Goal: Task Accomplishment & Management: Complete application form

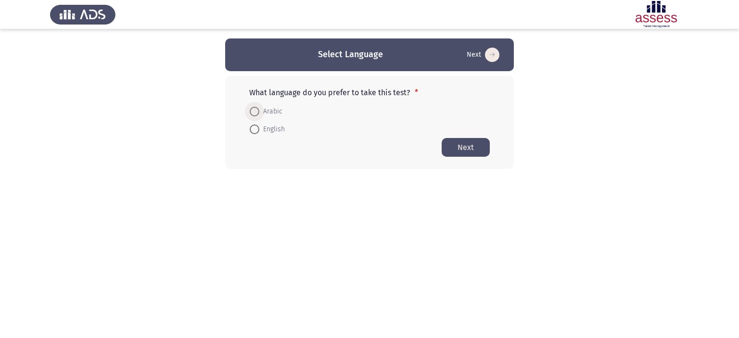
click at [267, 111] on span "Arabic" at bounding box center [270, 112] width 23 height 12
click at [259, 111] on input "Arabic" at bounding box center [255, 112] width 10 height 10
radio input "true"
click at [465, 147] on button "Next" at bounding box center [465, 147] width 48 height 19
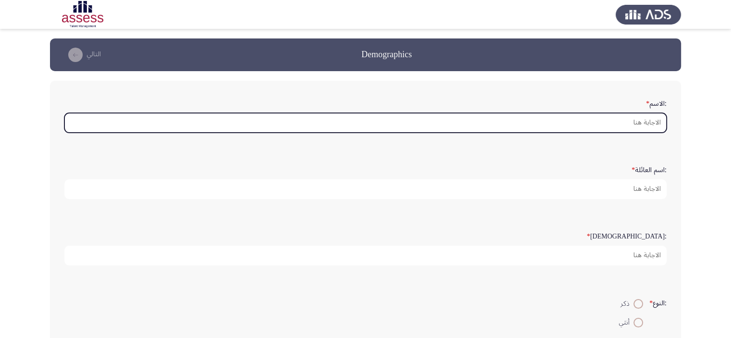
click at [509, 122] on input ":الاسم *" at bounding box center [365, 123] width 603 height 20
type input "J"
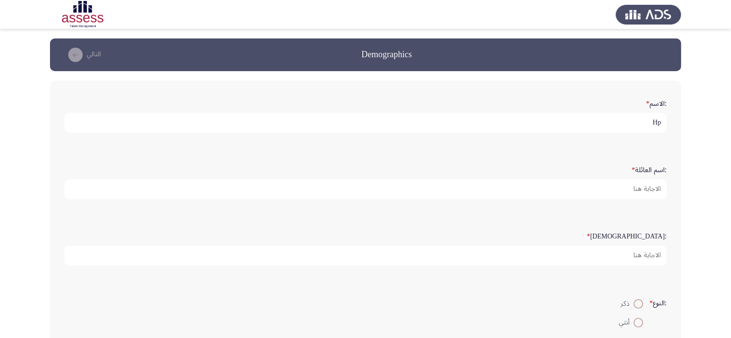
type input "H"
type input "[PERSON_NAME]"
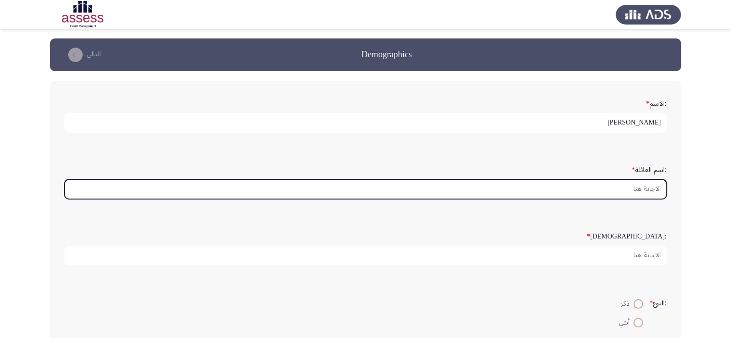
click at [581, 186] on input ":اسم العائلة *" at bounding box center [365, 189] width 603 height 20
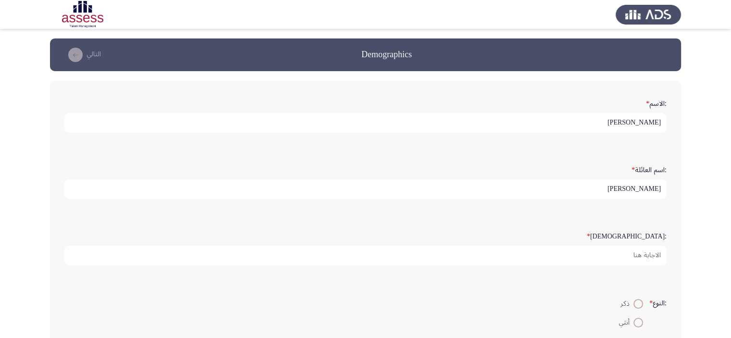
type input "[PERSON_NAME]"
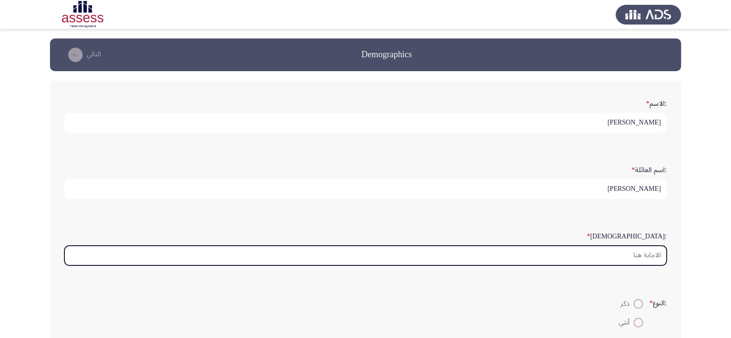
click at [597, 254] on input ":السن *" at bounding box center [365, 256] width 603 height 20
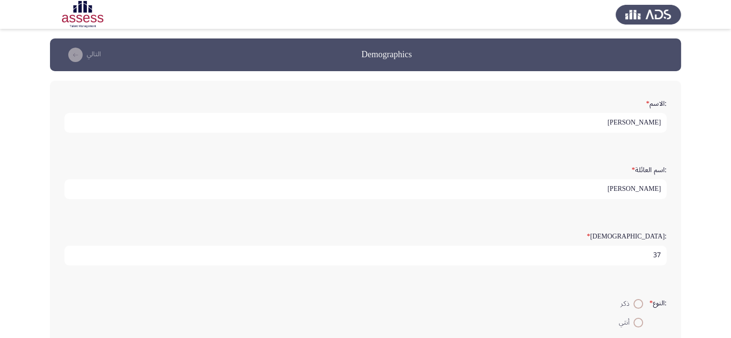
type input "37"
click at [637, 300] on span at bounding box center [639, 304] width 10 height 10
click at [637, 300] on input "ذكر" at bounding box center [639, 304] width 10 height 10
radio input "true"
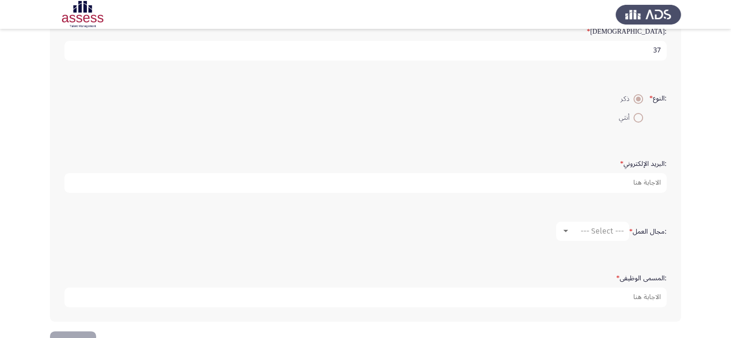
scroll to position [208, 0]
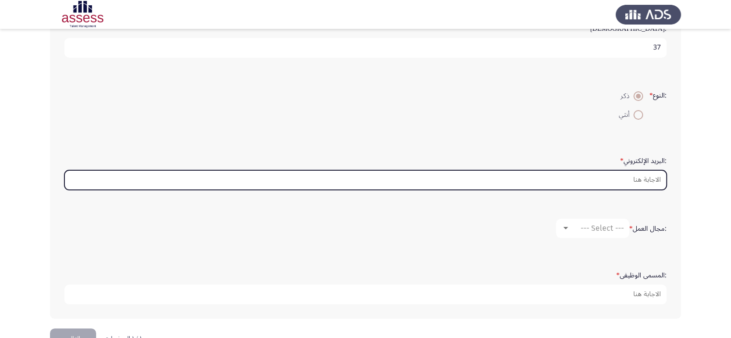
click at [632, 177] on input ":البريد الإلكتروني *" at bounding box center [365, 180] width 603 height 20
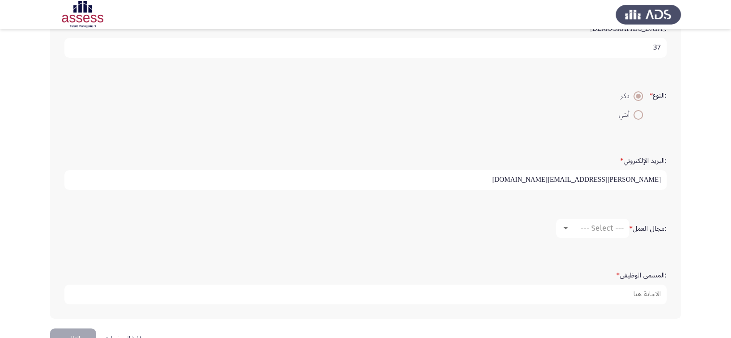
type input "[PERSON_NAME][EMAIL_ADDRESS][DOMAIN_NAME]"
click at [599, 227] on span "--- Select ---" at bounding box center [602, 228] width 43 height 9
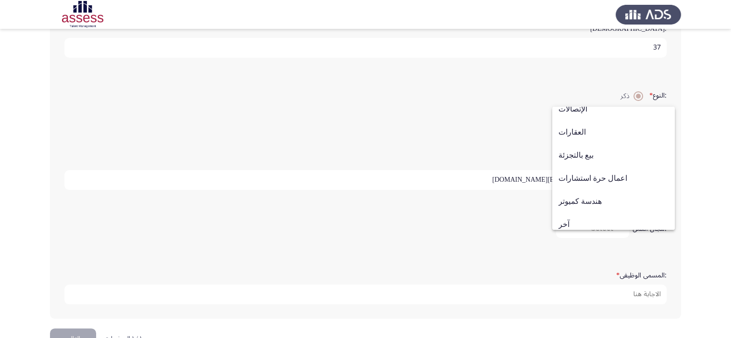
scroll to position [315, 0]
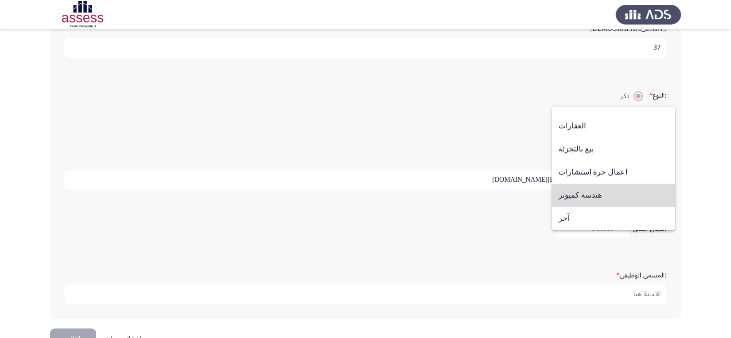
click at [616, 193] on span "هندسة كميوتر" at bounding box center [614, 195] width 110 height 23
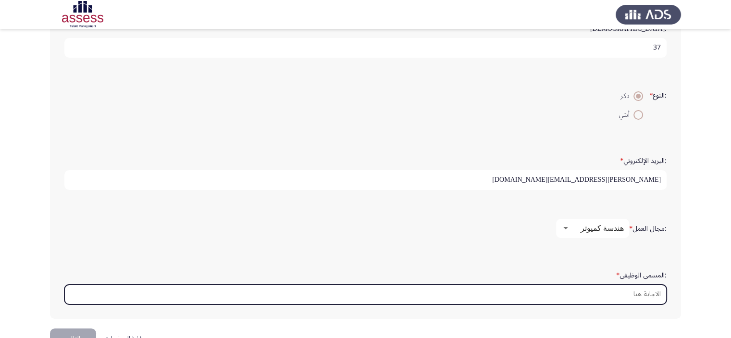
click at [621, 294] on input ":المسمى الوظيفى *" at bounding box center [365, 295] width 603 height 20
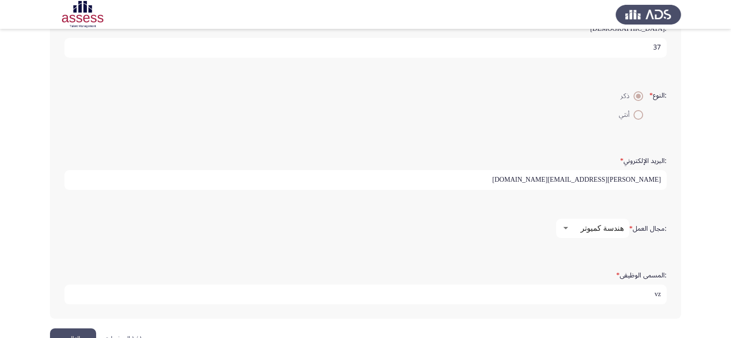
type input "v"
type input "مهندس شبكاتزرئيس قسم أجهزة المراقبه والتحكم والشبكات"
click at [78, 336] on button "التالي" at bounding box center [73, 339] width 46 height 22
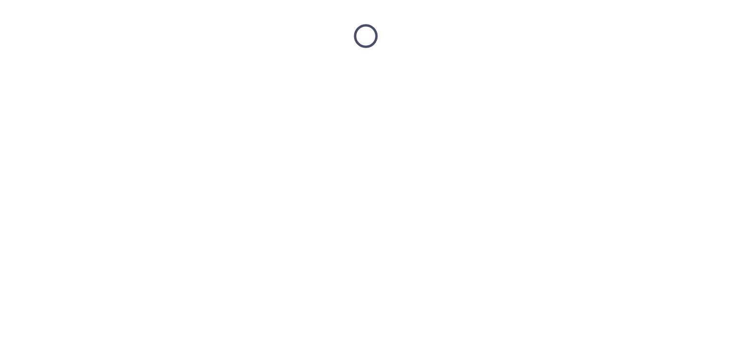
scroll to position [0, 0]
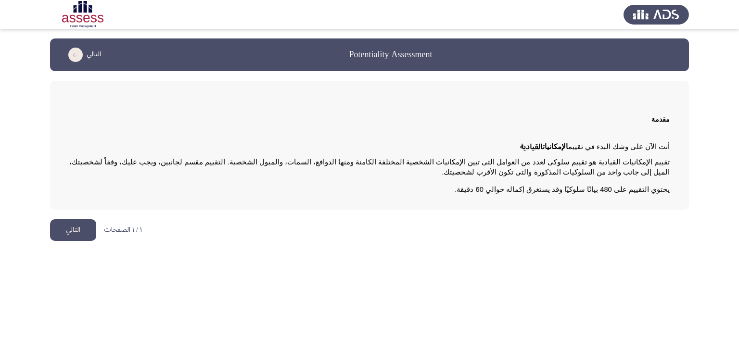
click at [78, 229] on button "التالي" at bounding box center [73, 230] width 46 height 22
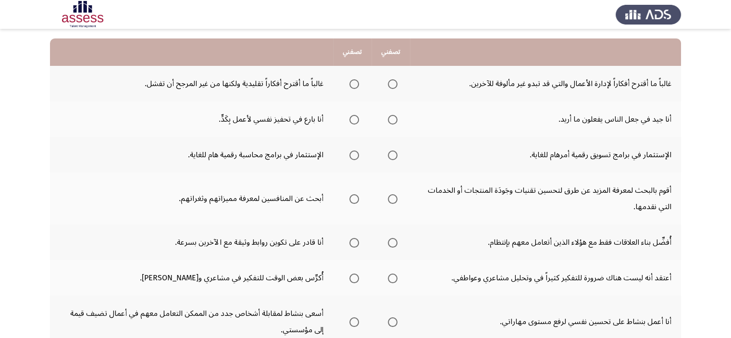
scroll to position [97, 0]
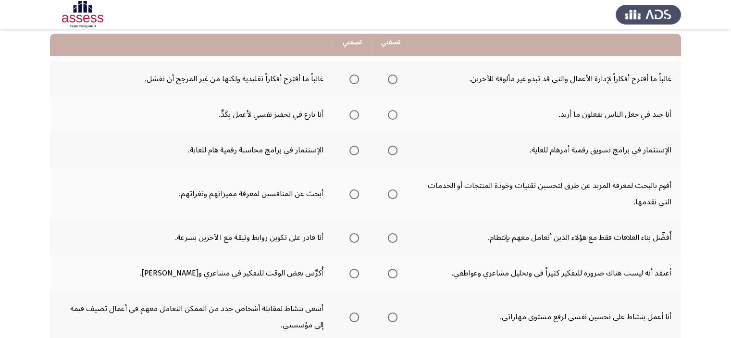
click at [395, 82] on span "Select an option" at bounding box center [393, 80] width 10 height 10
click at [395, 82] on input "Select an option" at bounding box center [393, 80] width 10 height 10
click at [393, 116] on span "Select an option" at bounding box center [393, 115] width 10 height 10
click at [393, 116] on input "Select an option" at bounding box center [393, 115] width 10 height 10
click at [396, 151] on span "Select an option" at bounding box center [393, 151] width 10 height 10
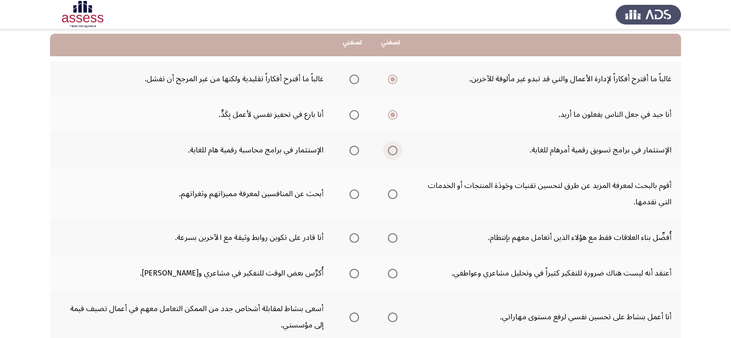
click at [396, 151] on input "Select an option" at bounding box center [393, 151] width 10 height 10
click at [394, 190] on span "Select an option" at bounding box center [393, 194] width 10 height 10
click at [394, 190] on input "Select an option" at bounding box center [393, 194] width 10 height 10
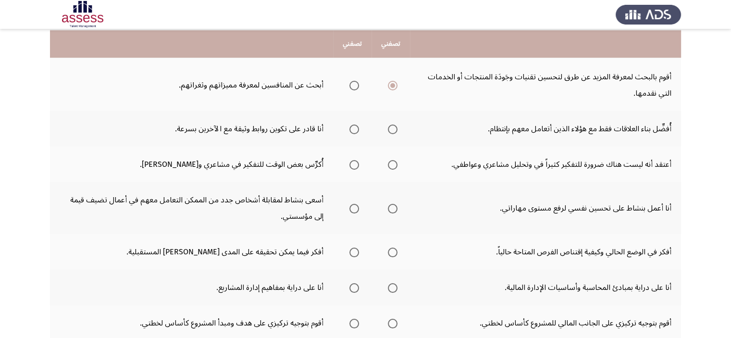
scroll to position [207, 0]
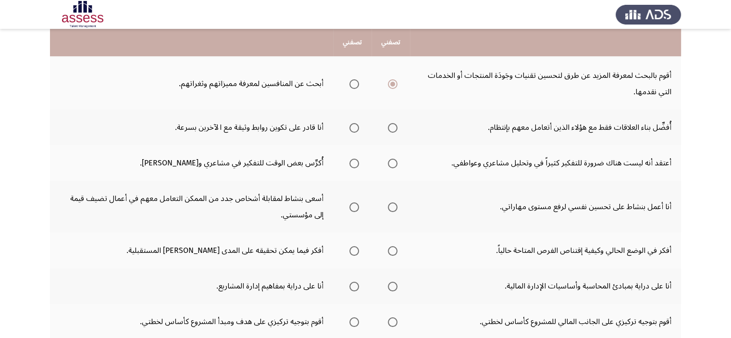
click at [390, 126] on span "Select an option" at bounding box center [393, 128] width 10 height 10
click at [390, 126] on input "Select an option" at bounding box center [393, 128] width 10 height 10
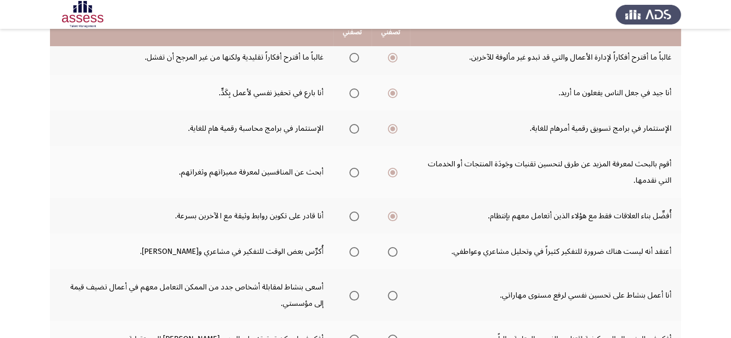
scroll to position [122, 0]
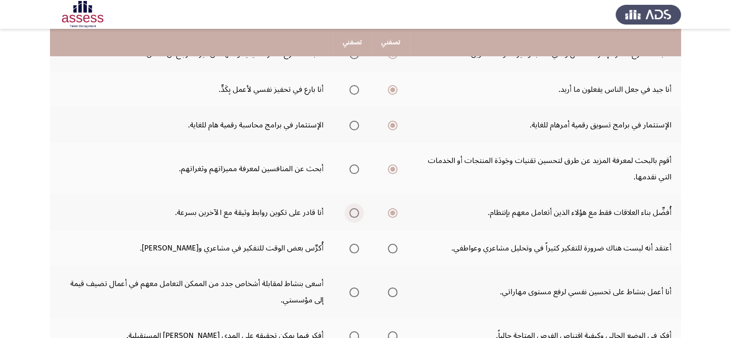
click at [352, 212] on span "Select an option" at bounding box center [355, 213] width 10 height 10
click at [352, 212] on input "Select an option" at bounding box center [355, 213] width 10 height 10
click at [358, 249] on span "Select an option" at bounding box center [355, 249] width 10 height 10
click at [358, 249] on input "Select an option" at bounding box center [355, 249] width 10 height 10
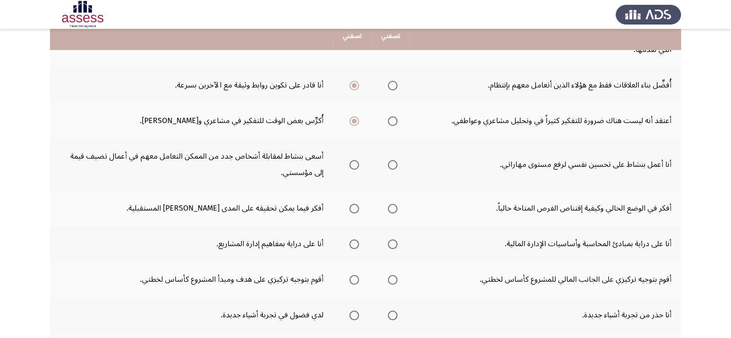
scroll to position [257, 0]
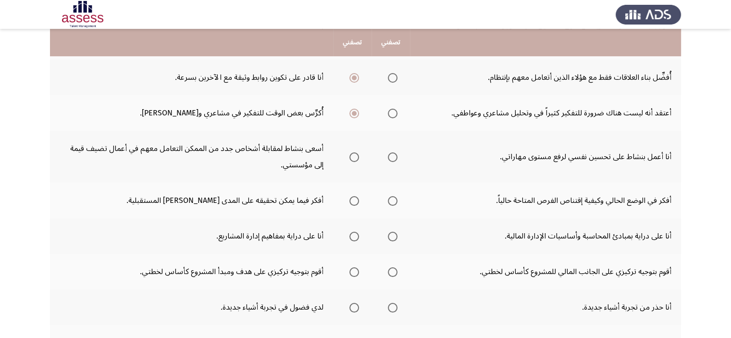
click at [352, 160] on span "Select an option" at bounding box center [355, 157] width 10 height 10
click at [352, 160] on input "Select an option" at bounding box center [355, 157] width 10 height 10
click at [358, 202] on span "Select an option" at bounding box center [355, 201] width 10 height 10
click at [358, 202] on input "Select an option" at bounding box center [355, 201] width 10 height 10
click at [356, 232] on span "Select an option" at bounding box center [355, 237] width 10 height 10
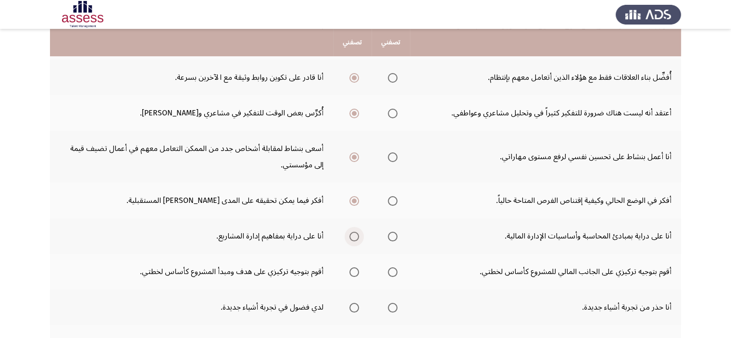
click at [356, 232] on input "Select an option" at bounding box center [355, 237] width 10 height 10
click at [352, 268] on span "Select an option" at bounding box center [355, 272] width 10 height 10
click at [352, 268] on input "Select an option" at bounding box center [355, 272] width 10 height 10
click at [353, 309] on span "Select an option" at bounding box center [355, 308] width 10 height 10
click at [353, 309] on input "Select an option" at bounding box center [355, 308] width 10 height 10
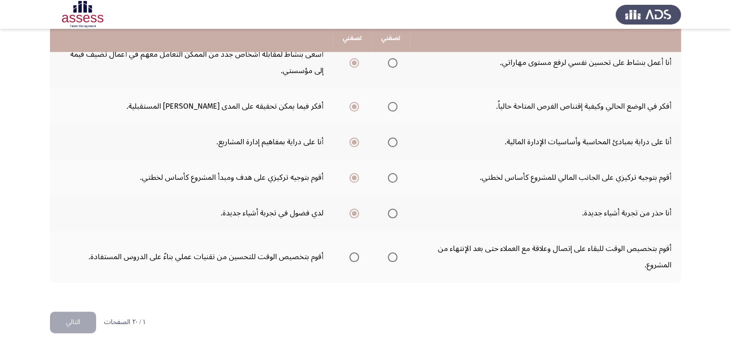
scroll to position [360, 0]
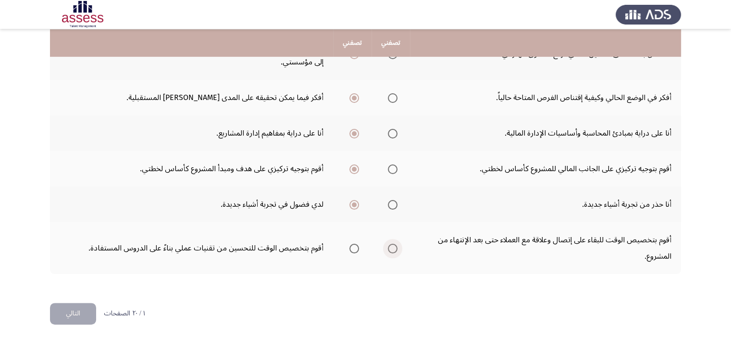
click at [394, 244] on span "Select an option" at bounding box center [393, 249] width 10 height 10
click at [394, 244] on input "Select an option" at bounding box center [393, 249] width 10 height 10
click at [73, 307] on button "التالي" at bounding box center [73, 314] width 46 height 22
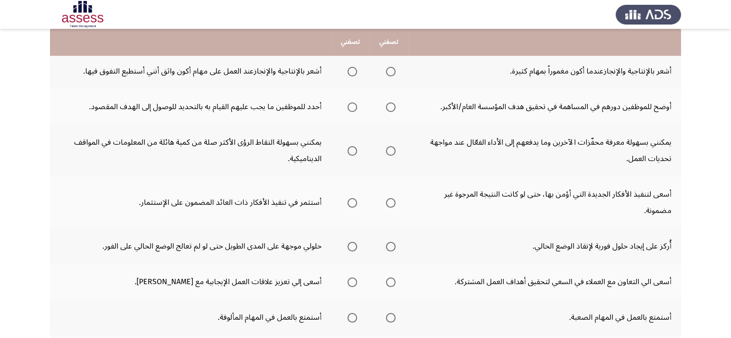
scroll to position [108, 0]
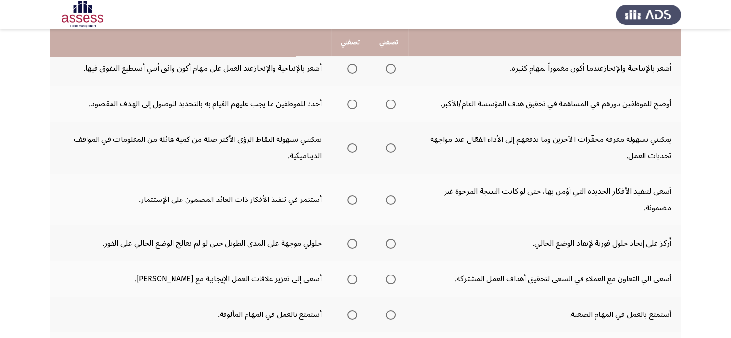
click at [392, 71] on span "Select an option" at bounding box center [391, 69] width 10 height 10
click at [392, 71] on input "Select an option" at bounding box center [391, 69] width 10 height 10
click at [391, 104] on span "Select an option" at bounding box center [391, 105] width 10 height 10
click at [391, 104] on input "Select an option" at bounding box center [391, 105] width 10 height 10
click at [394, 144] on span "Select an option" at bounding box center [391, 148] width 10 height 10
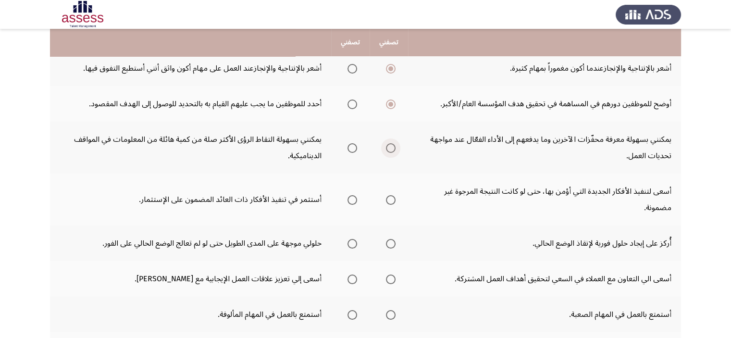
click at [394, 144] on input "Select an option" at bounding box center [391, 148] width 10 height 10
click at [393, 202] on span "Select an option" at bounding box center [391, 200] width 10 height 10
click at [393, 202] on input "Select an option" at bounding box center [391, 200] width 10 height 10
click at [353, 242] on span "Select an option" at bounding box center [353, 244] width 10 height 10
click at [353, 242] on input "Select an option" at bounding box center [353, 244] width 10 height 10
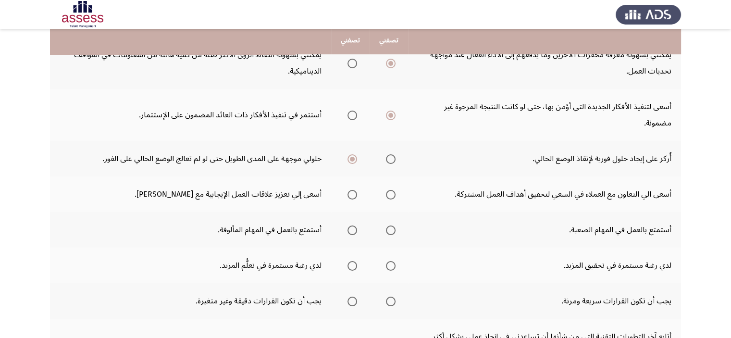
scroll to position [191, 0]
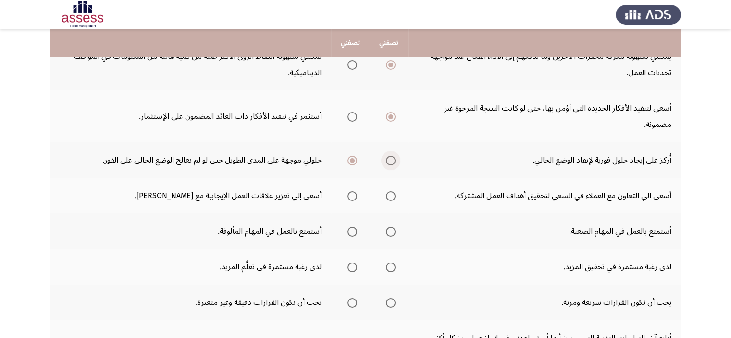
click at [393, 158] on span "Select an option" at bounding box center [391, 161] width 10 height 10
click at [393, 158] on input "Select an option" at bounding box center [391, 161] width 10 height 10
click at [390, 195] on span "Select an option" at bounding box center [391, 196] width 10 height 10
click at [390, 195] on input "Select an option" at bounding box center [391, 196] width 10 height 10
click at [396, 230] on span "Select an option" at bounding box center [391, 232] width 10 height 10
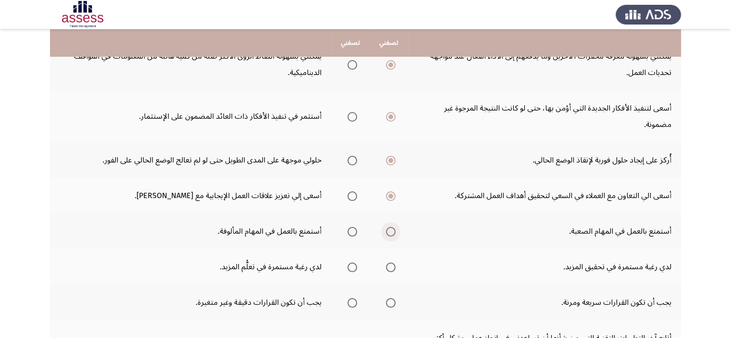
click at [396, 230] on input "Select an option" at bounding box center [391, 232] width 10 height 10
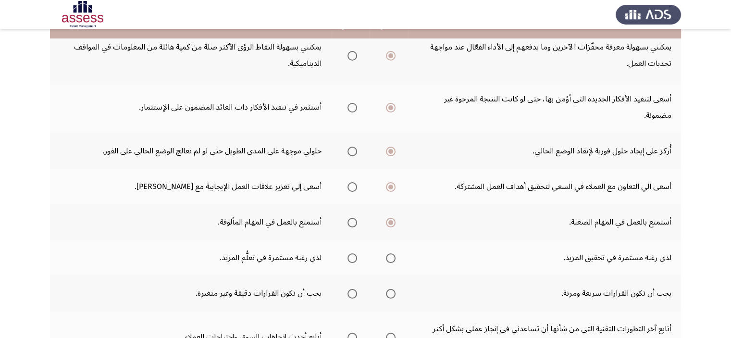
scroll to position [178, 0]
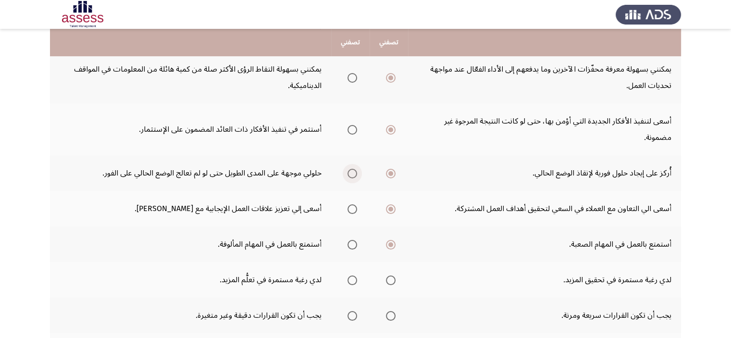
click at [356, 173] on span "Select an option" at bounding box center [353, 174] width 10 height 10
click at [356, 173] on input "Select an option" at bounding box center [353, 174] width 10 height 10
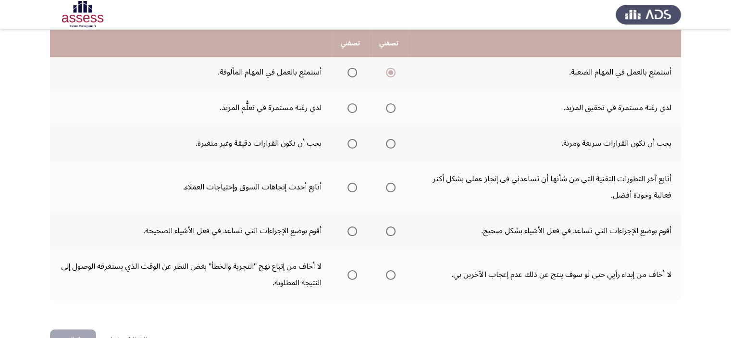
scroll to position [348, 0]
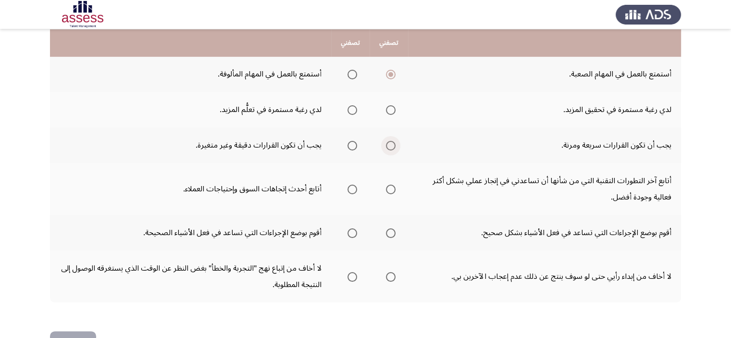
click at [391, 142] on span "Select an option" at bounding box center [391, 146] width 10 height 10
click at [391, 142] on input "Select an option" at bounding box center [391, 146] width 10 height 10
click at [394, 109] on span "Select an option" at bounding box center [391, 110] width 10 height 10
click at [394, 109] on input "Select an option" at bounding box center [391, 110] width 10 height 10
click at [353, 185] on span "Select an option" at bounding box center [353, 190] width 10 height 10
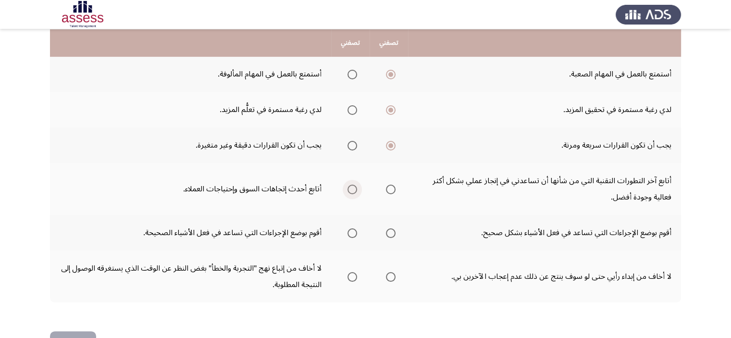
click at [353, 185] on input "Select an option" at bounding box center [353, 190] width 10 height 10
click at [354, 232] on span "Select an option" at bounding box center [353, 233] width 10 height 10
click at [354, 232] on input "Select an option" at bounding box center [353, 233] width 10 height 10
click at [354, 273] on span "Select an option" at bounding box center [353, 277] width 10 height 10
click at [354, 273] on input "Select an option" at bounding box center [353, 277] width 10 height 10
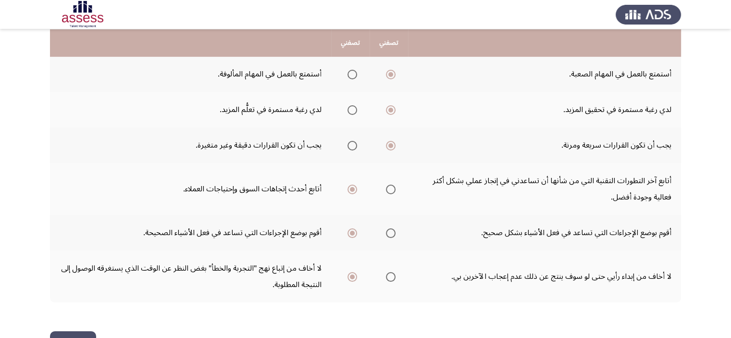
click at [76, 331] on button "التالي" at bounding box center [73, 342] width 46 height 22
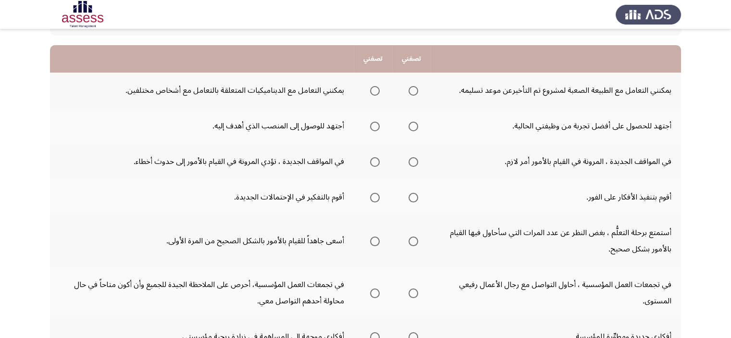
scroll to position [83, 0]
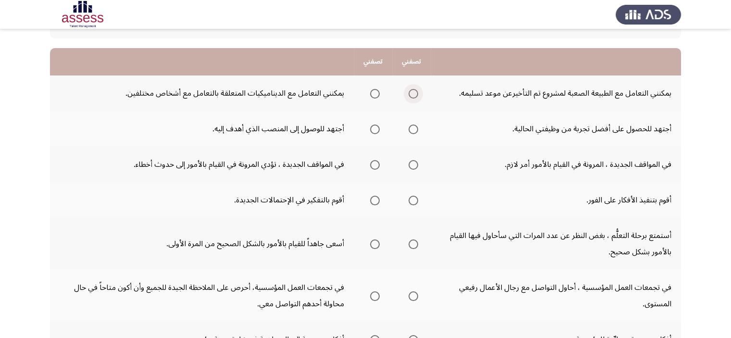
click at [418, 92] on span "Select an option" at bounding box center [414, 94] width 10 height 10
click at [418, 92] on input "Select an option" at bounding box center [414, 94] width 10 height 10
click at [380, 127] on span "Select an option" at bounding box center [375, 130] width 10 height 10
click at [380, 127] on input "Select an option" at bounding box center [375, 130] width 10 height 10
click at [415, 163] on span "Select an option" at bounding box center [414, 165] width 10 height 10
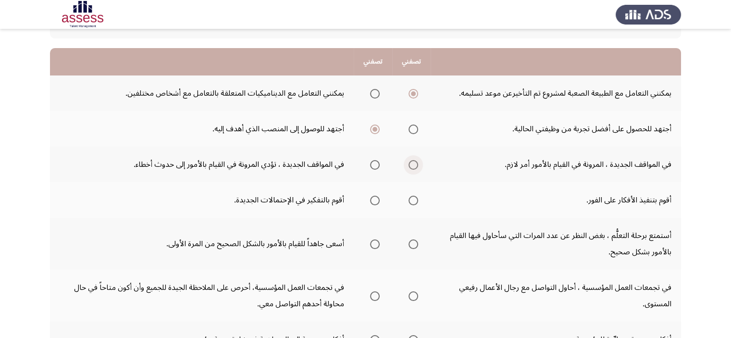
click at [415, 163] on input "Select an option" at bounding box center [414, 165] width 10 height 10
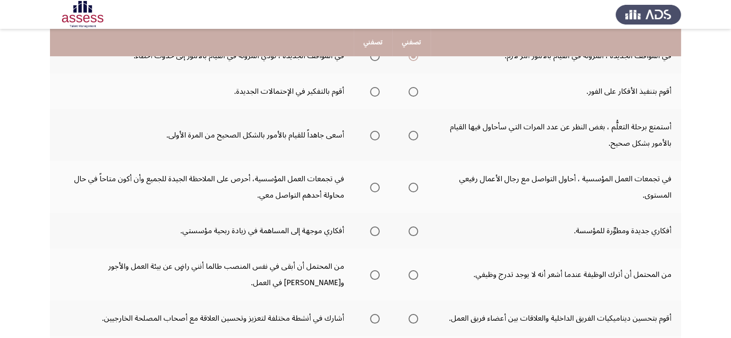
scroll to position [192, 0]
click at [414, 88] on span "Select an option" at bounding box center [414, 91] width 10 height 10
click at [414, 88] on input "Select an option" at bounding box center [414, 91] width 10 height 10
click at [373, 135] on span "Select an option" at bounding box center [375, 135] width 10 height 10
click at [373, 135] on input "Select an option" at bounding box center [375, 135] width 10 height 10
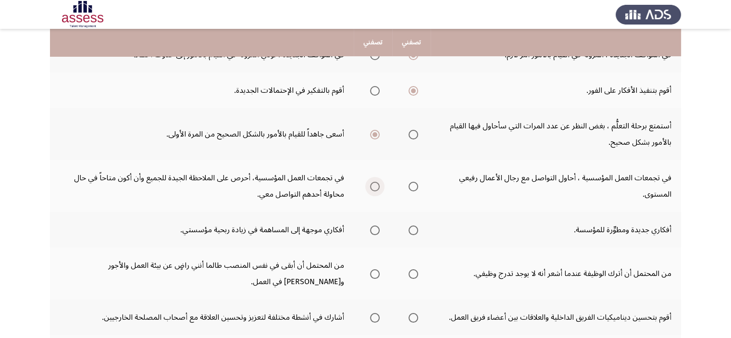
click at [375, 189] on span "Select an option" at bounding box center [375, 187] width 10 height 10
click at [375, 189] on input "Select an option" at bounding box center [375, 187] width 10 height 10
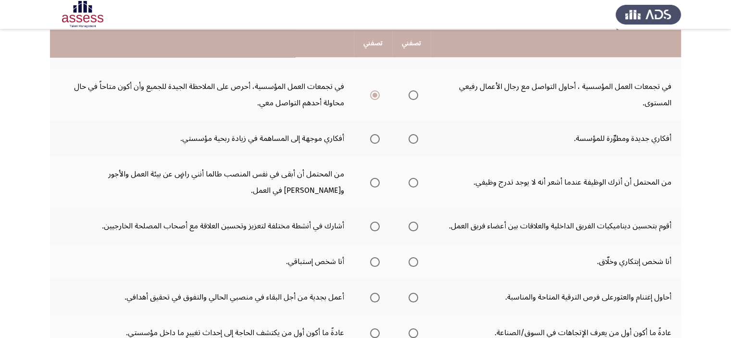
scroll to position [289, 0]
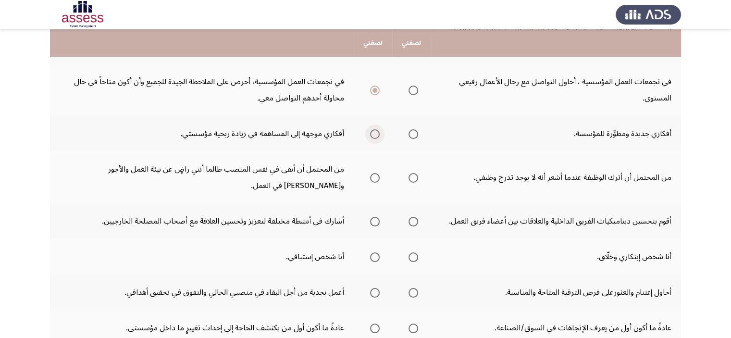
click at [370, 130] on label "Select an option" at bounding box center [372, 134] width 13 height 10
click at [370, 130] on input "Select an option" at bounding box center [375, 134] width 10 height 10
click at [412, 177] on span "Select an option" at bounding box center [414, 178] width 10 height 10
click at [412, 177] on input "Select an option" at bounding box center [414, 178] width 10 height 10
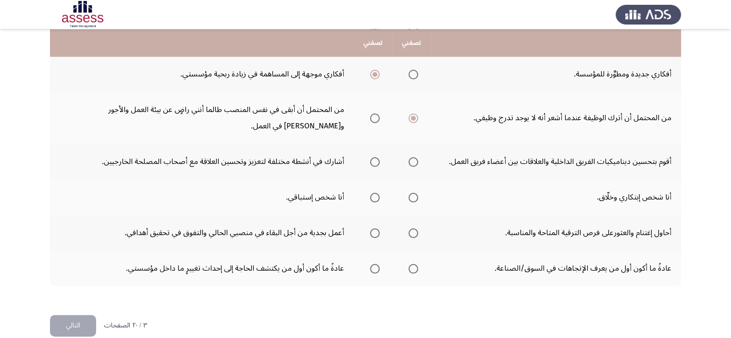
scroll to position [360, 0]
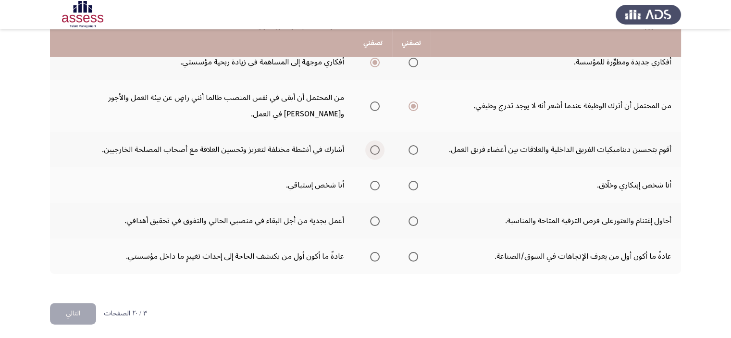
click at [376, 148] on span "Select an option" at bounding box center [375, 150] width 10 height 10
click at [376, 148] on input "Select an option" at bounding box center [375, 150] width 10 height 10
click at [414, 184] on span "Select an option" at bounding box center [414, 186] width 10 height 10
click at [414, 184] on input "Select an option" at bounding box center [414, 186] width 10 height 10
click at [409, 145] on span "Select an option" at bounding box center [414, 150] width 10 height 10
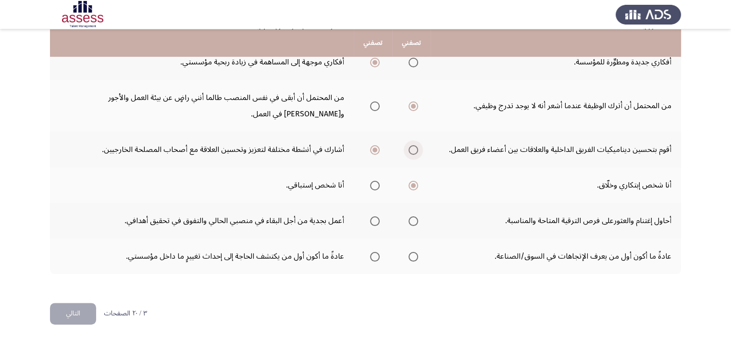
click at [409, 145] on input "Select an option" at bounding box center [414, 150] width 10 height 10
click at [375, 148] on span "Select an option" at bounding box center [375, 150] width 10 height 10
click at [375, 148] on input "Select an option" at bounding box center [375, 150] width 10 height 10
click at [417, 221] on span "Select an option" at bounding box center [414, 221] width 10 height 10
click at [417, 221] on input "Select an option" at bounding box center [414, 221] width 10 height 10
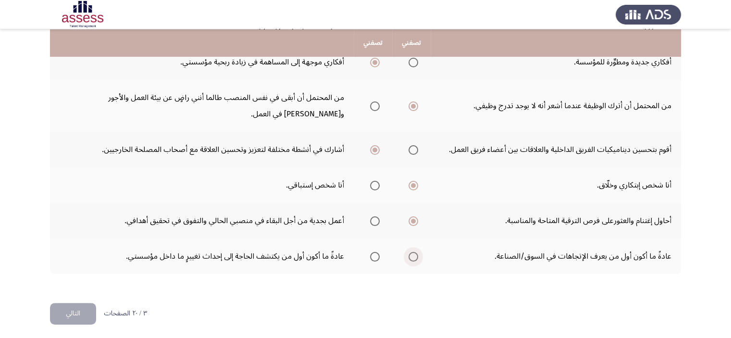
click at [414, 255] on span "Select an option" at bounding box center [414, 257] width 10 height 10
click at [414, 255] on input "Select an option" at bounding box center [414, 257] width 10 height 10
click at [71, 311] on button "التالي" at bounding box center [73, 314] width 46 height 22
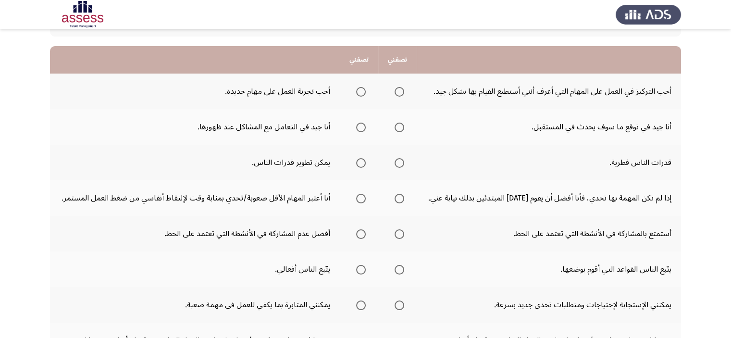
scroll to position [84, 0]
click at [353, 93] on th at bounding box center [359, 93] width 38 height 36
click at [360, 93] on span "Select an option" at bounding box center [361, 93] width 10 height 10
click at [360, 93] on input "Select an option" at bounding box center [361, 93] width 10 height 10
click at [400, 129] on span "Select an option" at bounding box center [400, 129] width 10 height 10
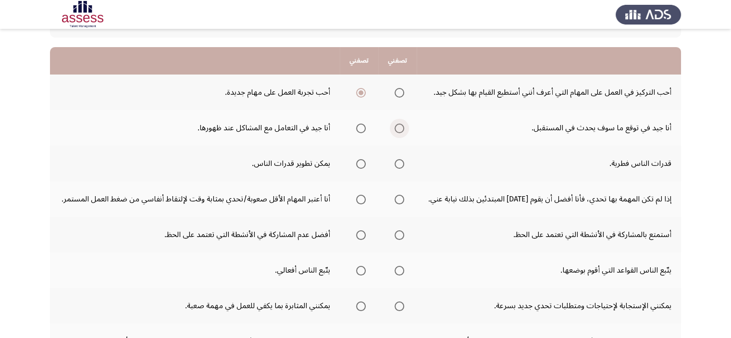
click at [400, 129] on input "Select an option" at bounding box center [400, 129] width 10 height 10
click at [362, 165] on span "Select an option" at bounding box center [361, 164] width 10 height 10
click at [362, 165] on input "Select an option" at bounding box center [361, 164] width 10 height 10
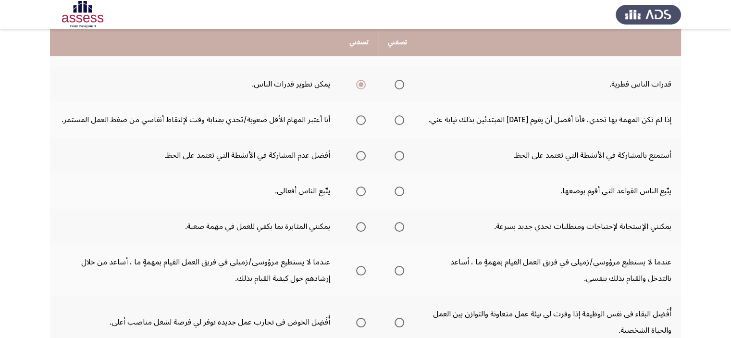
scroll to position [162, 0]
click at [394, 124] on label "Select an option" at bounding box center [397, 121] width 13 height 10
click at [395, 124] on input "Select an option" at bounding box center [400, 121] width 10 height 10
click at [398, 157] on span "Select an option" at bounding box center [400, 157] width 10 height 10
click at [398, 157] on input "Select an option" at bounding box center [400, 157] width 10 height 10
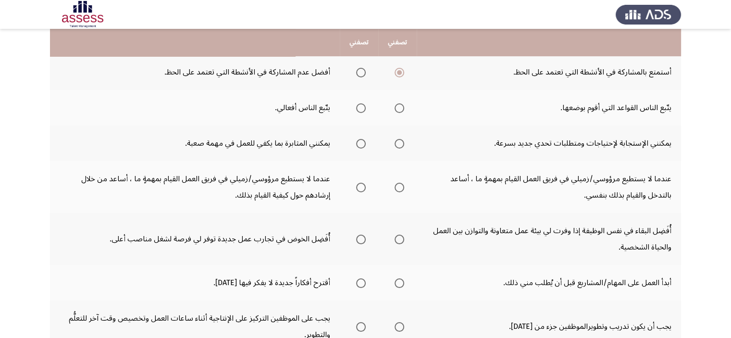
scroll to position [247, 0]
click at [399, 103] on span "Select an option" at bounding box center [400, 108] width 10 height 10
click at [399, 103] on input "Select an option" at bounding box center [400, 108] width 10 height 10
click at [404, 145] on span "Select an option" at bounding box center [400, 144] width 10 height 10
click at [404, 145] on input "Select an option" at bounding box center [400, 144] width 10 height 10
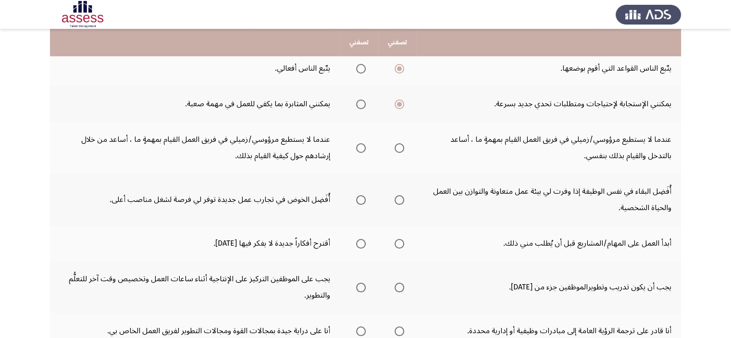
scroll to position [291, 0]
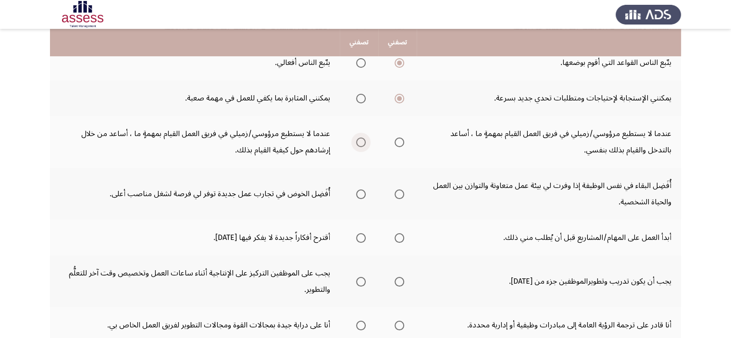
click at [360, 143] on span "Select an option" at bounding box center [361, 143] width 10 height 10
click at [360, 143] on input "Select an option" at bounding box center [361, 143] width 10 height 10
click at [368, 192] on th at bounding box center [359, 194] width 38 height 52
click at [362, 193] on span "Select an option" at bounding box center [361, 194] width 10 height 10
click at [362, 193] on input "Select an option" at bounding box center [361, 194] width 10 height 10
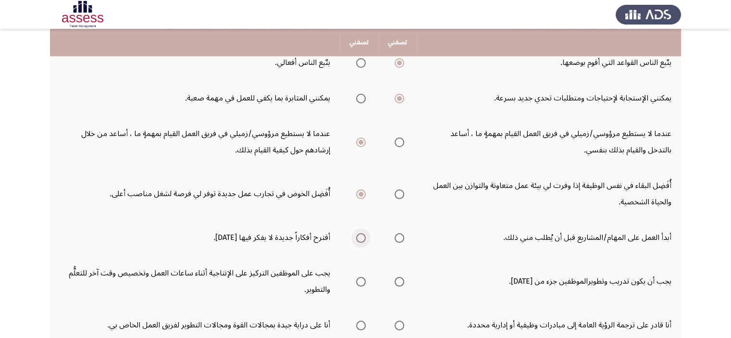
click at [359, 236] on span "Select an option" at bounding box center [361, 238] width 10 height 10
click at [359, 236] on input "Select an option" at bounding box center [361, 238] width 10 height 10
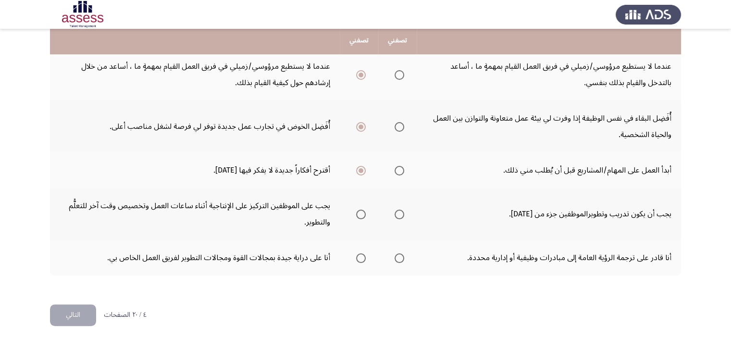
scroll to position [360, 0]
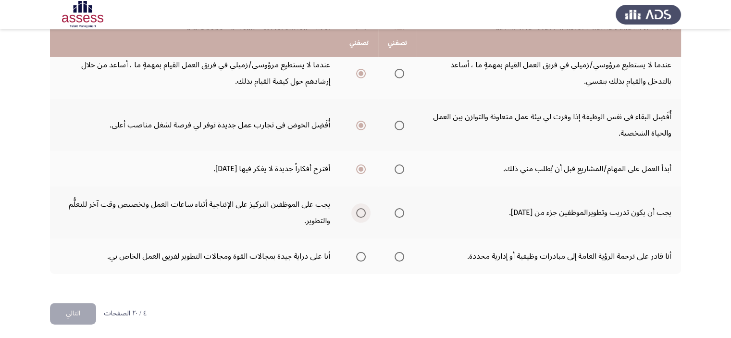
click at [364, 211] on span "Select an option" at bounding box center [361, 213] width 10 height 10
click at [364, 211] on input "Select an option" at bounding box center [361, 213] width 10 height 10
click at [404, 252] on span "Select an option" at bounding box center [400, 257] width 10 height 10
click at [404, 252] on input "Select an option" at bounding box center [400, 257] width 10 height 10
click at [79, 307] on button "التالي" at bounding box center [73, 314] width 46 height 22
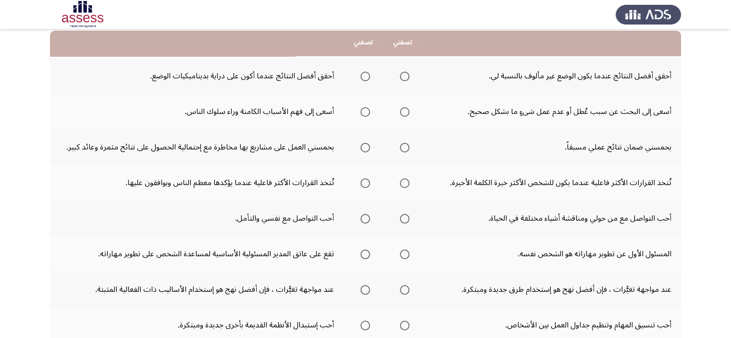
scroll to position [104, 0]
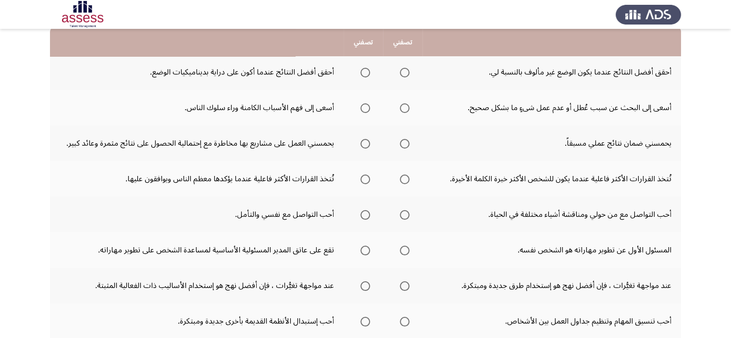
click at [404, 71] on span "Select an option" at bounding box center [405, 73] width 10 height 10
click at [404, 71] on input "Select an option" at bounding box center [405, 73] width 10 height 10
click at [366, 111] on span "Select an option" at bounding box center [366, 108] width 10 height 10
click at [366, 111] on input "Select an option" at bounding box center [366, 108] width 10 height 10
click at [367, 148] on mat-radio-group "Select an option" at bounding box center [363, 143] width 13 height 16
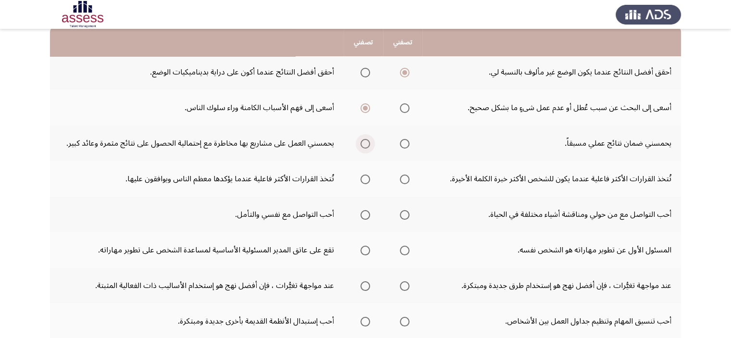
click at [366, 142] on span "Select an option" at bounding box center [366, 144] width 10 height 10
click at [366, 142] on input "Select an option" at bounding box center [366, 144] width 10 height 10
click at [406, 178] on span "Select an option" at bounding box center [405, 180] width 10 height 10
click at [406, 178] on input "Select an option" at bounding box center [405, 180] width 10 height 10
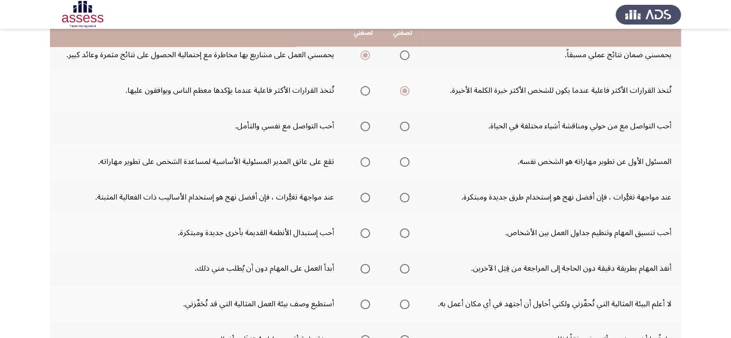
scroll to position [193, 0]
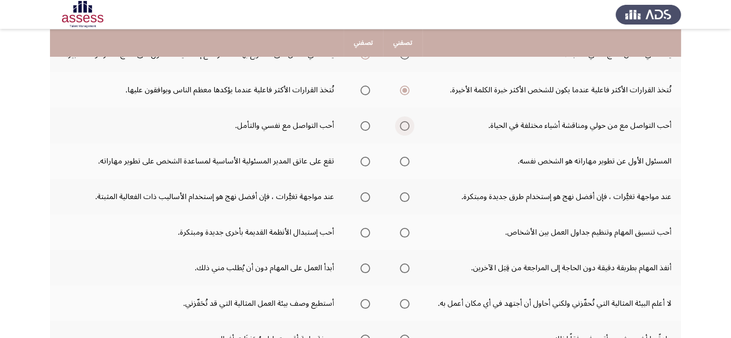
click at [403, 126] on span "Select an option" at bounding box center [405, 126] width 10 height 10
click at [403, 126] on input "Select an option" at bounding box center [405, 126] width 10 height 10
click at [361, 158] on span "Select an option" at bounding box center [366, 162] width 10 height 10
click at [361, 158] on input "Select an option" at bounding box center [366, 162] width 10 height 10
click at [404, 198] on span "Select an option" at bounding box center [405, 197] width 10 height 10
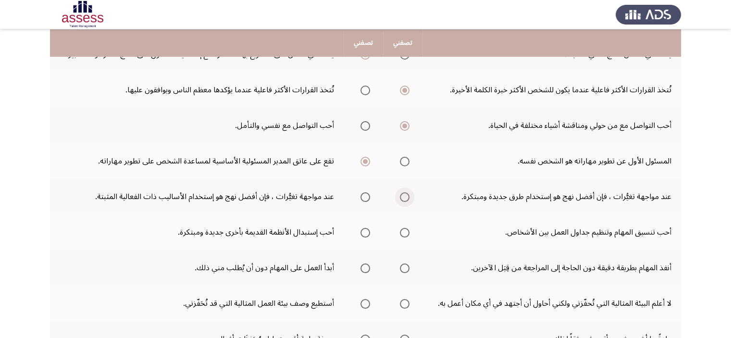
click at [404, 198] on input "Select an option" at bounding box center [405, 197] width 10 height 10
click at [404, 231] on span "Select an option" at bounding box center [405, 233] width 10 height 10
click at [404, 231] on input "Select an option" at bounding box center [405, 233] width 10 height 10
click at [361, 233] on span "Select an option" at bounding box center [366, 233] width 10 height 10
click at [361, 233] on input "Select an option" at bounding box center [366, 233] width 10 height 10
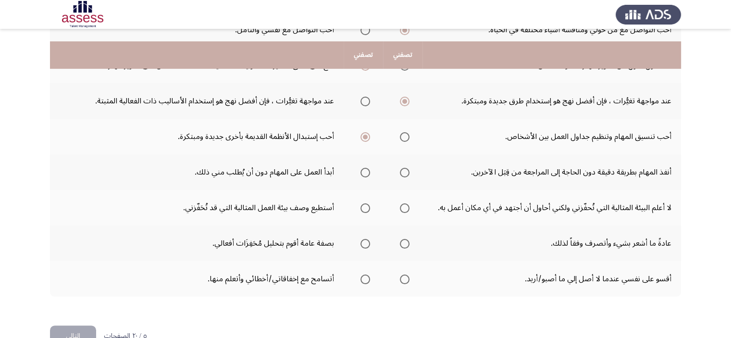
scroll to position [312, 0]
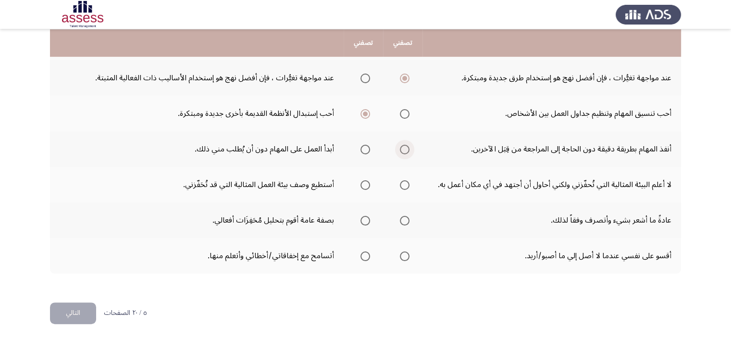
click at [404, 147] on span "Select an option" at bounding box center [405, 150] width 10 height 10
click at [404, 147] on input "Select an option" at bounding box center [405, 150] width 10 height 10
click at [358, 150] on label "Select an option" at bounding box center [363, 150] width 13 height 10
click at [361, 150] on input "Select an option" at bounding box center [366, 150] width 10 height 10
click at [403, 145] on span "Select an option" at bounding box center [405, 150] width 10 height 10
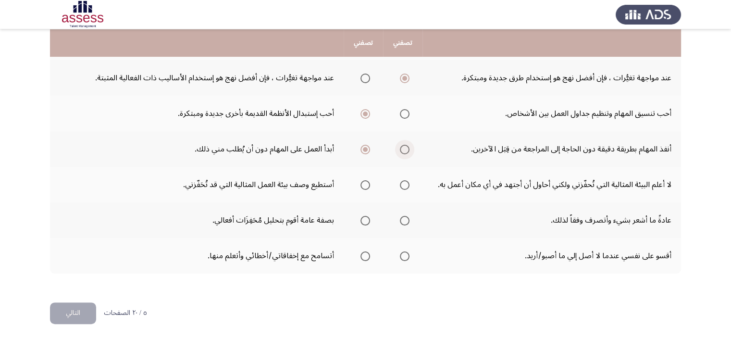
click at [403, 145] on input "Select an option" at bounding box center [405, 150] width 10 height 10
click at [616, 148] on td "أنفذ المهام بطريقة دقيقة دون الحاجة إلى المراجعة من قِبَل الآخرين." at bounding box center [552, 149] width 259 height 36
click at [548, 186] on td "لا أعلم البيئة المثالية التي تُحفّزني ولكني أحاول أن أجتهد في أي مكان أعمل به." at bounding box center [552, 185] width 259 height 36
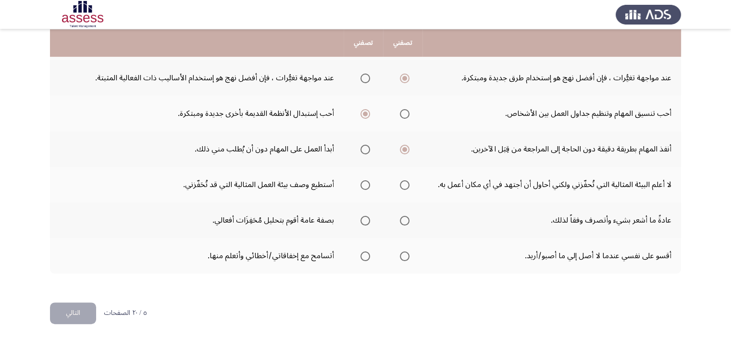
click at [548, 186] on td "لا أعلم البيئة المثالية التي تُحفّزني ولكني أحاول أن أجتهد في أي مكان أعمل به." at bounding box center [552, 185] width 259 height 36
click at [362, 185] on span "Select an option" at bounding box center [366, 185] width 10 height 10
click at [362, 185] on input "Select an option" at bounding box center [366, 185] width 10 height 10
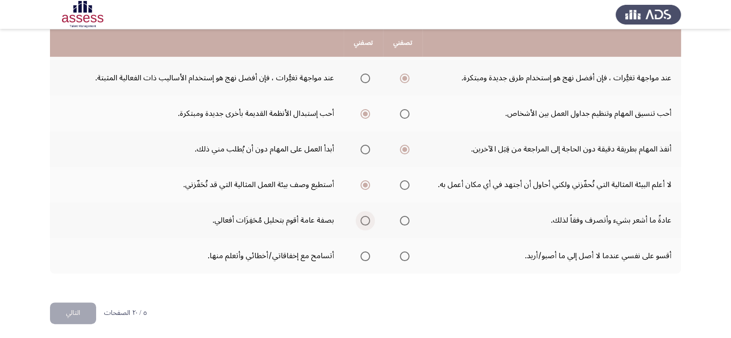
click at [365, 218] on span "Select an option" at bounding box center [366, 221] width 10 height 10
click at [365, 218] on input "Select an option" at bounding box center [366, 221] width 10 height 10
click at [406, 257] on span "Select an option" at bounding box center [405, 257] width 10 height 10
click at [406, 257] on input "Select an option" at bounding box center [405, 257] width 10 height 10
click at [366, 252] on span "Select an option" at bounding box center [366, 257] width 10 height 10
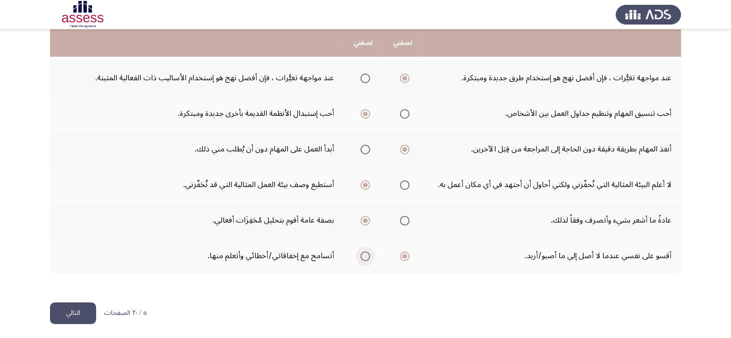
click at [366, 252] on input "Select an option" at bounding box center [366, 257] width 10 height 10
click at [73, 309] on button "التالي" at bounding box center [73, 314] width 46 height 22
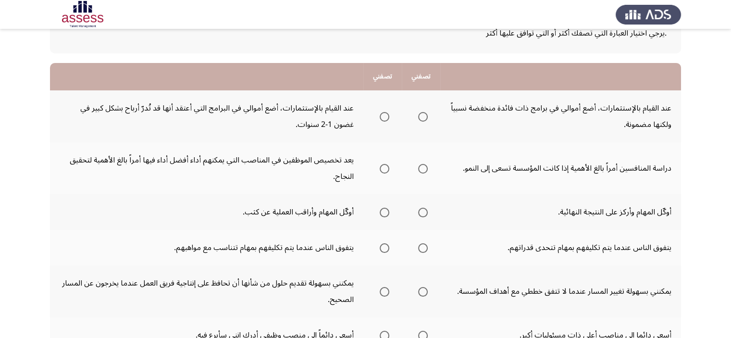
scroll to position [77, 0]
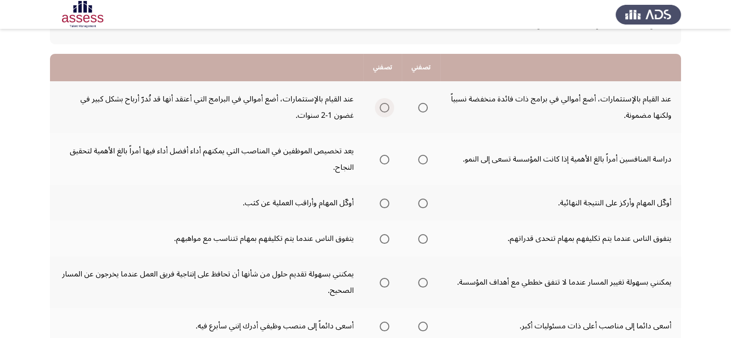
click at [383, 109] on span "Select an option" at bounding box center [385, 108] width 10 height 10
click at [383, 109] on input "Select an option" at bounding box center [385, 108] width 10 height 10
click at [426, 158] on span "Select an option" at bounding box center [423, 160] width 10 height 10
click at [426, 158] on input "Select an option" at bounding box center [423, 160] width 10 height 10
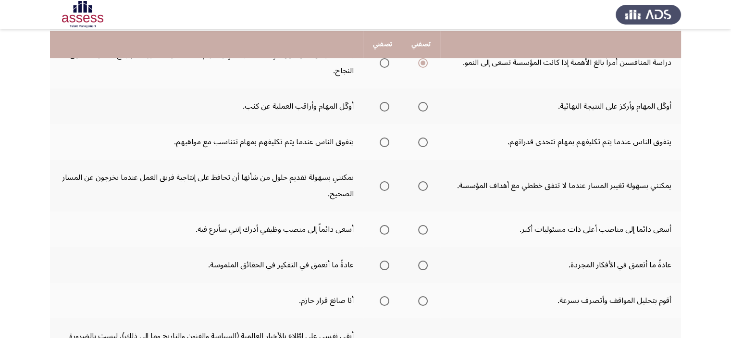
scroll to position [175, 0]
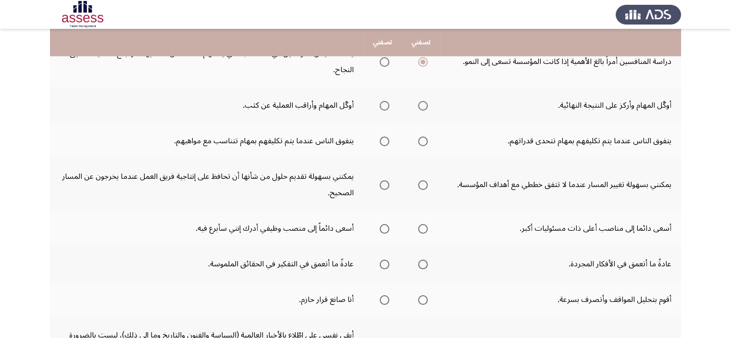
click at [423, 104] on span "Select an option" at bounding box center [423, 106] width 10 height 10
click at [423, 104] on input "Select an option" at bounding box center [423, 106] width 10 height 10
click at [428, 138] on span "Select an option" at bounding box center [423, 142] width 10 height 10
click at [428, 138] on input "Select an option" at bounding box center [423, 142] width 10 height 10
click at [383, 105] on span "Select an option" at bounding box center [385, 106] width 10 height 10
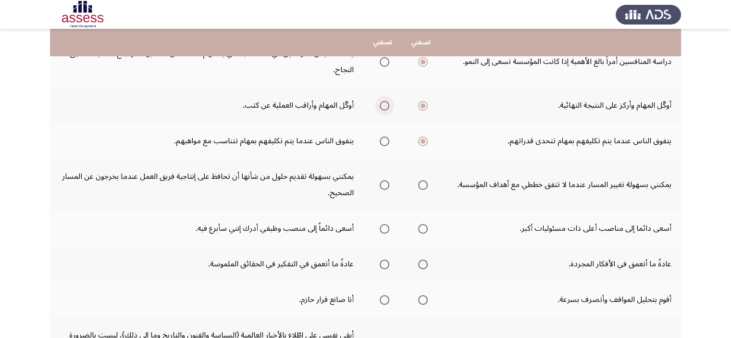
click at [383, 105] on input "Select an option" at bounding box center [385, 106] width 10 height 10
click at [427, 101] on span "Select an option" at bounding box center [423, 106] width 10 height 10
click at [427, 101] on input "Select an option" at bounding box center [423, 106] width 10 height 10
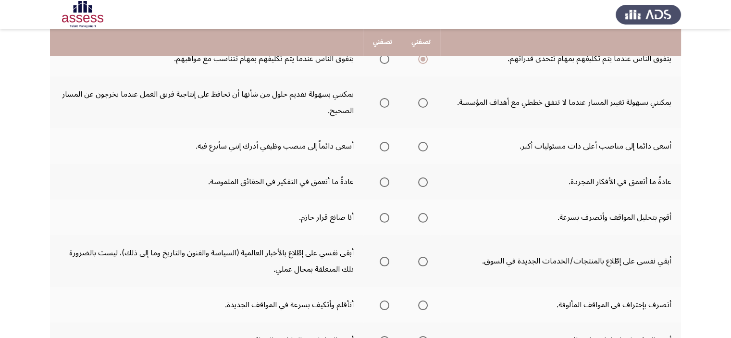
scroll to position [256, 0]
click at [425, 102] on span "Select an option" at bounding box center [423, 104] width 10 height 10
click at [425, 102] on input "Select an option" at bounding box center [423, 104] width 10 height 10
click at [424, 146] on span "Select an option" at bounding box center [423, 148] width 10 height 10
click at [424, 146] on input "Select an option" at bounding box center [423, 148] width 10 height 10
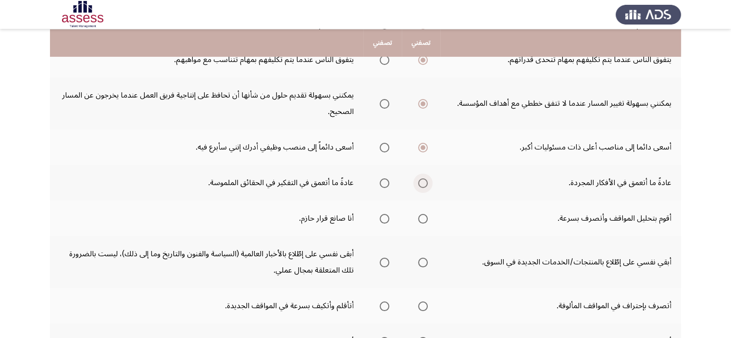
click at [426, 182] on span "Select an option" at bounding box center [423, 183] width 10 height 10
click at [426, 182] on input "Select an option" at bounding box center [423, 183] width 10 height 10
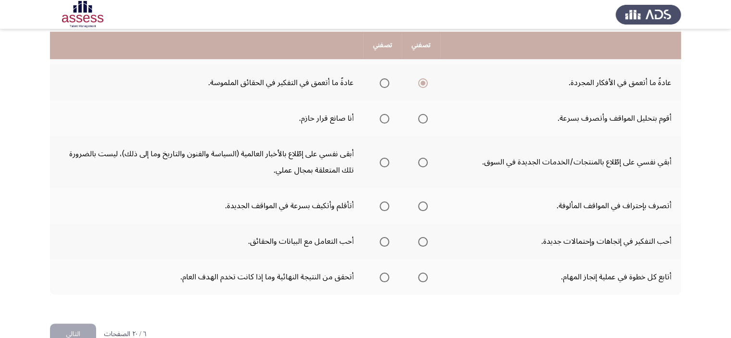
scroll to position [358, 0]
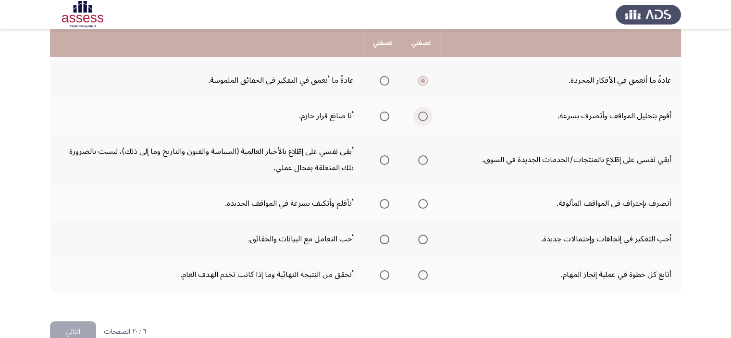
click at [424, 114] on span "Select an option" at bounding box center [423, 117] width 10 height 10
click at [424, 114] on input "Select an option" at bounding box center [423, 117] width 10 height 10
click at [428, 155] on span "Select an option" at bounding box center [423, 160] width 10 height 10
click at [428, 155] on input "Select an option" at bounding box center [423, 160] width 10 height 10
click at [385, 202] on span "Select an option" at bounding box center [385, 204] width 10 height 10
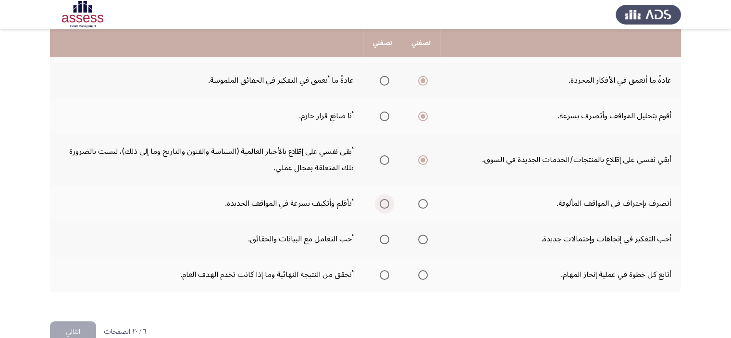
click at [385, 202] on input "Select an option" at bounding box center [385, 204] width 10 height 10
click at [425, 236] on span "Select an option" at bounding box center [423, 240] width 10 height 10
click at [425, 236] on input "Select an option" at bounding box center [423, 240] width 10 height 10
click at [384, 271] on span "Select an option" at bounding box center [385, 275] width 10 height 10
click at [384, 271] on input "Select an option" at bounding box center [385, 275] width 10 height 10
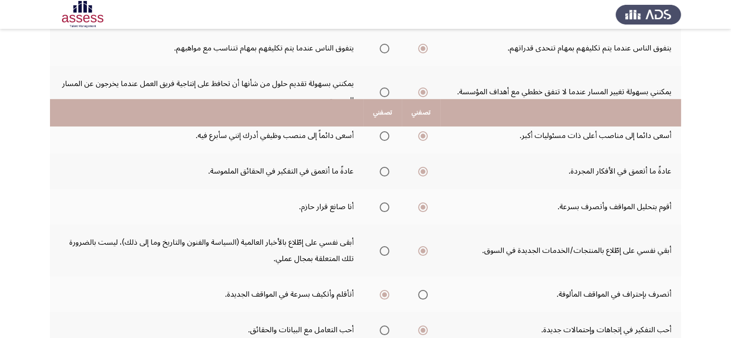
scroll to position [377, 0]
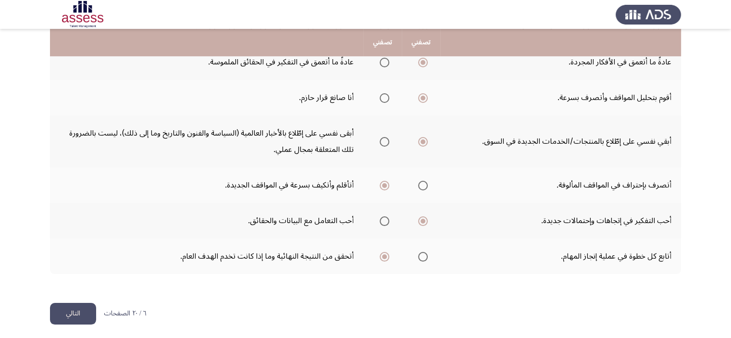
click at [71, 309] on button "التالي" at bounding box center [73, 314] width 46 height 22
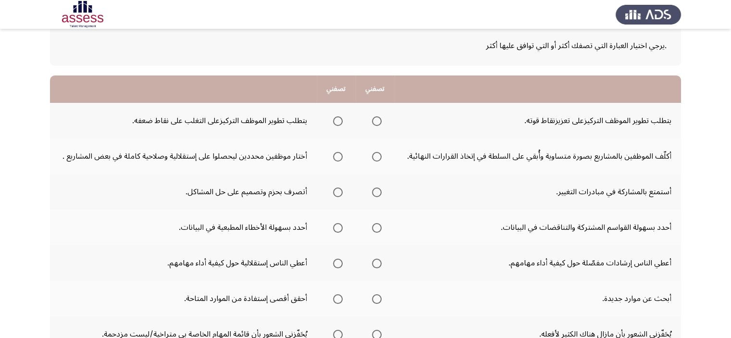
scroll to position [61, 0]
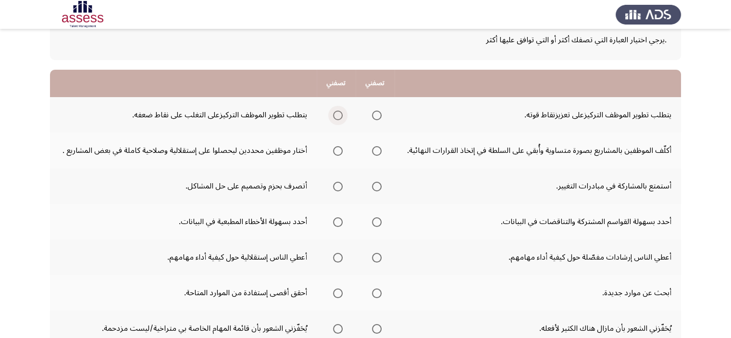
click at [337, 117] on span "Select an option" at bounding box center [338, 116] width 10 height 10
click at [337, 117] on input "Select an option" at bounding box center [338, 116] width 10 height 10
click at [341, 150] on span "Select an option" at bounding box center [338, 151] width 10 height 10
click at [341, 150] on input "Select an option" at bounding box center [338, 151] width 10 height 10
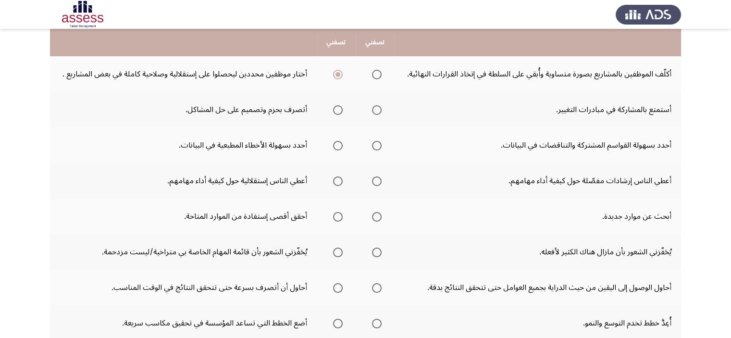
scroll to position [141, 0]
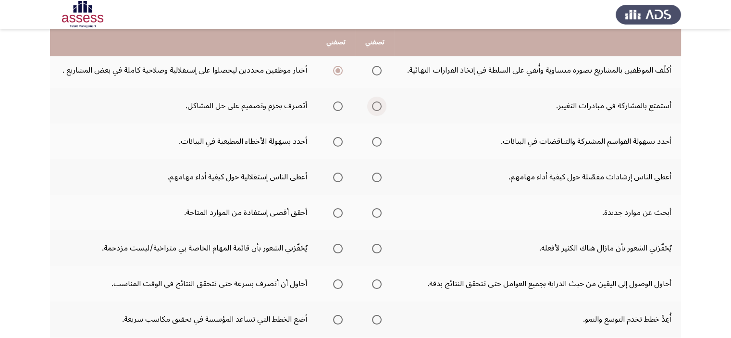
click at [373, 107] on span "Select an option" at bounding box center [377, 106] width 10 height 10
click at [373, 107] on input "Select an option" at bounding box center [377, 106] width 10 height 10
click at [377, 142] on span "Select an option" at bounding box center [377, 142] width 10 height 10
click at [377, 142] on input "Select an option" at bounding box center [377, 142] width 10 height 10
click at [335, 177] on span "Select an option" at bounding box center [338, 178] width 10 height 10
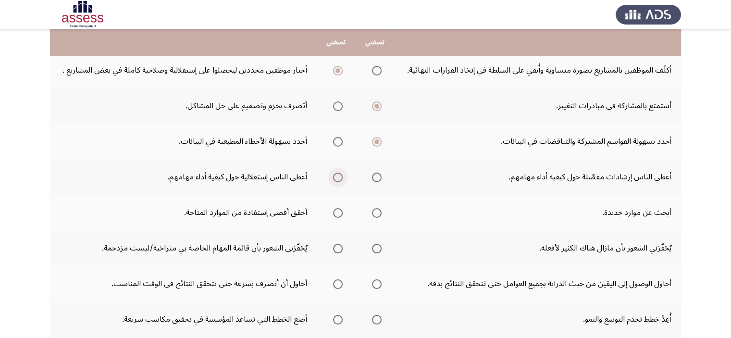
click at [335, 177] on input "Select an option" at bounding box center [338, 178] width 10 height 10
click at [371, 215] on label "Select an option" at bounding box center [374, 213] width 13 height 10
click at [372, 215] on input "Select an option" at bounding box center [377, 213] width 10 height 10
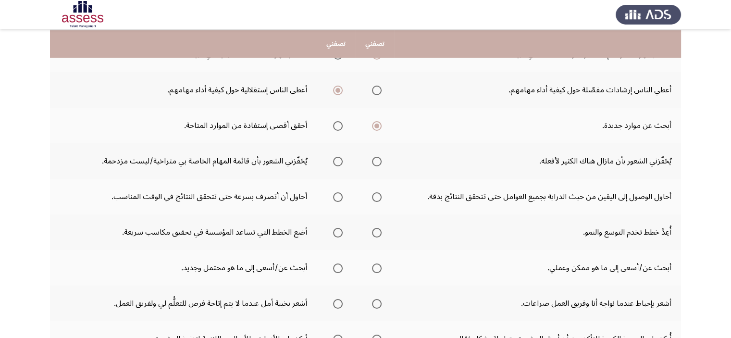
scroll to position [231, 0]
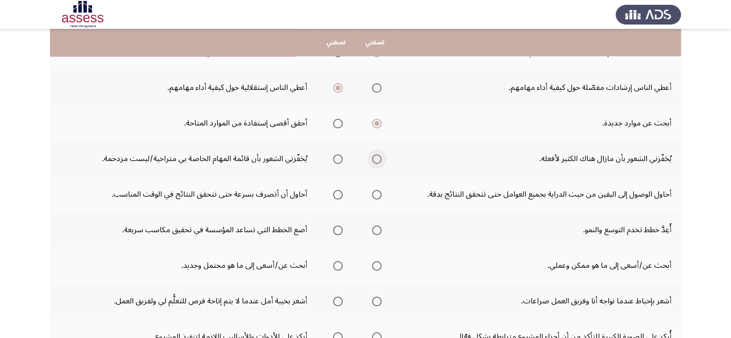
click at [374, 159] on span "Select an option" at bounding box center [377, 159] width 10 height 10
click at [374, 159] on input "Select an option" at bounding box center [377, 159] width 10 height 10
click at [378, 193] on span "Select an option" at bounding box center [377, 195] width 10 height 10
click at [378, 193] on input "Select an option" at bounding box center [377, 195] width 10 height 10
click at [339, 196] on span "Select an option" at bounding box center [338, 195] width 10 height 10
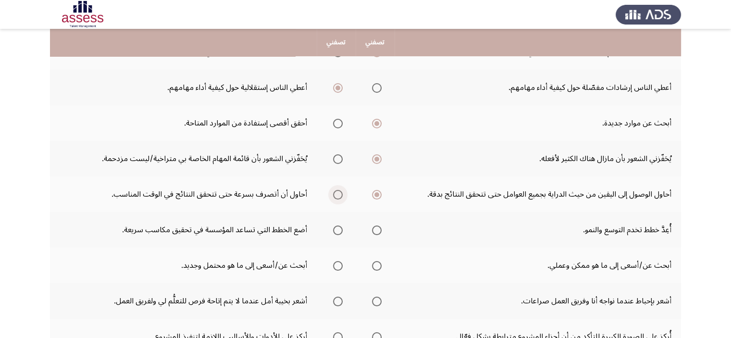
click at [339, 196] on input "Select an option" at bounding box center [338, 195] width 10 height 10
click at [380, 231] on span "Select an option" at bounding box center [377, 231] width 10 height 10
click at [380, 231] on input "Select an option" at bounding box center [377, 231] width 10 height 10
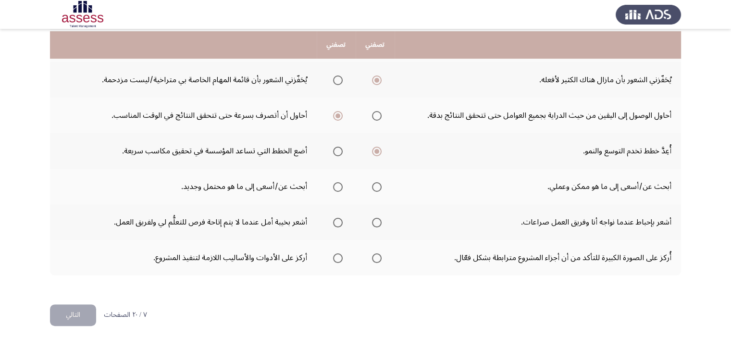
scroll to position [312, 0]
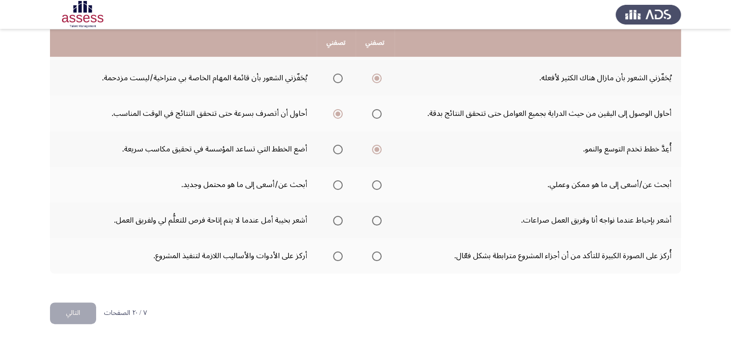
click at [340, 183] on span "Select an option" at bounding box center [338, 185] width 10 height 10
click at [340, 183] on input "Select an option" at bounding box center [338, 185] width 10 height 10
click at [340, 217] on span "Select an option" at bounding box center [338, 221] width 10 height 10
click at [340, 217] on input "Select an option" at bounding box center [338, 221] width 10 height 10
click at [381, 252] on span "Select an option" at bounding box center [377, 257] width 10 height 10
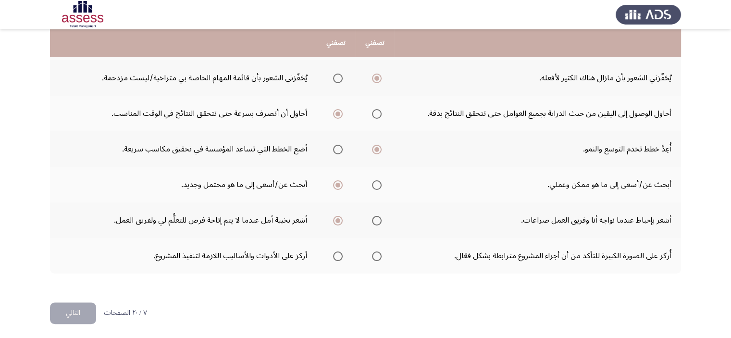
click at [381, 252] on input "Select an option" at bounding box center [377, 257] width 10 height 10
click at [67, 312] on button "التالي" at bounding box center [73, 314] width 46 height 22
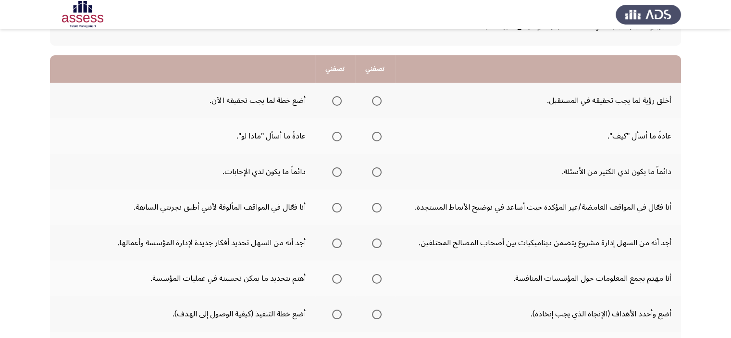
scroll to position [81, 0]
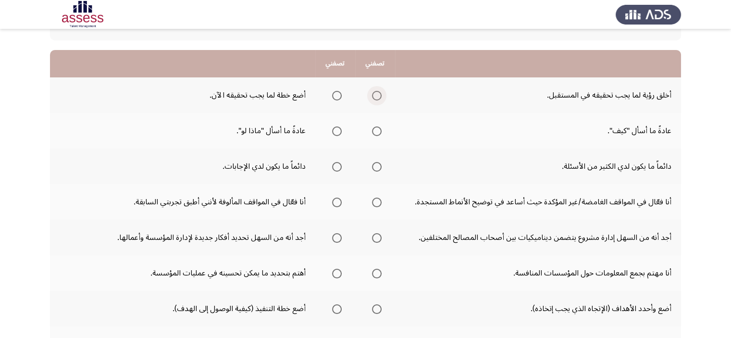
click at [375, 96] on span "Select an option" at bounding box center [377, 96] width 10 height 10
click at [375, 96] on input "Select an option" at bounding box center [377, 96] width 10 height 10
click at [335, 129] on span "Select an option" at bounding box center [337, 131] width 10 height 10
click at [335, 129] on input "Select an option" at bounding box center [337, 131] width 10 height 10
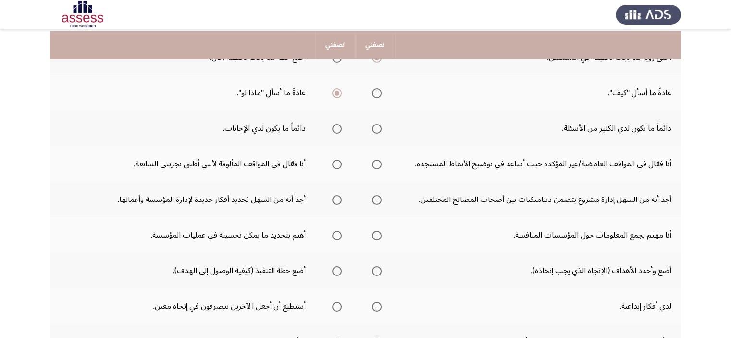
scroll to position [122, 0]
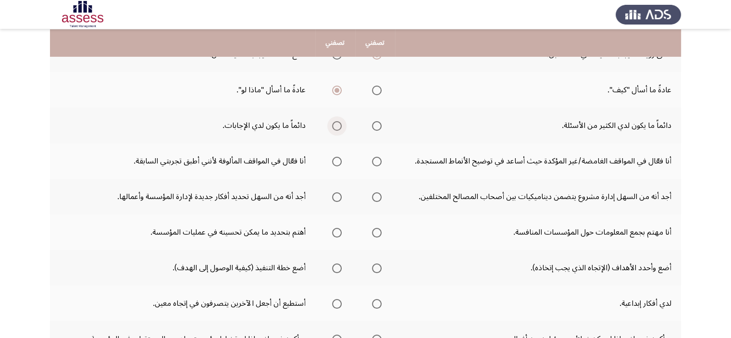
click at [339, 127] on span "Select an option" at bounding box center [337, 126] width 10 height 10
click at [339, 127] on input "Select an option" at bounding box center [337, 126] width 10 height 10
click at [378, 123] on span "Select an option" at bounding box center [377, 126] width 10 height 10
click at [378, 123] on input "Select an option" at bounding box center [377, 126] width 10 height 10
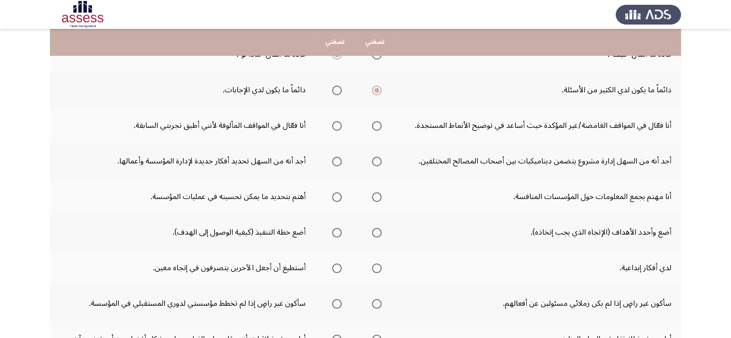
scroll to position [158, 0]
click at [377, 128] on span "Select an option" at bounding box center [377, 126] width 10 height 10
click at [377, 128] on input "Select an option" at bounding box center [377, 126] width 10 height 10
click at [341, 158] on span "Select an option" at bounding box center [337, 161] width 10 height 10
click at [341, 158] on input "Select an option" at bounding box center [337, 161] width 10 height 10
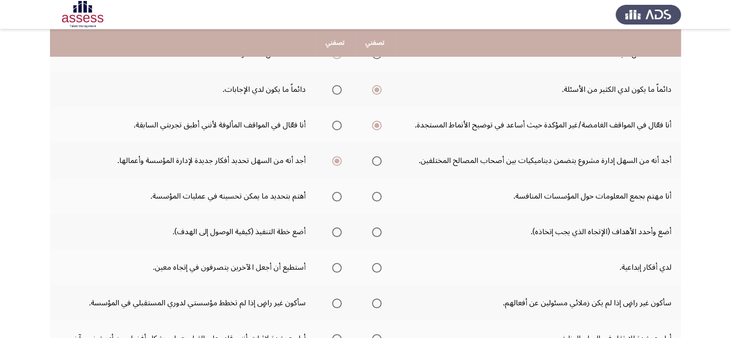
click at [375, 200] on mat-radio-group "Select an option" at bounding box center [374, 196] width 13 height 16
click at [375, 194] on span "Select an option" at bounding box center [377, 197] width 10 height 10
click at [375, 194] on input "Select an option" at bounding box center [377, 197] width 10 height 10
click at [371, 230] on label "Select an option" at bounding box center [374, 232] width 13 height 10
click at [372, 230] on input "Select an option" at bounding box center [377, 232] width 10 height 10
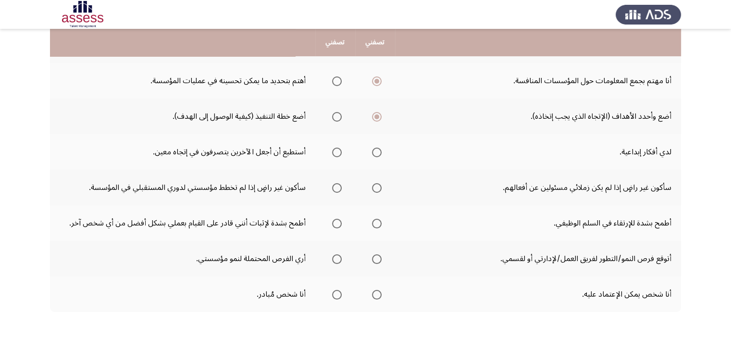
scroll to position [272, 0]
click at [378, 152] on span "Select an option" at bounding box center [377, 154] width 10 height 10
click at [378, 152] on input "Select an option" at bounding box center [377, 154] width 10 height 10
click at [337, 186] on span "Select an option" at bounding box center [337, 189] width 10 height 10
click at [337, 186] on input "Select an option" at bounding box center [337, 189] width 10 height 10
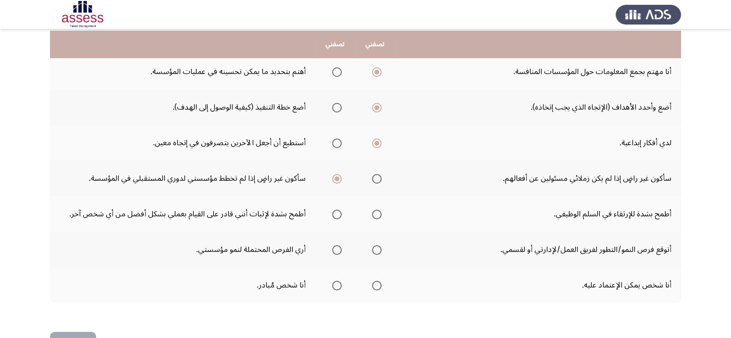
scroll to position [284, 0]
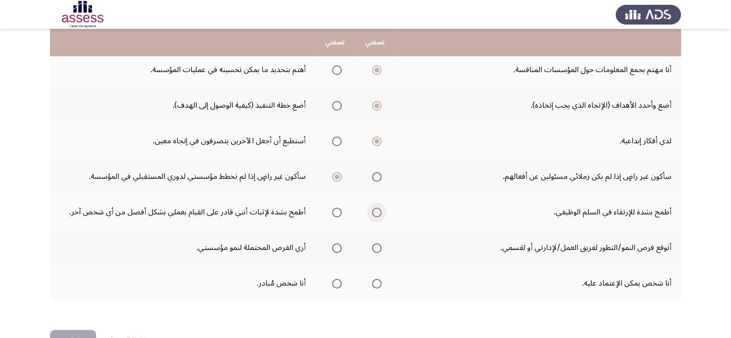
click at [375, 213] on span "Select an option" at bounding box center [377, 213] width 10 height 10
click at [375, 213] on input "Select an option" at bounding box center [377, 213] width 10 height 10
click at [381, 247] on th at bounding box center [375, 248] width 40 height 36
click at [377, 247] on span "Select an option" at bounding box center [377, 248] width 10 height 10
click at [377, 247] on input "Select an option" at bounding box center [377, 248] width 10 height 10
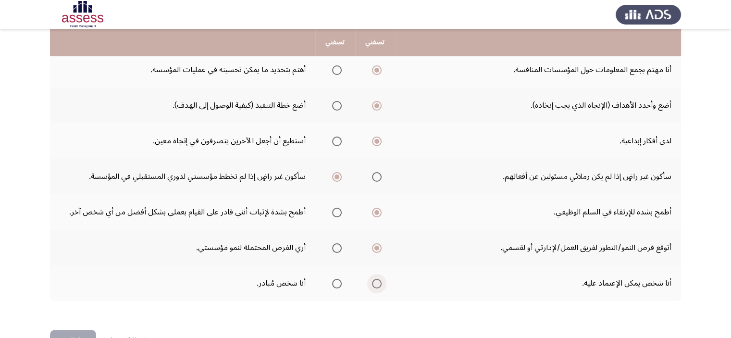
click at [377, 279] on span "Select an option" at bounding box center [377, 284] width 10 height 10
click at [377, 279] on input "Select an option" at bounding box center [377, 284] width 10 height 10
click at [82, 335] on button "التالي" at bounding box center [73, 341] width 46 height 22
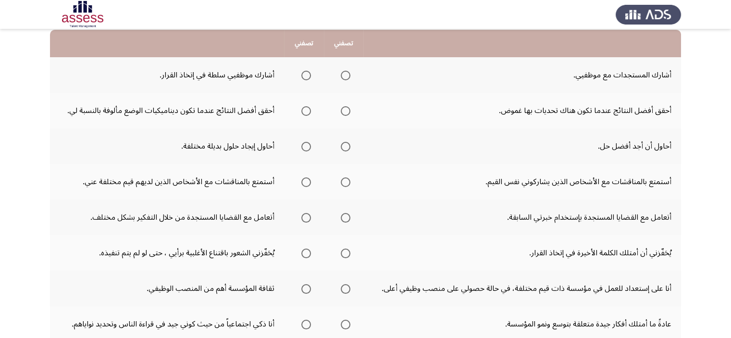
scroll to position [91, 0]
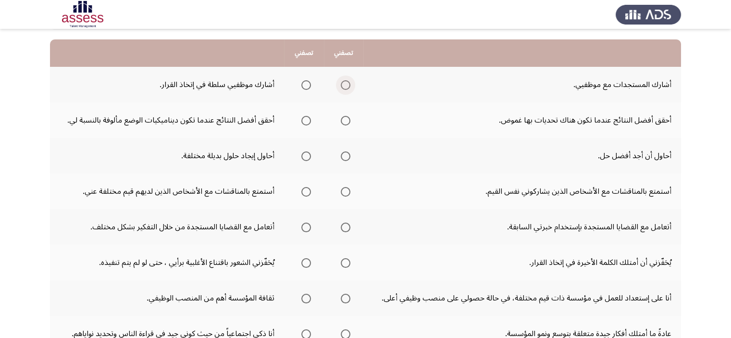
click at [349, 88] on span "Select an option" at bounding box center [346, 85] width 10 height 10
click at [349, 88] on input "Select an option" at bounding box center [346, 85] width 10 height 10
click at [346, 120] on span "Select an option" at bounding box center [346, 121] width 10 height 10
click at [346, 120] on input "Select an option" at bounding box center [346, 121] width 10 height 10
click at [310, 154] on span "Select an option" at bounding box center [307, 156] width 10 height 10
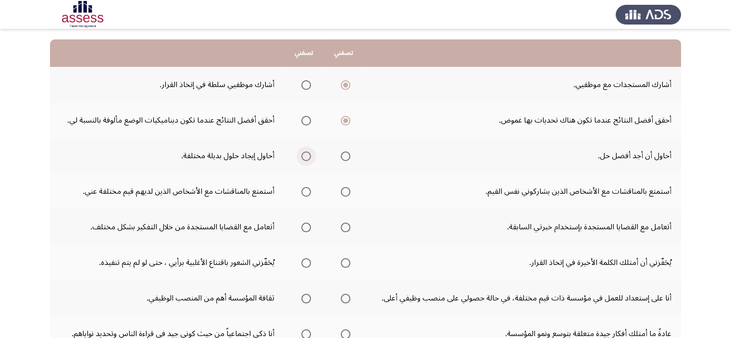
click at [310, 154] on input "Select an option" at bounding box center [307, 156] width 10 height 10
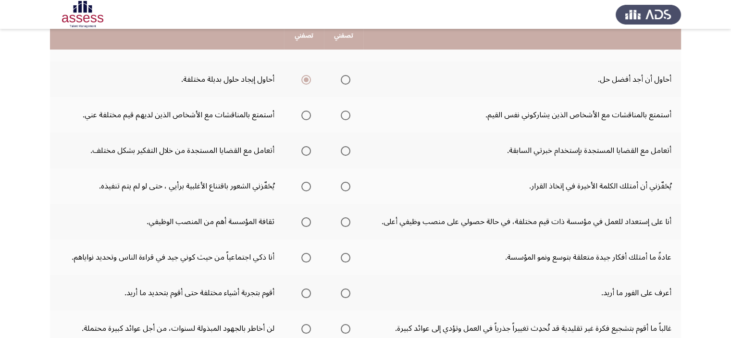
scroll to position [174, 0]
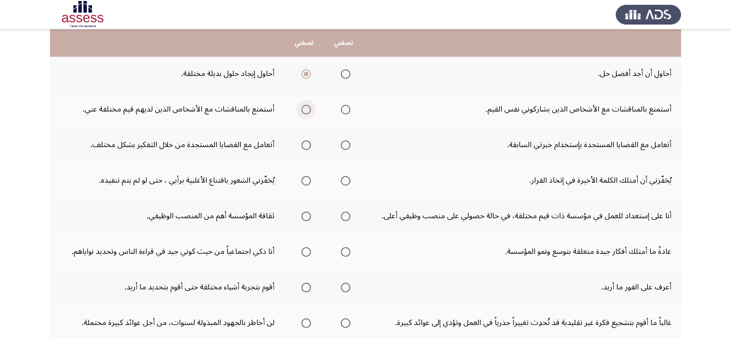
click at [311, 107] on span "Select an option" at bounding box center [307, 110] width 10 height 10
click at [311, 107] on input "Select an option" at bounding box center [307, 110] width 10 height 10
click at [317, 145] on th at bounding box center [303, 145] width 39 height 36
click at [307, 150] on mat-radio-group "Select an option" at bounding box center [304, 145] width 13 height 16
click at [307, 145] on span "Select an option" at bounding box center [307, 145] width 10 height 10
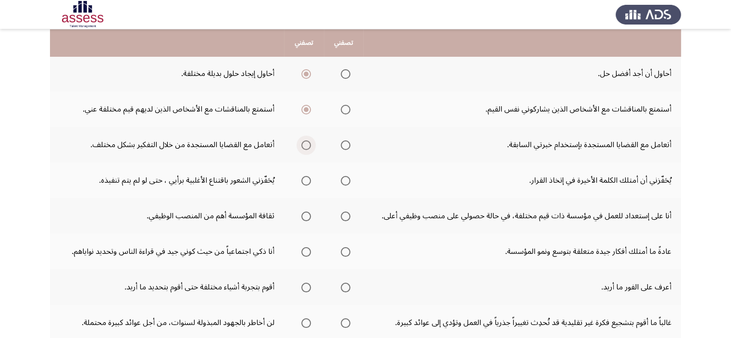
click at [307, 145] on input "Select an option" at bounding box center [307, 145] width 10 height 10
click at [344, 179] on span "Select an option" at bounding box center [346, 181] width 10 height 10
click at [344, 179] on input "Select an option" at bounding box center [346, 181] width 10 height 10
click at [339, 214] on label "Select an option" at bounding box center [343, 217] width 13 height 10
click at [341, 214] on input "Select an option" at bounding box center [346, 217] width 10 height 10
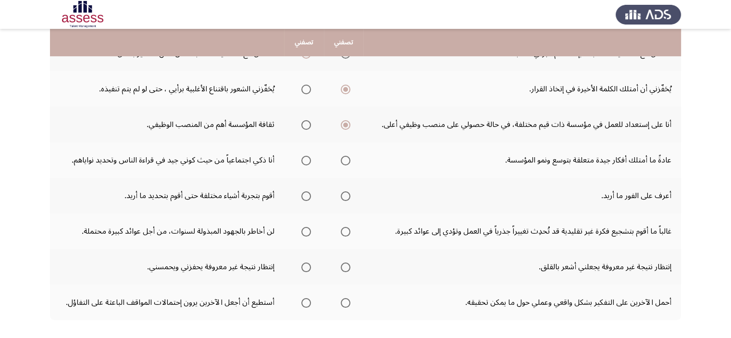
scroll to position [273, 0]
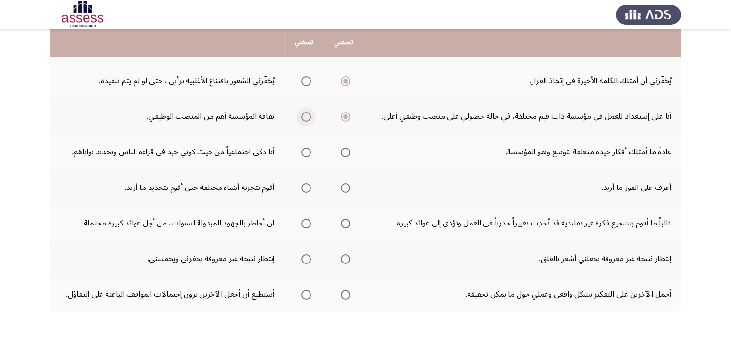
click at [308, 112] on span "Select an option" at bounding box center [307, 117] width 10 height 10
click at [308, 112] on input "Select an option" at bounding box center [307, 117] width 10 height 10
click at [308, 148] on span "Select an option" at bounding box center [307, 153] width 10 height 10
click at [308, 148] on input "Select an option" at bounding box center [307, 153] width 10 height 10
click at [300, 184] on label "Select an option" at bounding box center [304, 188] width 13 height 10
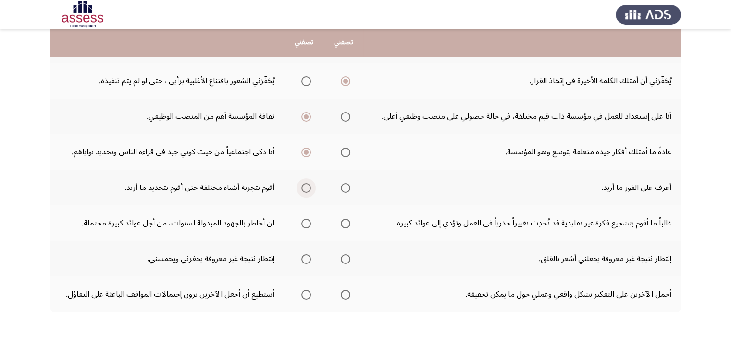
click at [302, 184] on input "Select an option" at bounding box center [307, 188] width 10 height 10
click at [308, 224] on span "Select an option" at bounding box center [307, 224] width 10 height 10
click at [308, 224] on input "Select an option" at bounding box center [307, 224] width 10 height 10
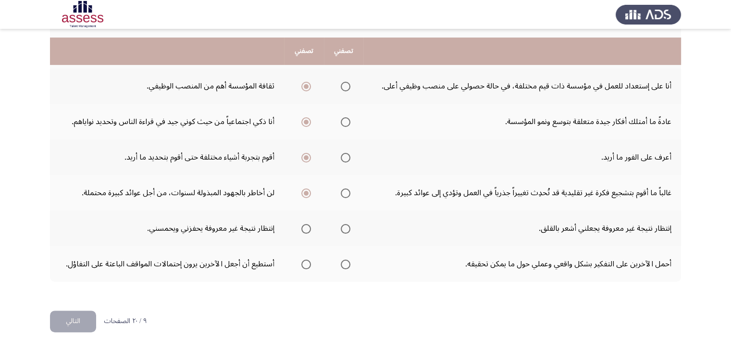
scroll to position [312, 0]
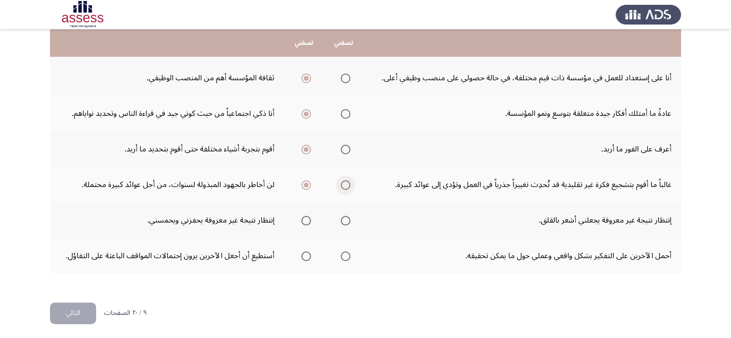
click at [347, 185] on span "Select an option" at bounding box center [346, 185] width 10 height 10
click at [347, 185] on input "Select an option" at bounding box center [346, 185] width 10 height 10
click at [303, 217] on span "Select an option" at bounding box center [307, 221] width 10 height 10
click at [303, 217] on input "Select an option" at bounding box center [307, 221] width 10 height 10
click at [306, 253] on span "Select an option" at bounding box center [307, 257] width 10 height 10
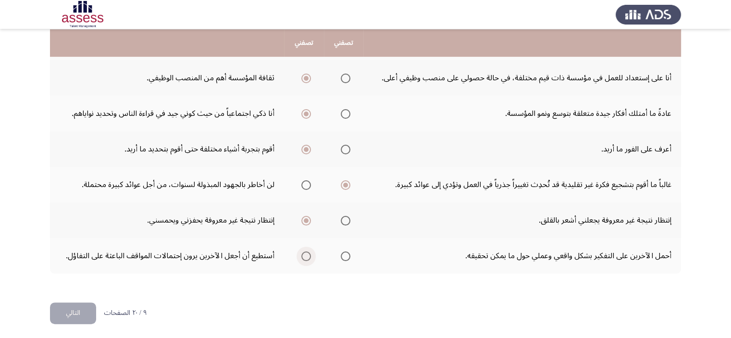
click at [306, 253] on input "Select an option" at bounding box center [307, 257] width 10 height 10
click at [71, 311] on button "التالي" at bounding box center [73, 314] width 46 height 22
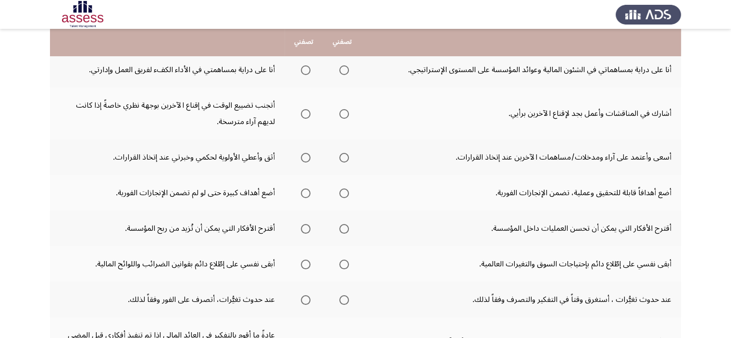
scroll to position [103, 0]
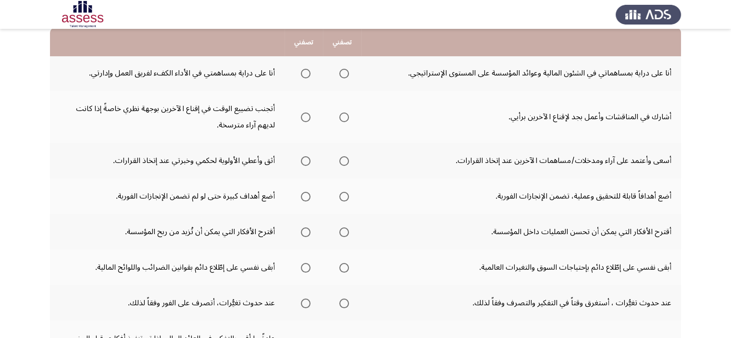
click at [352, 72] on th at bounding box center [342, 73] width 38 height 36
click at [343, 75] on span "Select an option" at bounding box center [345, 74] width 10 height 10
click at [343, 75] on input "Select an option" at bounding box center [345, 74] width 10 height 10
click at [309, 69] on span "Select an option" at bounding box center [306, 74] width 10 height 10
click at [309, 69] on input "Select an option" at bounding box center [306, 74] width 10 height 10
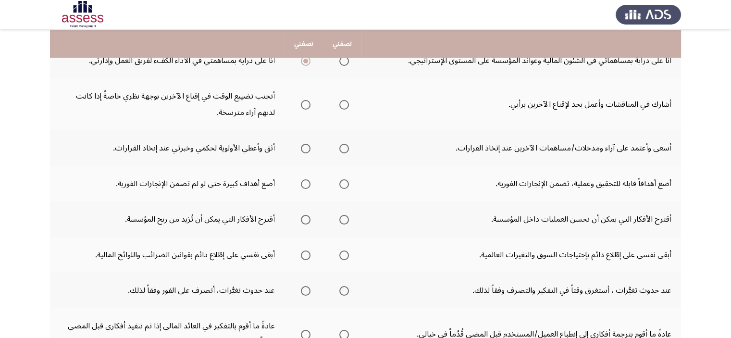
scroll to position [112, 0]
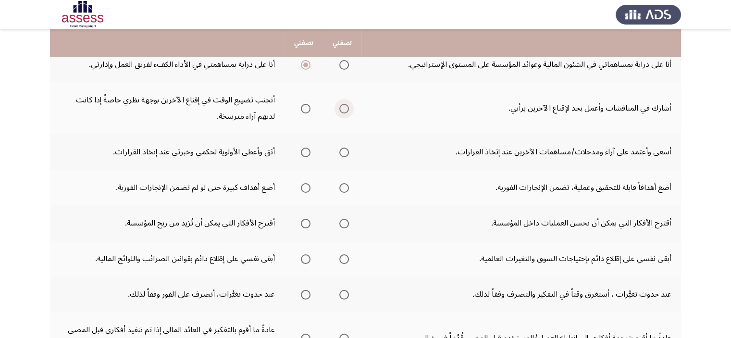
click at [340, 108] on span "Select an option" at bounding box center [345, 109] width 10 height 10
click at [340, 108] on input "Select an option" at bounding box center [345, 109] width 10 height 10
click at [344, 152] on span "Select an option" at bounding box center [345, 153] width 10 height 10
click at [344, 152] on input "Select an option" at bounding box center [345, 153] width 10 height 10
click at [301, 188] on span "Select an option" at bounding box center [306, 188] width 10 height 10
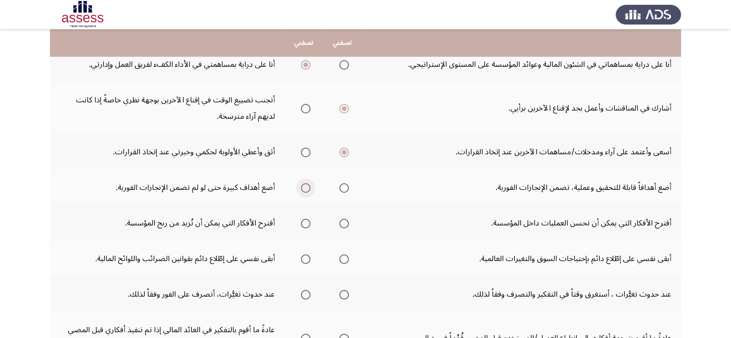
click at [301, 188] on input "Select an option" at bounding box center [306, 188] width 10 height 10
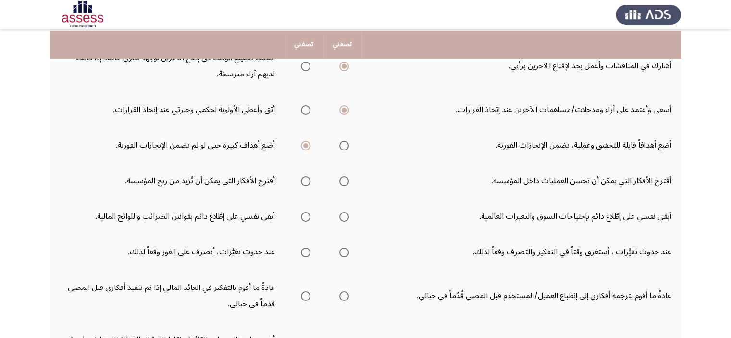
scroll to position [156, 0]
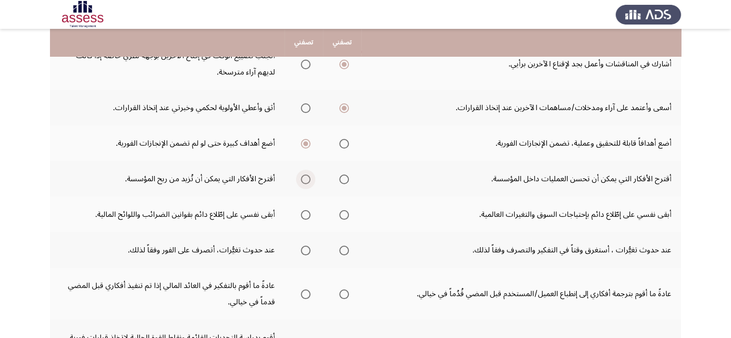
click at [304, 180] on span "Select an option" at bounding box center [306, 180] width 10 height 10
click at [304, 180] on input "Select an option" at bounding box center [306, 180] width 10 height 10
click at [344, 216] on span "Select an option" at bounding box center [345, 215] width 10 height 10
click at [344, 216] on input "Select an option" at bounding box center [345, 215] width 10 height 10
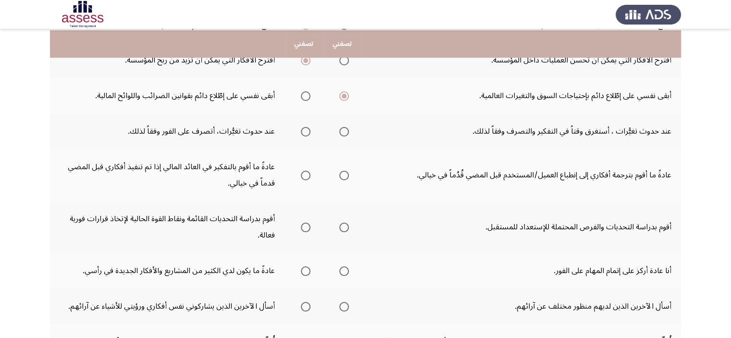
scroll to position [276, 0]
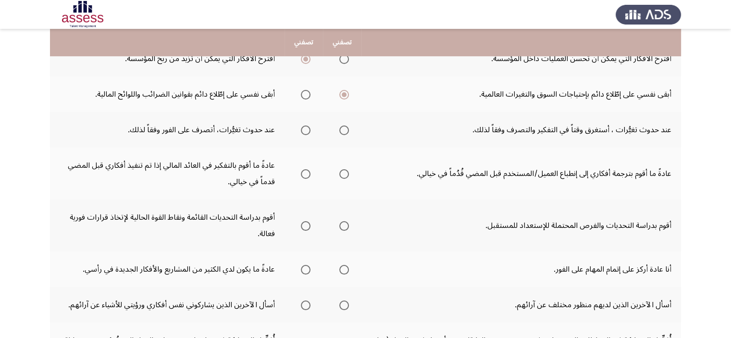
click at [314, 126] on th at bounding box center [304, 130] width 38 height 36
click at [305, 127] on span "Select an option" at bounding box center [306, 131] width 10 height 10
click at [305, 127] on input "Select an option" at bounding box center [306, 131] width 10 height 10
click at [344, 172] on span "Select an option" at bounding box center [345, 174] width 10 height 10
click at [344, 172] on input "Select an option" at bounding box center [345, 174] width 10 height 10
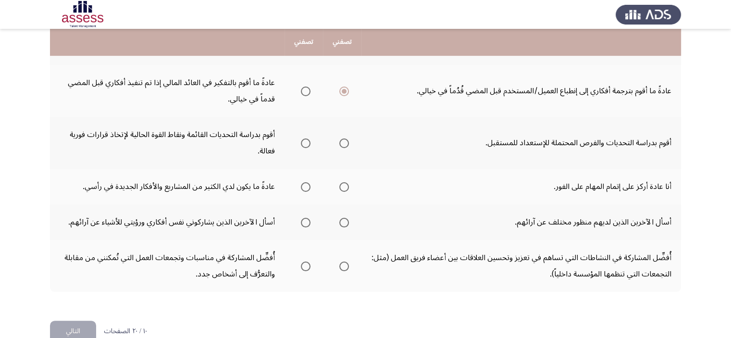
scroll to position [360, 0]
click at [353, 139] on th at bounding box center [342, 142] width 38 height 52
click at [344, 142] on span "Select an option" at bounding box center [345, 143] width 10 height 10
click at [344, 142] on input "Select an option" at bounding box center [345, 143] width 10 height 10
click at [309, 181] on span "Select an option" at bounding box center [306, 186] width 10 height 10
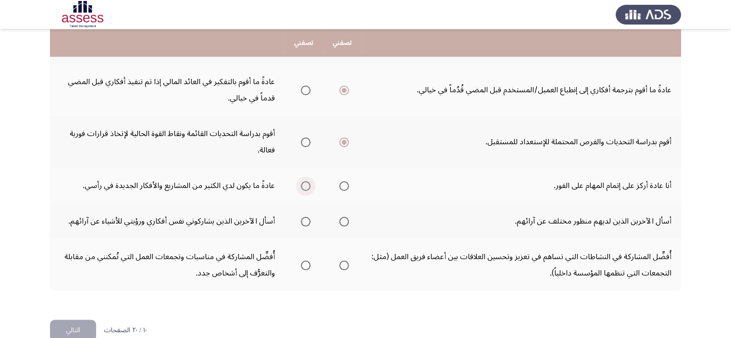
click at [309, 181] on input "Select an option" at bounding box center [306, 186] width 10 height 10
click at [345, 220] on span "Select an option" at bounding box center [345, 222] width 10 height 10
click at [345, 220] on input "Select an option" at bounding box center [345, 222] width 10 height 10
click at [303, 265] on span "Select an option" at bounding box center [306, 266] width 10 height 10
click at [303, 265] on input "Select an option" at bounding box center [306, 266] width 10 height 10
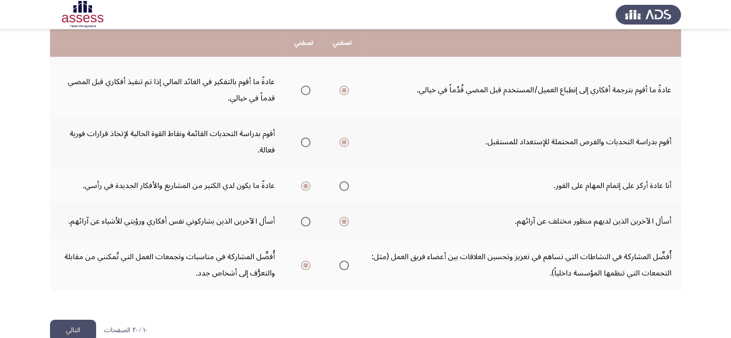
scroll to position [377, 0]
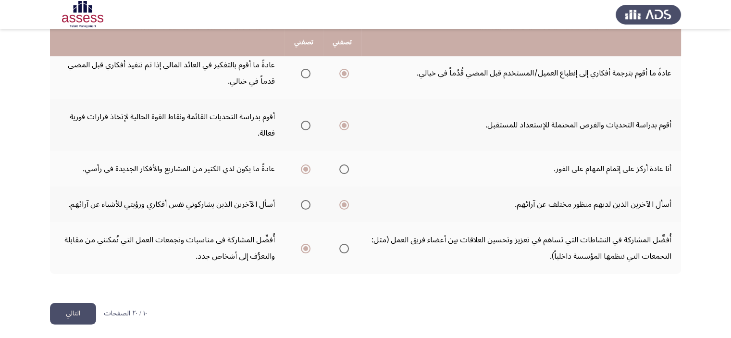
click at [81, 309] on button "التالي" at bounding box center [73, 314] width 46 height 22
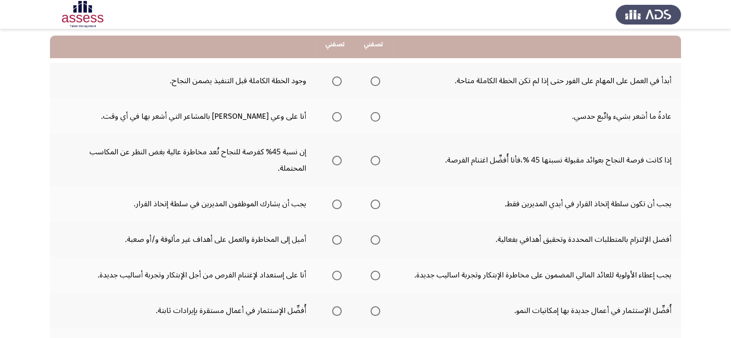
scroll to position [97, 0]
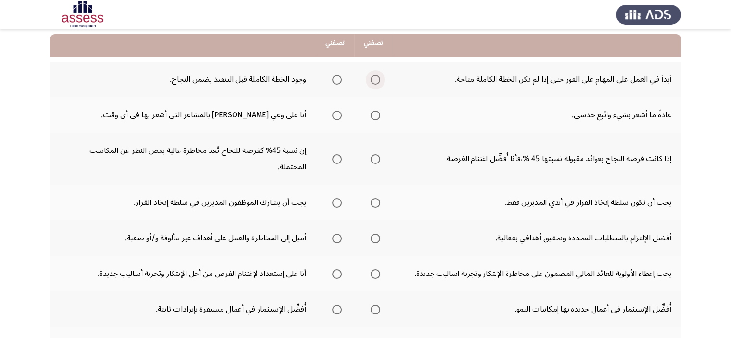
click at [377, 79] on span "Select an option" at bounding box center [376, 80] width 10 height 10
click at [377, 79] on input "Select an option" at bounding box center [376, 80] width 10 height 10
click at [337, 116] on span "Select an option" at bounding box center [337, 116] width 10 height 10
click at [337, 116] on input "Select an option" at bounding box center [337, 116] width 10 height 10
click at [377, 154] on span "Select an option" at bounding box center [376, 159] width 10 height 10
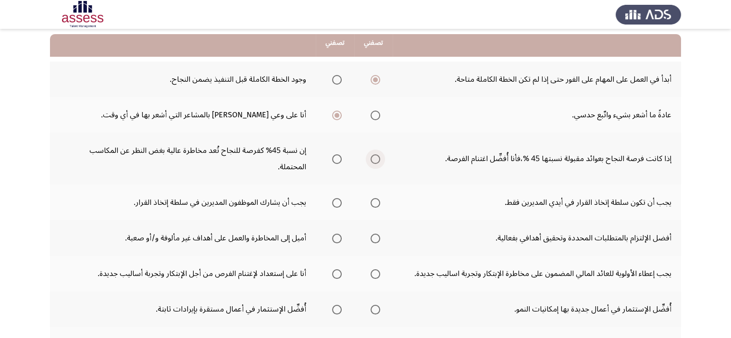
click at [377, 154] on input "Select an option" at bounding box center [376, 159] width 10 height 10
click at [332, 198] on span "Select an option" at bounding box center [337, 203] width 10 height 10
click at [332, 198] on input "Select an option" at bounding box center [337, 203] width 10 height 10
click at [338, 234] on span "Select an option" at bounding box center [337, 239] width 10 height 10
click at [338, 234] on input "Select an option" at bounding box center [337, 239] width 10 height 10
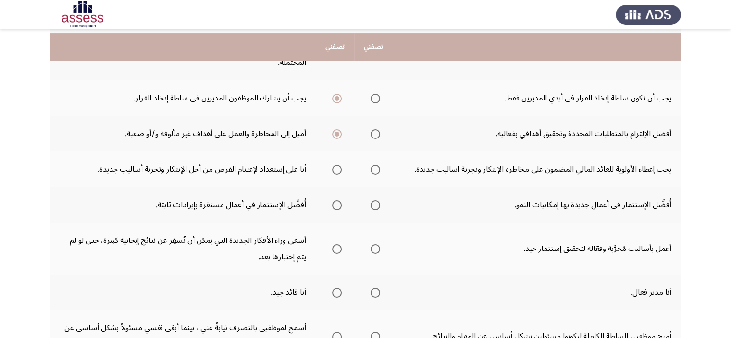
scroll to position [205, 0]
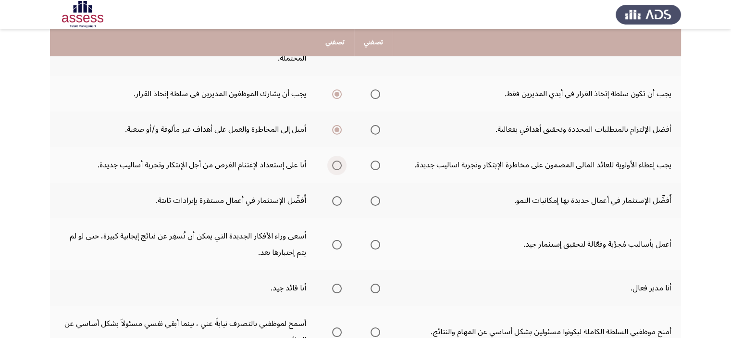
click at [339, 161] on span "Select an option" at bounding box center [337, 166] width 10 height 10
click at [339, 161] on input "Select an option" at bounding box center [337, 166] width 10 height 10
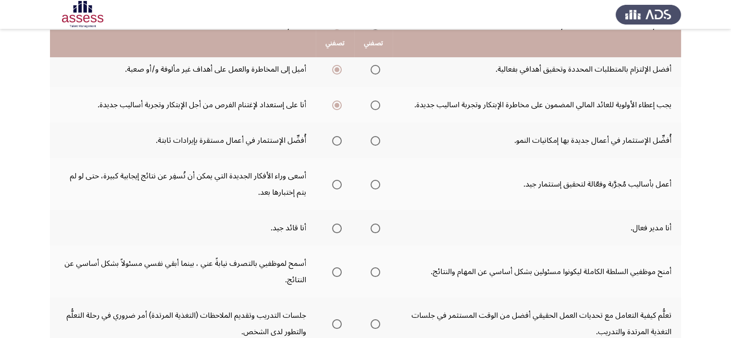
scroll to position [266, 0]
click at [377, 135] on span "Select an option" at bounding box center [376, 140] width 10 height 10
click at [377, 135] on input "Select an option" at bounding box center [376, 140] width 10 height 10
click at [338, 179] on span "Select an option" at bounding box center [337, 184] width 10 height 10
click at [338, 179] on input "Select an option" at bounding box center [337, 184] width 10 height 10
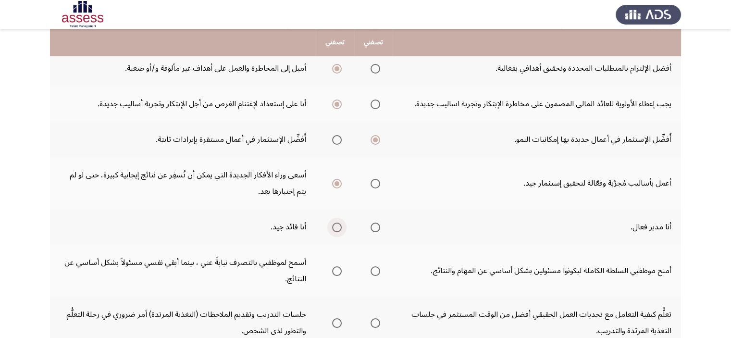
click at [337, 223] on span "Select an option" at bounding box center [337, 228] width 10 height 10
click at [337, 223] on input "Select an option" at bounding box center [337, 228] width 10 height 10
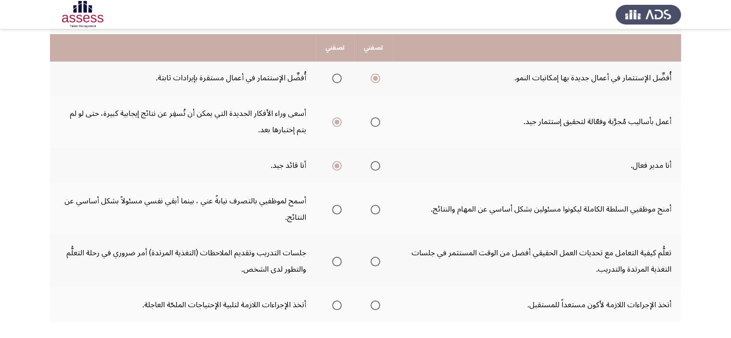
scroll to position [327, 0]
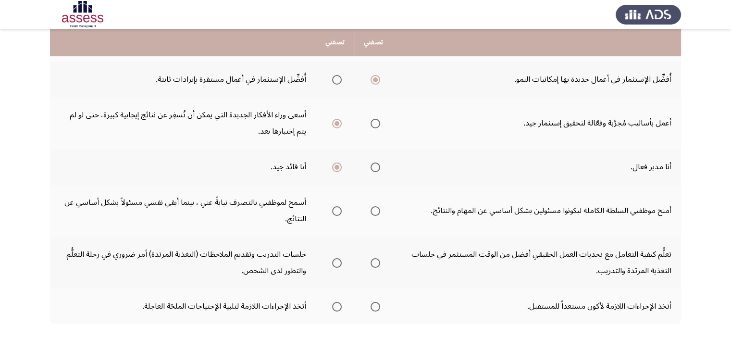
click at [379, 206] on span "Select an option" at bounding box center [376, 211] width 10 height 10
click at [379, 206] on input "Select an option" at bounding box center [376, 211] width 10 height 10
click at [335, 206] on span "Select an option" at bounding box center [337, 211] width 10 height 10
click at [335, 206] on input "Select an option" at bounding box center [337, 211] width 10 height 10
click at [534, 193] on td "أمنح موظفيي السلطة الكاملة ليكونوا مسئولين بشكل أساسي عن المهام والنتائج." at bounding box center [537, 211] width 289 height 52
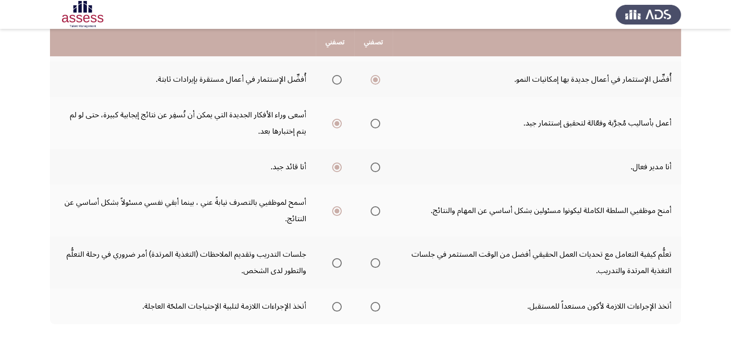
drag, startPoint x: 428, startPoint y: 192, endPoint x: 546, endPoint y: 185, distance: 119.0
click at [541, 186] on td "أمنح موظفيي السلطة الكاملة ليكونوا مسئولين بشكل أساسي عن المهام والنتائج." at bounding box center [537, 211] width 289 height 52
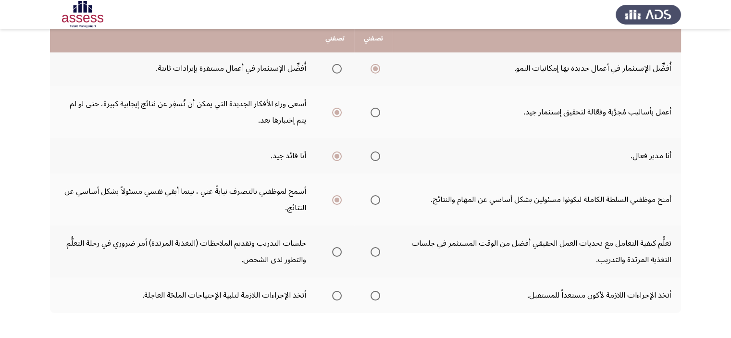
scroll to position [333, 0]
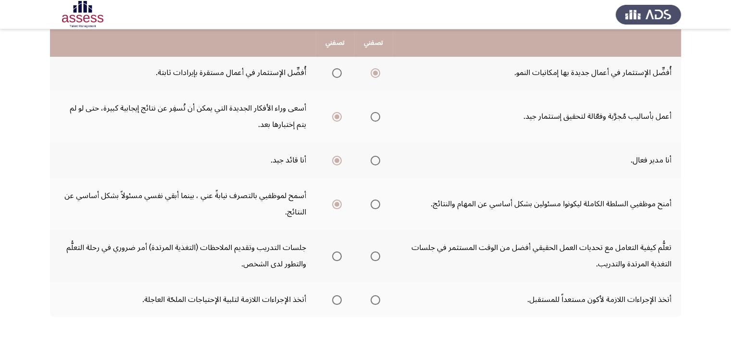
click at [315, 246] on td "جلسات التدريب وتقديم الملاحظات (التغذية المرتدة) أمر ضروري في رحلة التعلُّم وال…" at bounding box center [183, 256] width 266 height 52
click at [338, 252] on span "Select an option" at bounding box center [337, 257] width 10 height 10
click at [338, 252] on input "Select an option" at bounding box center [337, 257] width 10 height 10
click at [378, 295] on span "Select an option" at bounding box center [376, 300] width 10 height 10
click at [378, 295] on input "Select an option" at bounding box center [376, 300] width 10 height 10
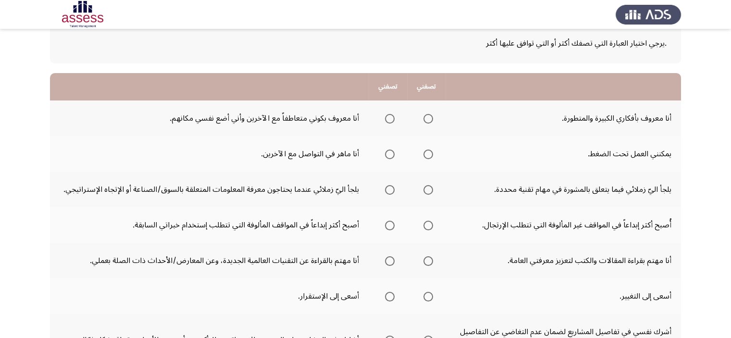
scroll to position [63, 0]
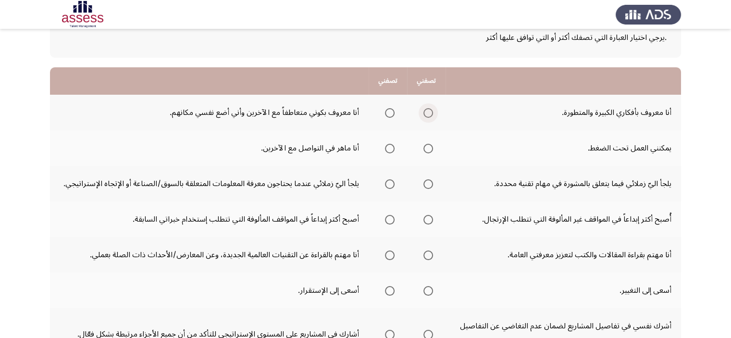
click at [428, 113] on span "Select an option" at bounding box center [429, 113] width 10 height 10
click at [428, 113] on input "Select an option" at bounding box center [429, 113] width 10 height 10
click at [429, 150] on span "Select an option" at bounding box center [429, 149] width 10 height 10
click at [429, 150] on input "Select an option" at bounding box center [429, 149] width 10 height 10
click at [386, 151] on span "Select an option" at bounding box center [390, 149] width 10 height 10
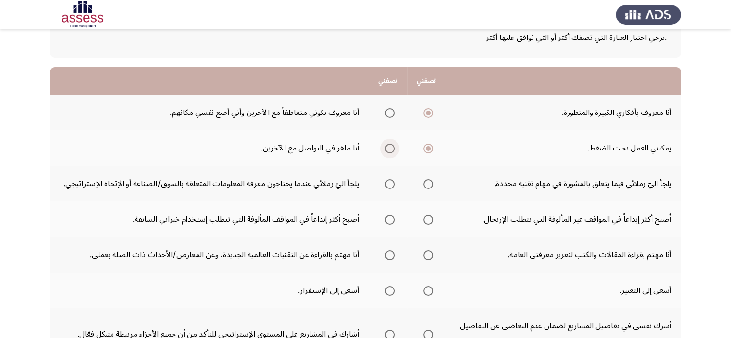
click at [386, 151] on input "Select an option" at bounding box center [390, 149] width 10 height 10
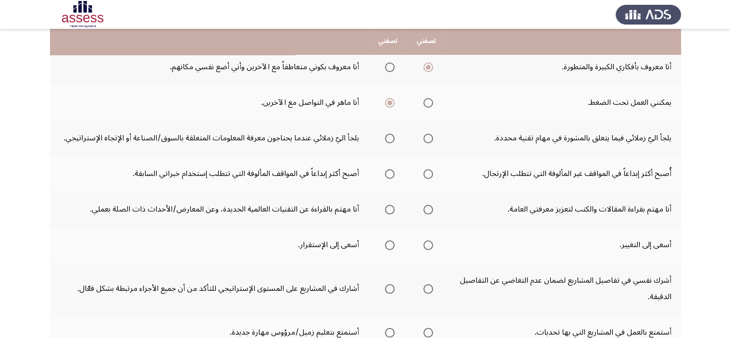
scroll to position [115, 0]
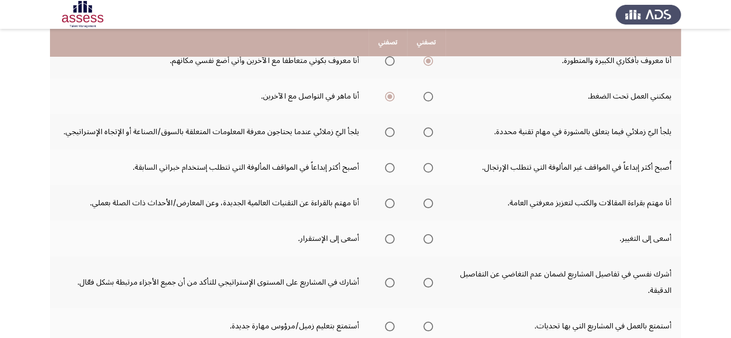
click at [396, 140] on th at bounding box center [388, 132] width 38 height 36
click at [384, 132] on label "Select an option" at bounding box center [387, 132] width 13 height 10
click at [385, 132] on input "Select an option" at bounding box center [390, 132] width 10 height 10
click at [430, 171] on span "Select an option" at bounding box center [429, 168] width 10 height 10
click at [430, 171] on input "Select an option" at bounding box center [429, 168] width 10 height 10
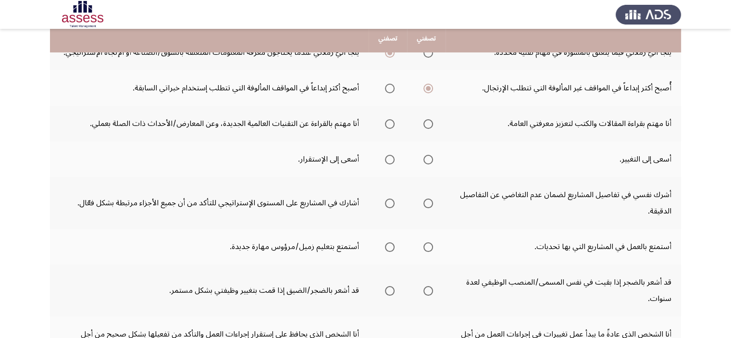
scroll to position [198, 0]
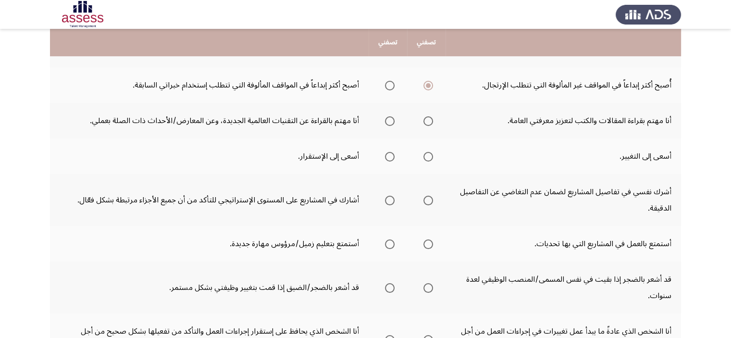
click at [385, 118] on span "Select an option" at bounding box center [390, 121] width 10 height 10
click at [385, 118] on input "Select an option" at bounding box center [390, 121] width 10 height 10
click at [426, 160] on span "Select an option" at bounding box center [429, 157] width 10 height 10
click at [426, 160] on input "Select an option" at bounding box center [429, 157] width 10 height 10
click at [391, 200] on span "Select an option" at bounding box center [390, 201] width 10 height 10
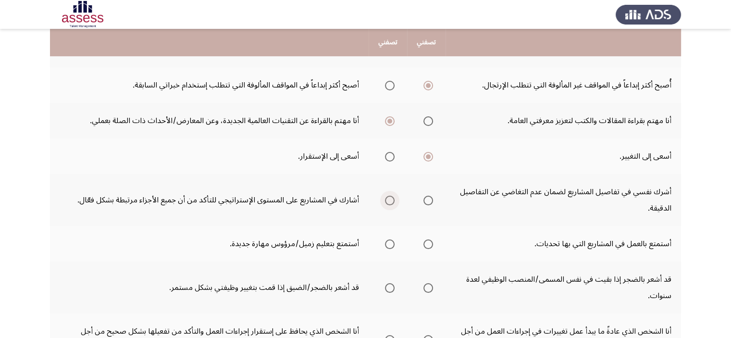
click at [391, 200] on input "Select an option" at bounding box center [390, 201] width 10 height 10
click at [432, 245] on span "Select an option" at bounding box center [429, 244] width 10 height 10
click at [432, 245] on input "Select an option" at bounding box center [429, 244] width 10 height 10
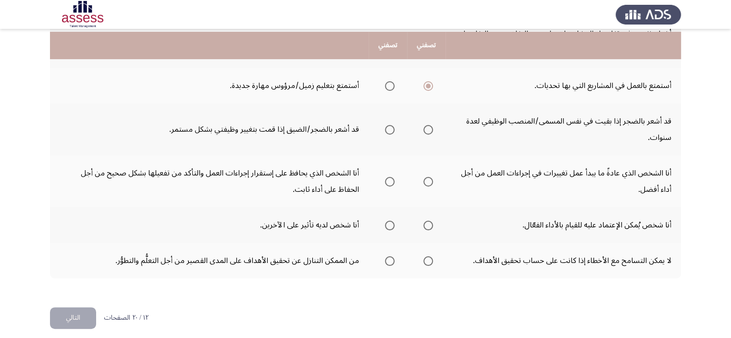
scroll to position [359, 0]
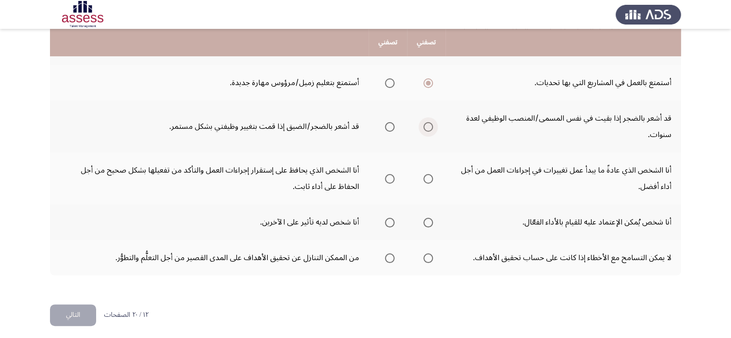
click at [433, 125] on span "Select an option" at bounding box center [429, 127] width 10 height 10
click at [433, 125] on input "Select an option" at bounding box center [429, 127] width 10 height 10
click at [430, 178] on span "Select an option" at bounding box center [429, 179] width 10 height 10
click at [430, 178] on input "Select an option" at bounding box center [429, 179] width 10 height 10
click at [391, 221] on span "Select an option" at bounding box center [390, 223] width 10 height 10
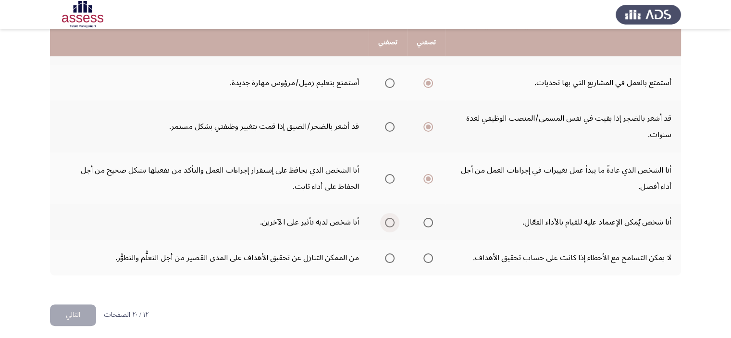
click at [391, 221] on input "Select an option" at bounding box center [390, 223] width 10 height 10
click at [392, 256] on span "Select an option" at bounding box center [390, 258] width 10 height 10
click at [392, 256] on input "Select an option" at bounding box center [390, 258] width 10 height 10
click at [424, 257] on span "Select an option" at bounding box center [429, 258] width 10 height 10
click at [424, 257] on input "Select an option" at bounding box center [429, 258] width 10 height 10
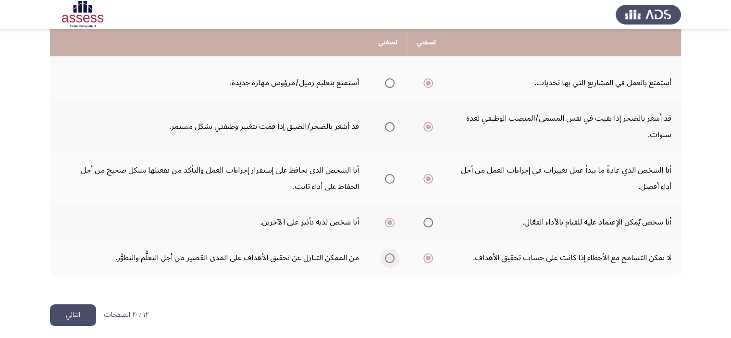
click at [395, 256] on span "Select an option" at bounding box center [390, 258] width 10 height 10
click at [395, 256] on input "Select an option" at bounding box center [390, 258] width 10 height 10
click at [84, 309] on button "التالي" at bounding box center [73, 315] width 46 height 22
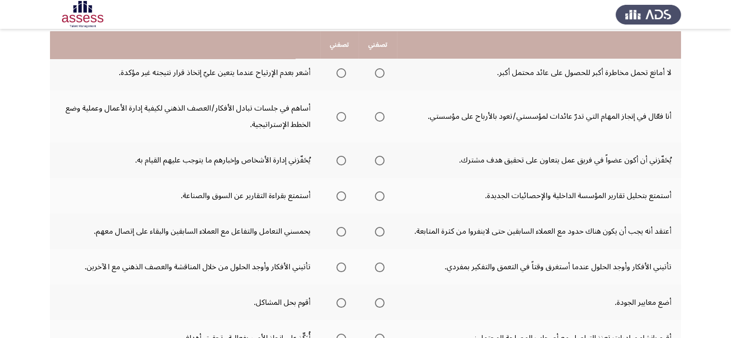
scroll to position [102, 0]
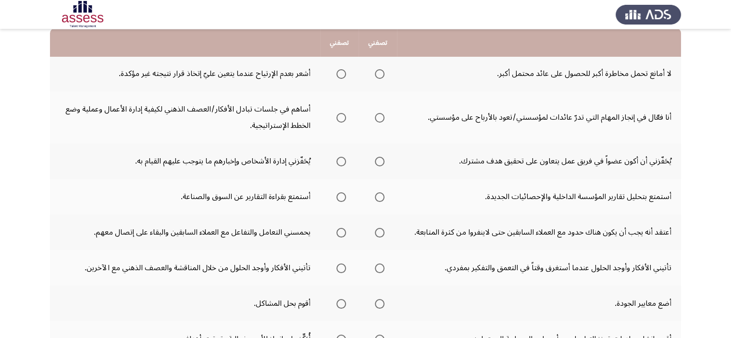
click at [379, 80] on mat-radio-group "Select an option" at bounding box center [377, 73] width 13 height 16
click at [379, 76] on span "Select an option" at bounding box center [380, 74] width 10 height 10
click at [379, 76] on input "Select an option" at bounding box center [380, 74] width 10 height 10
click at [338, 117] on span "Select an option" at bounding box center [342, 118] width 10 height 10
click at [338, 117] on input "Select an option" at bounding box center [342, 118] width 10 height 10
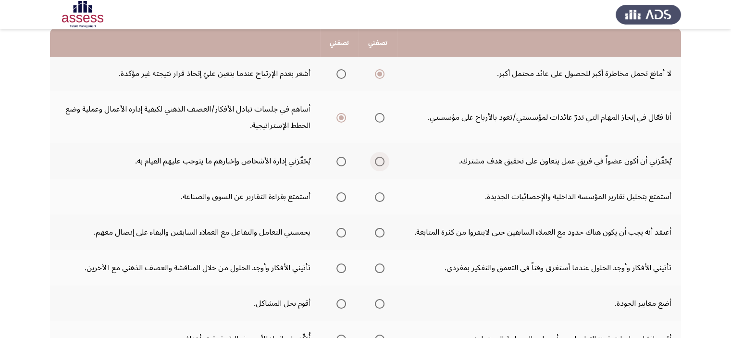
click at [385, 161] on span "Select an option" at bounding box center [380, 162] width 10 height 10
click at [385, 161] on input "Select an option" at bounding box center [380, 162] width 10 height 10
click at [343, 193] on span "Select an option" at bounding box center [342, 197] width 10 height 10
click at [343, 193] on input "Select an option" at bounding box center [342, 197] width 10 height 10
click at [339, 232] on span "Select an option" at bounding box center [342, 233] width 10 height 10
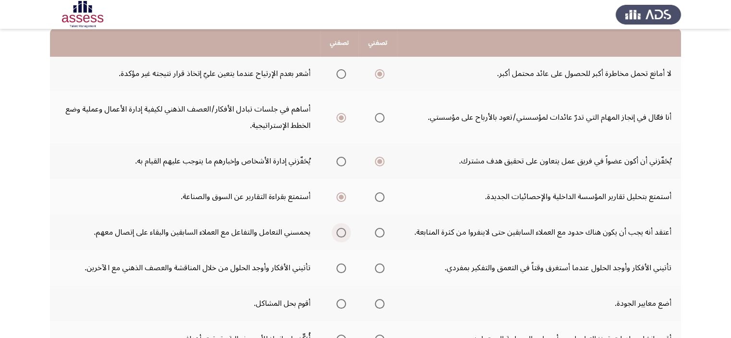
click at [339, 232] on input "Select an option" at bounding box center [342, 233] width 10 height 10
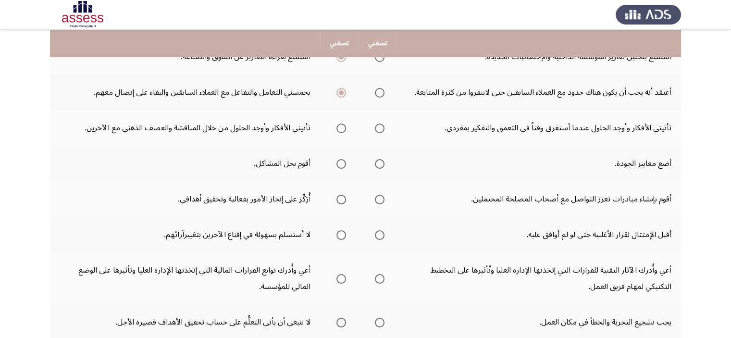
scroll to position [243, 0]
click at [343, 126] on span "Select an option" at bounding box center [342, 128] width 10 height 10
click at [343, 126] on input "Select an option" at bounding box center [342, 128] width 10 height 10
click at [380, 163] on span "Select an option" at bounding box center [380, 164] width 10 height 10
click at [380, 163] on input "Select an option" at bounding box center [380, 164] width 10 height 10
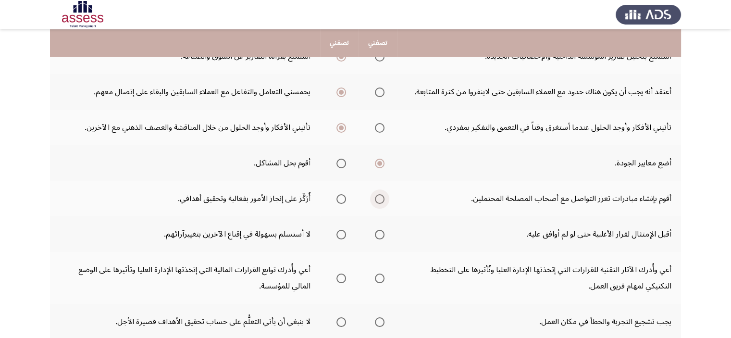
click at [380, 198] on span "Select an option" at bounding box center [380, 199] width 10 height 10
click at [380, 198] on input "Select an option" at bounding box center [380, 199] width 10 height 10
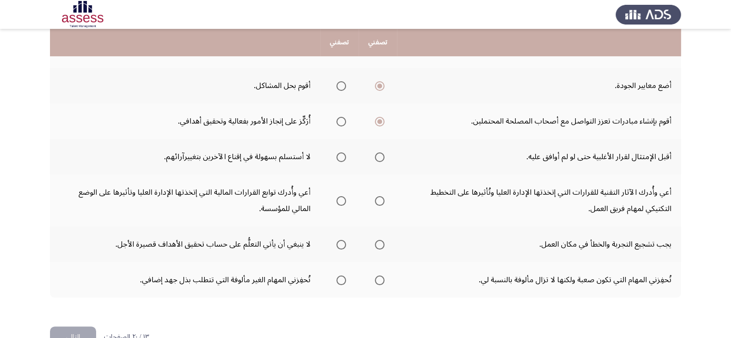
scroll to position [319, 0]
click at [380, 156] on span "Select an option" at bounding box center [380, 158] width 10 height 10
click at [380, 156] on input "Select an option" at bounding box center [380, 158] width 10 height 10
click at [378, 203] on span "Select an option" at bounding box center [380, 202] width 10 height 10
click at [378, 203] on input "Select an option" at bounding box center [380, 202] width 10 height 10
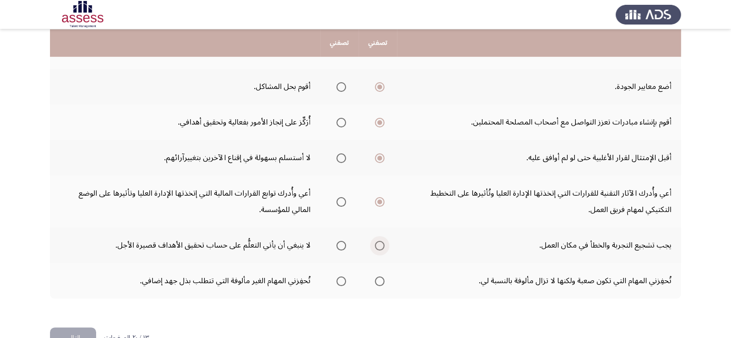
click at [379, 241] on span "Select an option" at bounding box center [380, 246] width 10 height 10
click at [379, 241] on input "Select an option" at bounding box center [380, 246] width 10 height 10
click at [340, 277] on span "Select an option" at bounding box center [342, 282] width 10 height 10
click at [340, 277] on input "Select an option" at bounding box center [342, 282] width 10 height 10
click at [71, 330] on button "التالي" at bounding box center [73, 339] width 46 height 22
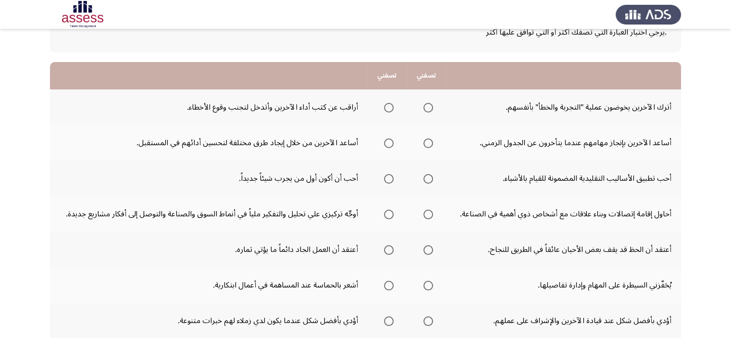
scroll to position [72, 0]
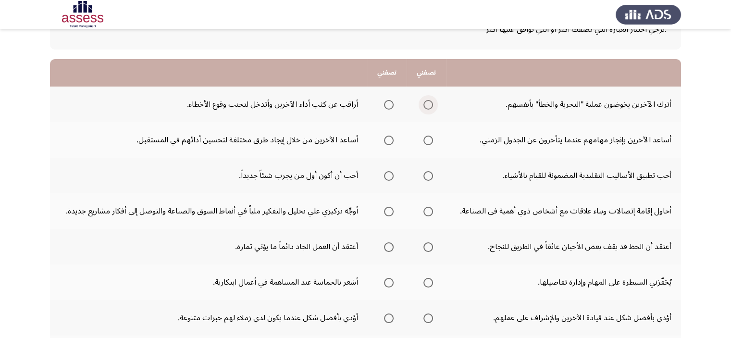
click at [425, 102] on span "Select an option" at bounding box center [429, 105] width 10 height 10
click at [425, 102] on input "Select an option" at bounding box center [429, 105] width 10 height 10
click at [387, 136] on span "Select an option" at bounding box center [389, 141] width 10 height 10
click at [387, 136] on input "Select an option" at bounding box center [389, 141] width 10 height 10
click at [383, 173] on label "Select an option" at bounding box center [386, 176] width 13 height 10
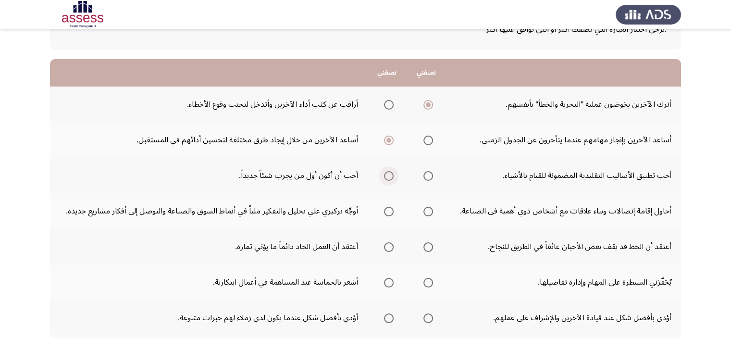
click at [384, 173] on input "Select an option" at bounding box center [389, 176] width 10 height 10
click at [390, 209] on span "Select an option" at bounding box center [389, 212] width 10 height 10
click at [390, 209] on input "Select an option" at bounding box center [389, 212] width 10 height 10
click at [390, 245] on span "Select an option" at bounding box center [389, 247] width 10 height 10
click at [390, 245] on input "Select an option" at bounding box center [389, 247] width 10 height 10
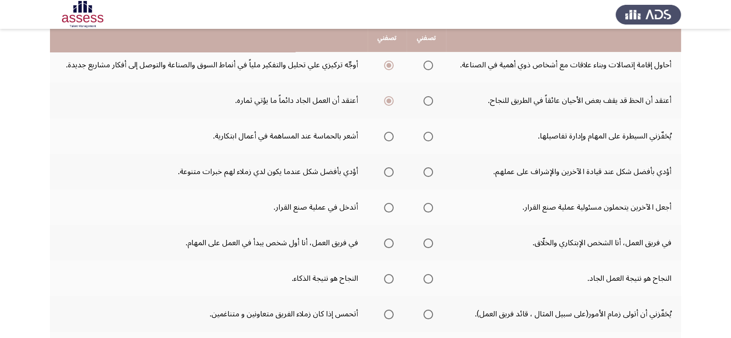
scroll to position [220, 0]
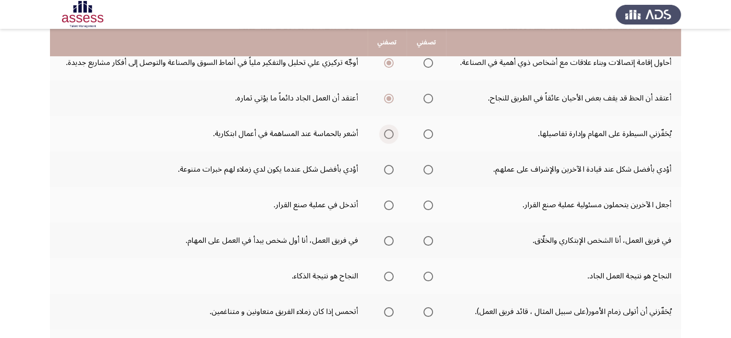
click at [387, 131] on span "Select an option" at bounding box center [389, 134] width 10 height 10
click at [387, 131] on input "Select an option" at bounding box center [389, 134] width 10 height 10
click at [387, 167] on span "Select an option" at bounding box center [389, 170] width 10 height 10
click at [387, 167] on input "Select an option" at bounding box center [389, 170] width 10 height 10
click at [429, 202] on span "Select an option" at bounding box center [429, 206] width 10 height 10
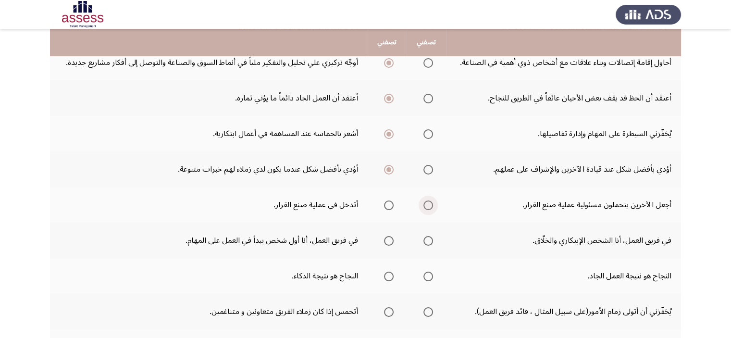
click at [429, 202] on input "Select an option" at bounding box center [429, 206] width 10 height 10
click at [429, 241] on span "Select an option" at bounding box center [429, 241] width 10 height 10
click at [429, 241] on input "Select an option" at bounding box center [429, 241] width 10 height 10
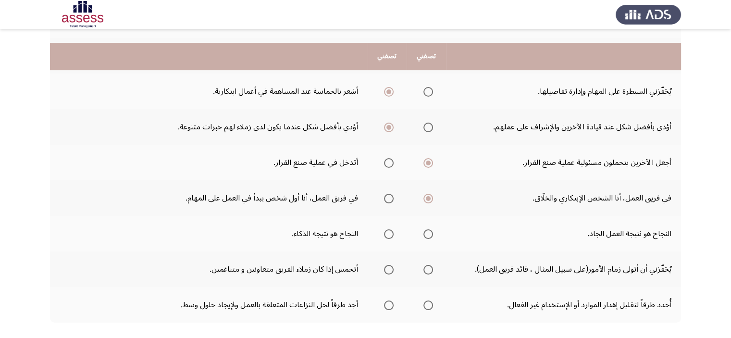
scroll to position [277, 0]
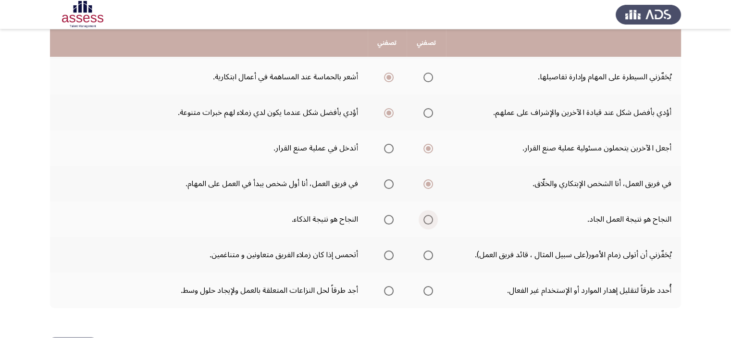
click at [430, 221] on span "Select an option" at bounding box center [429, 220] width 10 height 10
click at [430, 221] on input "Select an option" at bounding box center [429, 220] width 10 height 10
click at [429, 252] on span "Select an option" at bounding box center [429, 256] width 10 height 10
click at [429, 252] on input "Select an option" at bounding box center [429, 256] width 10 height 10
click at [387, 256] on span "Select an option" at bounding box center [389, 256] width 10 height 10
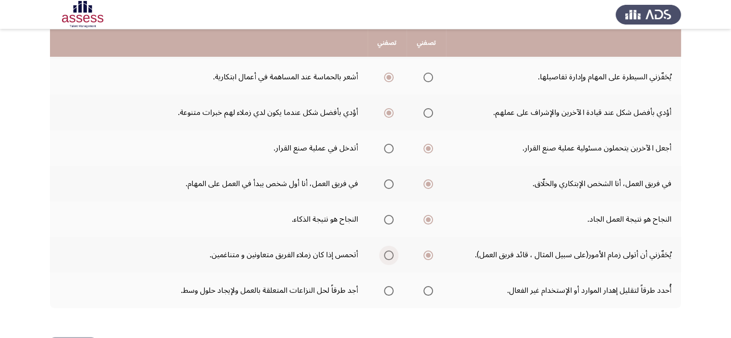
click at [387, 256] on input "Select an option" at bounding box center [389, 256] width 10 height 10
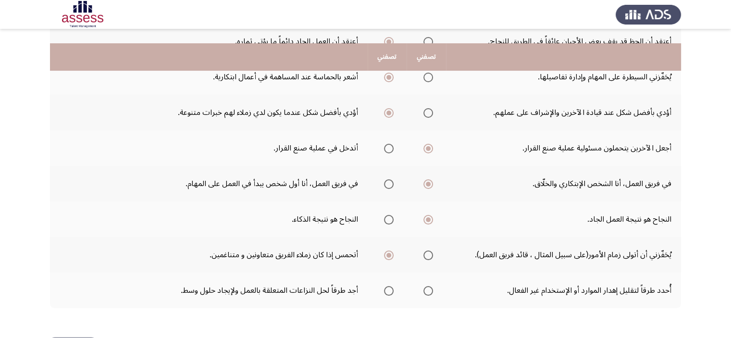
scroll to position [312, 0]
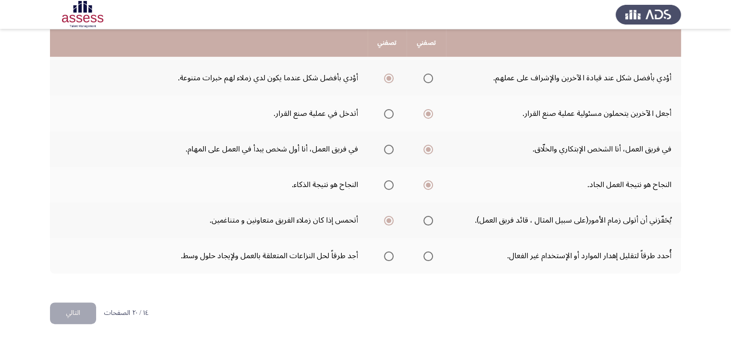
click at [427, 252] on span "Select an option" at bounding box center [429, 257] width 10 height 10
click at [427, 252] on input "Select an option" at bounding box center [429, 257] width 10 height 10
click at [79, 309] on button "التالي" at bounding box center [73, 314] width 46 height 22
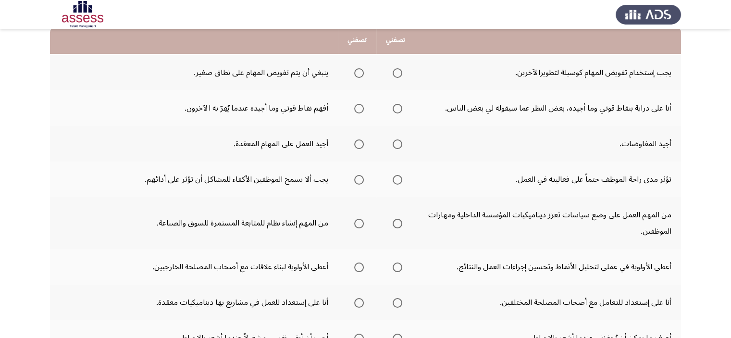
scroll to position [105, 0]
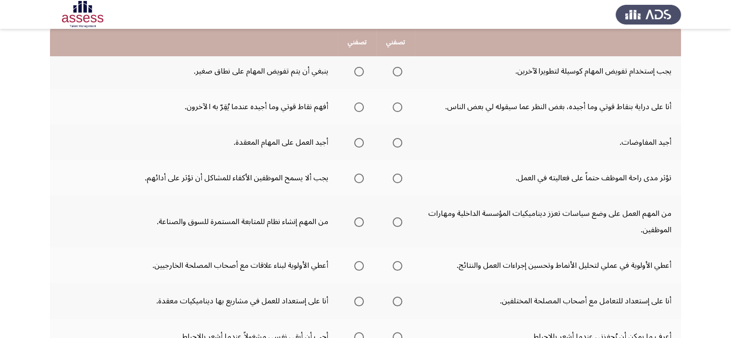
click at [403, 69] on th at bounding box center [396, 71] width 38 height 36
click at [395, 72] on span "Select an option" at bounding box center [398, 72] width 10 height 10
click at [395, 72] on input "Select an option" at bounding box center [398, 72] width 10 height 10
click at [362, 108] on span "Select an option" at bounding box center [359, 107] width 10 height 10
click at [362, 108] on input "Select an option" at bounding box center [359, 107] width 10 height 10
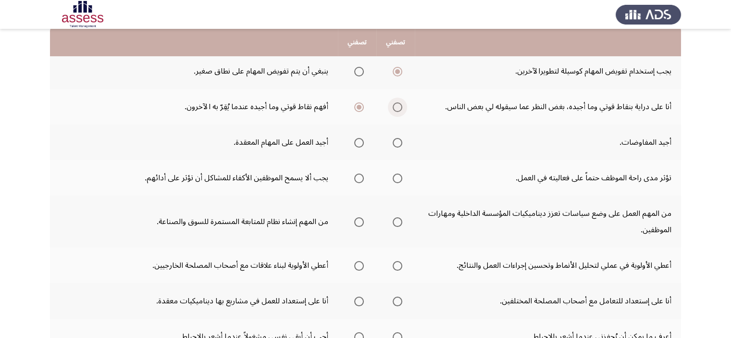
click at [396, 107] on span "Select an option" at bounding box center [398, 107] width 10 height 10
click at [396, 107] on input "Select an option" at bounding box center [398, 107] width 10 height 10
click at [360, 139] on span "Select an option" at bounding box center [359, 143] width 10 height 10
click at [360, 139] on input "Select an option" at bounding box center [359, 143] width 10 height 10
click at [398, 144] on span "Select an option" at bounding box center [398, 143] width 10 height 10
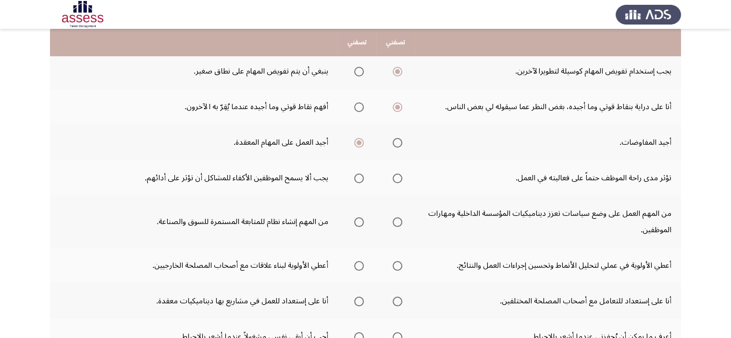
click at [398, 144] on input "Select an option" at bounding box center [398, 143] width 10 height 10
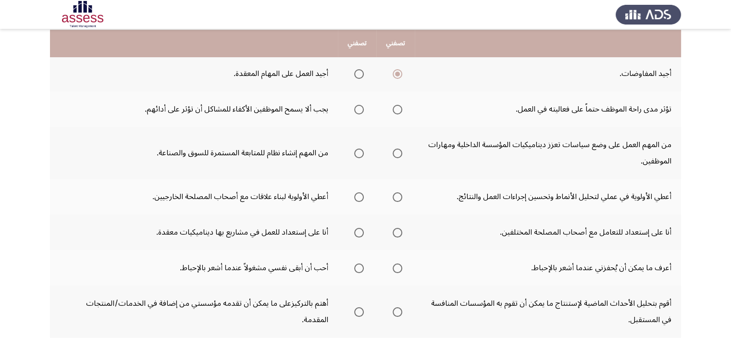
scroll to position [175, 0]
click at [359, 107] on span "Select an option" at bounding box center [359, 109] width 10 height 10
click at [359, 107] on input "Select an option" at bounding box center [359, 109] width 10 height 10
click at [360, 153] on span "Select an option" at bounding box center [359, 153] width 10 height 10
click at [360, 153] on input "Select an option" at bounding box center [359, 153] width 10 height 10
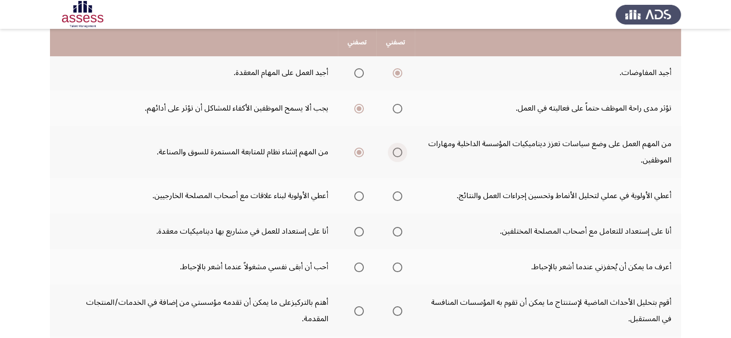
click at [401, 151] on span "Select an option" at bounding box center [398, 153] width 10 height 10
click at [401, 151] on input "Select an option" at bounding box center [398, 153] width 10 height 10
click at [359, 151] on span "Select an option" at bounding box center [359, 153] width 10 height 10
click at [359, 151] on input "Select an option" at bounding box center [359, 153] width 10 height 10
click at [401, 196] on span "Select an option" at bounding box center [398, 196] width 10 height 10
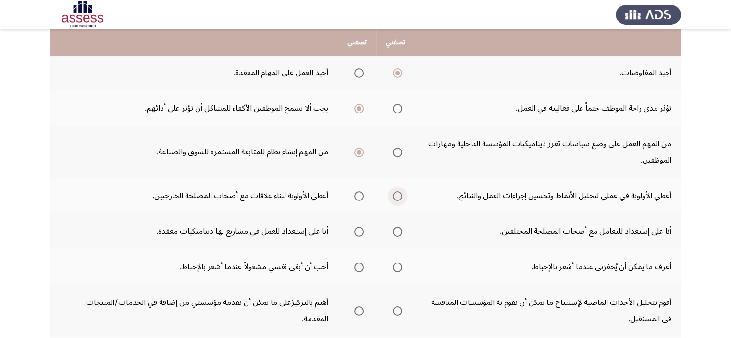
click at [401, 196] on input "Select an option" at bounding box center [398, 196] width 10 height 10
click at [397, 194] on span "Select an option" at bounding box center [397, 196] width 5 height 5
click at [397, 193] on input "Select an option" at bounding box center [398, 196] width 10 height 10
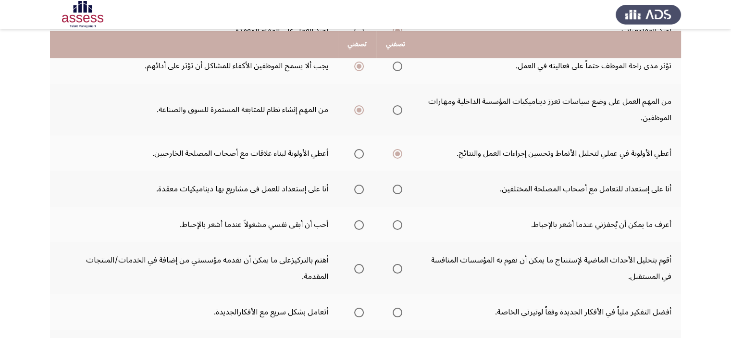
scroll to position [219, 0]
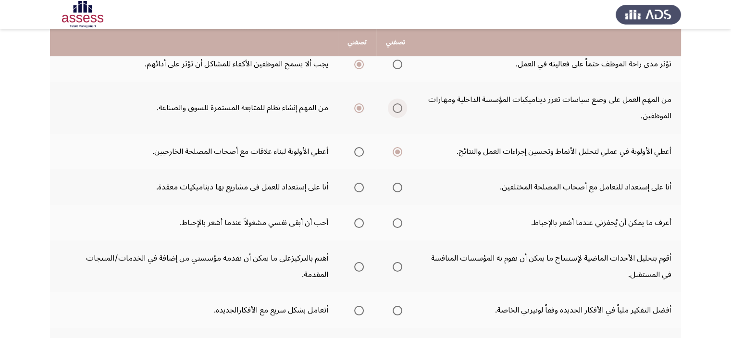
click at [399, 108] on span "Select an option" at bounding box center [398, 108] width 10 height 10
click at [399, 108] on input "Select an option" at bounding box center [398, 108] width 10 height 10
click at [396, 185] on span "Select an option" at bounding box center [398, 188] width 10 height 10
click at [396, 185] on input "Select an option" at bounding box center [398, 188] width 10 height 10
click at [395, 218] on span "Select an option" at bounding box center [398, 223] width 10 height 10
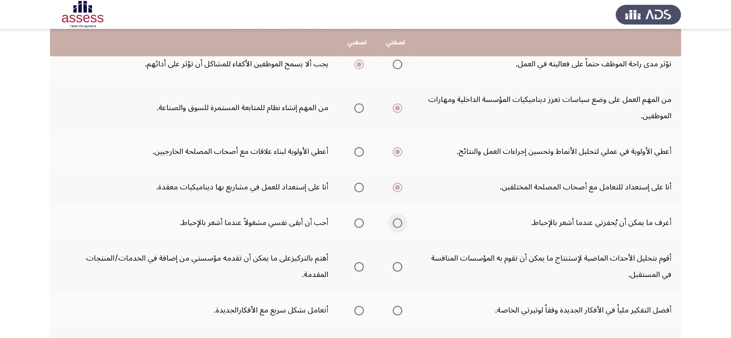
click at [395, 218] on input "Select an option" at bounding box center [398, 223] width 10 height 10
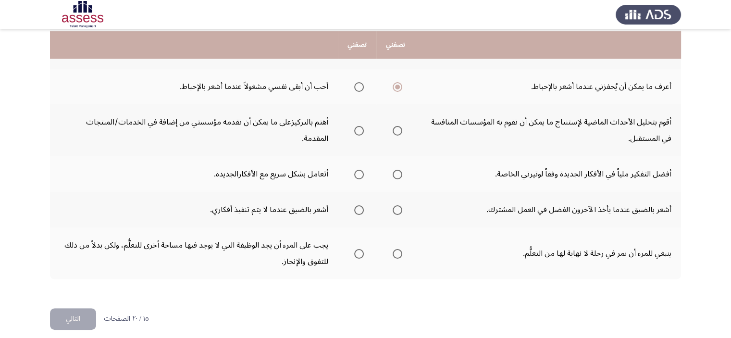
scroll to position [360, 0]
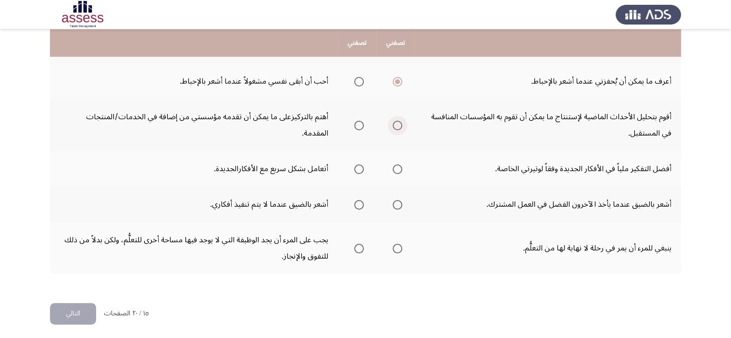
click at [397, 125] on span "Select an option" at bounding box center [398, 126] width 10 height 10
click at [397, 125] on input "Select an option" at bounding box center [398, 126] width 10 height 10
click at [354, 167] on span "Select an option" at bounding box center [359, 169] width 10 height 10
click at [354, 167] on input "Select an option" at bounding box center [359, 169] width 10 height 10
click at [395, 200] on span "Select an option" at bounding box center [398, 205] width 10 height 10
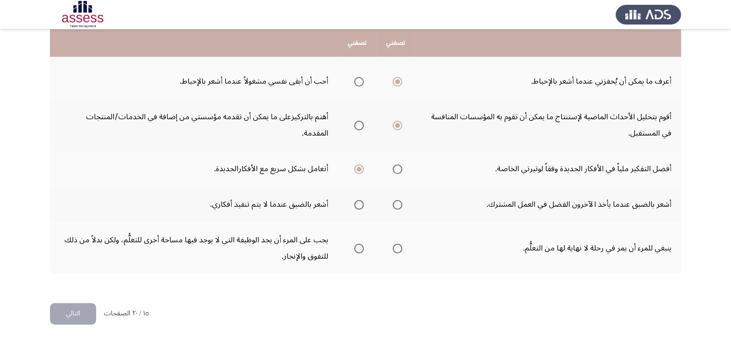
click at [395, 200] on input "Select an option" at bounding box center [398, 205] width 10 height 10
click at [393, 247] on span "Select an option" at bounding box center [398, 249] width 10 height 10
click at [393, 247] on input "Select an option" at bounding box center [398, 249] width 10 height 10
click at [83, 312] on button "التالي" at bounding box center [73, 314] width 46 height 22
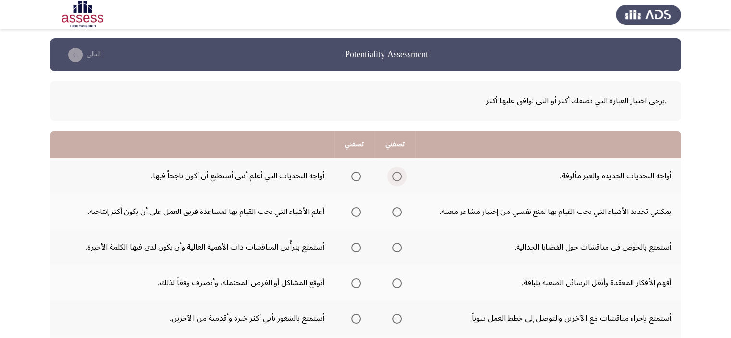
click at [396, 180] on span "Select an option" at bounding box center [397, 177] width 10 height 10
click at [396, 180] on input "Select an option" at bounding box center [397, 177] width 10 height 10
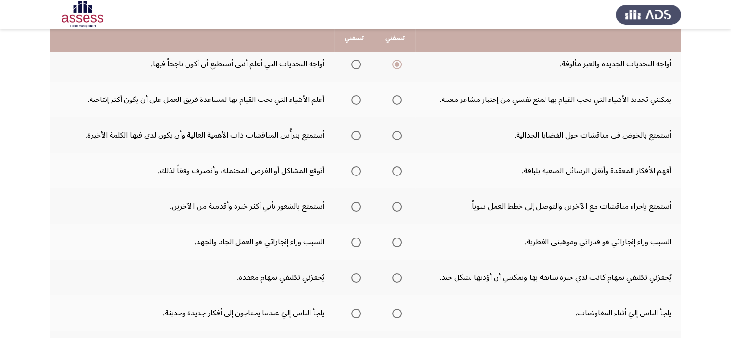
scroll to position [115, 0]
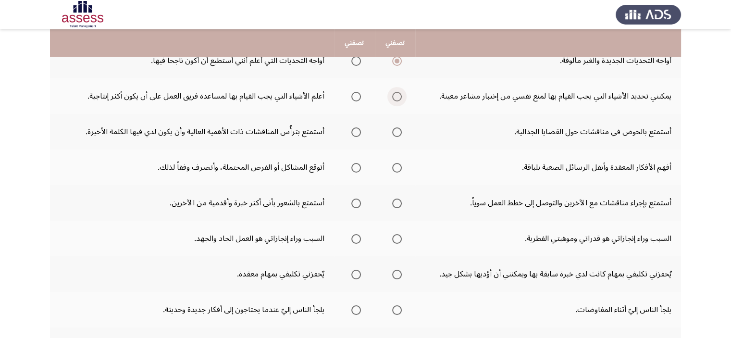
click at [392, 93] on span "Select an option" at bounding box center [397, 97] width 10 height 10
click at [392, 93] on input "Select an option" at bounding box center [397, 97] width 10 height 10
click at [358, 94] on span "Select an option" at bounding box center [357, 97] width 10 height 10
click at [358, 94] on input "Select an option" at bounding box center [357, 97] width 10 height 10
click at [358, 129] on span "Select an option" at bounding box center [357, 132] width 10 height 10
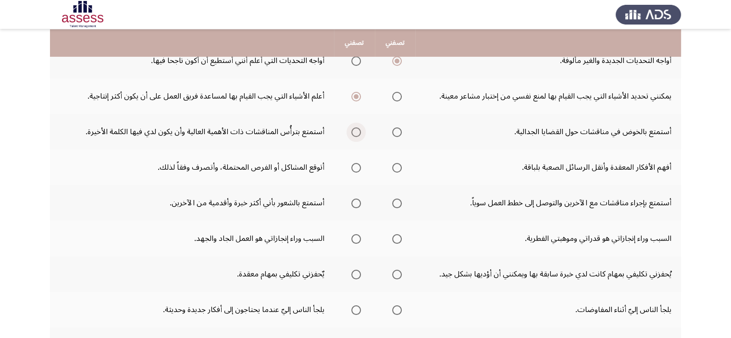
click at [358, 129] on input "Select an option" at bounding box center [357, 132] width 10 height 10
click at [358, 163] on span "Select an option" at bounding box center [357, 168] width 10 height 10
click at [358, 163] on input "Select an option" at bounding box center [357, 168] width 10 height 10
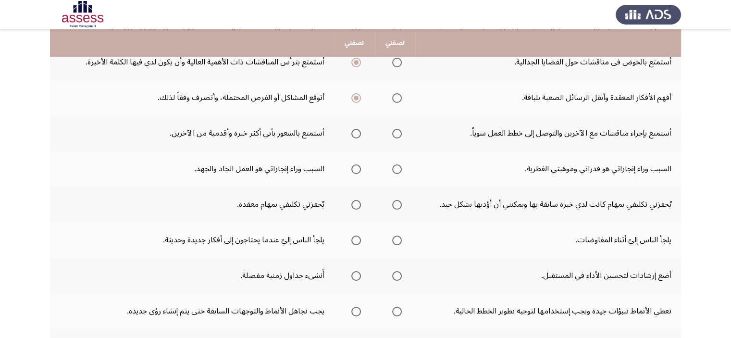
scroll to position [190, 0]
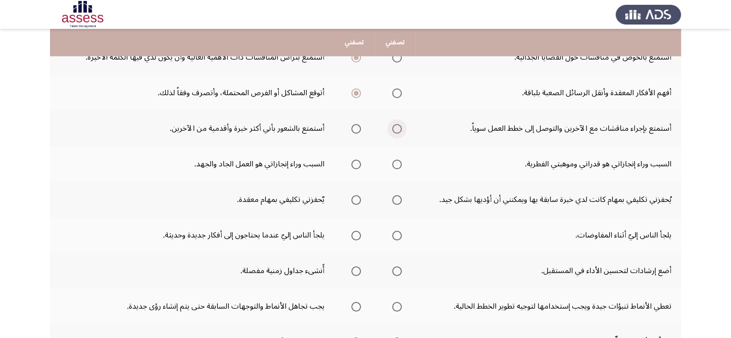
click at [394, 130] on span "Select an option" at bounding box center [397, 129] width 10 height 10
click at [394, 130] on input "Select an option" at bounding box center [397, 129] width 10 height 10
click at [352, 163] on span "Select an option" at bounding box center [357, 165] width 10 height 10
click at [352, 163] on input "Select an option" at bounding box center [357, 165] width 10 height 10
click at [354, 197] on span "Select an option" at bounding box center [357, 200] width 10 height 10
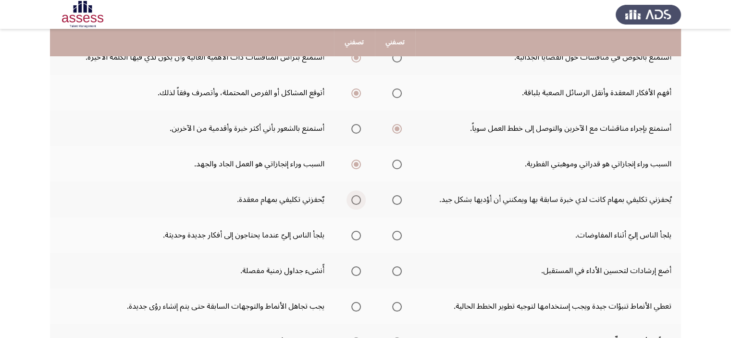
click at [354, 197] on input "Select an option" at bounding box center [357, 200] width 10 height 10
click at [357, 232] on span "Select an option" at bounding box center [357, 236] width 10 height 10
click at [357, 232] on input "Select an option" at bounding box center [357, 236] width 10 height 10
click at [354, 271] on span "Select an option" at bounding box center [357, 271] width 10 height 10
click at [354, 271] on input "Select an option" at bounding box center [357, 271] width 10 height 10
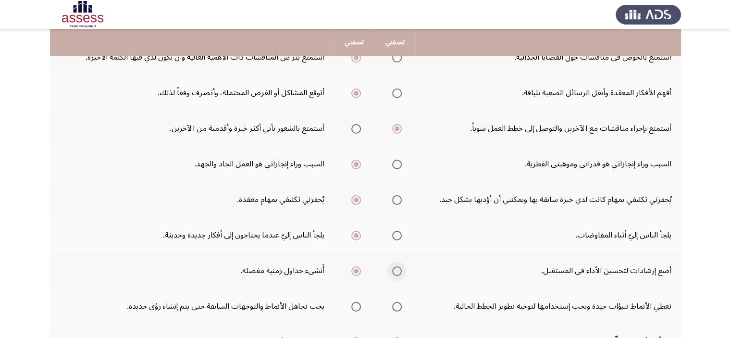
click at [393, 271] on span "Select an option" at bounding box center [397, 271] width 10 height 10
click at [393, 271] on input "Select an option" at bounding box center [397, 271] width 10 height 10
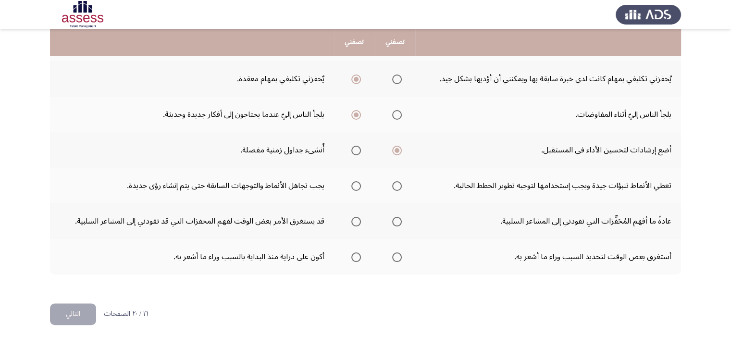
scroll to position [312, 0]
click at [397, 221] on span "Select an option" at bounding box center [397, 221] width 10 height 10
click at [397, 221] on input "Select an option" at bounding box center [397, 221] width 10 height 10
click at [355, 257] on span "Select an option" at bounding box center [357, 257] width 10 height 10
click at [355, 257] on input "Select an option" at bounding box center [357, 257] width 10 height 10
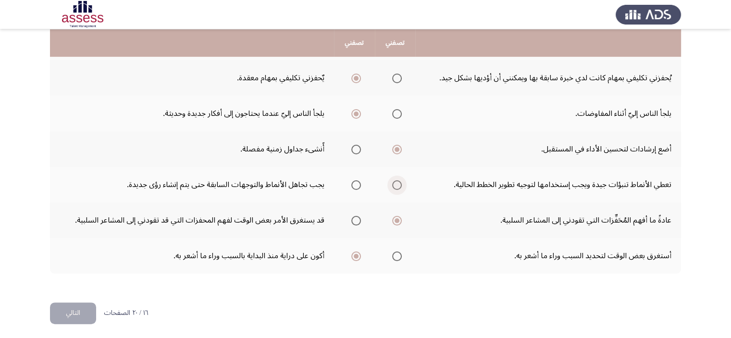
click at [396, 180] on span "Select an option" at bounding box center [397, 185] width 10 height 10
click at [396, 180] on input "Select an option" at bounding box center [397, 185] width 10 height 10
click at [396, 180] on span "Select an option" at bounding box center [397, 185] width 10 height 10
click at [396, 180] on input "Select an option" at bounding box center [397, 185] width 10 height 10
click at [355, 183] on span "Select an option" at bounding box center [357, 185] width 10 height 10
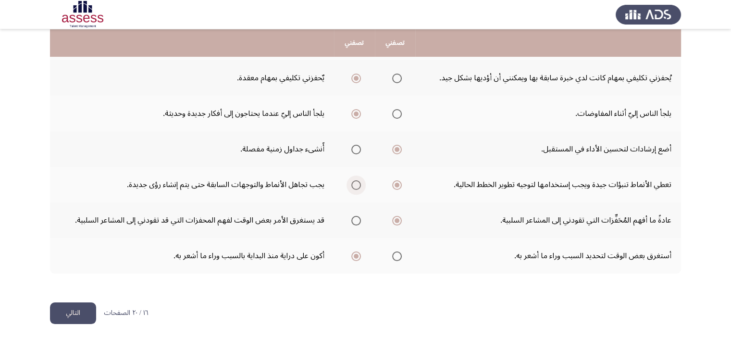
click at [355, 183] on input "Select an option" at bounding box center [357, 185] width 10 height 10
click at [78, 319] on button "التالي" at bounding box center [73, 314] width 46 height 22
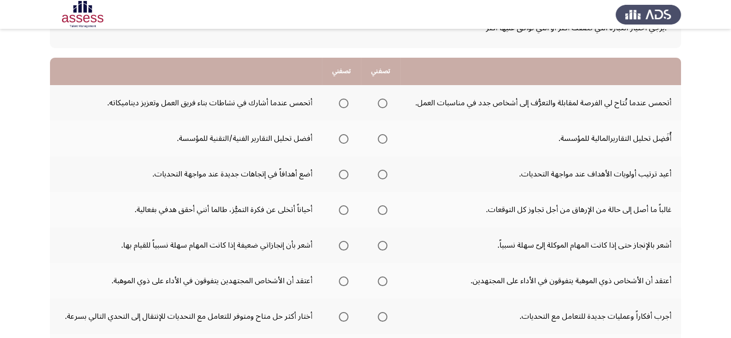
scroll to position [74, 0]
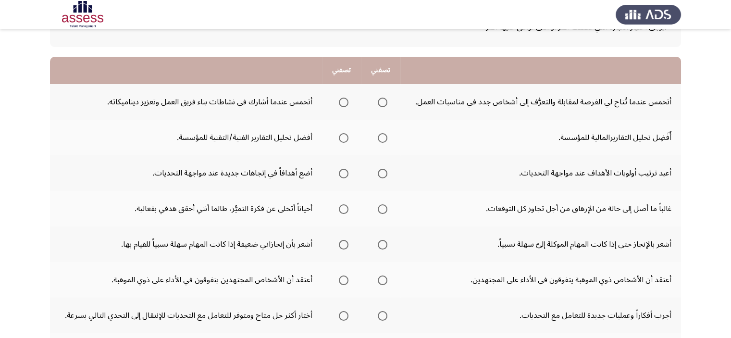
click at [383, 104] on span "Select an option" at bounding box center [383, 103] width 10 height 10
click at [383, 104] on input "Select an option" at bounding box center [383, 103] width 10 height 10
click at [335, 136] on label "Select an option" at bounding box center [341, 138] width 13 height 10
click at [339, 136] on input "Select an option" at bounding box center [344, 138] width 10 height 10
click at [381, 174] on span "Select an option" at bounding box center [383, 174] width 10 height 10
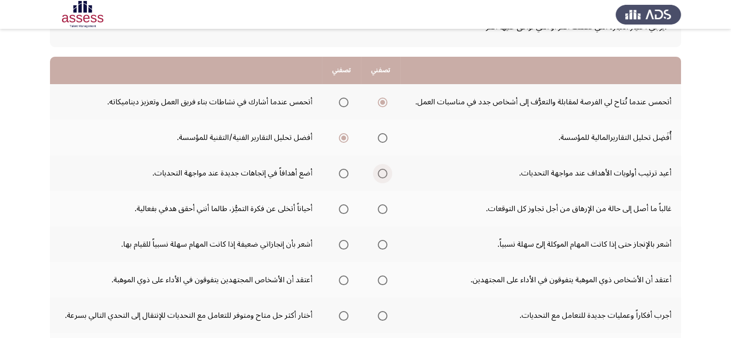
click at [381, 174] on input "Select an option" at bounding box center [383, 174] width 10 height 10
click at [347, 172] on span "Select an option" at bounding box center [344, 174] width 10 height 10
click at [347, 172] on input "Select an option" at bounding box center [344, 174] width 10 height 10
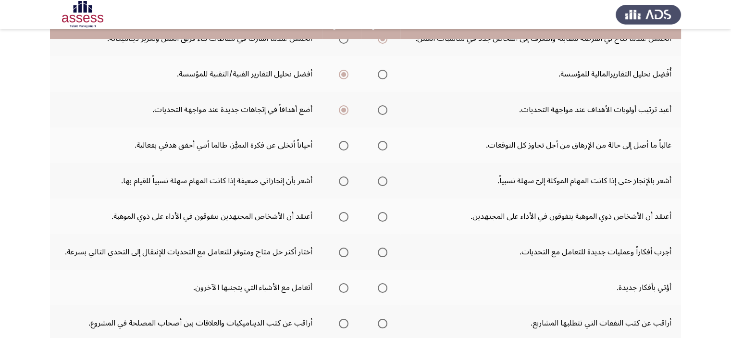
scroll to position [143, 0]
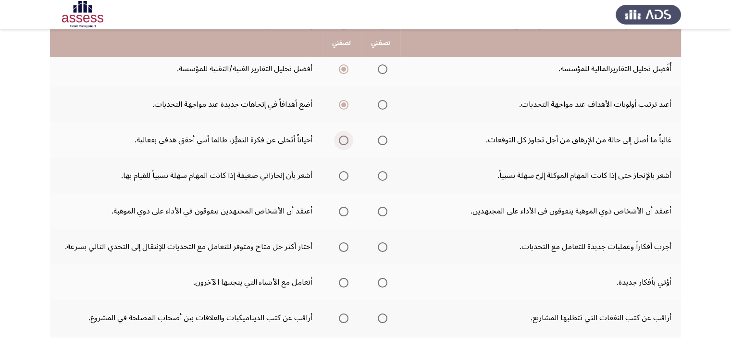
click at [340, 142] on span "Select an option" at bounding box center [344, 141] width 10 height 10
click at [340, 142] on input "Select an option" at bounding box center [344, 141] width 10 height 10
click at [340, 176] on span "Select an option" at bounding box center [344, 176] width 10 height 10
click at [340, 176] on input "Select an option" at bounding box center [344, 176] width 10 height 10
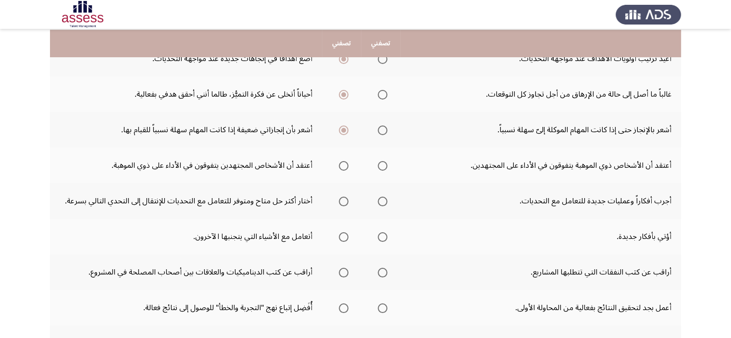
scroll to position [188, 0]
click at [382, 165] on span "Select an option" at bounding box center [383, 167] width 10 height 10
click at [382, 165] on input "Select an option" at bounding box center [383, 167] width 10 height 10
click at [341, 166] on span "Select an option" at bounding box center [344, 167] width 10 height 10
click at [341, 166] on input "Select an option" at bounding box center [344, 167] width 10 height 10
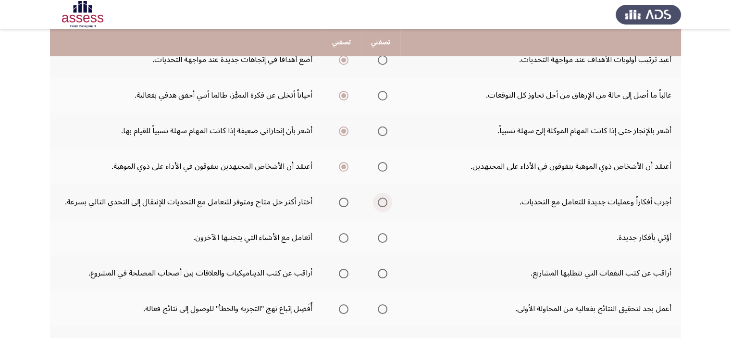
click at [383, 201] on span "Select an option" at bounding box center [383, 203] width 10 height 10
click at [383, 201] on input "Select an option" at bounding box center [383, 203] width 10 height 10
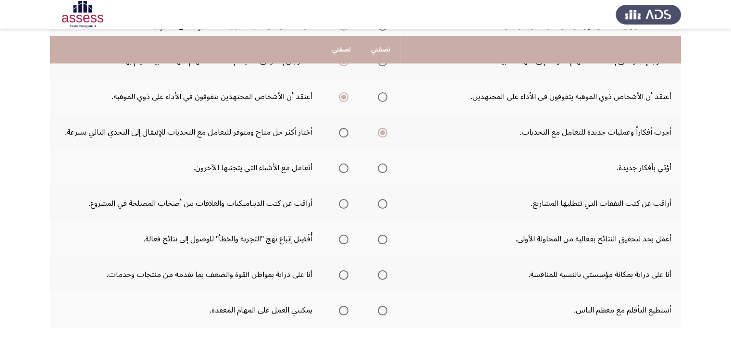
scroll to position [265, 0]
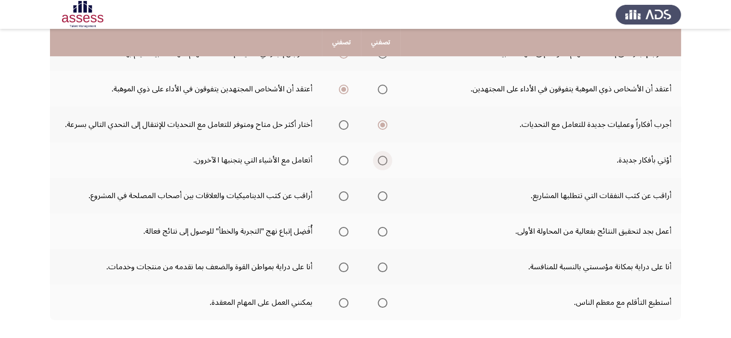
click at [380, 159] on span "Select an option" at bounding box center [383, 161] width 10 height 10
click at [380, 159] on input "Select an option" at bounding box center [383, 161] width 10 height 10
click at [340, 195] on span "Select an option" at bounding box center [344, 196] width 10 height 10
click at [340, 195] on input "Select an option" at bounding box center [344, 196] width 10 height 10
click at [339, 229] on span "Select an option" at bounding box center [344, 232] width 10 height 10
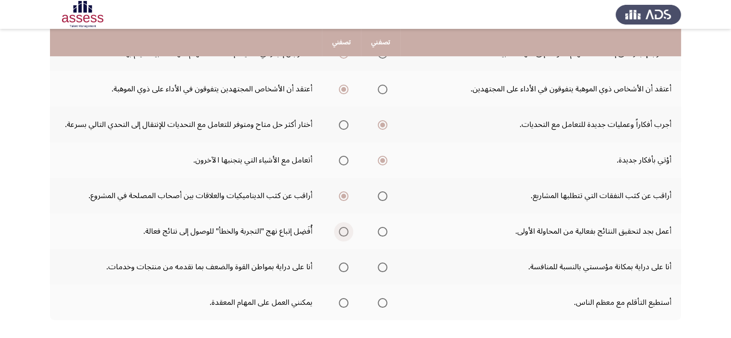
click at [339, 229] on input "Select an option" at bounding box center [344, 232] width 10 height 10
click at [385, 229] on span "Select an option" at bounding box center [383, 232] width 10 height 10
click at [385, 229] on input "Select an option" at bounding box center [383, 232] width 10 height 10
click at [381, 263] on span "Select an option" at bounding box center [383, 268] width 10 height 10
click at [381, 263] on input "Select an option" at bounding box center [383, 268] width 10 height 10
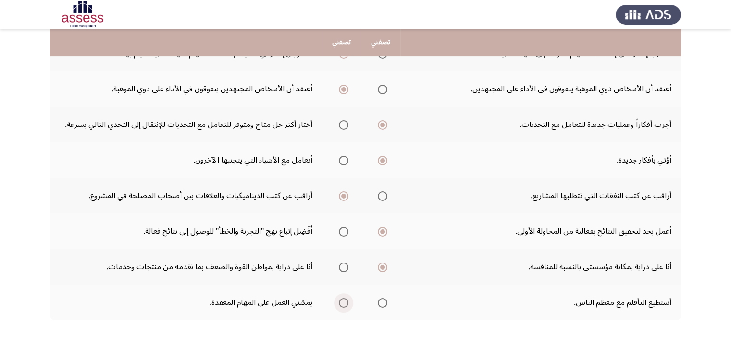
click at [340, 301] on span "Select an option" at bounding box center [344, 303] width 10 height 10
click at [340, 301] on input "Select an option" at bounding box center [344, 303] width 10 height 10
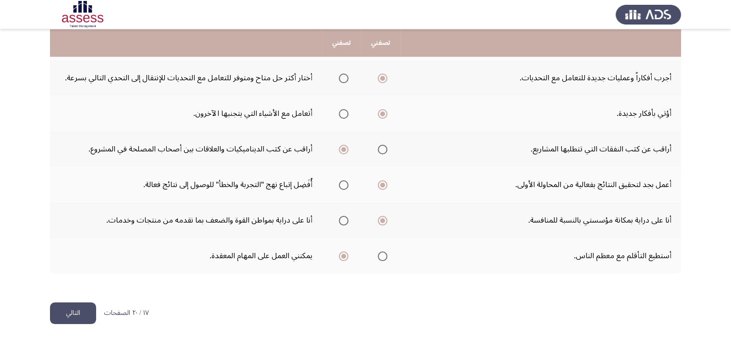
click at [72, 305] on button "التالي" at bounding box center [73, 314] width 46 height 22
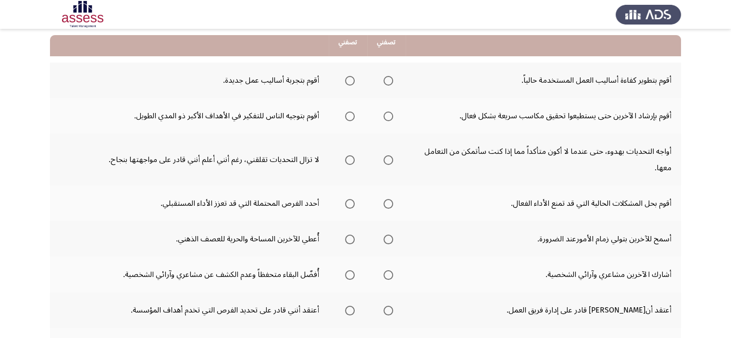
scroll to position [98, 0]
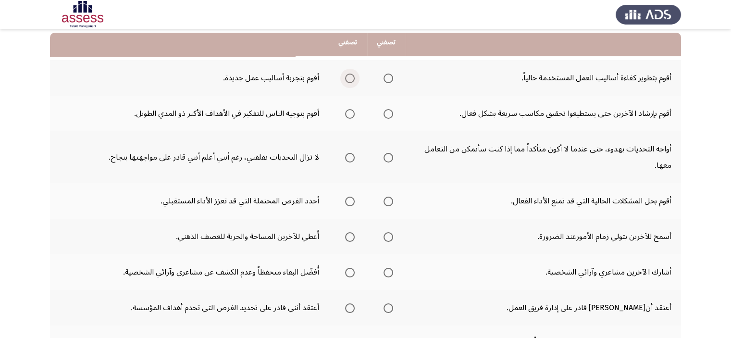
click at [350, 77] on span "Select an option" at bounding box center [350, 79] width 10 height 10
click at [350, 77] on input "Select an option" at bounding box center [350, 79] width 10 height 10
click at [352, 111] on span "Select an option" at bounding box center [350, 114] width 10 height 10
click at [352, 111] on input "Select an option" at bounding box center [350, 114] width 10 height 10
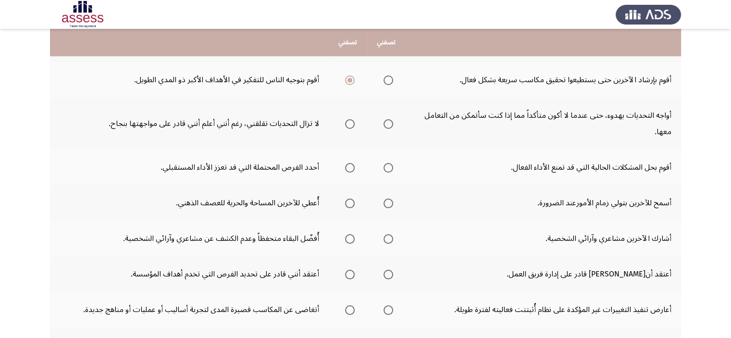
scroll to position [133, 0]
click at [391, 119] on span "Select an option" at bounding box center [389, 123] width 10 height 10
click at [391, 119] on input "Select an option" at bounding box center [389, 123] width 10 height 10
click at [354, 171] on mat-radio-group "Select an option" at bounding box center [347, 166] width 13 height 16
click at [350, 166] on span "Select an option" at bounding box center [350, 167] width 10 height 10
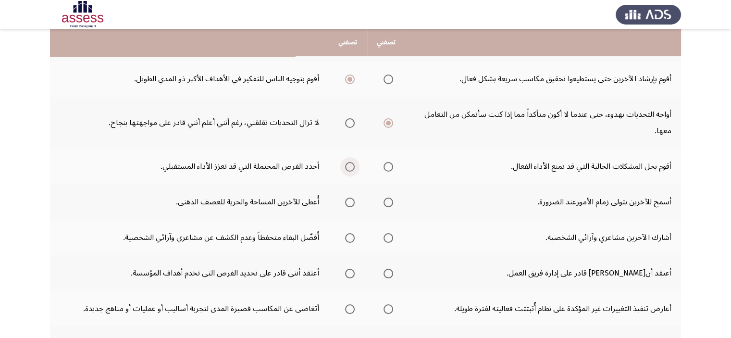
click at [350, 166] on input "Select an option" at bounding box center [350, 167] width 10 height 10
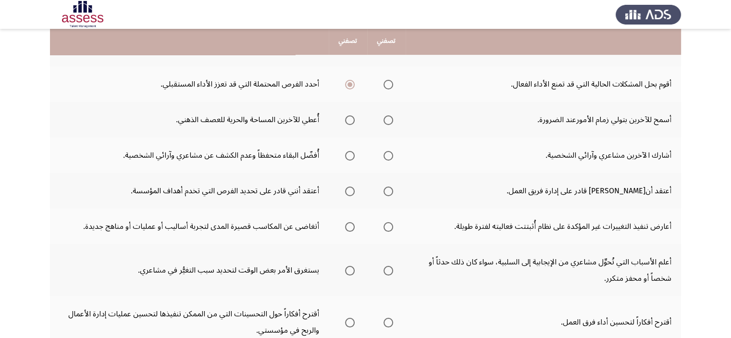
scroll to position [217, 0]
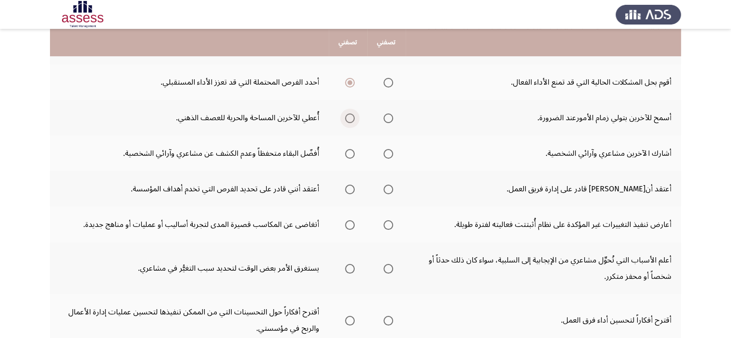
click at [350, 117] on span "Select an option" at bounding box center [350, 118] width 10 height 10
click at [350, 117] on input "Select an option" at bounding box center [350, 118] width 10 height 10
click at [350, 149] on span "Select an option" at bounding box center [350, 154] width 10 height 10
click at [350, 149] on input "Select an option" at bounding box center [350, 154] width 10 height 10
click at [384, 192] on span "Select an option" at bounding box center [389, 190] width 10 height 10
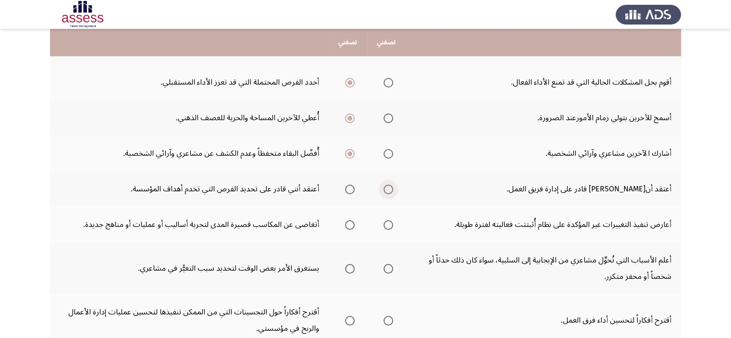
click at [384, 192] on input "Select an option" at bounding box center [389, 190] width 10 height 10
click at [345, 188] on span "Select an option" at bounding box center [350, 190] width 10 height 10
click at [345, 188] on input "Select an option" at bounding box center [350, 190] width 10 height 10
click at [387, 185] on span "Select an option" at bounding box center [389, 190] width 10 height 10
click at [387, 185] on input "Select an option" at bounding box center [389, 190] width 10 height 10
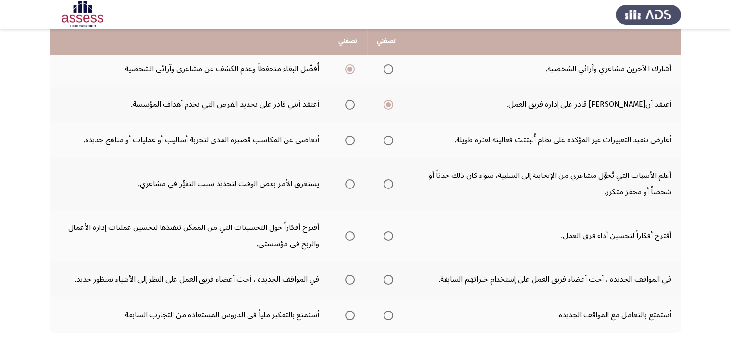
scroll to position [303, 0]
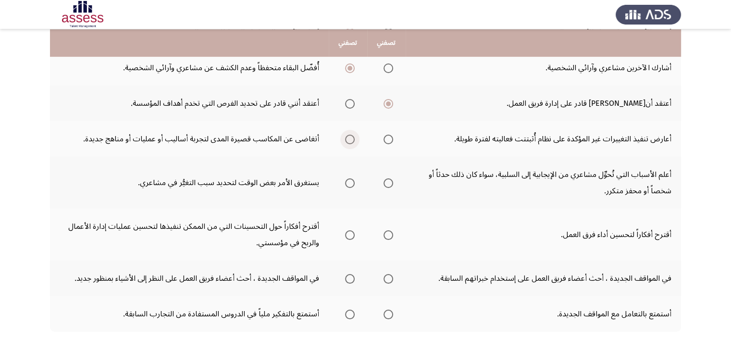
click at [352, 140] on span "Select an option" at bounding box center [350, 140] width 10 height 10
click at [352, 140] on input "Select an option" at bounding box center [350, 140] width 10 height 10
click at [388, 182] on span "Select an option" at bounding box center [389, 183] width 10 height 10
click at [388, 182] on input "Select an option" at bounding box center [389, 183] width 10 height 10
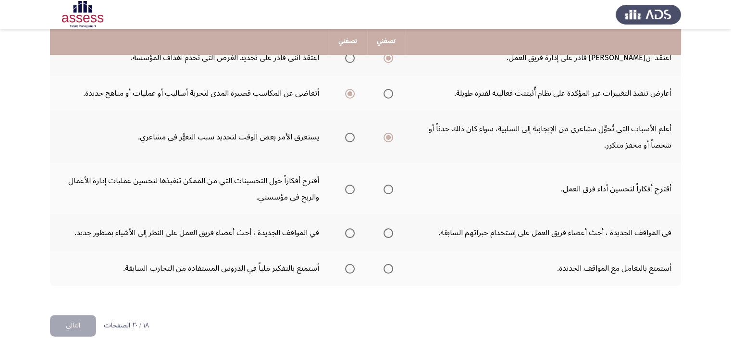
scroll to position [350, 0]
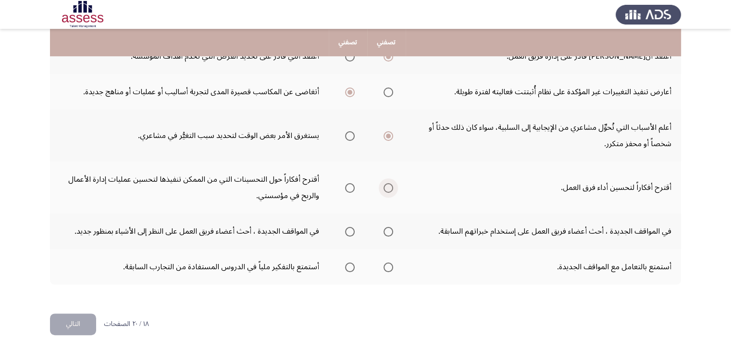
click at [389, 184] on span "Select an option" at bounding box center [389, 188] width 10 height 10
click at [389, 184] on input "Select an option" at bounding box center [389, 188] width 10 height 10
click at [348, 233] on span "Select an option" at bounding box center [350, 232] width 10 height 10
click at [348, 233] on input "Select an option" at bounding box center [350, 232] width 10 height 10
click at [387, 263] on span "Select an option" at bounding box center [389, 268] width 10 height 10
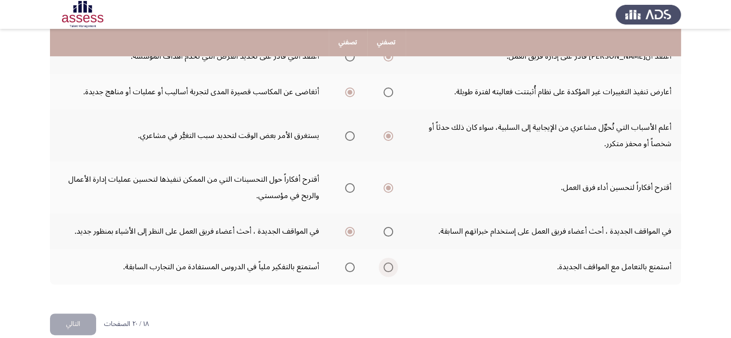
click at [387, 263] on input "Select an option" at bounding box center [389, 268] width 10 height 10
click at [72, 323] on button "التالي" at bounding box center [73, 325] width 46 height 22
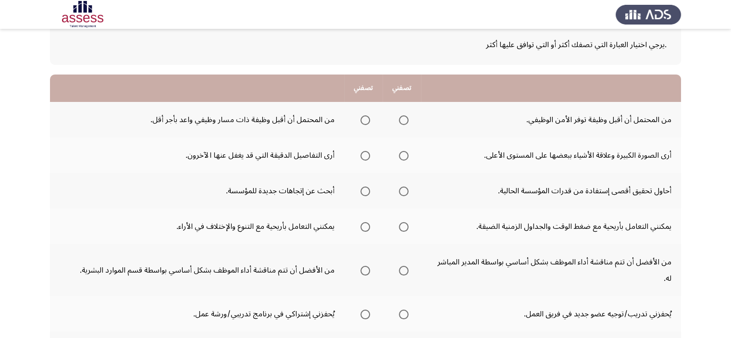
scroll to position [57, 0]
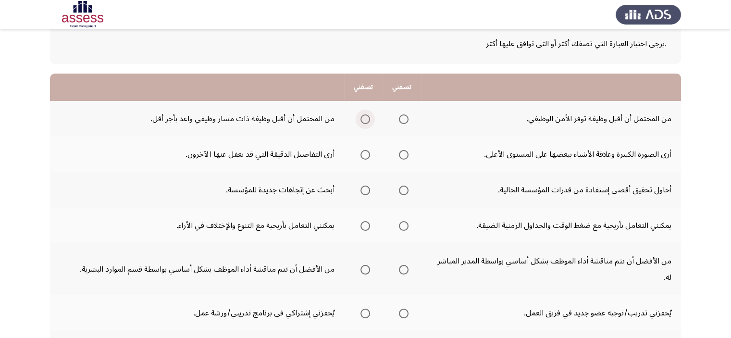
click at [366, 117] on span "Select an option" at bounding box center [366, 119] width 10 height 10
click at [366, 117] on input "Select an option" at bounding box center [366, 119] width 10 height 10
click at [402, 154] on span "Select an option" at bounding box center [404, 155] width 10 height 10
click at [402, 154] on input "Select an option" at bounding box center [404, 155] width 10 height 10
click at [364, 194] on span "Select an option" at bounding box center [366, 191] width 10 height 10
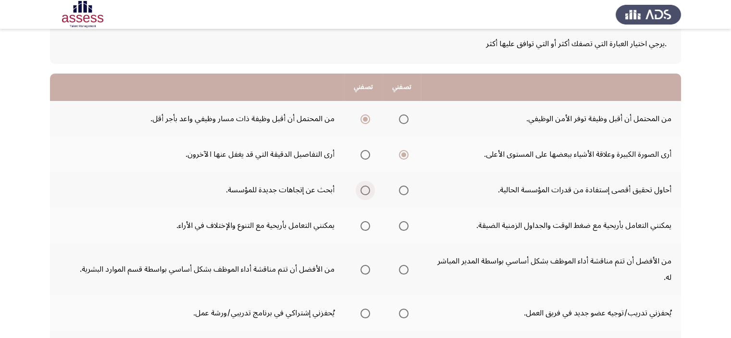
click at [364, 194] on input "Select an option" at bounding box center [366, 191] width 10 height 10
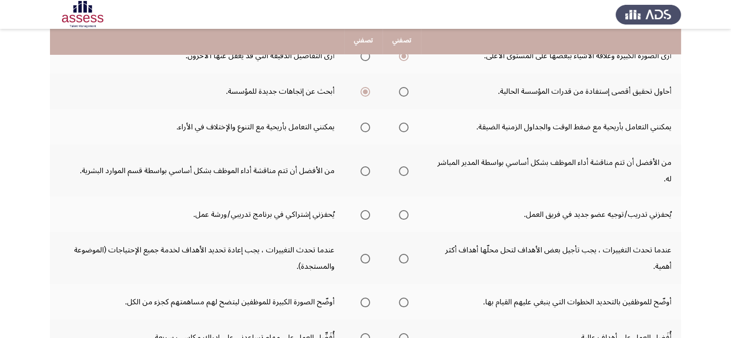
scroll to position [154, 0]
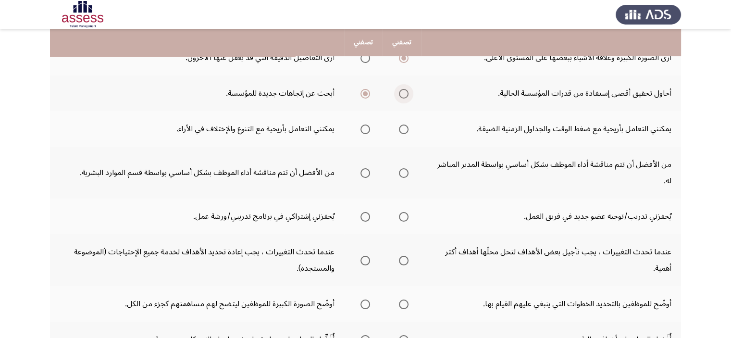
click at [401, 96] on span "Select an option" at bounding box center [404, 94] width 10 height 10
click at [401, 96] on input "Select an option" at bounding box center [404, 94] width 10 height 10
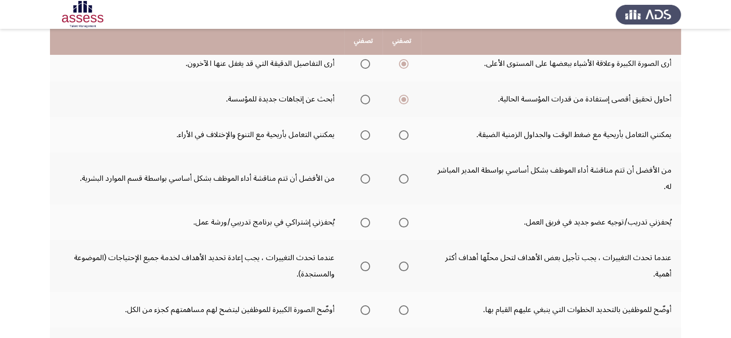
scroll to position [153, 0]
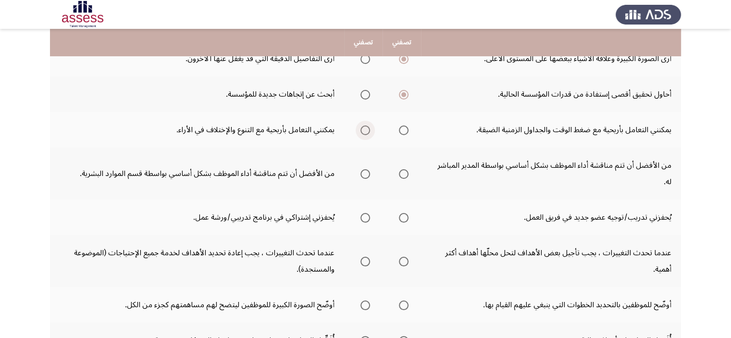
click at [367, 131] on span "Select an option" at bounding box center [366, 131] width 10 height 10
click at [367, 131] on input "Select an option" at bounding box center [366, 131] width 10 height 10
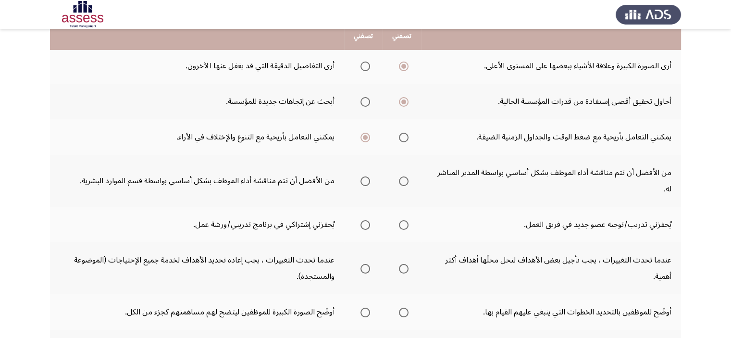
scroll to position [139, 0]
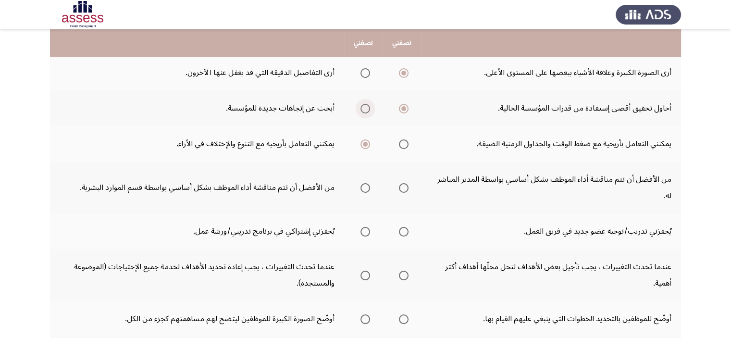
click at [359, 107] on label "Select an option" at bounding box center [363, 109] width 13 height 10
click at [361, 107] on input "Select an option" at bounding box center [366, 109] width 10 height 10
click at [361, 183] on span "Select an option" at bounding box center [366, 188] width 10 height 10
click at [361, 183] on input "Select an option" at bounding box center [366, 188] width 10 height 10
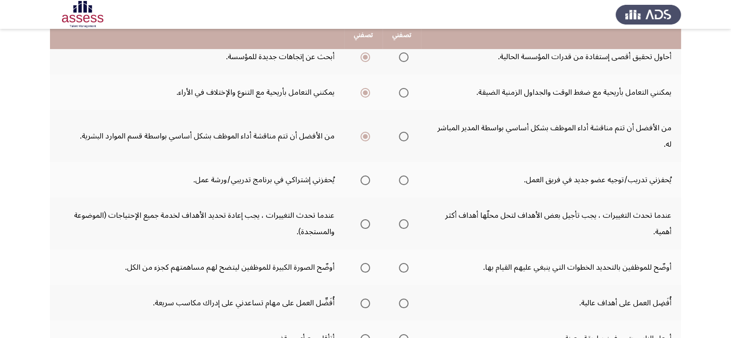
scroll to position [205, 0]
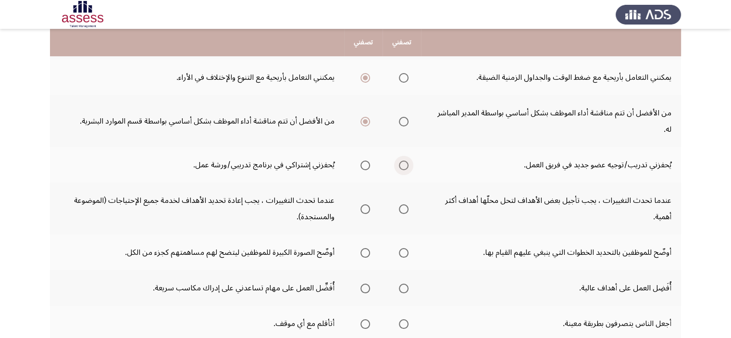
click at [402, 161] on span "Select an option" at bounding box center [404, 166] width 10 height 10
click at [402, 161] on input "Select an option" at bounding box center [404, 166] width 10 height 10
click at [366, 204] on span "Select an option" at bounding box center [366, 209] width 10 height 10
click at [366, 204] on input "Select an option" at bounding box center [366, 209] width 10 height 10
click at [361, 248] on span "Select an option" at bounding box center [366, 253] width 10 height 10
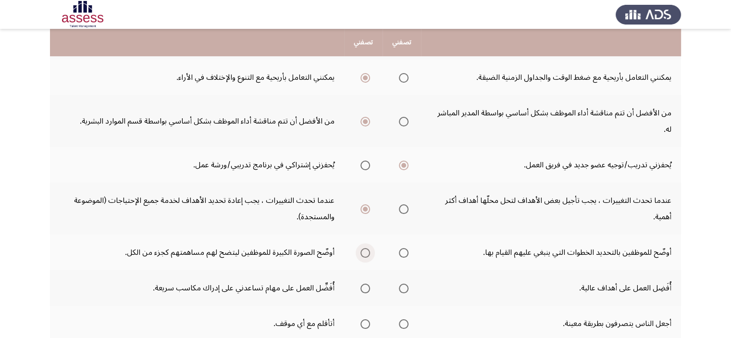
click at [361, 248] on input "Select an option" at bounding box center [366, 253] width 10 height 10
click at [407, 273] on th at bounding box center [402, 288] width 38 height 36
click at [402, 284] on span "Select an option" at bounding box center [404, 289] width 10 height 10
click at [402, 284] on input "Select an option" at bounding box center [404, 289] width 10 height 10
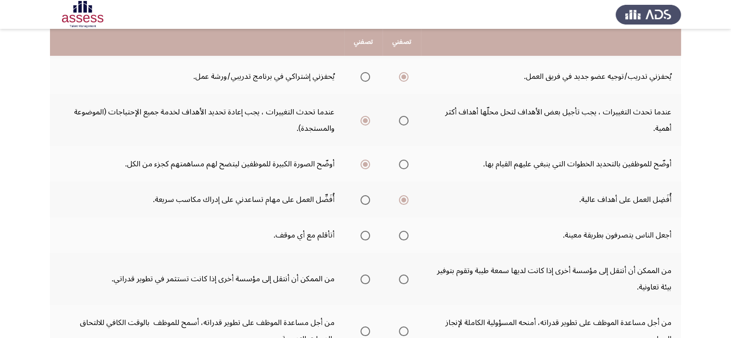
scroll to position [293, 0]
click at [402, 232] on span "Select an option" at bounding box center [404, 237] width 10 height 10
click at [402, 232] on input "Select an option" at bounding box center [404, 237] width 10 height 10
click at [351, 218] on th at bounding box center [363, 236] width 38 height 36
click at [364, 232] on span "Select an option" at bounding box center [366, 237] width 10 height 10
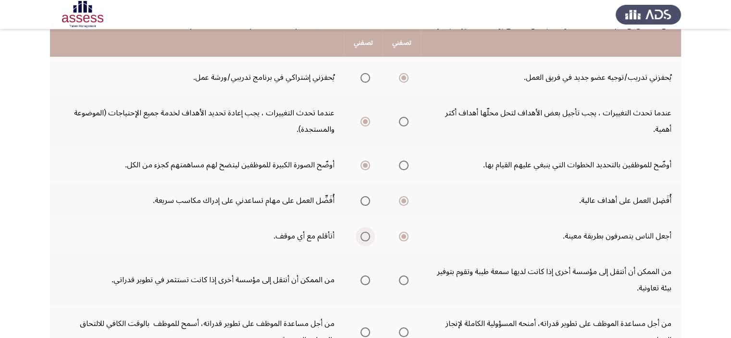
click at [364, 232] on input "Select an option" at bounding box center [366, 237] width 10 height 10
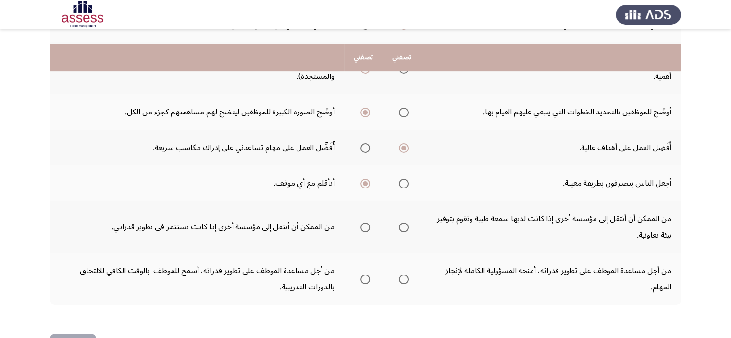
scroll to position [360, 0]
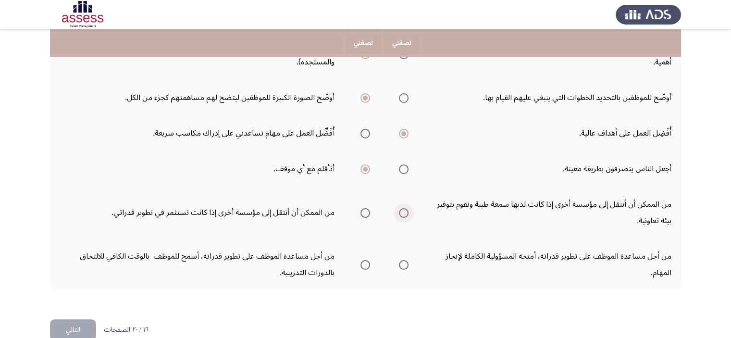
click at [401, 208] on span "Select an option" at bounding box center [404, 213] width 10 height 10
click at [401, 208] on input "Select an option" at bounding box center [404, 213] width 10 height 10
click at [404, 260] on span "Select an option" at bounding box center [404, 265] width 10 height 10
click at [404, 260] on input "Select an option" at bounding box center [404, 265] width 10 height 10
click at [82, 319] on button "التالي" at bounding box center [73, 330] width 46 height 22
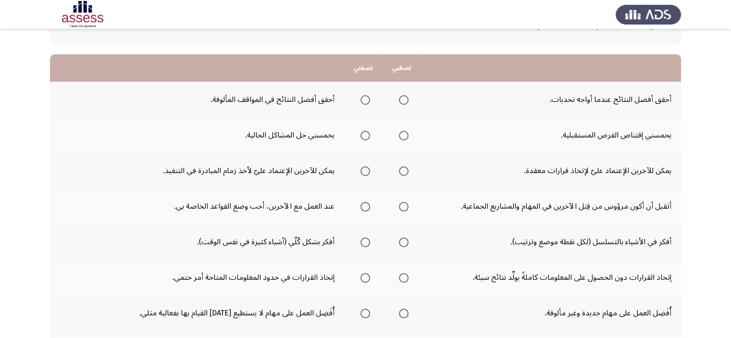
scroll to position [81, 0]
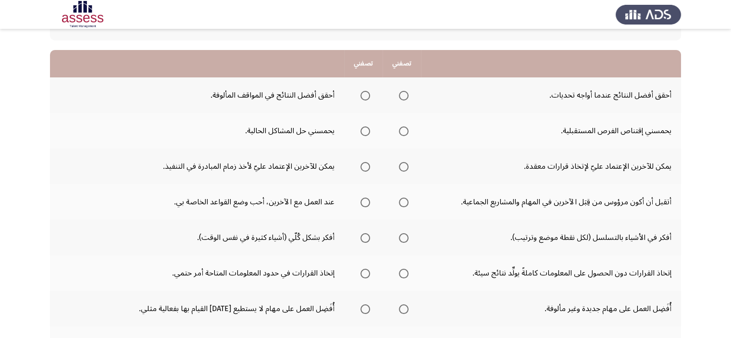
click at [404, 100] on mat-radio-group "Select an option" at bounding box center [401, 95] width 13 height 16
click at [404, 97] on span "Select an option" at bounding box center [404, 96] width 10 height 10
click at [404, 97] on input "Select an option" at bounding box center [404, 96] width 10 height 10
click at [402, 133] on span "Select an option" at bounding box center [404, 131] width 10 height 10
click at [402, 133] on input "Select an option" at bounding box center [404, 131] width 10 height 10
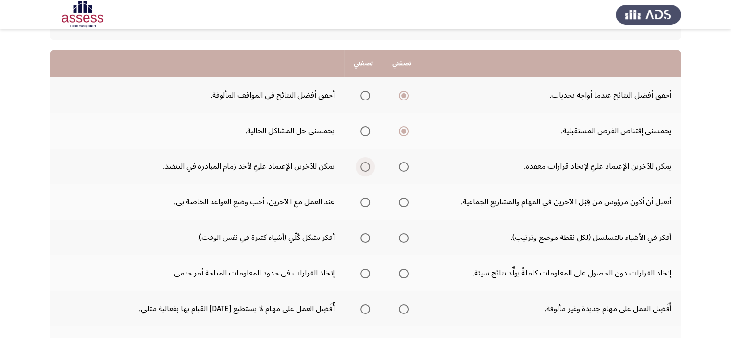
click at [361, 167] on span "Select an option" at bounding box center [366, 167] width 10 height 10
click at [361, 167] on input "Select an option" at bounding box center [366, 167] width 10 height 10
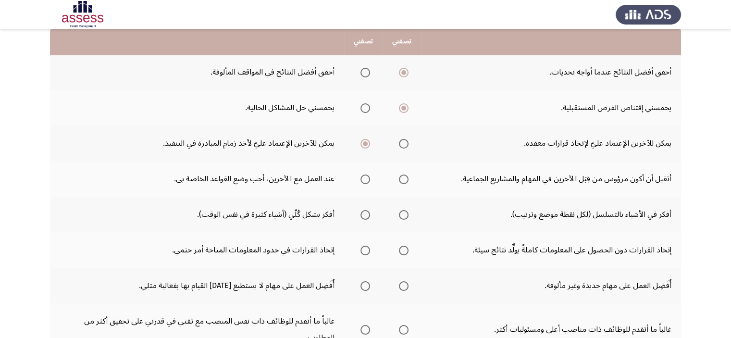
scroll to position [102, 0]
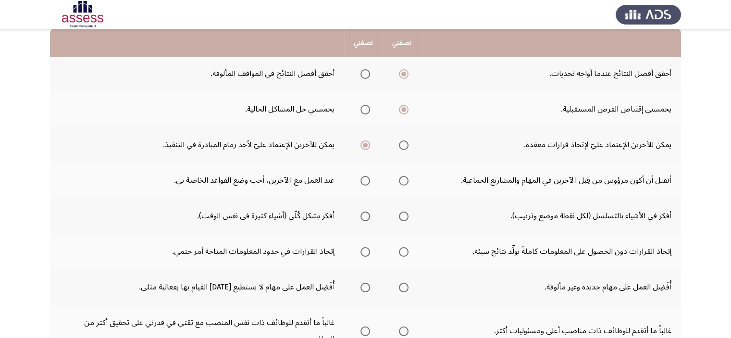
click at [404, 144] on span "Select an option" at bounding box center [404, 145] width 10 height 10
click at [404, 144] on input "Select an option" at bounding box center [404, 145] width 10 height 10
click at [366, 179] on span "Select an option" at bounding box center [366, 181] width 10 height 10
click at [366, 179] on input "Select an option" at bounding box center [366, 181] width 10 height 10
click at [402, 180] on span "Select an option" at bounding box center [404, 181] width 10 height 10
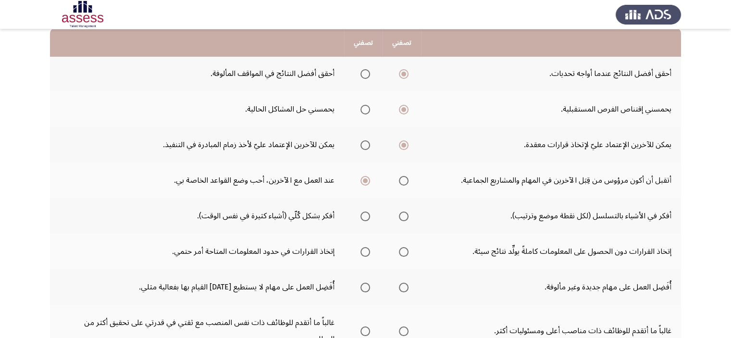
click at [402, 180] on input "Select an option" at bounding box center [404, 181] width 10 height 10
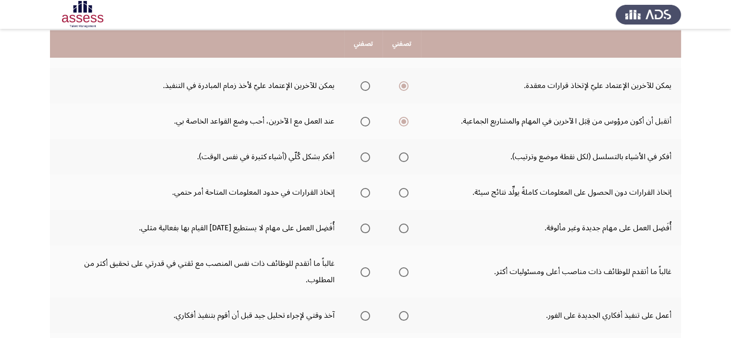
scroll to position [164, 0]
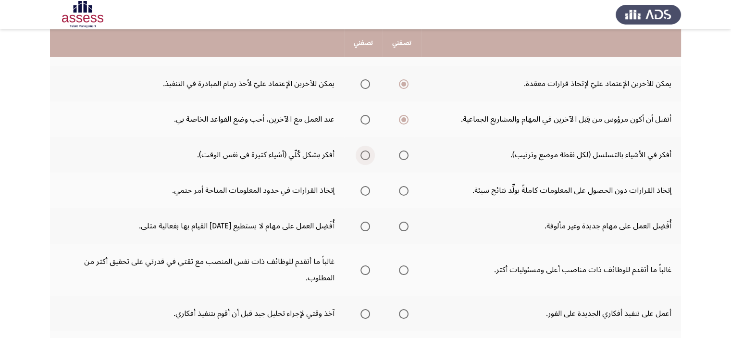
click at [365, 157] on span "Select an option" at bounding box center [366, 156] width 10 height 10
click at [365, 157] on input "Select an option" at bounding box center [366, 156] width 10 height 10
click at [364, 188] on span "Select an option" at bounding box center [366, 191] width 10 height 10
click at [364, 188] on input "Select an option" at bounding box center [366, 191] width 10 height 10
click at [402, 223] on span "Select an option" at bounding box center [404, 227] width 10 height 10
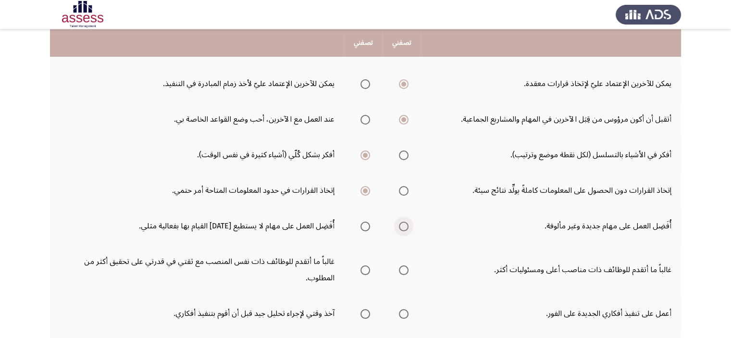
click at [402, 223] on input "Select an option" at bounding box center [404, 227] width 10 height 10
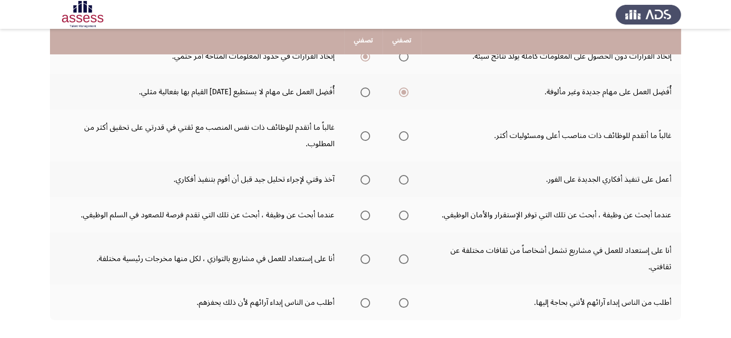
scroll to position [299, 0]
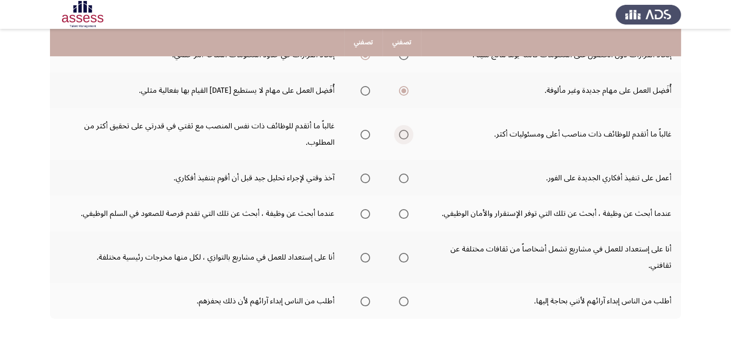
click at [406, 130] on span "Select an option" at bounding box center [404, 135] width 10 height 10
click at [406, 130] on input "Select an option" at bounding box center [404, 135] width 10 height 10
click at [408, 176] on span "Select an option" at bounding box center [404, 179] width 10 height 10
click at [408, 176] on input "Select an option" at bounding box center [404, 179] width 10 height 10
click at [361, 212] on span "Select an option" at bounding box center [366, 214] width 10 height 10
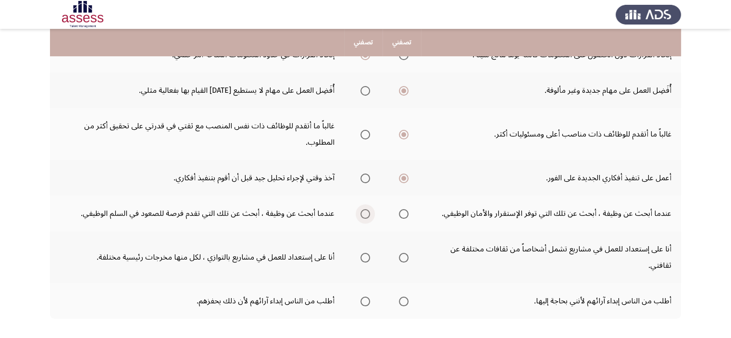
click at [361, 212] on input "Select an option" at bounding box center [366, 214] width 10 height 10
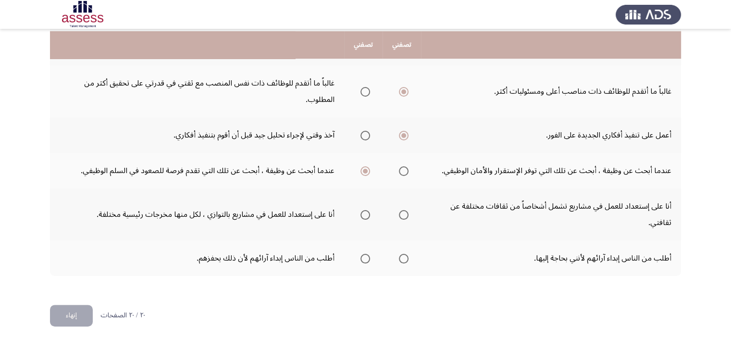
scroll to position [344, 0]
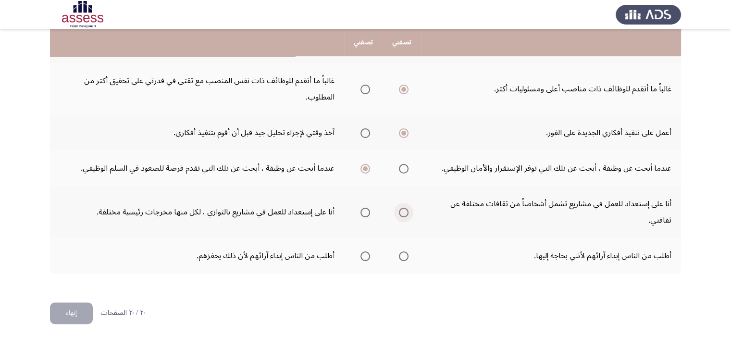
click at [403, 209] on span "Select an option" at bounding box center [404, 213] width 10 height 10
click at [403, 209] on input "Select an option" at bounding box center [404, 213] width 10 height 10
click at [398, 255] on label "Select an option" at bounding box center [401, 257] width 13 height 10
click at [399, 255] on input "Select an option" at bounding box center [404, 257] width 10 height 10
click at [74, 311] on button "إنهاء" at bounding box center [71, 314] width 43 height 22
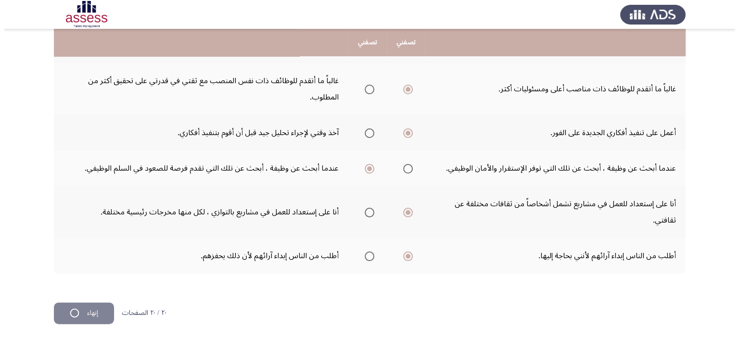
scroll to position [0, 0]
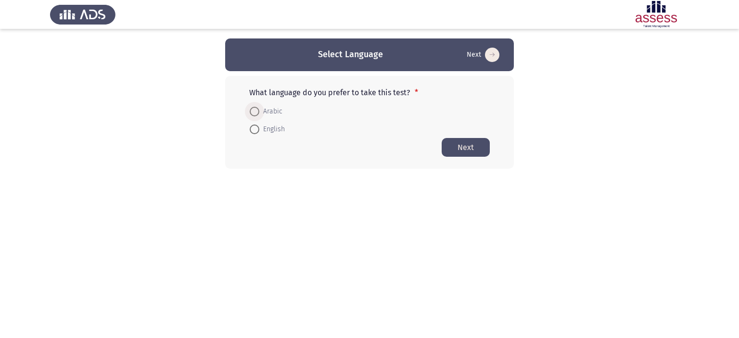
click at [256, 113] on span at bounding box center [255, 112] width 10 height 10
click at [256, 113] on input "Arabic" at bounding box center [255, 112] width 10 height 10
radio input "true"
click at [461, 151] on button "Next" at bounding box center [465, 147] width 48 height 19
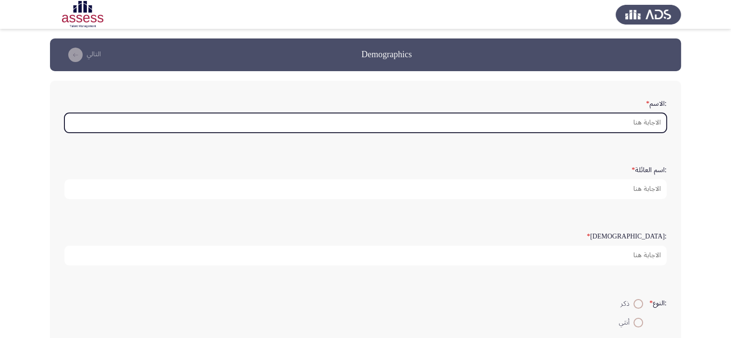
click at [512, 121] on input ":الاسم *" at bounding box center [365, 123] width 603 height 20
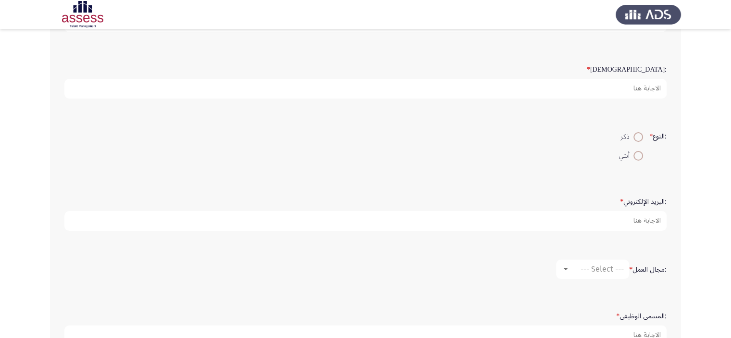
scroll to position [170, 0]
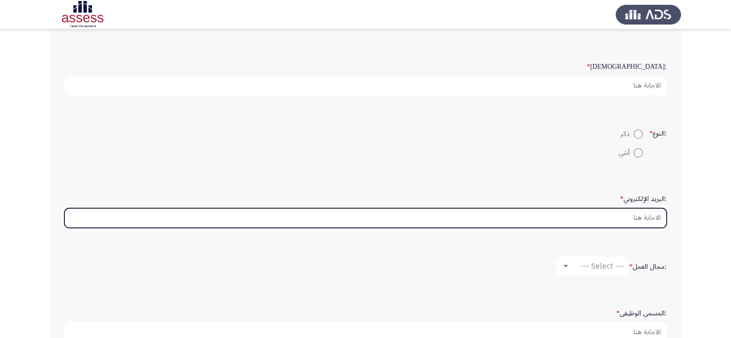
click at [638, 219] on input ":البريد الإلكتروني *" at bounding box center [365, 218] width 603 height 20
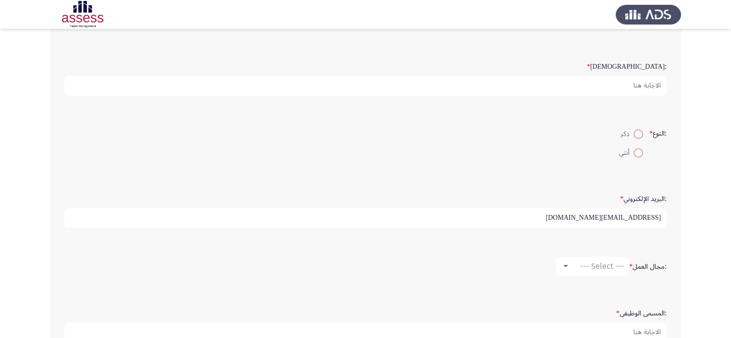
type input "beshoy.emil@kz.com.eg"
click at [606, 262] on span "--- Select ---" at bounding box center [602, 266] width 43 height 9
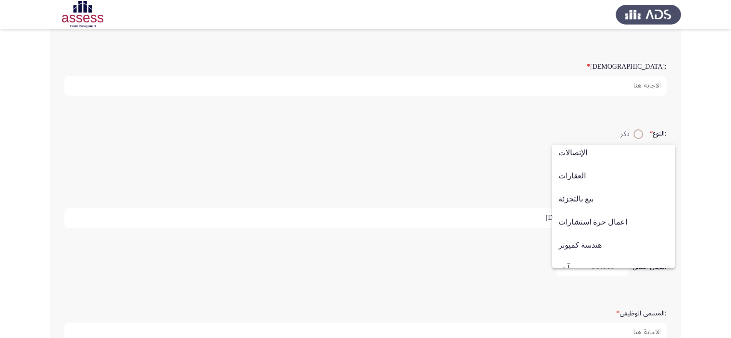
scroll to position [315, 0]
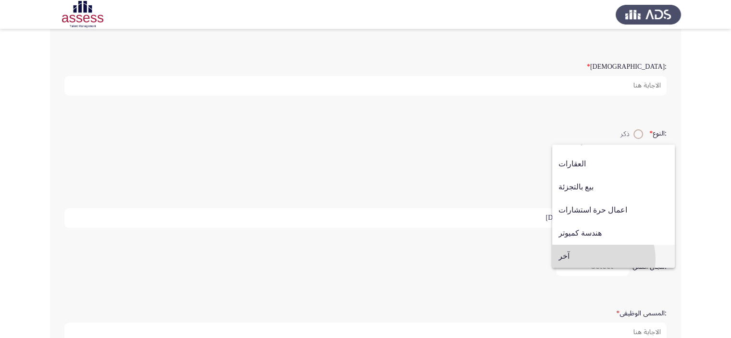
click at [595, 259] on span "آخر" at bounding box center [614, 256] width 110 height 23
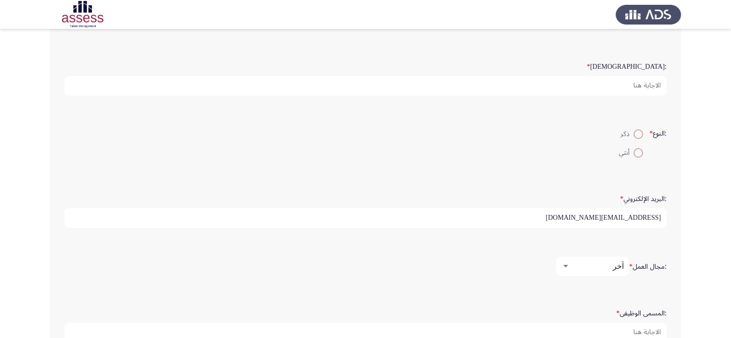
click at [595, 262] on div "آخر" at bounding box center [597, 266] width 54 height 9
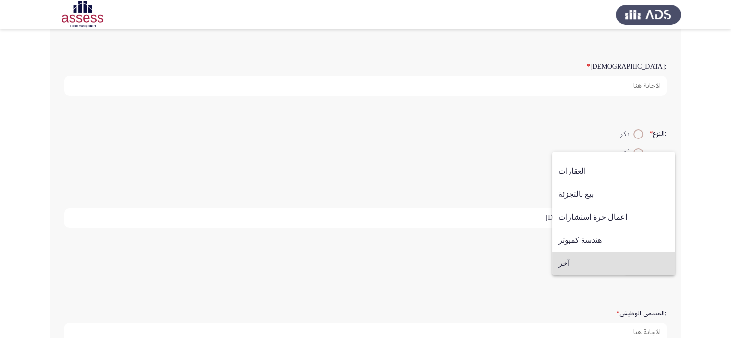
drag, startPoint x: 708, startPoint y: 240, endPoint x: 738, endPoint y: 219, distance: 35.9
click at [731, 219] on html "Demographics التالي :الاسم * :اسم العائلة * :السن * :النوع * ذكر أنثي :البريد ا…" at bounding box center [365, 117] width 731 height 575
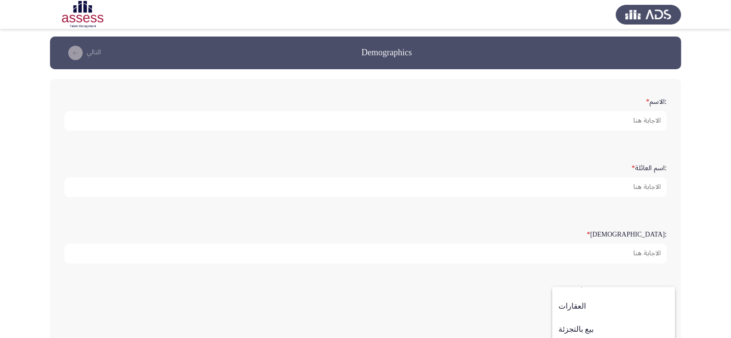
scroll to position [0, 0]
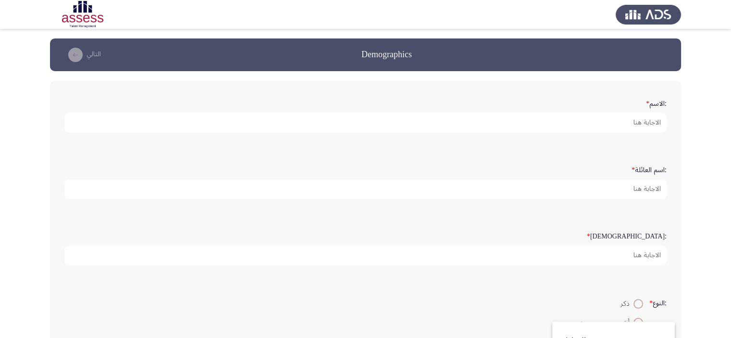
click at [614, 121] on div at bounding box center [365, 169] width 731 height 338
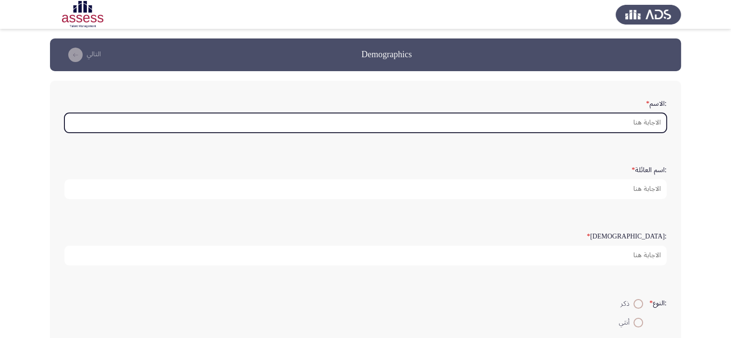
click at [614, 121] on input ":الاسم *" at bounding box center [365, 123] width 603 height 20
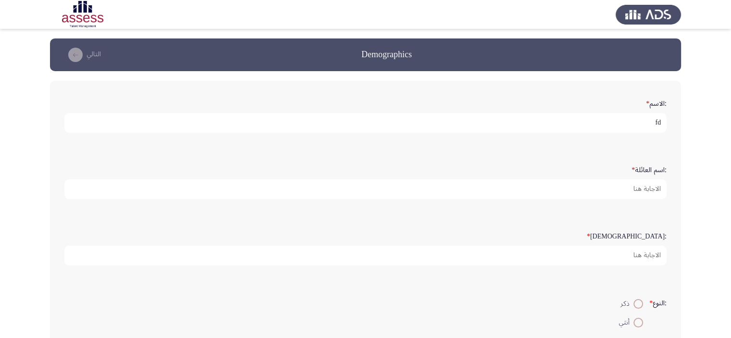
type input "f"
click at [619, 122] on input "بيشوى إميل نسيم" at bounding box center [365, 123] width 603 height 20
type input "بيشوى إميل"
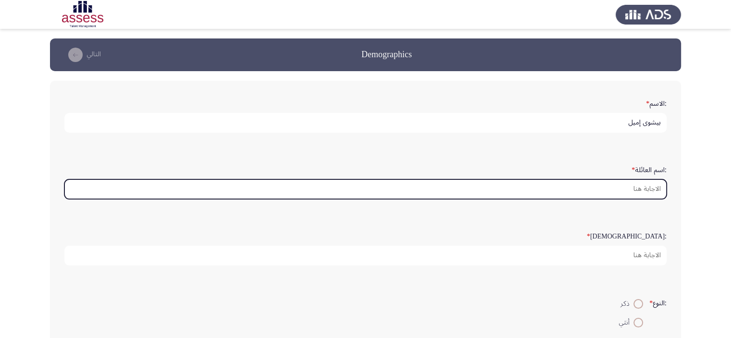
click at [630, 190] on input ":اسم العائلة *" at bounding box center [365, 189] width 603 height 20
paste input "نسيم"
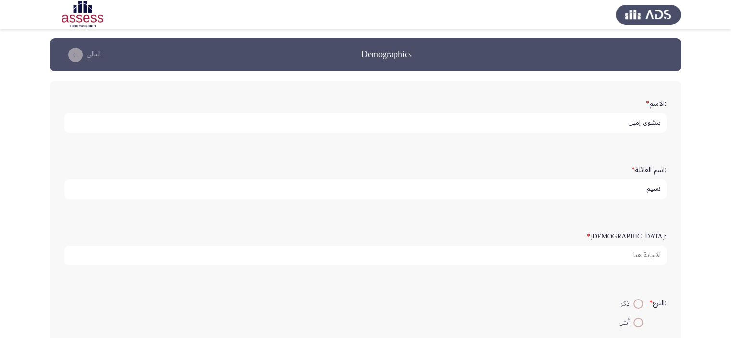
type input "نسيم"
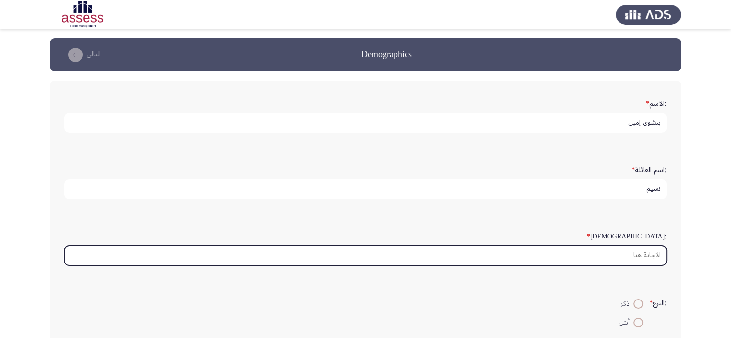
click at [618, 259] on input ":السن *" at bounding box center [365, 256] width 603 height 20
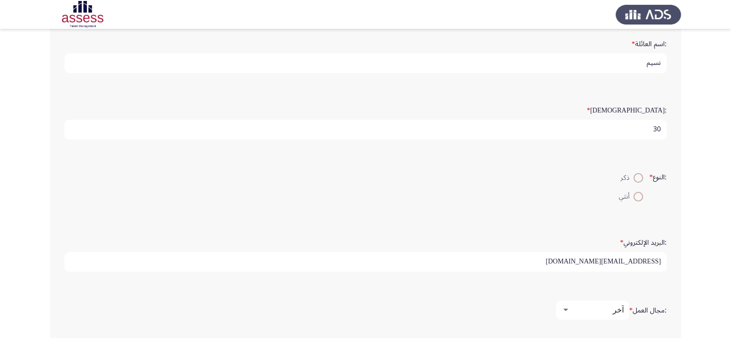
scroll to position [142, 0]
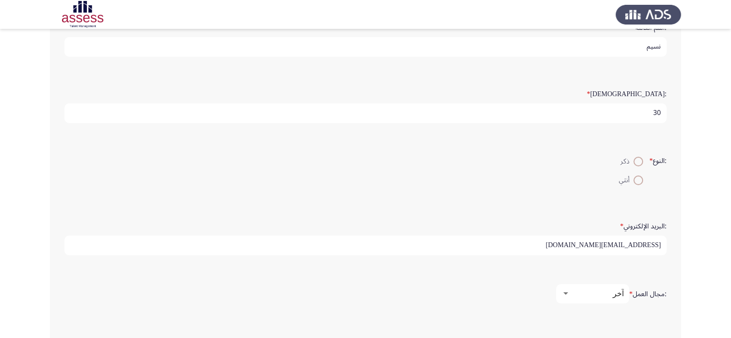
type input "30"
click at [634, 157] on span at bounding box center [639, 162] width 10 height 10
click at [634, 157] on input "ذكر" at bounding box center [639, 162] width 10 height 10
radio input "true"
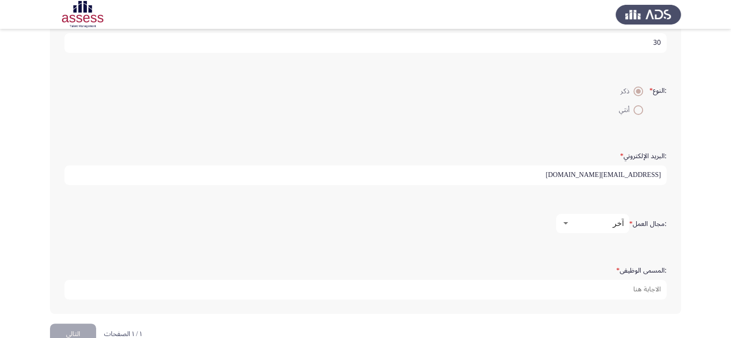
scroll to position [233, 0]
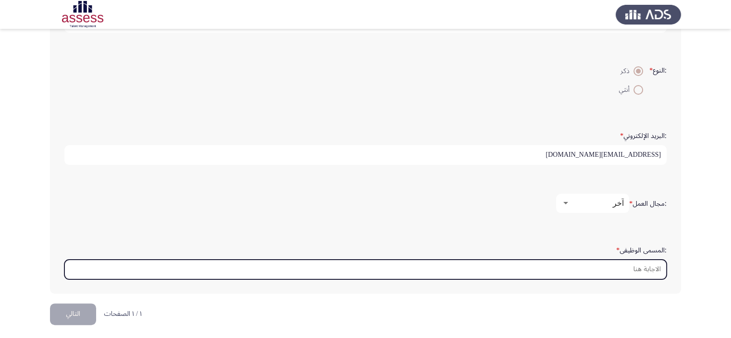
click at [616, 265] on input ":المسمى الوظيفى *" at bounding box center [365, 270] width 603 height 20
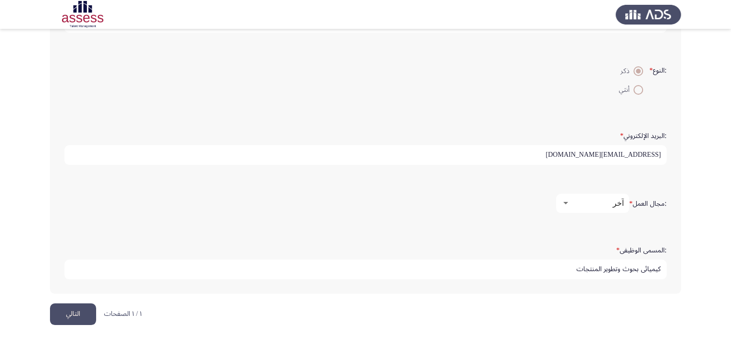
type input "كيميائى بحوث وتطوير المنتجات"
click at [83, 309] on button "التالي" at bounding box center [73, 314] width 46 height 22
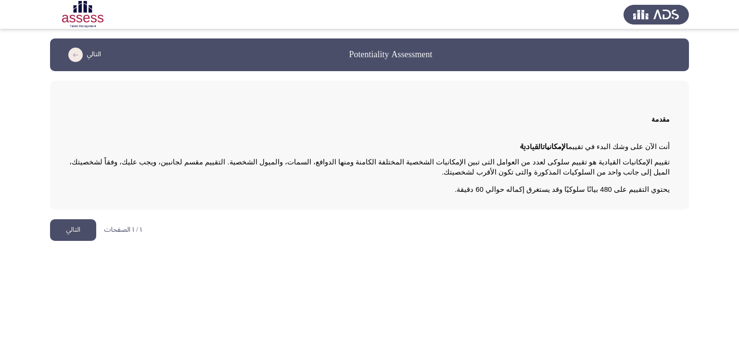
click at [59, 232] on button "التالي" at bounding box center [73, 230] width 46 height 22
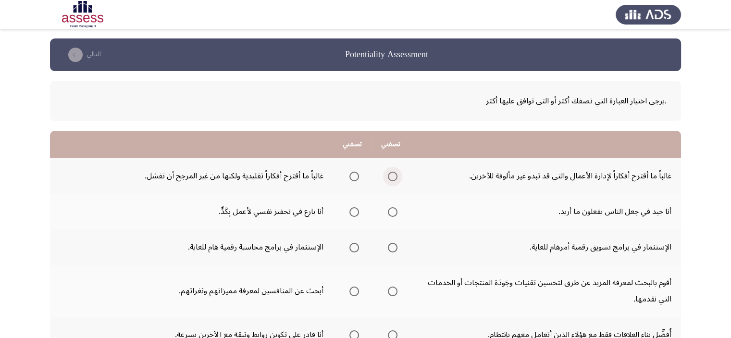
click at [394, 175] on span "Select an option" at bounding box center [393, 177] width 10 height 10
click at [394, 175] on input "Select an option" at bounding box center [393, 177] width 10 height 10
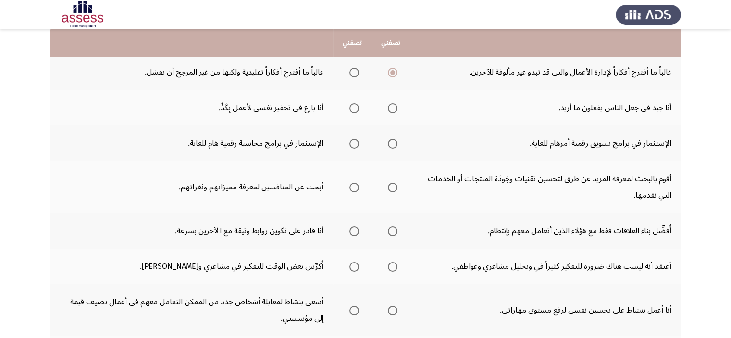
scroll to position [105, 0]
click at [352, 106] on span "Select an option" at bounding box center [355, 107] width 10 height 10
click at [352, 106] on input "Select an option" at bounding box center [355, 107] width 10 height 10
click at [394, 141] on span "Select an option" at bounding box center [393, 143] width 10 height 10
click at [394, 141] on input "Select an option" at bounding box center [393, 143] width 10 height 10
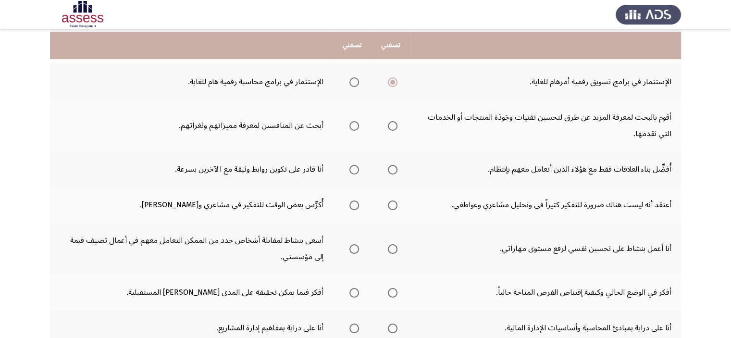
scroll to position [181, 0]
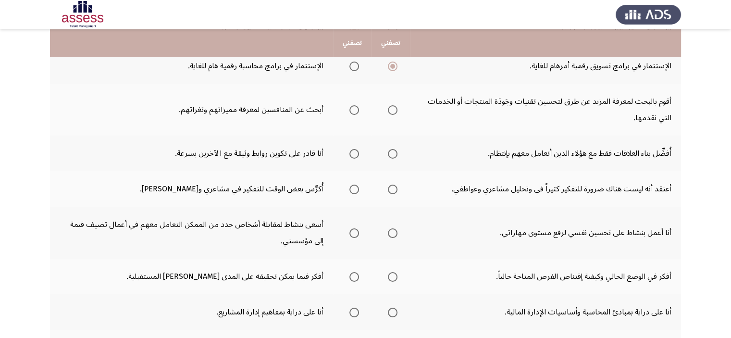
click at [356, 109] on span "Select an option" at bounding box center [355, 110] width 10 height 10
click at [356, 109] on input "Select an option" at bounding box center [355, 110] width 10 height 10
click at [354, 151] on span "Select an option" at bounding box center [355, 154] width 10 height 10
click at [354, 151] on input "Select an option" at bounding box center [355, 154] width 10 height 10
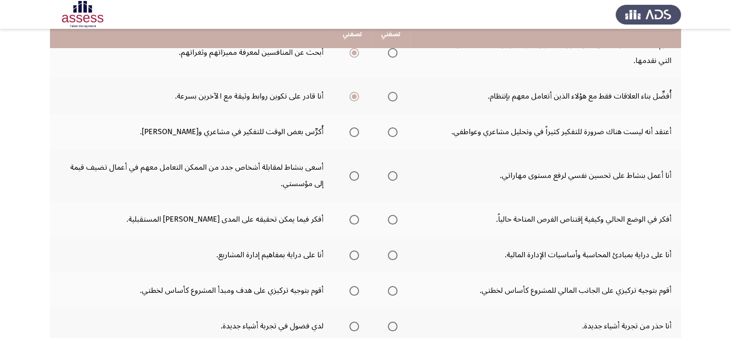
scroll to position [240, 0]
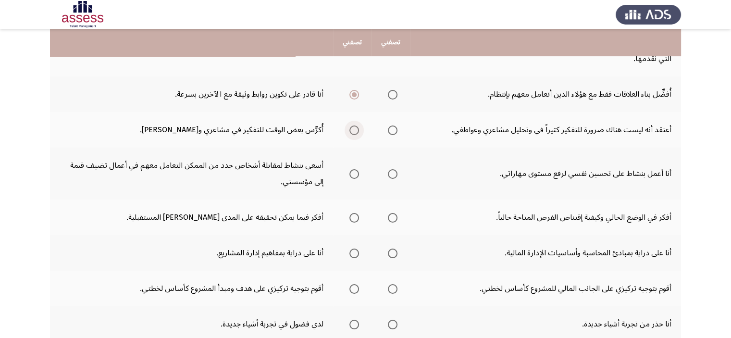
click at [357, 127] on span "Select an option" at bounding box center [355, 131] width 10 height 10
click at [357, 127] on input "Select an option" at bounding box center [355, 131] width 10 height 10
click at [358, 173] on span "Select an option" at bounding box center [355, 174] width 10 height 10
click at [358, 173] on input "Select an option" at bounding box center [355, 174] width 10 height 10
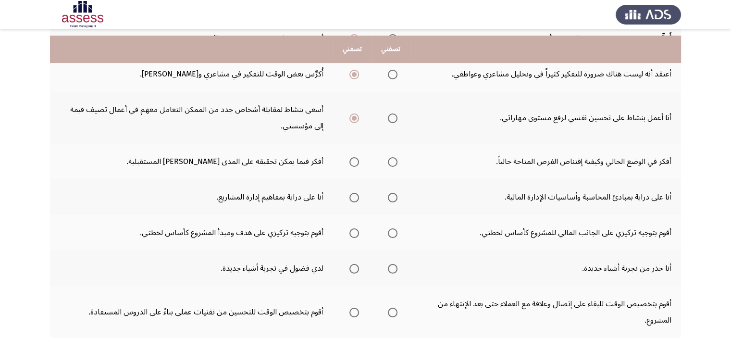
scroll to position [305, 0]
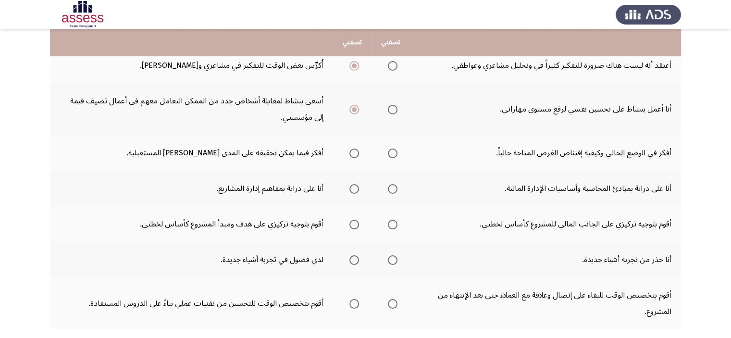
click at [358, 156] on mat-radio-group "Select an option" at bounding box center [352, 153] width 13 height 16
click at [357, 148] on mat-radio-button "Select an option" at bounding box center [352, 153] width 13 height 10
click at [349, 149] on label "Select an option" at bounding box center [352, 154] width 13 height 10
click at [350, 149] on input "Select an option" at bounding box center [355, 154] width 10 height 10
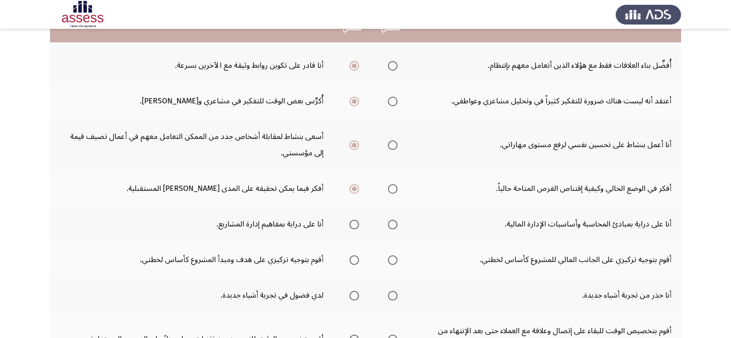
scroll to position [319, 0]
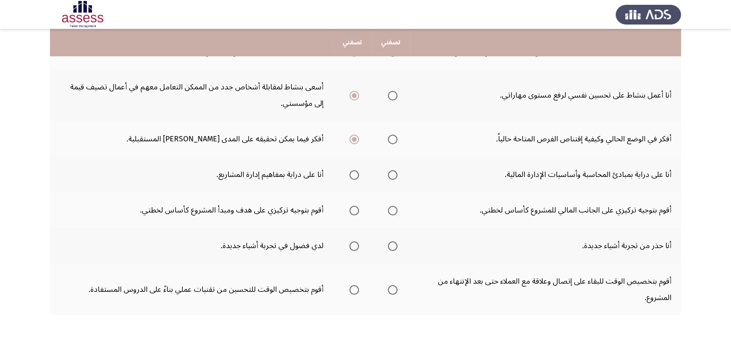
click at [353, 173] on span "Select an option" at bounding box center [355, 175] width 10 height 10
click at [353, 173] on input "Select an option" at bounding box center [355, 175] width 10 height 10
click at [394, 210] on span "Select an option" at bounding box center [393, 211] width 10 height 10
click at [394, 210] on input "Select an option" at bounding box center [393, 211] width 10 height 10
click at [350, 243] on span "Select an option" at bounding box center [355, 246] width 10 height 10
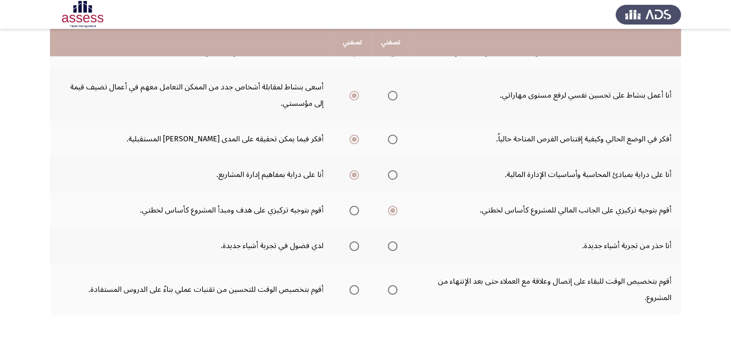
click at [350, 243] on input "Select an option" at bounding box center [355, 246] width 10 height 10
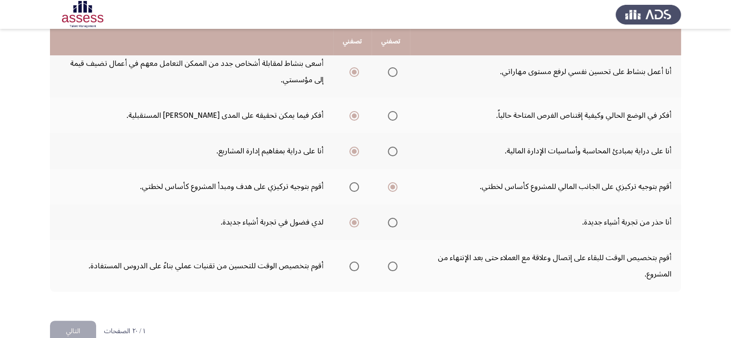
scroll to position [357, 0]
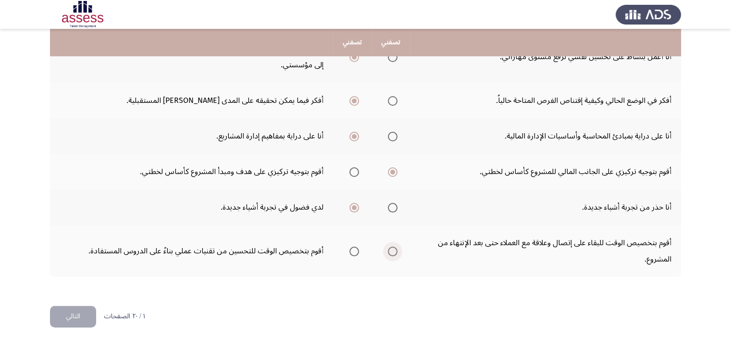
click at [391, 248] on span "Select an option" at bounding box center [393, 252] width 10 height 10
click at [391, 248] on input "Select an option" at bounding box center [393, 252] width 10 height 10
click at [76, 313] on button "التالي" at bounding box center [73, 317] width 46 height 22
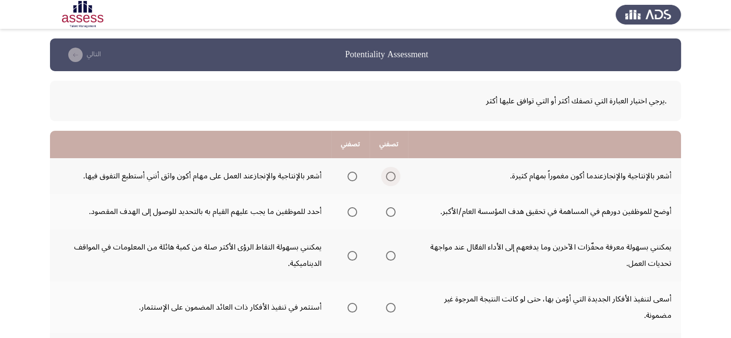
click at [390, 175] on span "Select an option" at bounding box center [391, 177] width 10 height 10
click at [390, 175] on input "Select an option" at bounding box center [391, 177] width 10 height 10
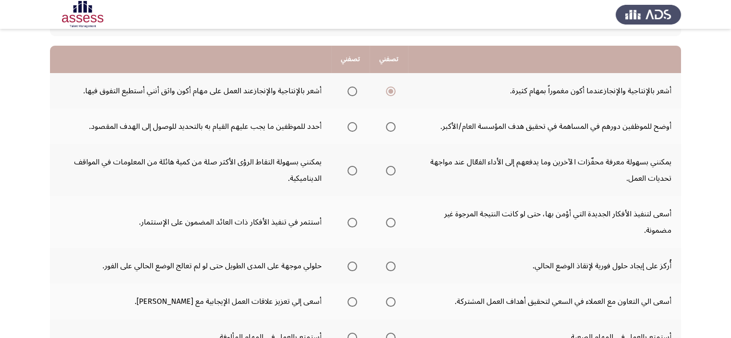
scroll to position [87, 0]
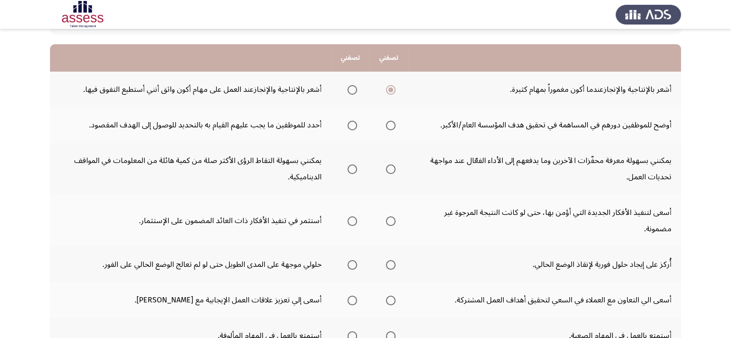
click at [391, 123] on span "Select an option" at bounding box center [391, 126] width 10 height 10
click at [391, 123] on input "Select an option" at bounding box center [391, 126] width 10 height 10
click at [392, 167] on span "Select an option" at bounding box center [391, 169] width 10 height 10
click at [392, 167] on input "Select an option" at bounding box center [391, 169] width 10 height 10
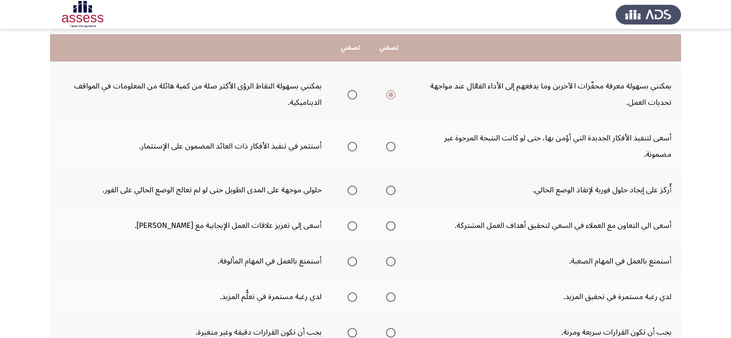
scroll to position [166, 0]
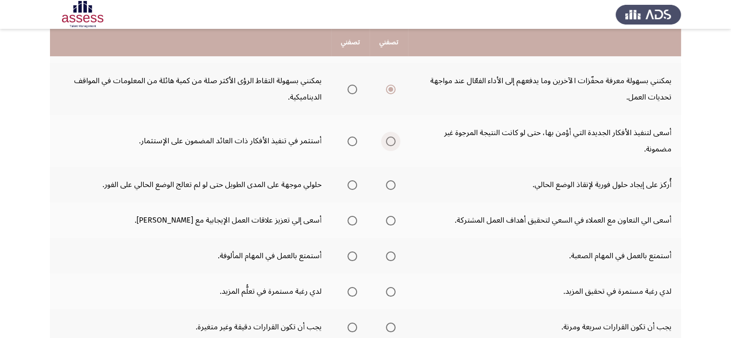
click at [395, 143] on span "Select an option" at bounding box center [391, 142] width 10 height 10
click at [395, 143] on input "Select an option" at bounding box center [391, 142] width 10 height 10
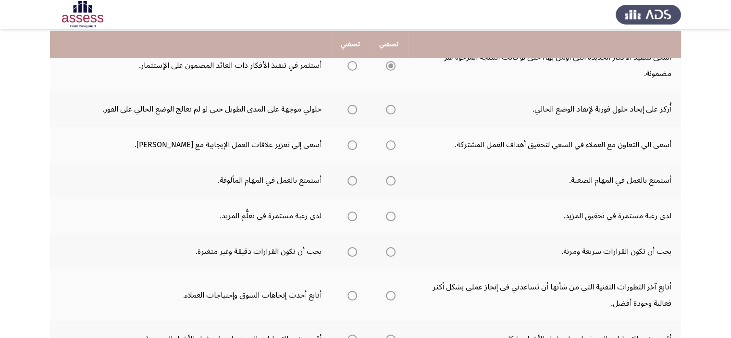
scroll to position [244, 0]
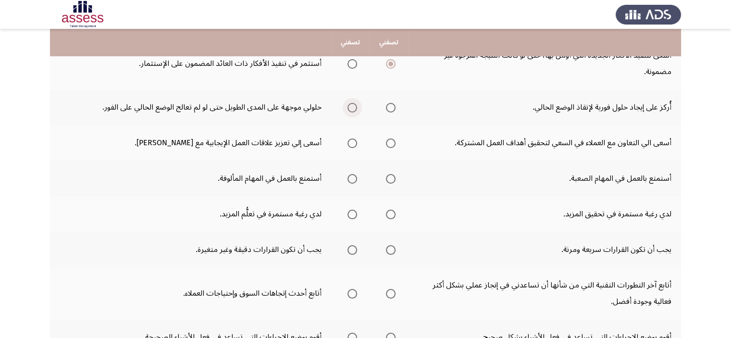
click at [354, 110] on span "Select an option" at bounding box center [353, 108] width 10 height 10
click at [354, 110] on input "Select an option" at bounding box center [353, 108] width 10 height 10
click at [391, 145] on span "Select an option" at bounding box center [391, 144] width 10 height 10
click at [391, 145] on input "Select an option" at bounding box center [391, 144] width 10 height 10
click at [392, 178] on span "Select an option" at bounding box center [391, 179] width 10 height 10
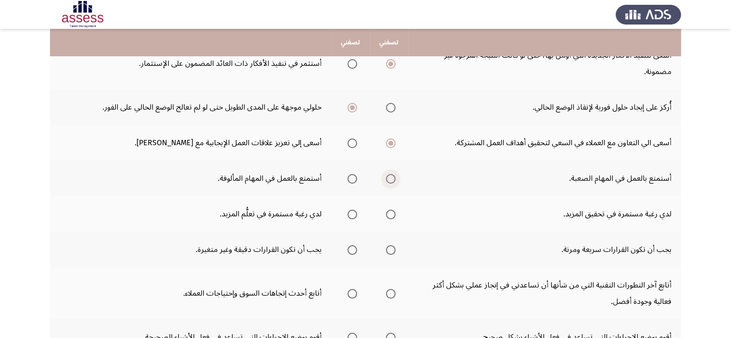
click at [392, 178] on input "Select an option" at bounding box center [391, 179] width 10 height 10
click at [388, 215] on span "Select an option" at bounding box center [391, 215] width 10 height 10
click at [388, 215] on input "Select an option" at bounding box center [391, 215] width 10 height 10
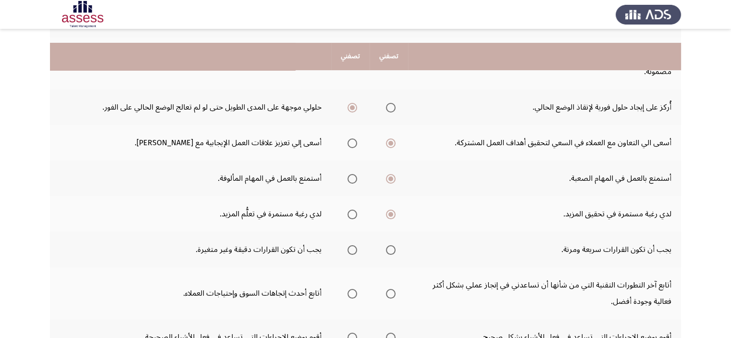
scroll to position [280, 0]
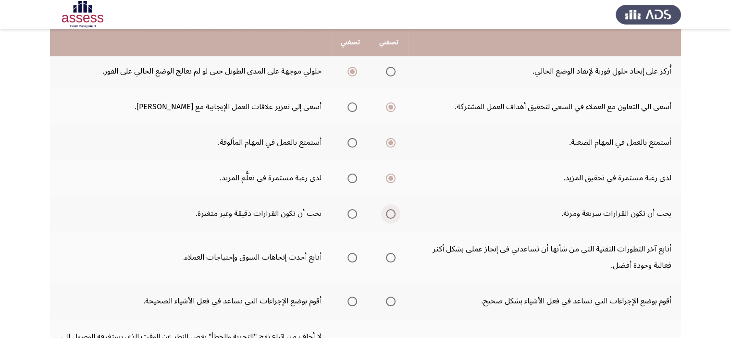
click at [392, 212] on span "Select an option" at bounding box center [391, 214] width 10 height 10
click at [392, 212] on input "Select an option" at bounding box center [391, 214] width 10 height 10
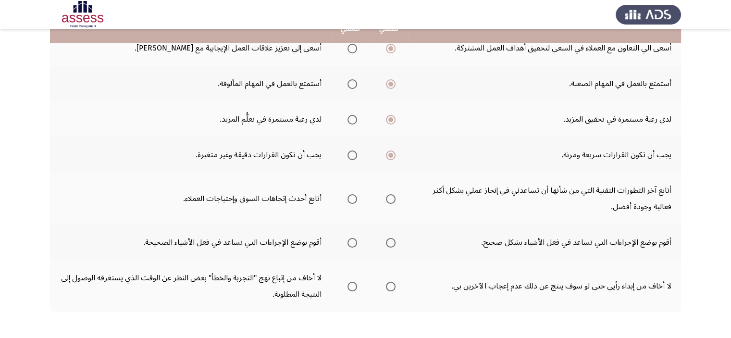
scroll to position [361, 0]
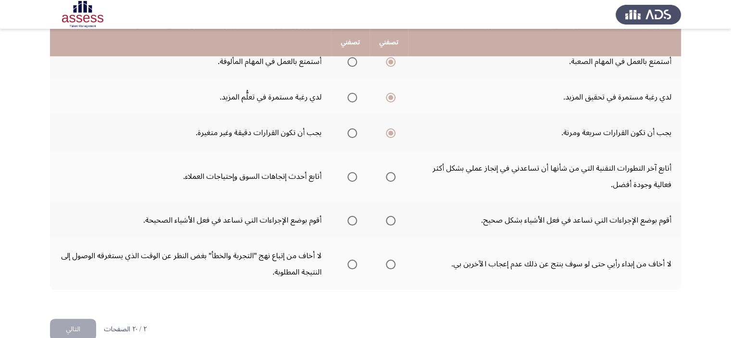
click at [364, 172] on th at bounding box center [350, 177] width 38 height 52
click at [355, 172] on span "Select an option" at bounding box center [353, 177] width 10 height 10
click at [355, 172] on input "Select an option" at bounding box center [353, 177] width 10 height 10
click at [388, 220] on span "Select an option" at bounding box center [391, 221] width 10 height 10
click at [388, 220] on input "Select an option" at bounding box center [391, 221] width 10 height 10
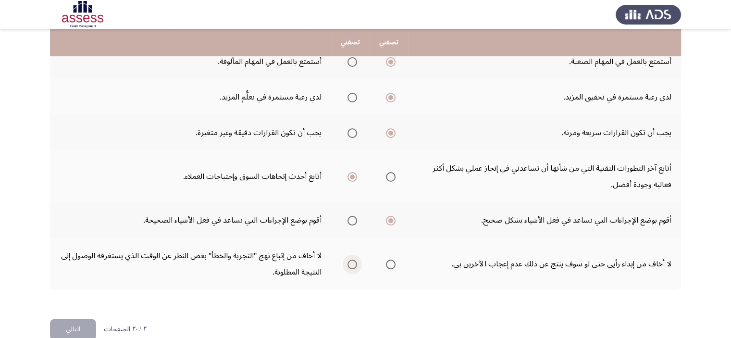
click at [353, 263] on span "Select an option" at bounding box center [353, 265] width 10 height 10
click at [353, 263] on input "Select an option" at bounding box center [353, 265] width 10 height 10
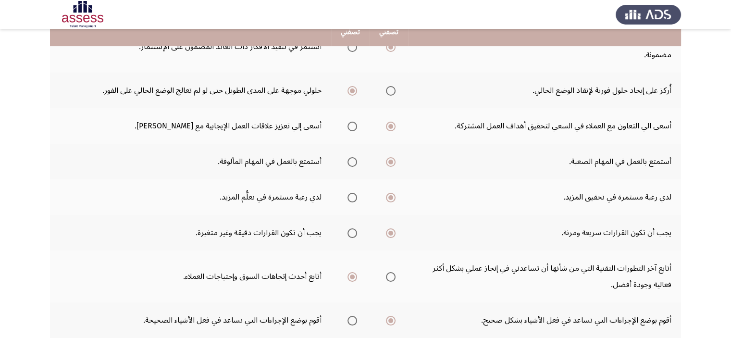
scroll to position [245, 0]
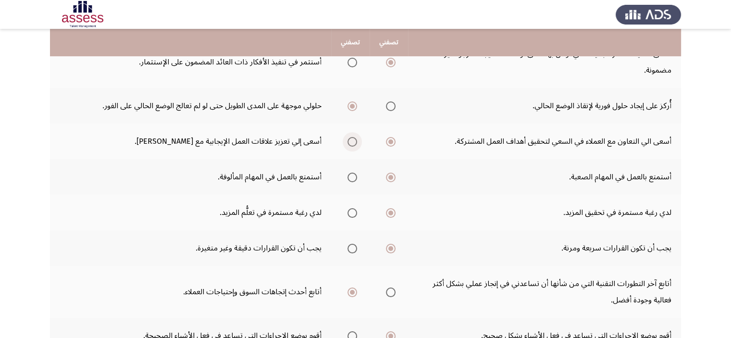
click at [354, 140] on span "Select an option" at bounding box center [353, 142] width 10 height 10
click at [354, 140] on input "Select an option" at bounding box center [353, 142] width 10 height 10
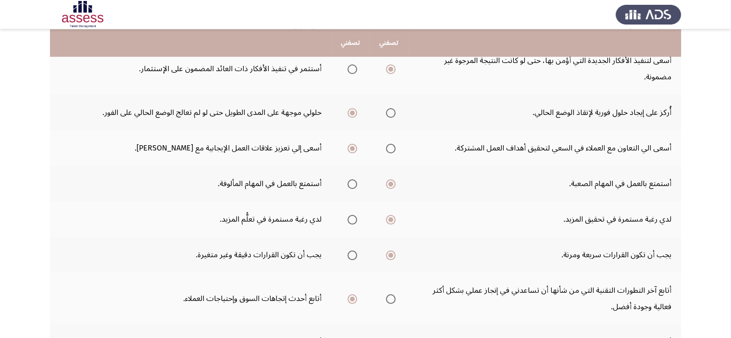
scroll to position [377, 0]
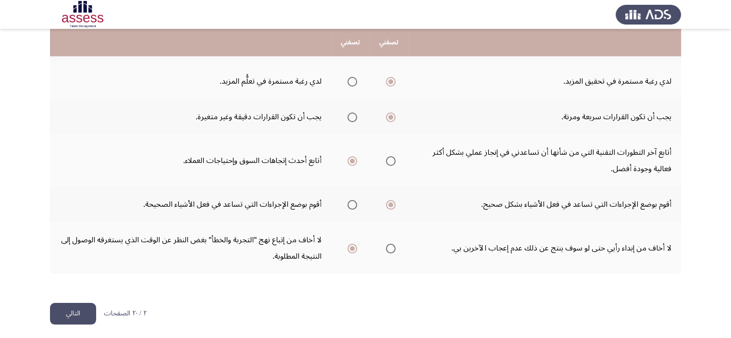
click at [68, 316] on button "التالي" at bounding box center [73, 314] width 46 height 22
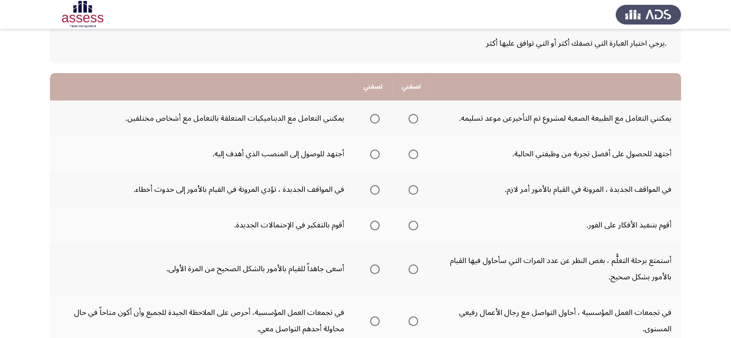
scroll to position [63, 0]
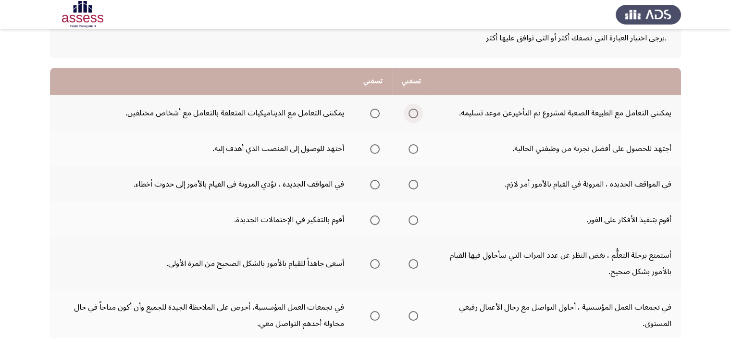
click at [409, 115] on span "Select an option" at bounding box center [414, 114] width 10 height 10
click at [409, 115] on input "Select an option" at bounding box center [414, 114] width 10 height 10
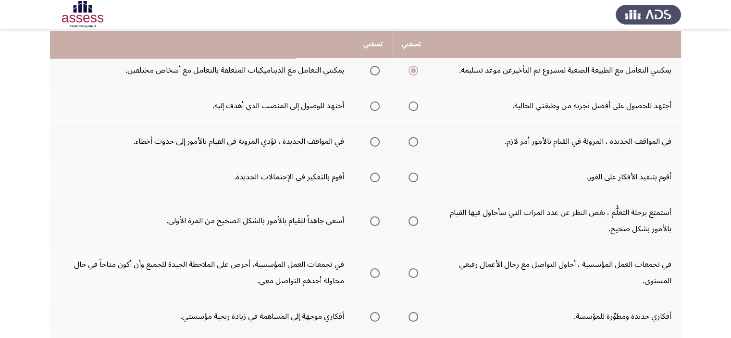
scroll to position [108, 0]
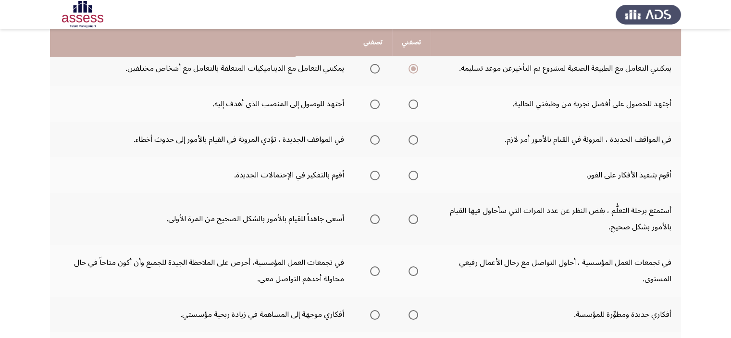
click at [421, 103] on th at bounding box center [411, 104] width 38 height 36
click at [417, 103] on span "Select an option" at bounding box center [414, 105] width 10 height 10
click at [417, 103] on input "Select an option" at bounding box center [414, 105] width 10 height 10
click at [410, 139] on span "Select an option" at bounding box center [414, 140] width 10 height 10
click at [410, 139] on input "Select an option" at bounding box center [414, 140] width 10 height 10
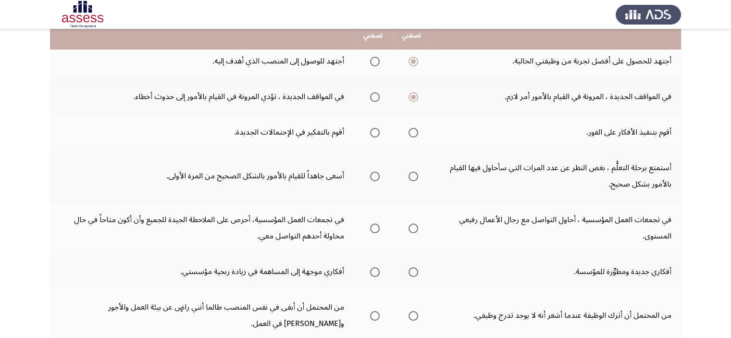
scroll to position [151, 0]
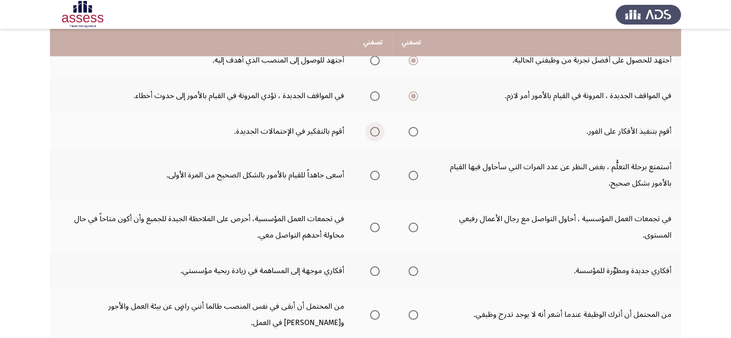
click at [379, 129] on span "Select an option" at bounding box center [375, 132] width 10 height 10
click at [379, 129] on input "Select an option" at bounding box center [375, 132] width 10 height 10
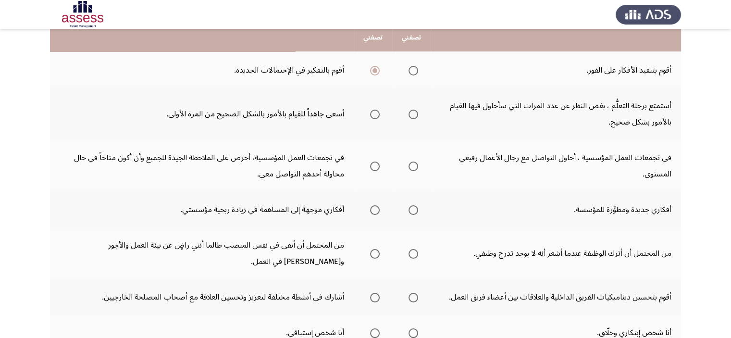
scroll to position [214, 0]
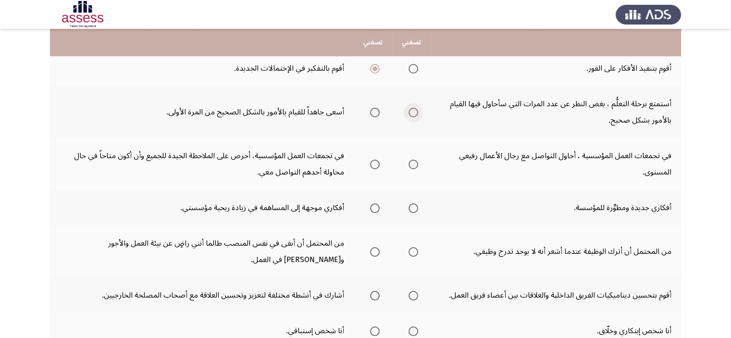
click at [417, 110] on span "Select an option" at bounding box center [414, 113] width 10 height 10
click at [417, 110] on input "Select an option" at bounding box center [414, 113] width 10 height 10
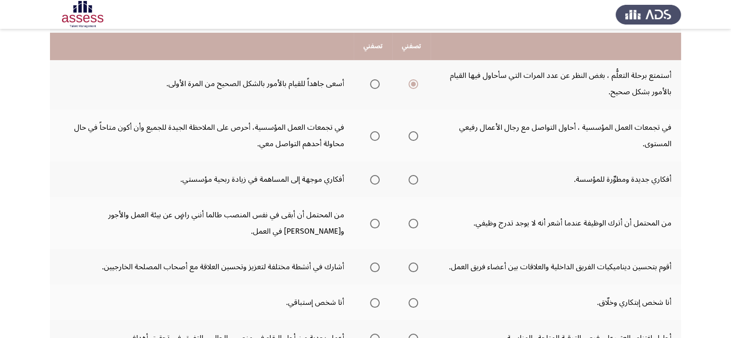
scroll to position [251, 0]
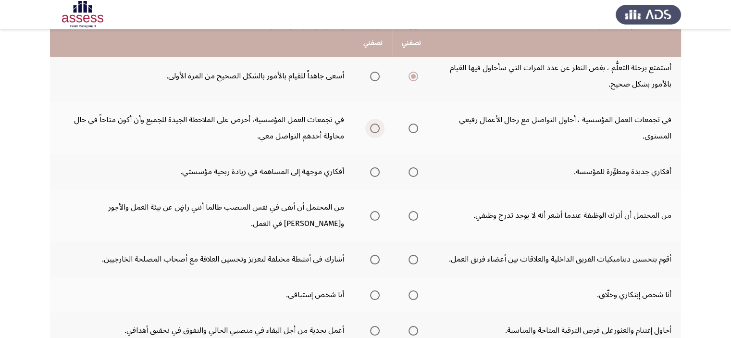
click at [379, 126] on span "Select an option" at bounding box center [375, 129] width 10 height 10
click at [379, 126] on input "Select an option" at bounding box center [375, 129] width 10 height 10
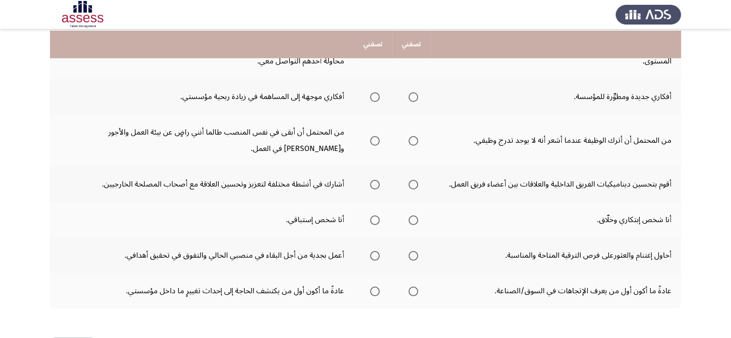
scroll to position [328, 0]
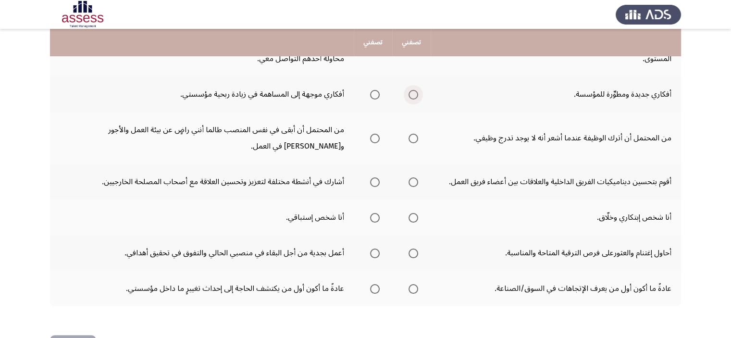
click at [414, 92] on span "Select an option" at bounding box center [414, 95] width 10 height 10
click at [414, 92] on input "Select an option" at bounding box center [414, 95] width 10 height 10
click at [375, 134] on span "Select an option" at bounding box center [375, 139] width 10 height 10
click at [375, 134] on input "Select an option" at bounding box center [375, 139] width 10 height 10
click at [415, 182] on span "Select an option" at bounding box center [414, 182] width 10 height 10
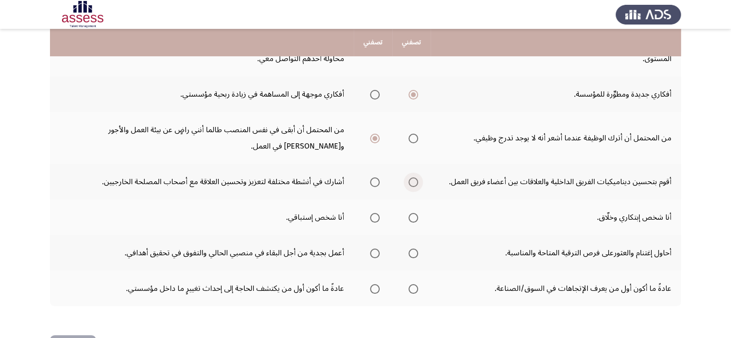
click at [415, 182] on input "Select an option" at bounding box center [414, 182] width 10 height 10
click at [408, 215] on label "Select an option" at bounding box center [411, 218] width 13 height 10
click at [409, 215] on input "Select an option" at bounding box center [414, 218] width 10 height 10
click at [532, 242] on td "أحاول إغتنام والعثورعلى فرص الترقية المتاحة والمناسبة." at bounding box center [556, 253] width 251 height 36
click at [410, 253] on span "Select an option" at bounding box center [414, 254] width 10 height 10
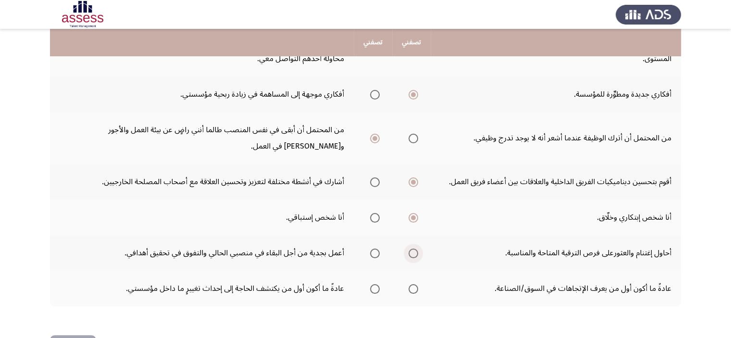
click at [410, 253] on input "Select an option" at bounding box center [414, 254] width 10 height 10
click at [380, 286] on span "Select an option" at bounding box center [375, 289] width 10 height 10
click at [380, 286] on input "Select an option" at bounding box center [375, 289] width 10 height 10
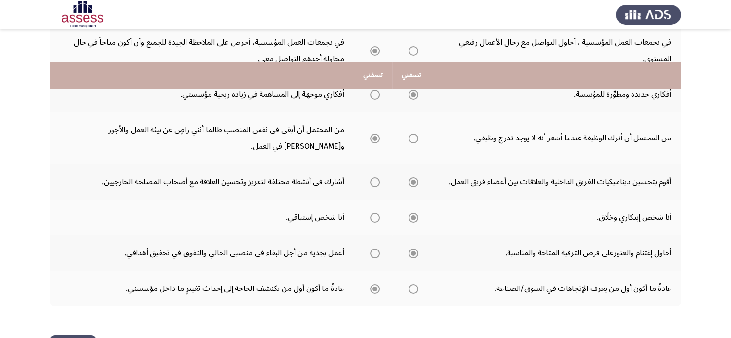
scroll to position [360, 0]
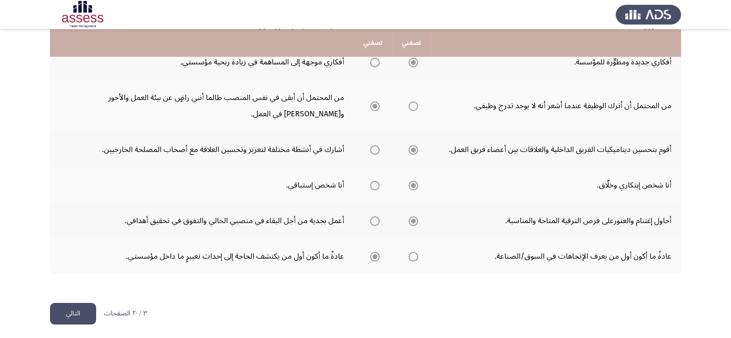
click at [72, 313] on button "التالي" at bounding box center [73, 314] width 46 height 22
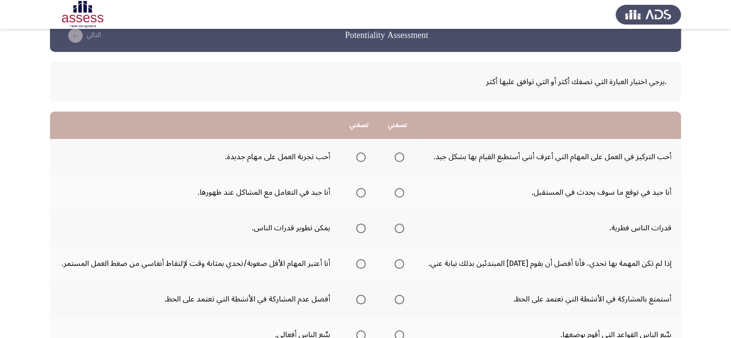
scroll to position [38, 0]
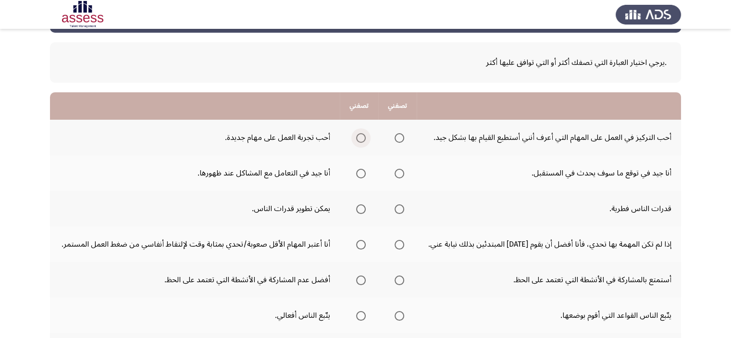
click at [364, 141] on span "Select an option" at bounding box center [361, 138] width 10 height 10
click at [364, 141] on input "Select an option" at bounding box center [361, 138] width 10 height 10
click at [361, 175] on span "Select an option" at bounding box center [361, 174] width 10 height 10
click at [361, 175] on input "Select an option" at bounding box center [361, 174] width 10 height 10
click at [362, 209] on span "Select an option" at bounding box center [361, 209] width 10 height 10
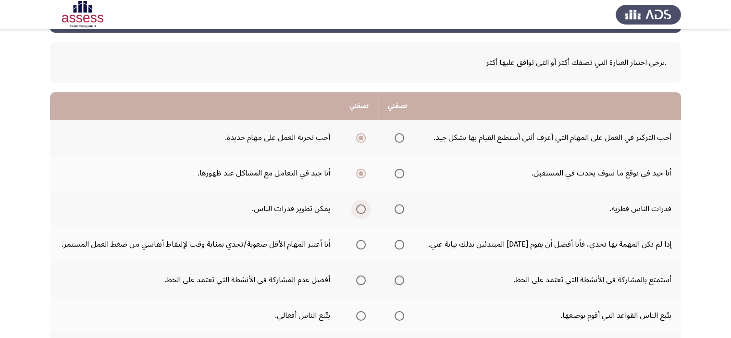
click at [362, 209] on input "Select an option" at bounding box center [361, 209] width 10 height 10
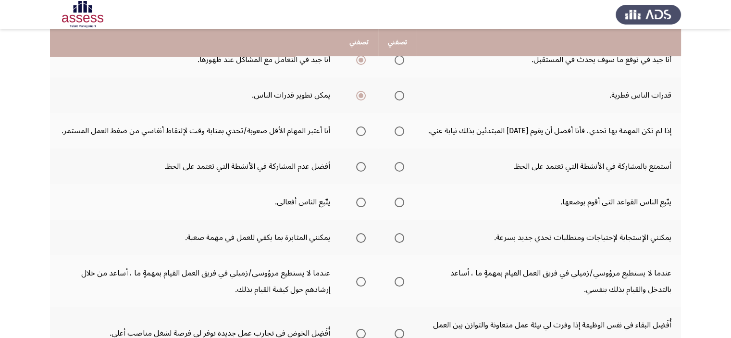
scroll to position [161, 0]
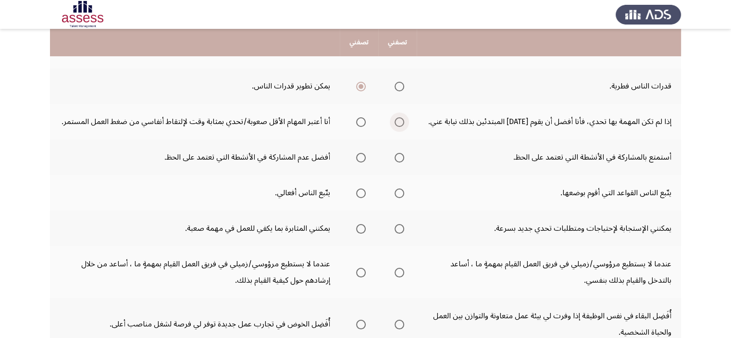
click at [398, 124] on span "Select an option" at bounding box center [400, 122] width 10 height 10
click at [398, 124] on input "Select an option" at bounding box center [400, 122] width 10 height 10
click at [360, 159] on span "Select an option" at bounding box center [361, 158] width 10 height 10
click at [360, 159] on input "Select an option" at bounding box center [361, 158] width 10 height 10
click at [397, 196] on span "Select an option" at bounding box center [400, 194] width 10 height 10
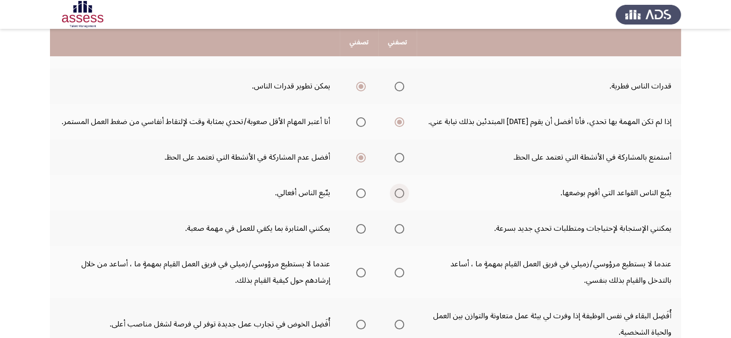
click at [397, 196] on input "Select an option" at bounding box center [400, 194] width 10 height 10
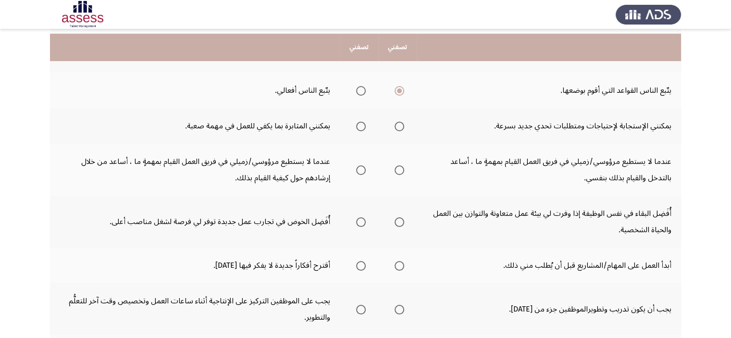
scroll to position [277, 0]
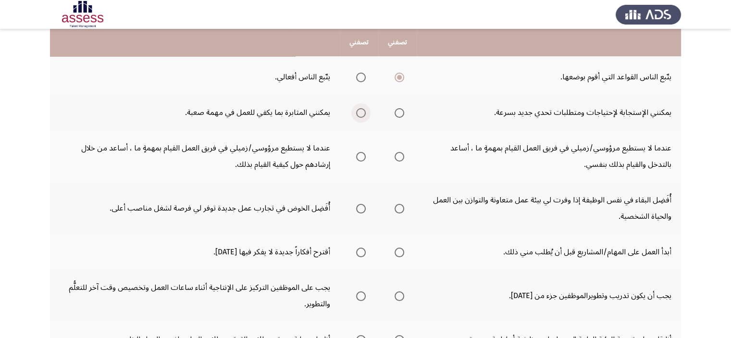
click at [362, 114] on span "Select an option" at bounding box center [361, 113] width 10 height 10
click at [362, 114] on input "Select an option" at bounding box center [361, 113] width 10 height 10
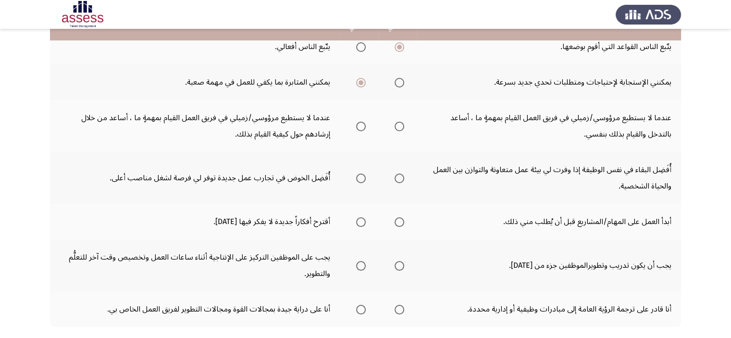
scroll to position [313, 0]
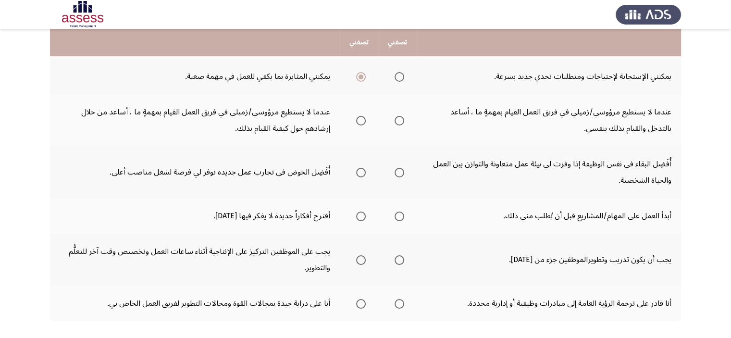
click at [368, 123] on th at bounding box center [359, 120] width 38 height 52
click at [362, 117] on span "Select an option" at bounding box center [361, 121] width 10 height 10
click at [362, 117] on input "Select an option" at bounding box center [361, 121] width 10 height 10
click at [398, 173] on span "Select an option" at bounding box center [400, 173] width 10 height 10
click at [398, 173] on input "Select an option" at bounding box center [400, 173] width 10 height 10
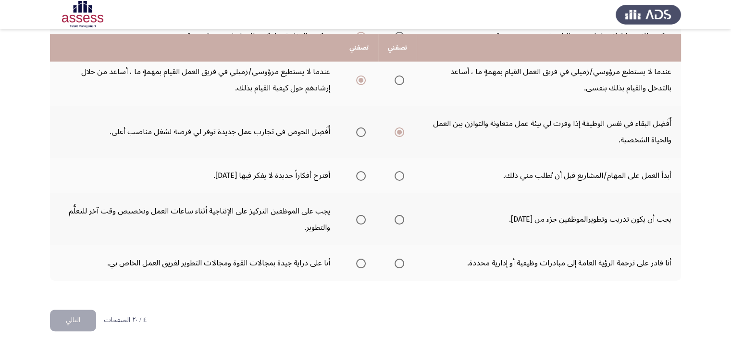
scroll to position [360, 0]
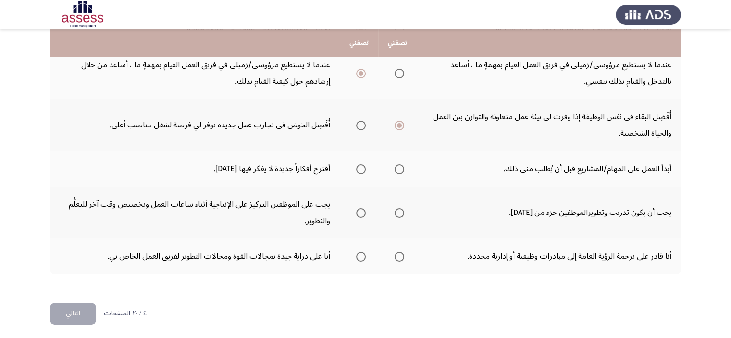
click at [367, 166] on th at bounding box center [359, 169] width 38 height 36
click at [364, 166] on span "Select an option" at bounding box center [361, 169] width 10 height 10
click at [364, 166] on input "Select an option" at bounding box center [361, 169] width 10 height 10
click at [364, 167] on span "Select an option" at bounding box center [361, 169] width 5 height 5
click at [364, 166] on input "Select an option" at bounding box center [361, 169] width 10 height 10
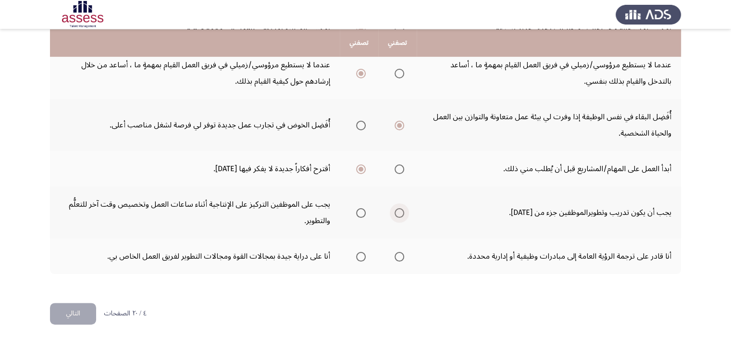
click at [398, 213] on span "Select an option" at bounding box center [400, 213] width 10 height 10
click at [398, 213] on input "Select an option" at bounding box center [400, 213] width 10 height 10
click at [366, 261] on mat-radio-group "Select an option" at bounding box center [359, 256] width 13 height 16
click at [366, 255] on span "Select an option" at bounding box center [361, 257] width 10 height 10
click at [366, 255] on input "Select an option" at bounding box center [361, 257] width 10 height 10
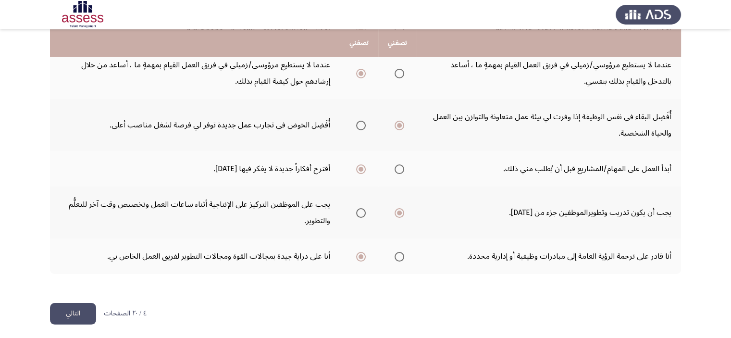
click at [78, 310] on button "التالي" at bounding box center [73, 314] width 46 height 22
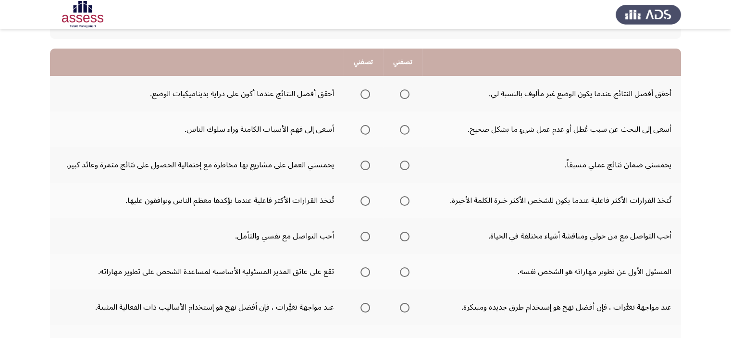
scroll to position [83, 0]
click at [364, 92] on span "Select an option" at bounding box center [366, 94] width 10 height 10
click at [364, 92] on input "Select an option" at bounding box center [366, 94] width 10 height 10
click at [406, 130] on span "Select an option" at bounding box center [405, 130] width 10 height 10
click at [406, 130] on input "Select an option" at bounding box center [405, 130] width 10 height 10
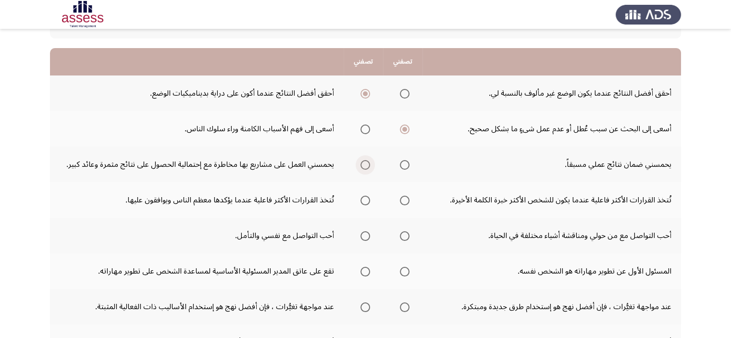
click at [368, 163] on span "Select an option" at bounding box center [366, 165] width 10 height 10
click at [368, 163] on input "Select an option" at bounding box center [366, 165] width 10 height 10
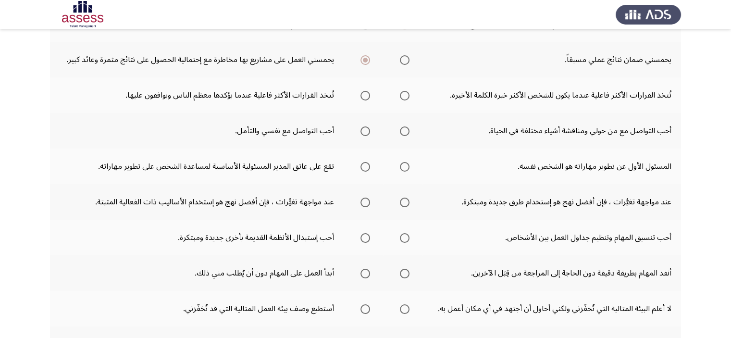
scroll to position [189, 0]
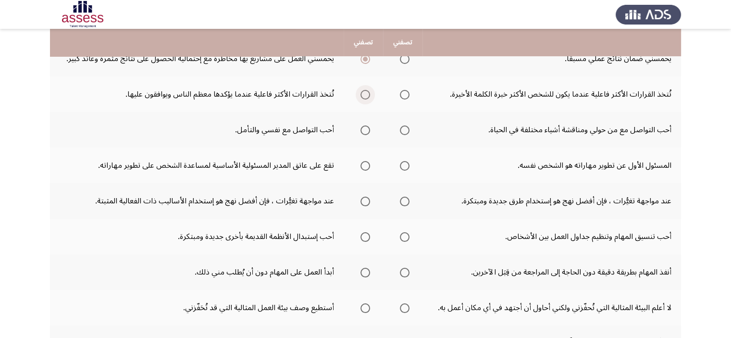
click at [365, 95] on span "Select an option" at bounding box center [366, 95] width 10 height 10
click at [365, 95] on input "Select an option" at bounding box center [366, 95] width 10 height 10
click at [405, 128] on span "Select an option" at bounding box center [405, 131] width 10 height 10
click at [405, 128] on input "Select an option" at bounding box center [405, 131] width 10 height 10
click at [366, 164] on span "Select an option" at bounding box center [366, 166] width 10 height 10
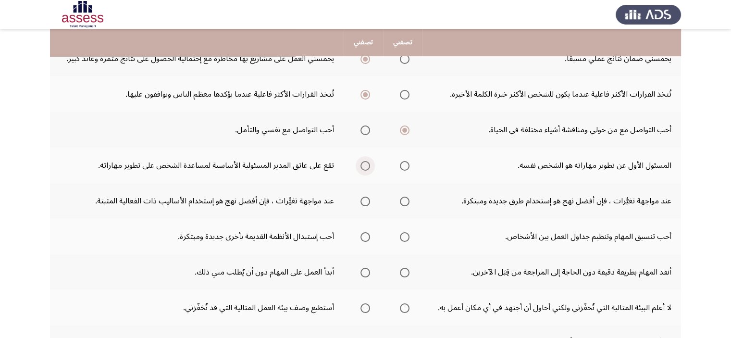
click at [366, 164] on input "Select an option" at bounding box center [366, 166] width 10 height 10
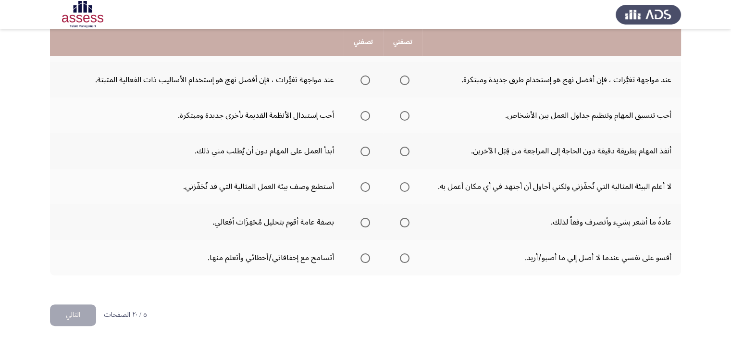
scroll to position [312, 0]
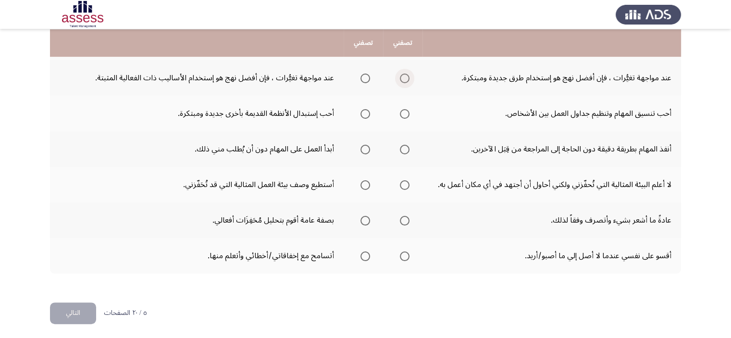
click at [401, 81] on span "Select an option" at bounding box center [405, 79] width 10 height 10
click at [401, 81] on input "Select an option" at bounding box center [405, 79] width 10 height 10
click at [402, 116] on span "Select an option" at bounding box center [405, 114] width 10 height 10
click at [402, 116] on input "Select an option" at bounding box center [405, 114] width 10 height 10
click at [401, 149] on span "Select an option" at bounding box center [405, 150] width 10 height 10
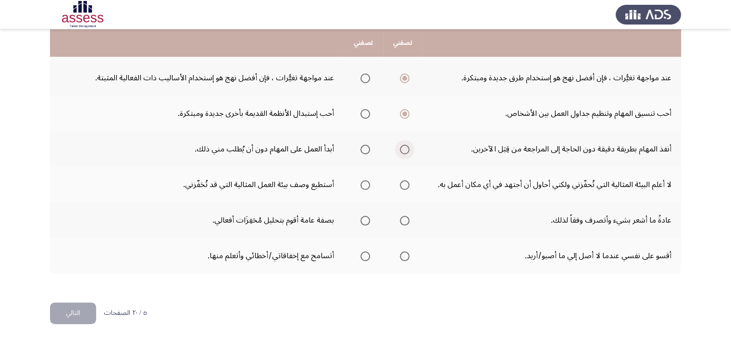
click at [401, 149] on input "Select an option" at bounding box center [405, 150] width 10 height 10
click at [404, 182] on span "Select an option" at bounding box center [405, 185] width 10 height 10
click at [404, 182] on input "Select an option" at bounding box center [405, 185] width 10 height 10
click at [361, 216] on span "Select an option" at bounding box center [366, 221] width 10 height 10
click at [361, 216] on input "Select an option" at bounding box center [366, 221] width 10 height 10
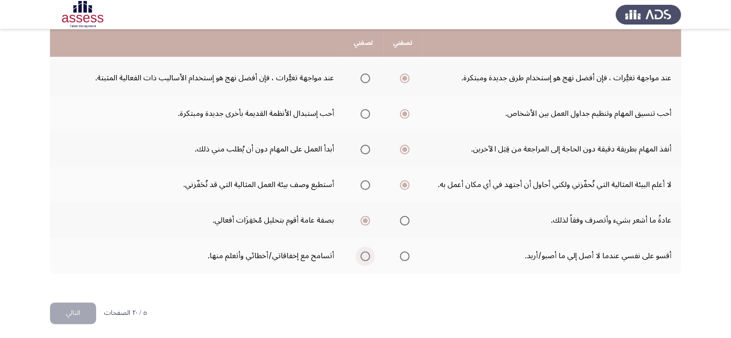
click at [363, 253] on span "Select an option" at bounding box center [366, 257] width 10 height 10
click at [363, 253] on input "Select an option" at bounding box center [366, 257] width 10 height 10
click at [75, 309] on button "التالي" at bounding box center [73, 314] width 46 height 22
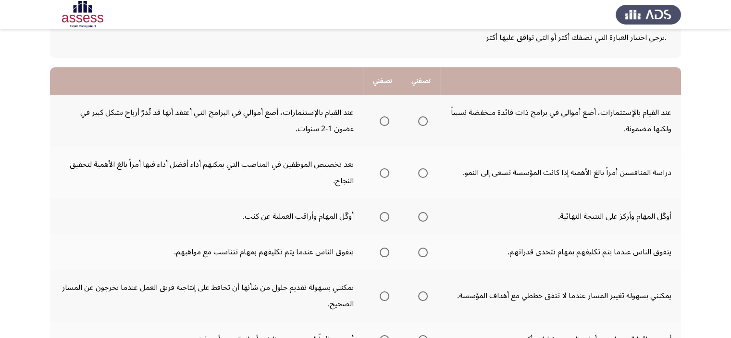
scroll to position [63, 0]
click at [385, 123] on span "Select an option" at bounding box center [385, 121] width 10 height 10
click at [385, 123] on input "Select an option" at bounding box center [385, 121] width 10 height 10
click at [417, 171] on label "Select an option" at bounding box center [421, 173] width 13 height 10
click at [418, 171] on input "Select an option" at bounding box center [423, 173] width 10 height 10
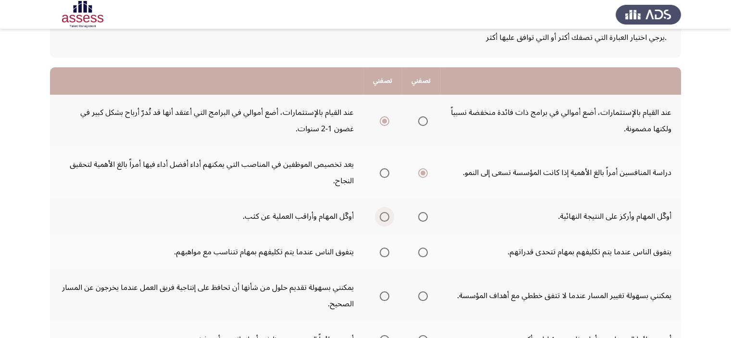
click at [384, 212] on span "Select an option" at bounding box center [385, 217] width 10 height 10
click at [384, 212] on input "Select an option" at bounding box center [385, 217] width 10 height 10
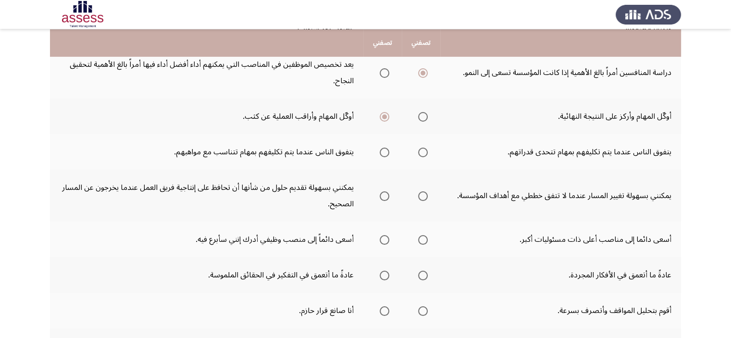
scroll to position [164, 0]
click at [388, 151] on span "Select an option" at bounding box center [385, 153] width 10 height 10
click at [388, 151] on input "Select an option" at bounding box center [385, 153] width 10 height 10
click at [392, 192] on th at bounding box center [383, 196] width 38 height 52
click at [389, 193] on span "Select an option" at bounding box center [385, 196] width 10 height 10
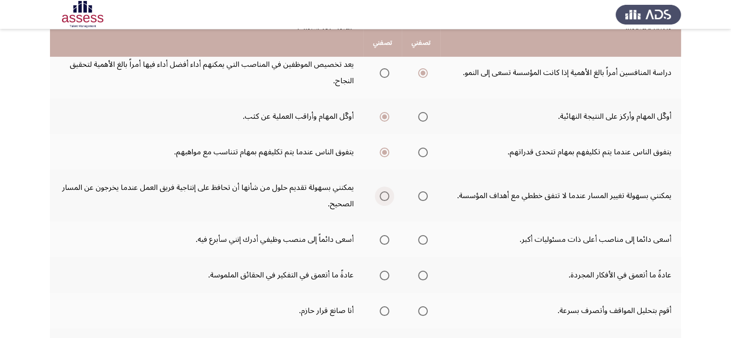
click at [389, 193] on input "Select an option" at bounding box center [385, 196] width 10 height 10
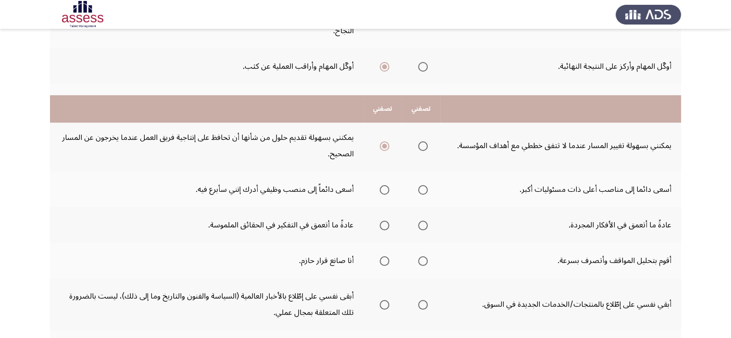
scroll to position [282, 0]
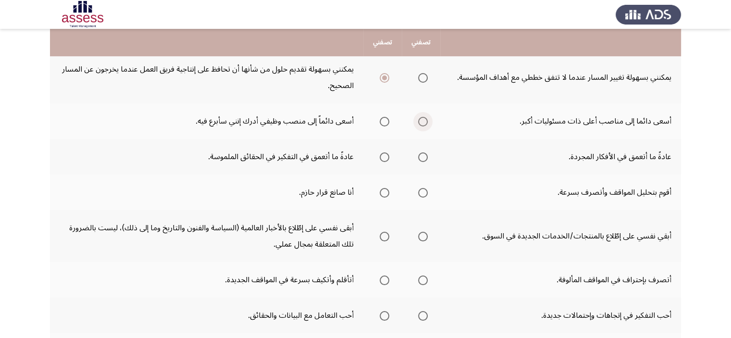
click at [422, 121] on span "Select an option" at bounding box center [423, 122] width 10 height 10
click at [422, 121] on input "Select an option" at bounding box center [423, 122] width 10 height 10
click at [427, 154] on span "Select an option" at bounding box center [423, 157] width 10 height 10
click at [427, 154] on input "Select an option" at bounding box center [423, 157] width 10 height 10
click at [427, 188] on span "Select an option" at bounding box center [423, 193] width 10 height 10
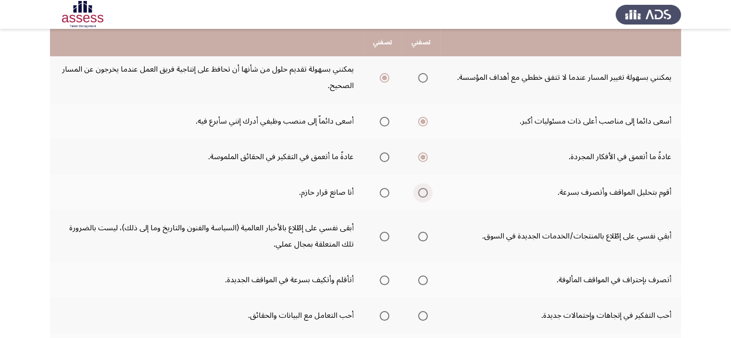
click at [427, 188] on input "Select an option" at bounding box center [423, 193] width 10 height 10
click at [426, 236] on span "Select an option" at bounding box center [423, 237] width 10 height 10
click at [426, 236] on input "Select an option" at bounding box center [423, 237] width 10 height 10
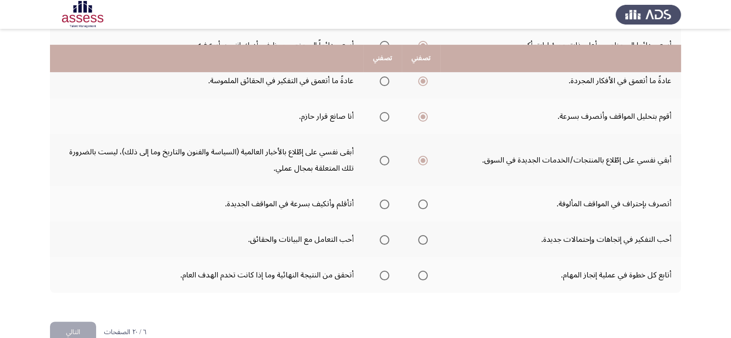
scroll to position [377, 0]
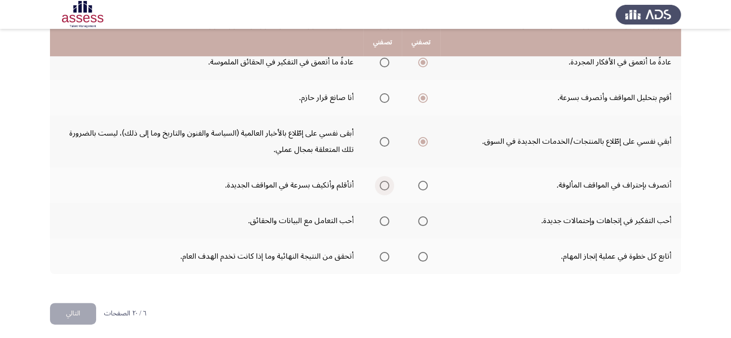
click at [387, 181] on span "Select an option" at bounding box center [385, 186] width 10 height 10
click at [387, 181] on input "Select an option" at bounding box center [385, 186] width 10 height 10
click at [421, 218] on span "Select an option" at bounding box center [423, 221] width 10 height 10
click at [421, 218] on input "Select an option" at bounding box center [423, 221] width 10 height 10
click at [387, 254] on span "Select an option" at bounding box center [385, 257] width 10 height 10
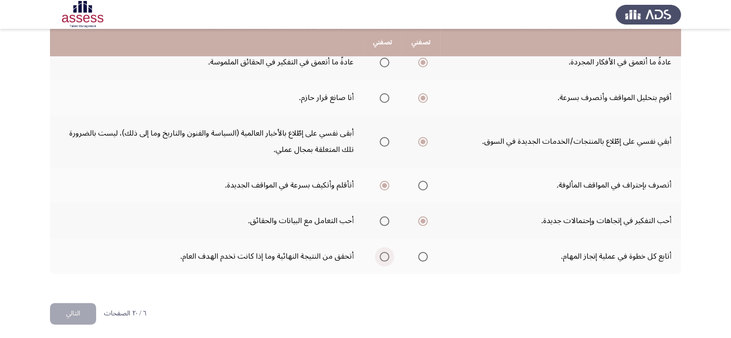
click at [387, 254] on input "Select an option" at bounding box center [385, 257] width 10 height 10
click at [60, 308] on button "التالي" at bounding box center [73, 314] width 46 height 22
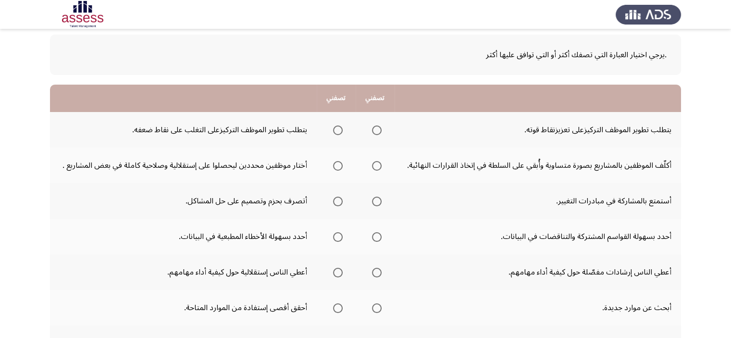
scroll to position [53, 0]
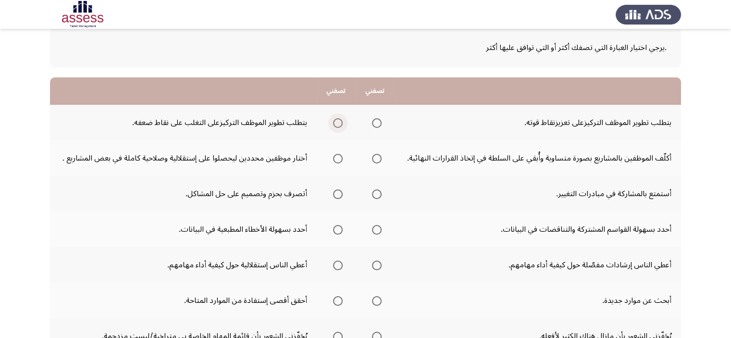
click at [339, 118] on span "Select an option" at bounding box center [338, 123] width 10 height 10
click at [339, 118] on input "Select an option" at bounding box center [338, 123] width 10 height 10
click at [375, 158] on span "Select an option" at bounding box center [377, 159] width 10 height 10
click at [375, 158] on input "Select an option" at bounding box center [377, 159] width 10 height 10
click at [380, 194] on span "Select an option" at bounding box center [377, 194] width 10 height 10
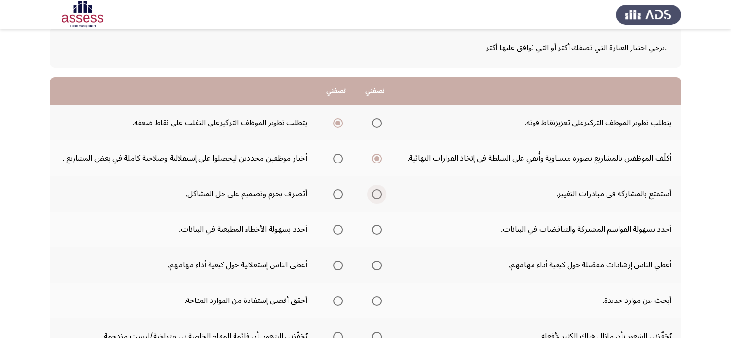
click at [380, 194] on input "Select an option" at bounding box center [377, 194] width 10 height 10
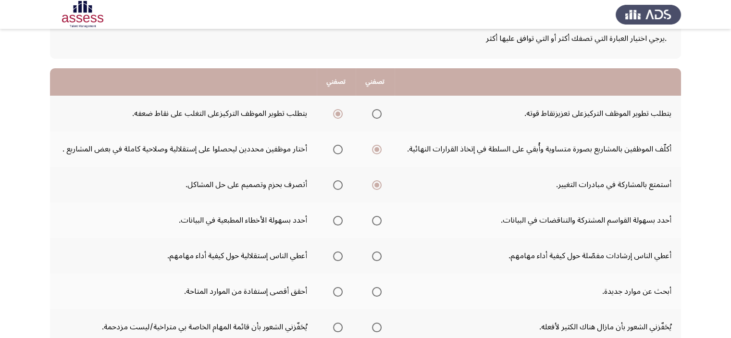
scroll to position [63, 0]
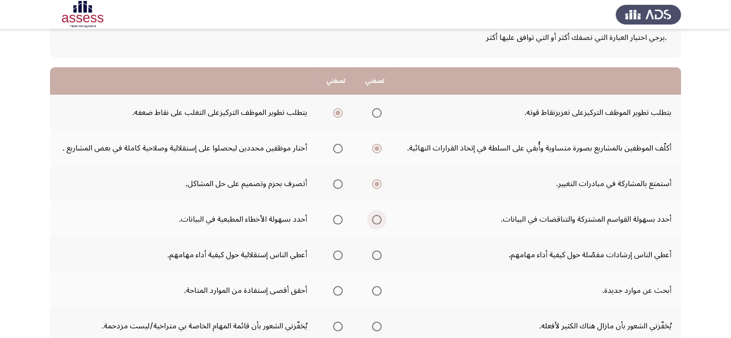
click at [378, 221] on span "Select an option" at bounding box center [377, 220] width 10 height 10
click at [378, 221] on input "Select an option" at bounding box center [377, 220] width 10 height 10
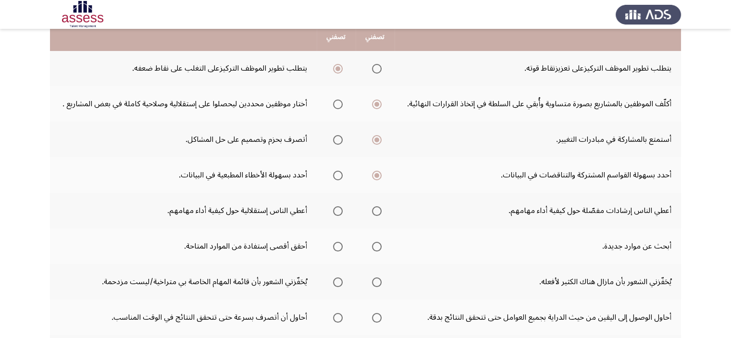
scroll to position [109, 0]
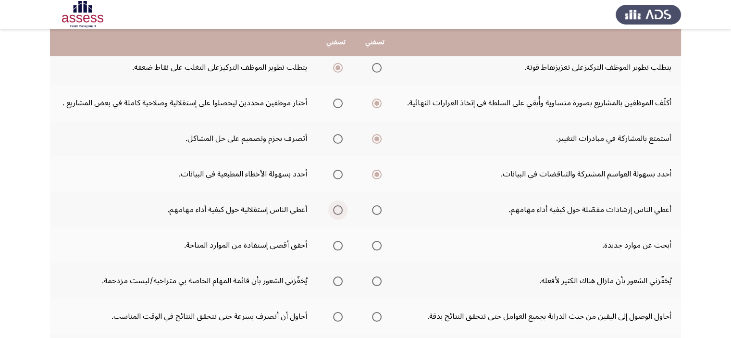
click at [338, 207] on span "Select an option" at bounding box center [338, 210] width 10 height 10
click at [338, 207] on input "Select an option" at bounding box center [338, 210] width 10 height 10
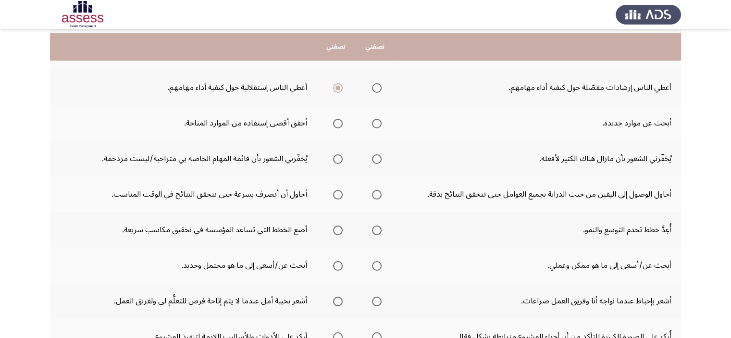
scroll to position [235, 0]
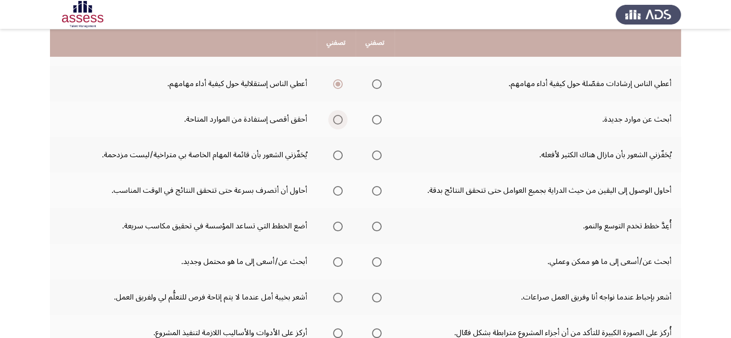
click at [343, 117] on span "Select an option" at bounding box center [338, 120] width 10 height 10
click at [343, 117] on input "Select an option" at bounding box center [338, 120] width 10 height 10
click at [377, 153] on span "Select an option" at bounding box center [377, 156] width 10 height 10
click at [377, 153] on input "Select an option" at bounding box center [377, 156] width 10 height 10
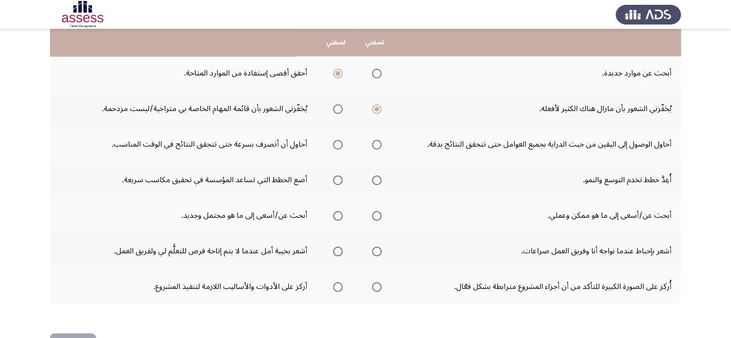
scroll to position [281, 0]
click at [335, 147] on span "Select an option" at bounding box center [338, 145] width 10 height 10
click at [335, 147] on input "Select an option" at bounding box center [338, 145] width 10 height 10
click at [377, 180] on span "Select an option" at bounding box center [377, 181] width 10 height 10
click at [377, 180] on input "Select an option" at bounding box center [377, 181] width 10 height 10
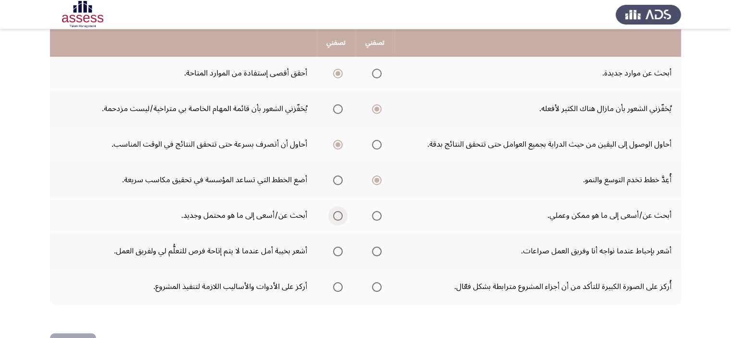
click at [339, 215] on span "Select an option" at bounding box center [338, 216] width 10 height 10
click at [339, 215] on input "Select an option" at bounding box center [338, 216] width 10 height 10
click at [340, 251] on span "Select an option" at bounding box center [338, 252] width 10 height 10
click at [340, 251] on input "Select an option" at bounding box center [338, 252] width 10 height 10
click at [375, 284] on span "Select an option" at bounding box center [377, 287] width 10 height 10
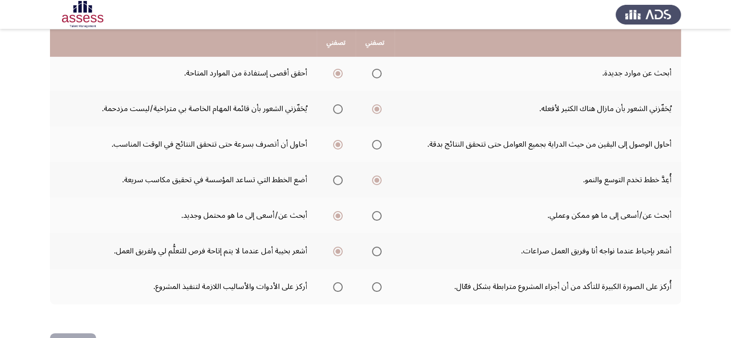
click at [375, 284] on input "Select an option" at bounding box center [377, 287] width 10 height 10
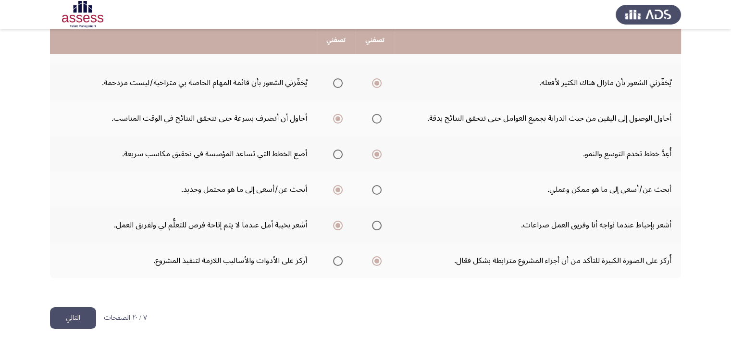
scroll to position [312, 0]
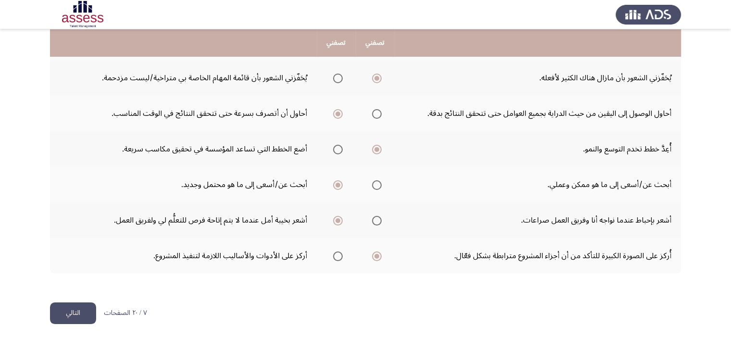
click at [73, 317] on button "التالي" at bounding box center [73, 314] width 46 height 22
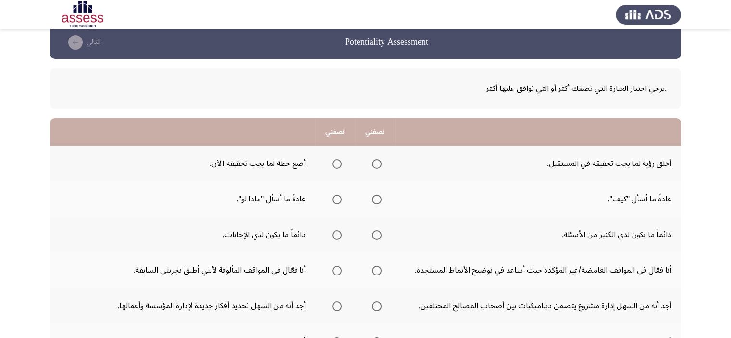
scroll to position [15, 0]
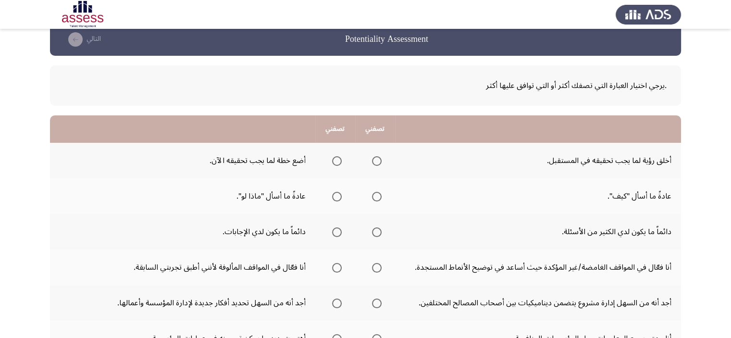
click at [382, 161] on th at bounding box center [375, 161] width 40 height 36
click at [377, 159] on span "Select an option" at bounding box center [377, 161] width 10 height 10
click at [377, 159] on input "Select an option" at bounding box center [377, 161] width 10 height 10
click at [342, 199] on th at bounding box center [335, 196] width 40 height 36
click at [336, 197] on span "Select an option" at bounding box center [337, 197] width 10 height 10
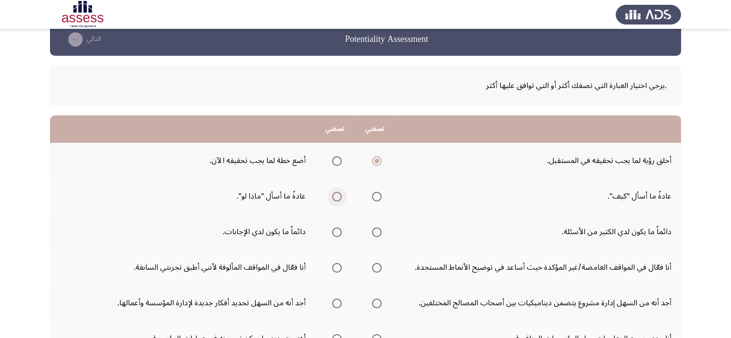
click at [336, 197] on input "Select an option" at bounding box center [337, 197] width 10 height 10
click at [335, 233] on span "Select an option" at bounding box center [337, 232] width 10 height 10
click at [335, 233] on input "Select an option" at bounding box center [337, 232] width 10 height 10
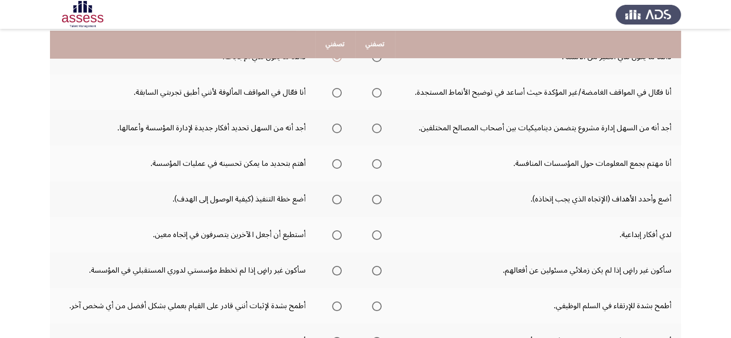
scroll to position [198, 0]
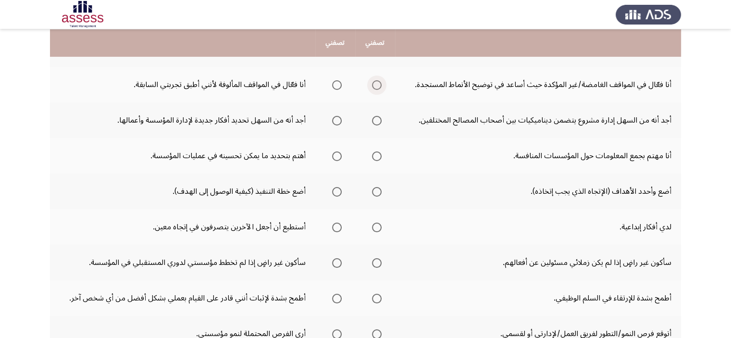
click at [377, 86] on span "Select an option" at bounding box center [377, 85] width 10 height 10
click at [377, 86] on input "Select an option" at bounding box center [377, 85] width 10 height 10
click at [334, 119] on span "Select an option" at bounding box center [337, 121] width 10 height 10
click at [334, 119] on input "Select an option" at bounding box center [337, 121] width 10 height 10
click at [372, 156] on span "Select an option" at bounding box center [377, 156] width 10 height 10
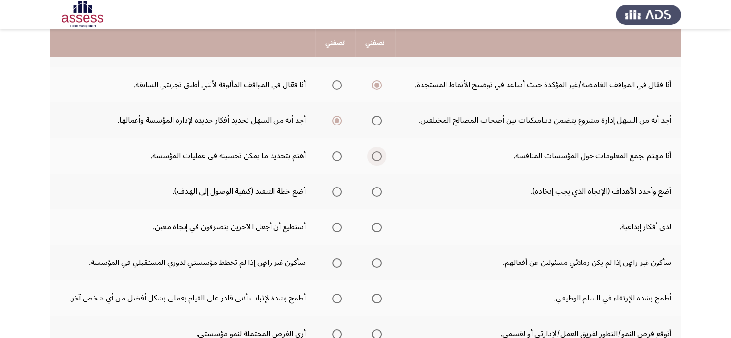
click at [372, 156] on input "Select an option" at bounding box center [377, 156] width 10 height 10
click at [375, 192] on span "Select an option" at bounding box center [377, 192] width 10 height 10
click at [375, 192] on input "Select an option" at bounding box center [377, 192] width 10 height 10
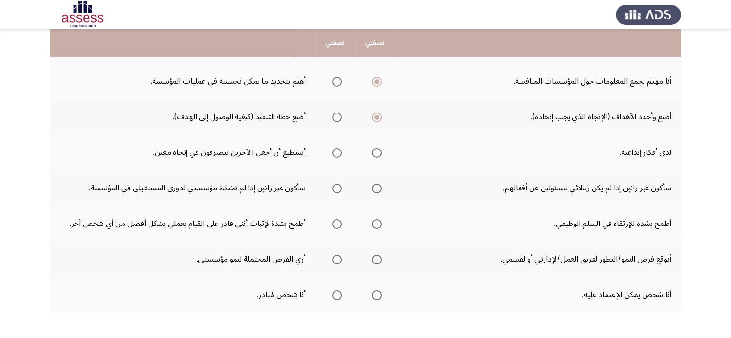
scroll to position [273, 0]
click at [380, 148] on span "Select an option" at bounding box center [377, 153] width 10 height 10
click at [380, 148] on input "Select an option" at bounding box center [377, 153] width 10 height 10
click at [335, 188] on span "Select an option" at bounding box center [337, 188] width 10 height 10
click at [335, 188] on input "Select an option" at bounding box center [337, 188] width 10 height 10
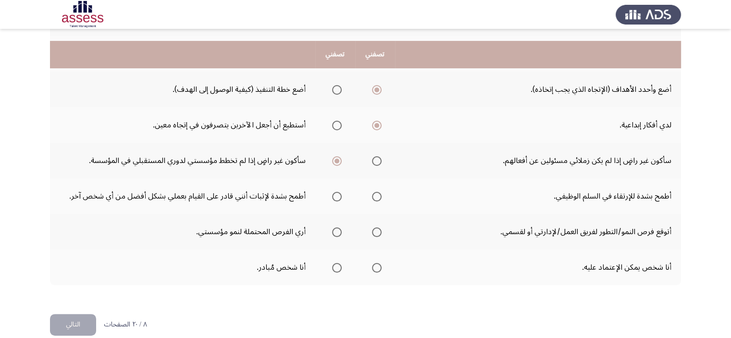
scroll to position [312, 0]
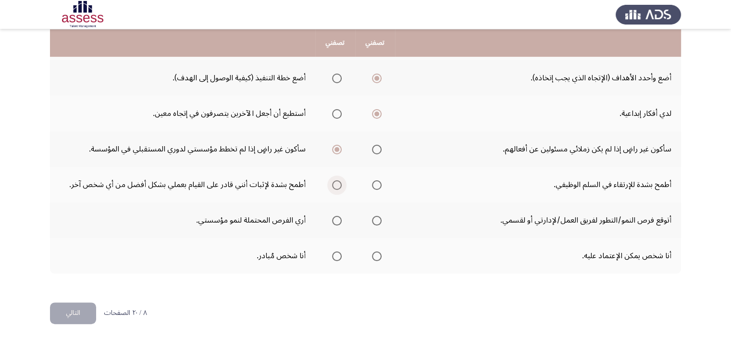
click at [335, 186] on span "Select an option" at bounding box center [337, 185] width 10 height 10
click at [335, 186] on input "Select an option" at bounding box center [337, 185] width 10 height 10
click at [336, 217] on span "Select an option" at bounding box center [337, 221] width 10 height 10
click at [336, 217] on input "Select an option" at bounding box center [337, 221] width 10 height 10
click at [340, 255] on span "Select an option" at bounding box center [337, 257] width 10 height 10
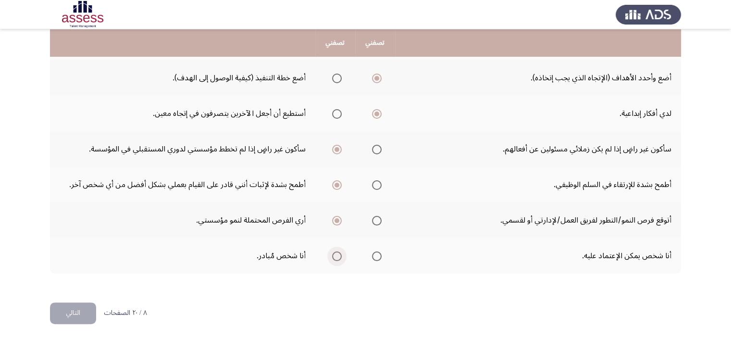
click at [340, 255] on input "Select an option" at bounding box center [337, 257] width 10 height 10
click at [78, 303] on button "التالي" at bounding box center [73, 314] width 46 height 22
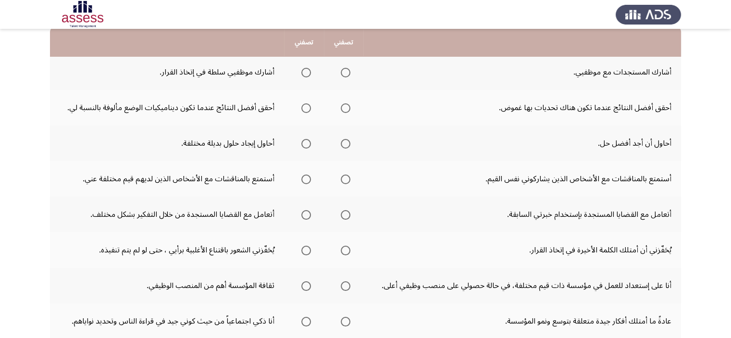
scroll to position [104, 0]
click at [310, 69] on span "Select an option" at bounding box center [307, 73] width 10 height 10
click at [310, 69] on input "Select an option" at bounding box center [307, 73] width 10 height 10
click at [348, 107] on span "Select an option" at bounding box center [346, 108] width 10 height 10
click at [348, 107] on input "Select an option" at bounding box center [346, 108] width 10 height 10
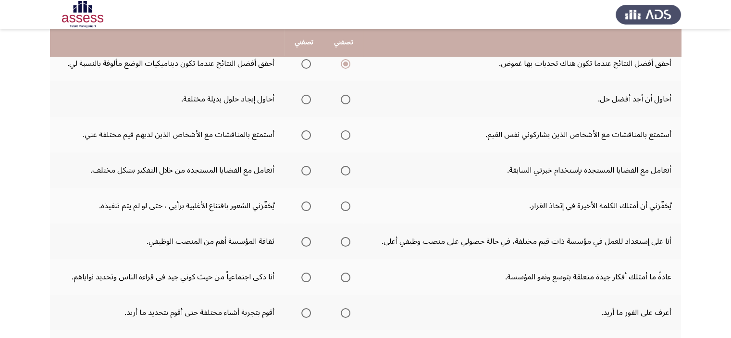
scroll to position [148, 0]
click at [306, 102] on span "Select an option" at bounding box center [307, 100] width 10 height 10
click at [306, 102] on input "Select an option" at bounding box center [307, 100] width 10 height 10
click at [308, 130] on mat-radio-button "Select an option" at bounding box center [304, 135] width 13 height 10
click at [308, 131] on span "Select an option" at bounding box center [307, 135] width 10 height 10
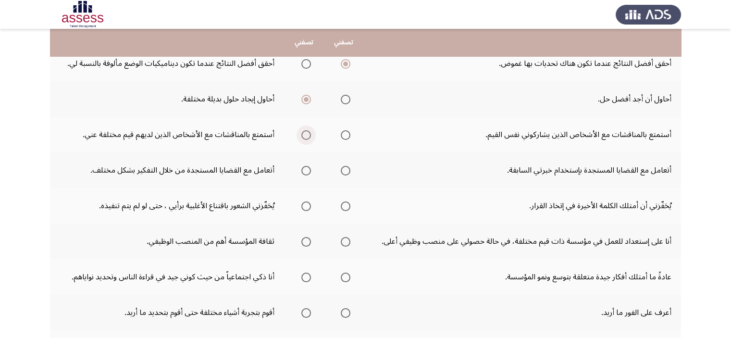
click at [308, 131] on input "Select an option" at bounding box center [307, 135] width 10 height 10
click at [311, 173] on span "Select an option" at bounding box center [307, 171] width 10 height 10
click at [311, 173] on input "Select an option" at bounding box center [307, 171] width 10 height 10
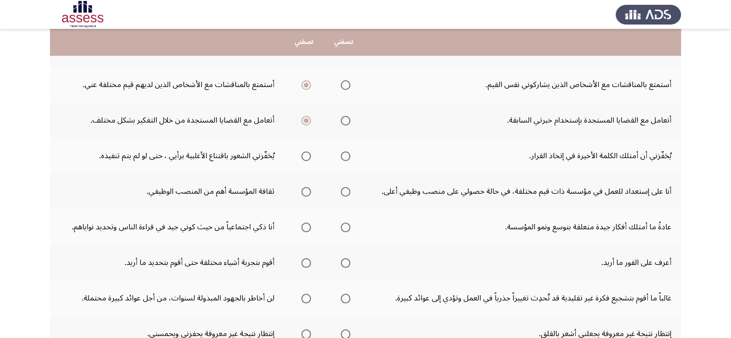
scroll to position [199, 0]
click at [307, 155] on span "Select an option" at bounding box center [307, 156] width 10 height 10
click at [307, 155] on input "Select an option" at bounding box center [307, 156] width 10 height 10
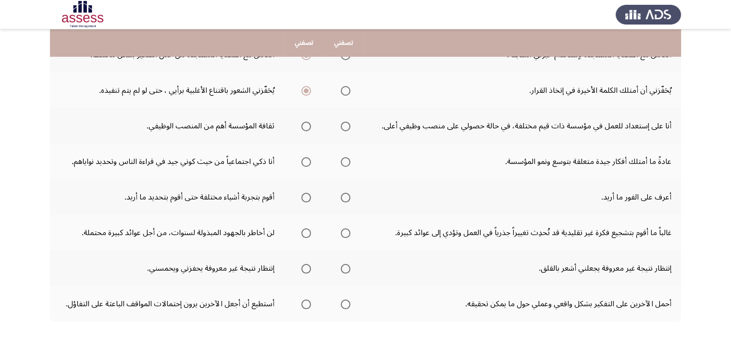
scroll to position [265, 0]
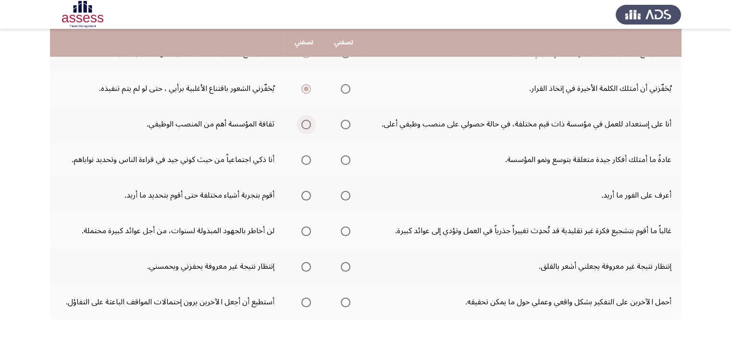
click at [307, 121] on span "Select an option" at bounding box center [307, 125] width 10 height 10
click at [307, 121] on input "Select an option" at bounding box center [307, 125] width 10 height 10
click at [308, 157] on span "Select an option" at bounding box center [307, 160] width 10 height 10
click at [308, 157] on input "Select an option" at bounding box center [307, 160] width 10 height 10
click at [345, 196] on span "Select an option" at bounding box center [346, 196] width 10 height 10
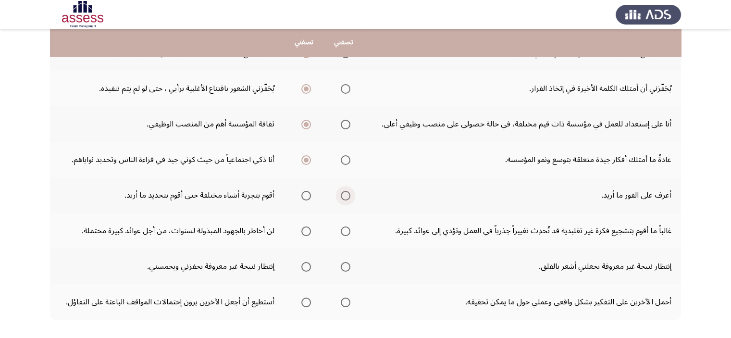
click at [345, 196] on input "Select an option" at bounding box center [346, 196] width 10 height 10
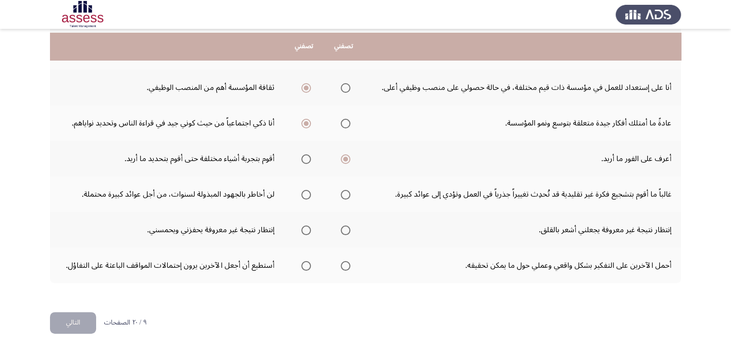
scroll to position [312, 0]
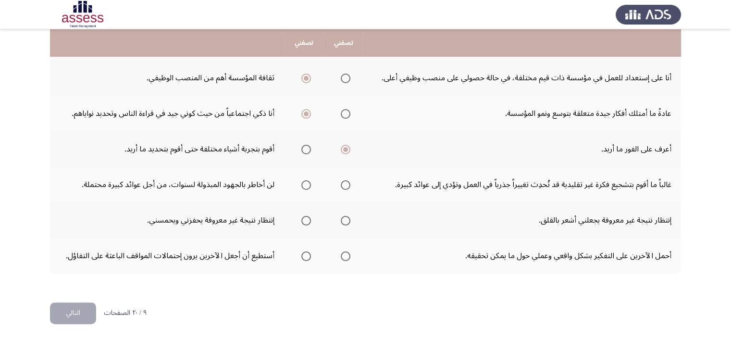
click at [349, 183] on span "Select an option" at bounding box center [346, 185] width 10 height 10
click at [349, 183] on input "Select an option" at bounding box center [346, 185] width 10 height 10
click at [303, 221] on span "Select an option" at bounding box center [307, 221] width 10 height 10
click at [303, 221] on input "Select an option" at bounding box center [307, 221] width 10 height 10
click at [306, 252] on span "Select an option" at bounding box center [307, 257] width 10 height 10
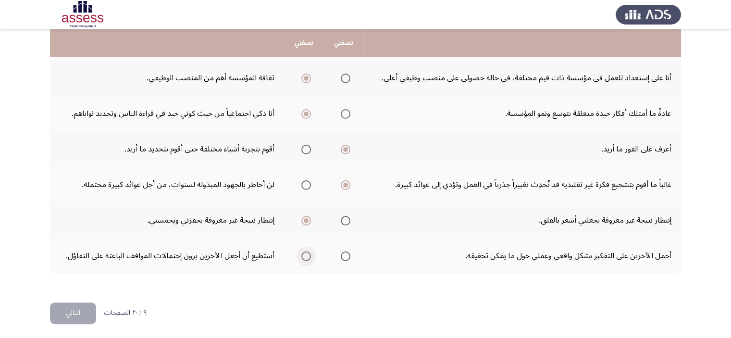
click at [306, 252] on input "Select an option" at bounding box center [307, 257] width 10 height 10
click at [85, 310] on button "التالي" at bounding box center [73, 314] width 46 height 22
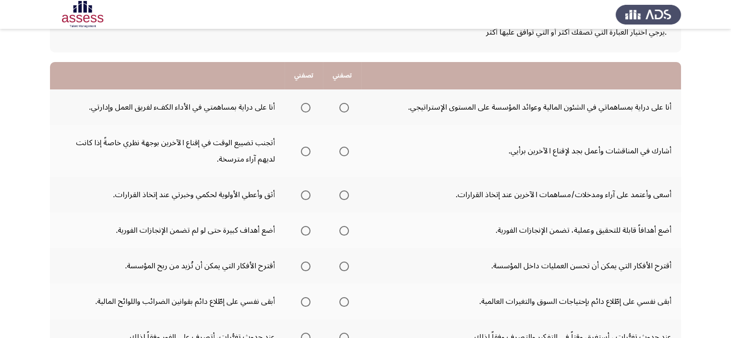
scroll to position [69, 0]
click at [341, 106] on span "Select an option" at bounding box center [345, 107] width 10 height 10
click at [341, 106] on input "Select an option" at bounding box center [345, 107] width 10 height 10
click at [340, 149] on span "Select an option" at bounding box center [345, 151] width 10 height 10
click at [340, 149] on input "Select an option" at bounding box center [345, 151] width 10 height 10
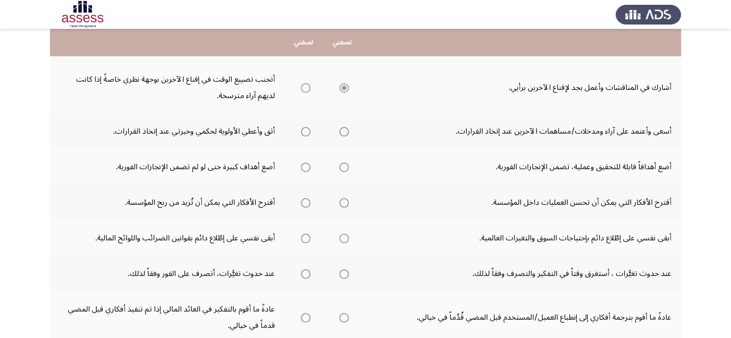
scroll to position [133, 0]
click at [344, 130] on span "Select an option" at bounding box center [345, 131] width 10 height 10
click at [344, 130] on input "Select an option" at bounding box center [345, 131] width 10 height 10
click at [306, 164] on span "Select an option" at bounding box center [306, 167] width 10 height 10
click at [306, 164] on input "Select an option" at bounding box center [306, 167] width 10 height 10
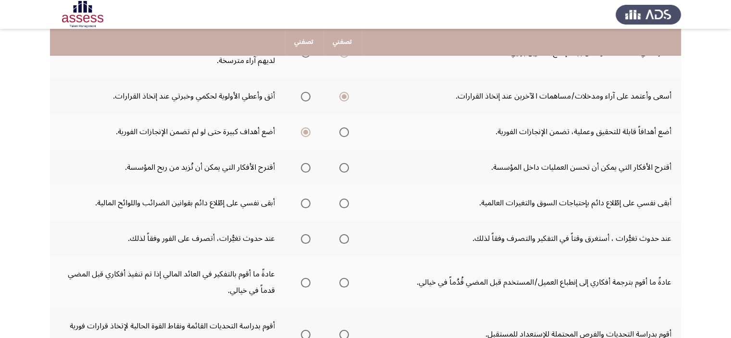
scroll to position [169, 0]
click at [308, 169] on span "Select an option" at bounding box center [306, 167] width 10 height 10
click at [308, 169] on input "Select an option" at bounding box center [306, 167] width 10 height 10
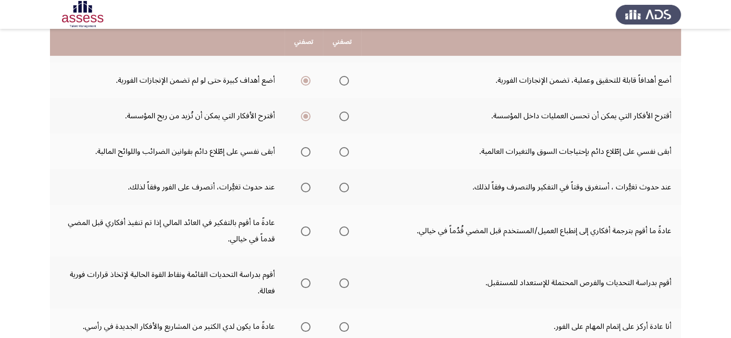
scroll to position [219, 0]
click at [340, 147] on span "Select an option" at bounding box center [345, 152] width 10 height 10
click at [340, 147] on input "Select an option" at bounding box center [345, 152] width 10 height 10
click at [306, 184] on span "Select an option" at bounding box center [306, 187] width 10 height 10
click at [306, 184] on input "Select an option" at bounding box center [306, 187] width 10 height 10
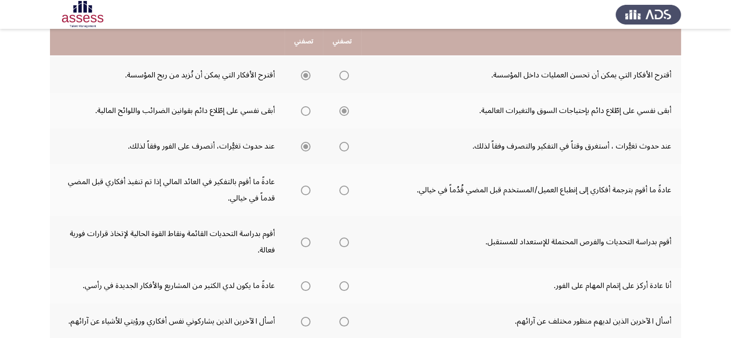
scroll to position [262, 0]
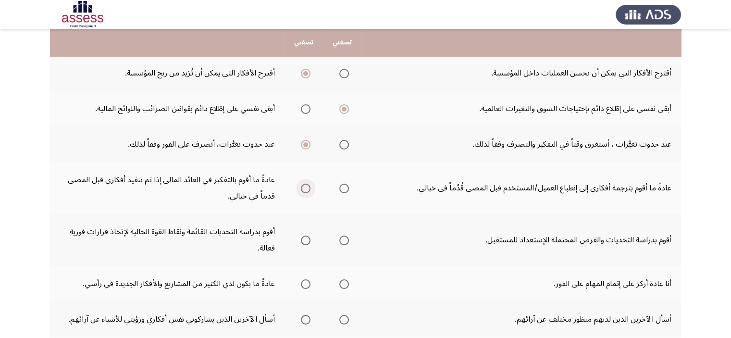
click at [302, 186] on span "Select an option" at bounding box center [306, 189] width 10 height 10
click at [302, 186] on input "Select an option" at bounding box center [306, 189] width 10 height 10
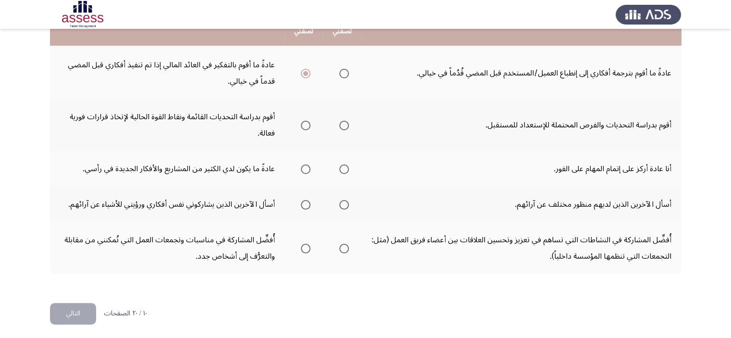
scroll to position [361, 0]
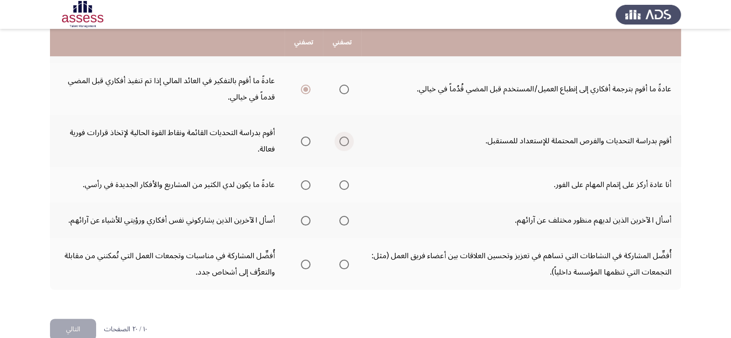
click at [346, 137] on span "Select an option" at bounding box center [345, 142] width 10 height 10
click at [346, 137] on input "Select an option" at bounding box center [345, 142] width 10 height 10
click at [304, 139] on span "Select an option" at bounding box center [306, 142] width 10 height 10
click at [304, 139] on input "Select an option" at bounding box center [306, 142] width 10 height 10
click at [302, 186] on span "Select an option" at bounding box center [306, 185] width 10 height 10
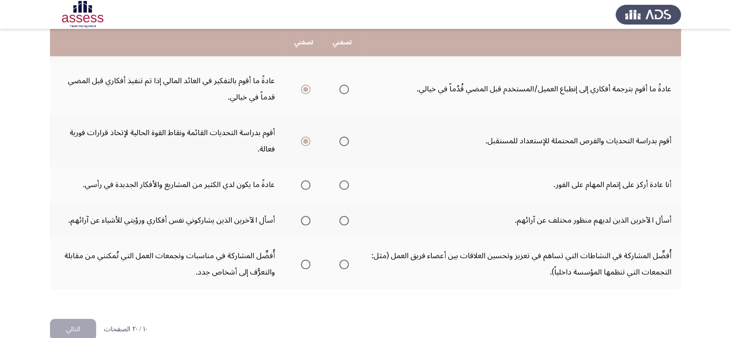
click at [302, 186] on input "Select an option" at bounding box center [306, 185] width 10 height 10
click at [347, 219] on span "Select an option" at bounding box center [345, 221] width 10 height 10
click at [347, 219] on input "Select an option" at bounding box center [345, 221] width 10 height 10
click at [344, 260] on span "Select an option" at bounding box center [345, 265] width 10 height 10
click at [344, 260] on input "Select an option" at bounding box center [345, 265] width 10 height 10
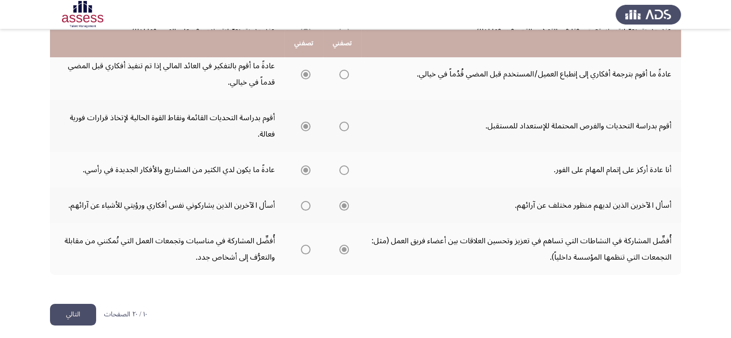
scroll to position [377, 0]
click at [80, 307] on button "التالي" at bounding box center [73, 314] width 46 height 22
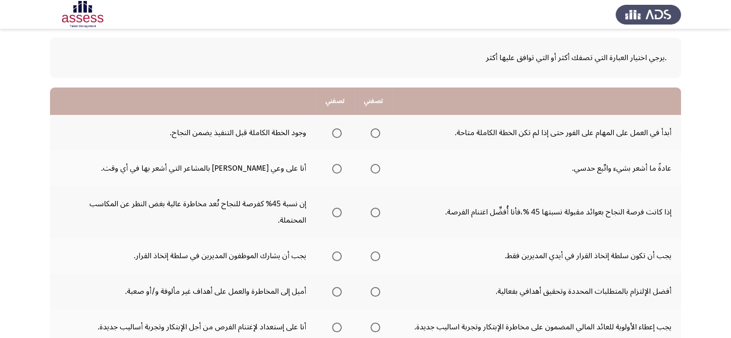
scroll to position [44, 0]
click at [337, 134] on span "Select an option" at bounding box center [337, 133] width 10 height 10
click at [337, 134] on input "Select an option" at bounding box center [337, 133] width 10 height 10
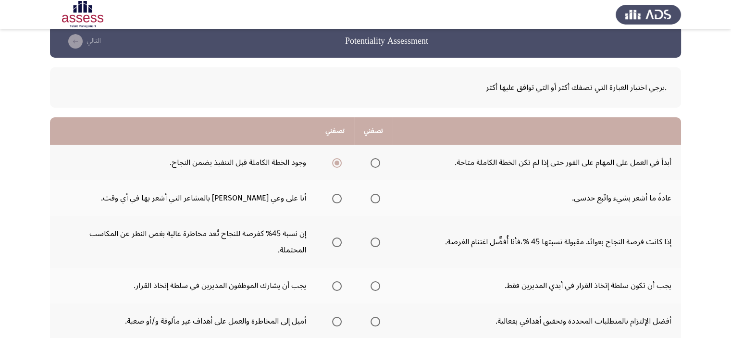
scroll to position [0, 0]
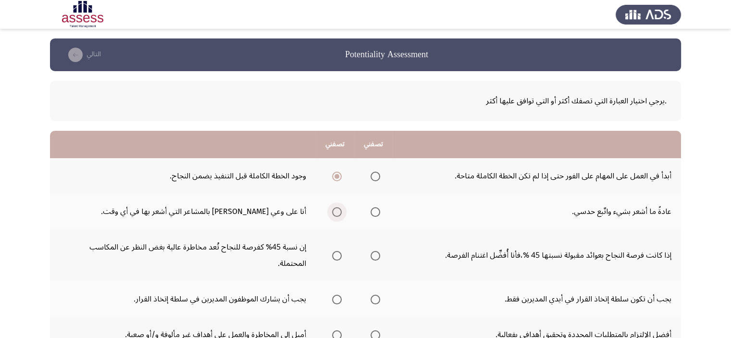
click at [339, 209] on span "Select an option" at bounding box center [337, 212] width 10 height 10
click at [339, 209] on input "Select an option" at bounding box center [337, 212] width 10 height 10
click at [378, 251] on span "Select an option" at bounding box center [376, 256] width 10 height 10
click at [378, 251] on input "Select an option" at bounding box center [376, 256] width 10 height 10
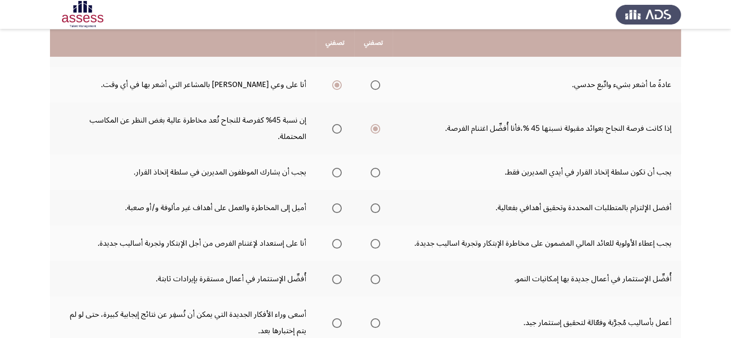
scroll to position [128, 0]
click at [340, 167] on span "Select an option" at bounding box center [337, 172] width 10 height 10
click at [340, 167] on input "Select an option" at bounding box center [337, 172] width 10 height 10
click at [336, 202] on span "Select an option" at bounding box center [337, 207] width 10 height 10
click at [336, 202] on input "Select an option" at bounding box center [337, 207] width 10 height 10
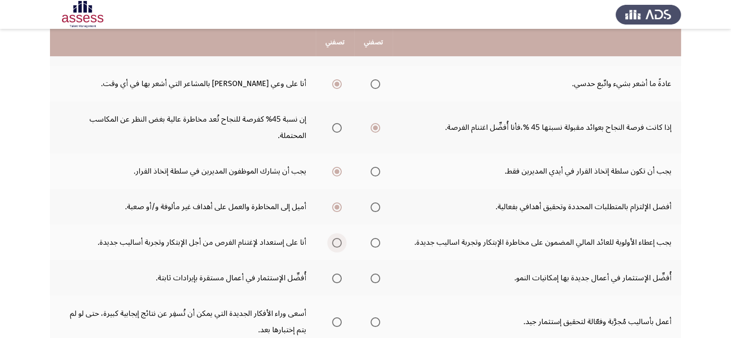
click at [335, 238] on span "Select an option" at bounding box center [337, 243] width 10 height 10
click at [335, 238] on input "Select an option" at bounding box center [337, 243] width 10 height 10
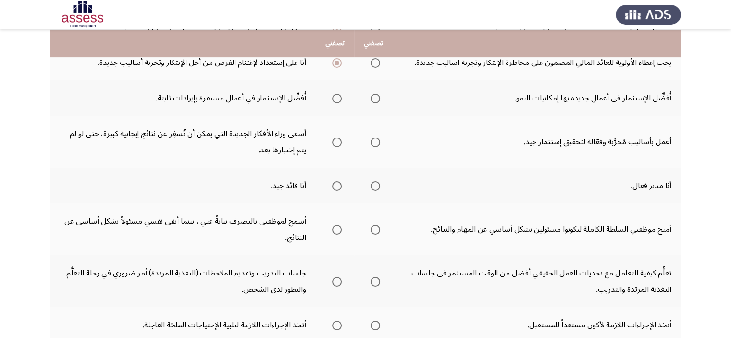
scroll to position [310, 0]
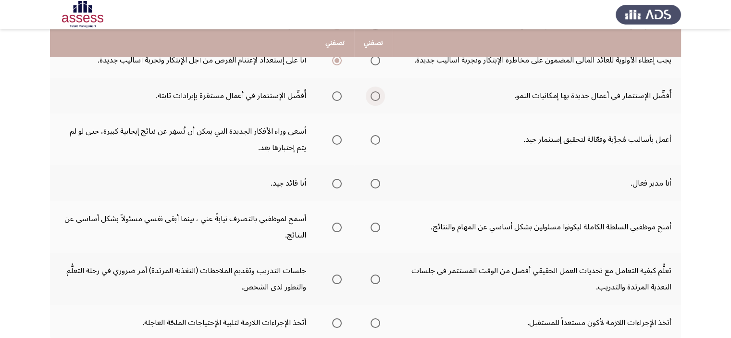
click at [377, 91] on span "Select an option" at bounding box center [376, 96] width 10 height 10
click at [377, 91] on input "Select an option" at bounding box center [376, 96] width 10 height 10
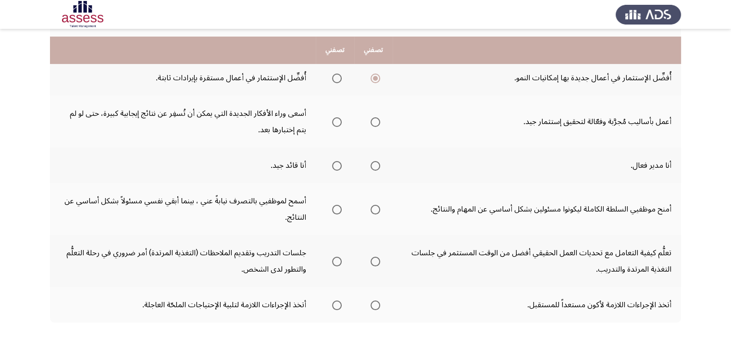
scroll to position [341, 0]
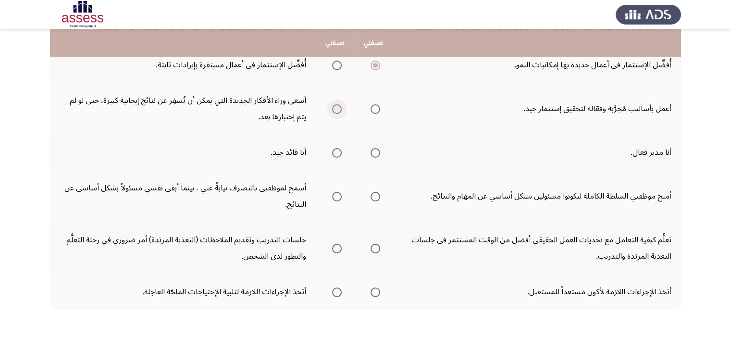
click at [340, 104] on span "Select an option" at bounding box center [337, 109] width 10 height 10
click at [340, 104] on input "Select an option" at bounding box center [337, 109] width 10 height 10
click at [335, 148] on span "Select an option" at bounding box center [337, 153] width 10 height 10
click at [335, 148] on input "Select an option" at bounding box center [337, 153] width 10 height 10
click at [341, 192] on span "Select an option" at bounding box center [337, 197] width 10 height 10
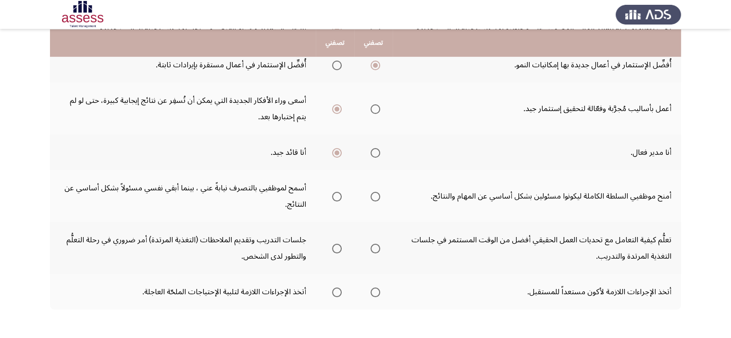
click at [341, 192] on input "Select an option" at bounding box center [337, 197] width 10 height 10
click at [377, 192] on span "Select an option" at bounding box center [376, 197] width 10 height 10
click at [377, 192] on input "Select an option" at bounding box center [376, 197] width 10 height 10
click at [334, 244] on span "Select an option" at bounding box center [337, 249] width 10 height 10
click at [334, 244] on input "Select an option" at bounding box center [337, 249] width 10 height 10
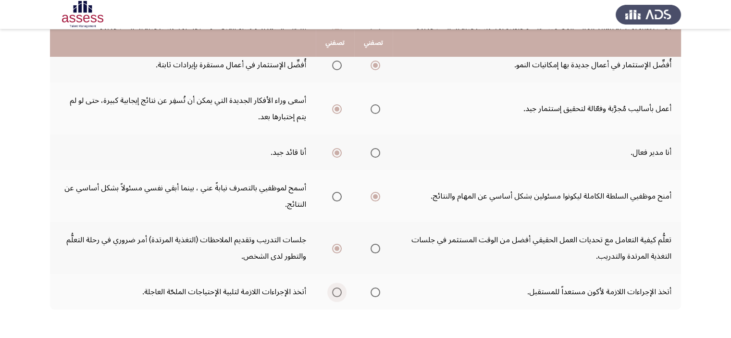
click at [339, 288] on span "Select an option" at bounding box center [337, 293] width 10 height 10
click at [339, 288] on input "Select an option" at bounding box center [337, 293] width 10 height 10
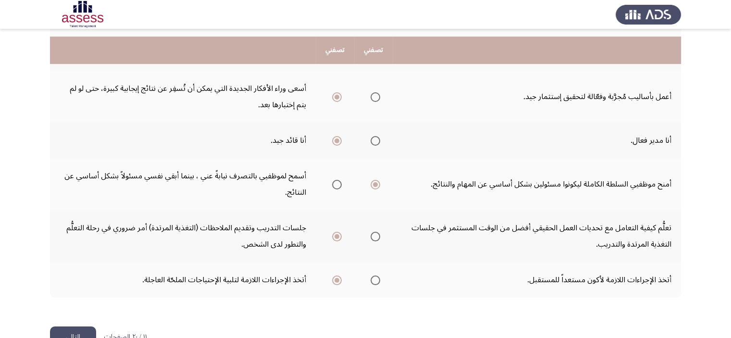
scroll to position [360, 0]
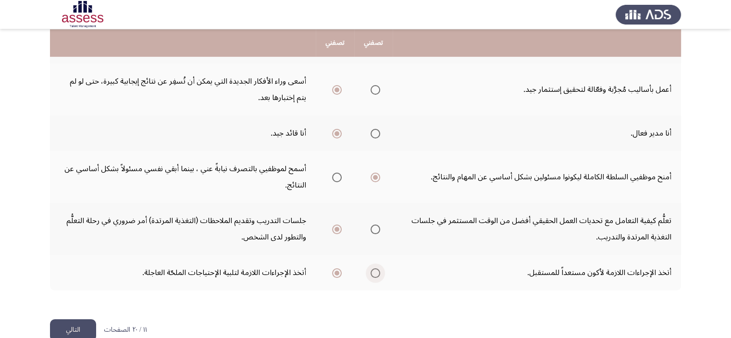
click at [379, 268] on span "Select an option" at bounding box center [376, 273] width 10 height 10
click at [379, 268] on input "Select an option" at bounding box center [376, 273] width 10 height 10
click at [67, 319] on button "التالي" at bounding box center [73, 330] width 46 height 22
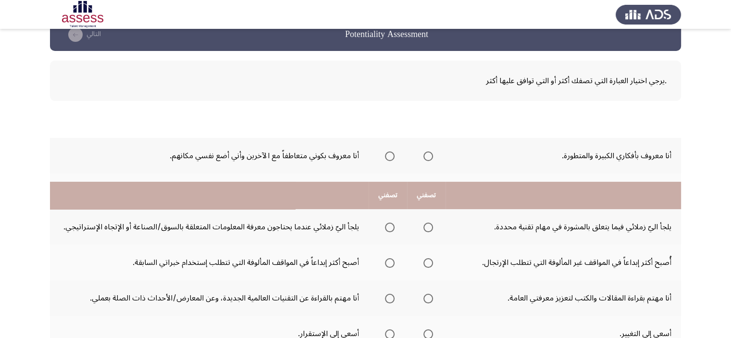
scroll to position [0, 0]
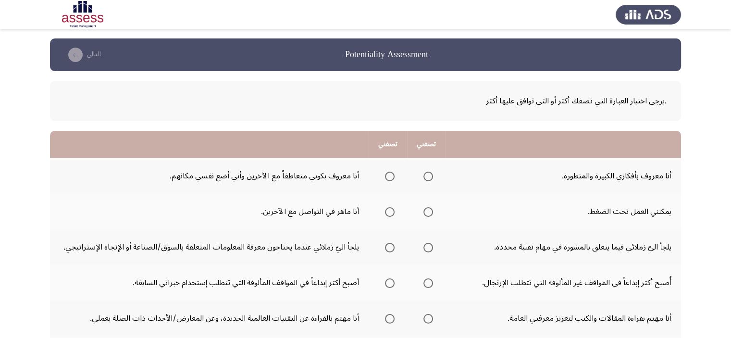
click at [431, 182] on mat-radio-group "Select an option" at bounding box center [426, 176] width 13 height 16
click at [431, 180] on span "Select an option" at bounding box center [429, 177] width 10 height 10
click at [431, 180] on input "Select an option" at bounding box center [429, 177] width 10 height 10
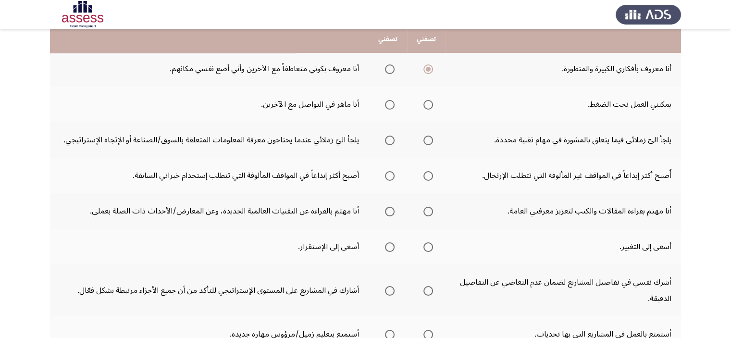
scroll to position [115, 0]
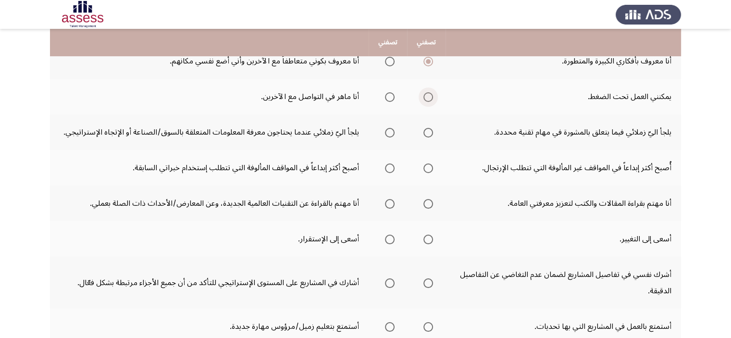
click at [429, 93] on span "Select an option" at bounding box center [429, 97] width 10 height 10
click at [429, 93] on input "Select an option" at bounding box center [429, 97] width 10 height 10
click at [381, 132] on label "Select an option" at bounding box center [387, 133] width 13 height 10
click at [385, 132] on input "Select an option" at bounding box center [390, 133] width 10 height 10
click at [425, 170] on span "Select an option" at bounding box center [429, 169] width 10 height 10
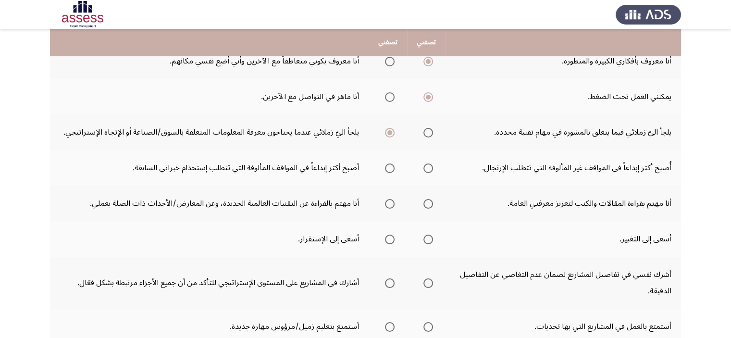
click at [425, 170] on input "Select an option" at bounding box center [429, 169] width 10 height 10
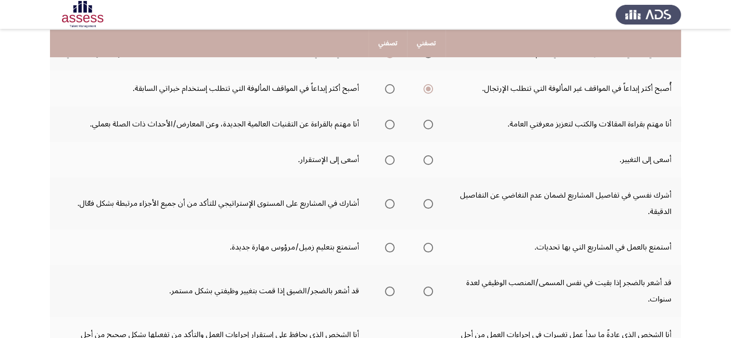
scroll to position [195, 0]
click at [390, 125] on span "Select an option" at bounding box center [390, 124] width 10 height 10
click at [390, 125] on input "Select an option" at bounding box center [390, 124] width 10 height 10
click at [429, 162] on span "Select an option" at bounding box center [429, 159] width 10 height 10
click at [429, 162] on input "Select an option" at bounding box center [429, 159] width 10 height 10
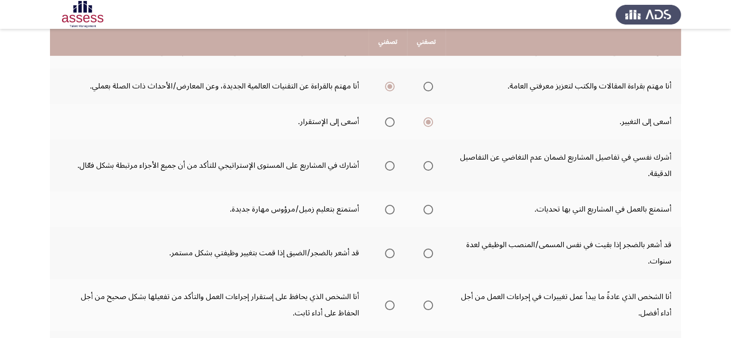
scroll to position [232, 0]
click at [386, 162] on span "Select an option" at bounding box center [390, 167] width 10 height 10
click at [386, 162] on input "Select an option" at bounding box center [390, 167] width 10 height 10
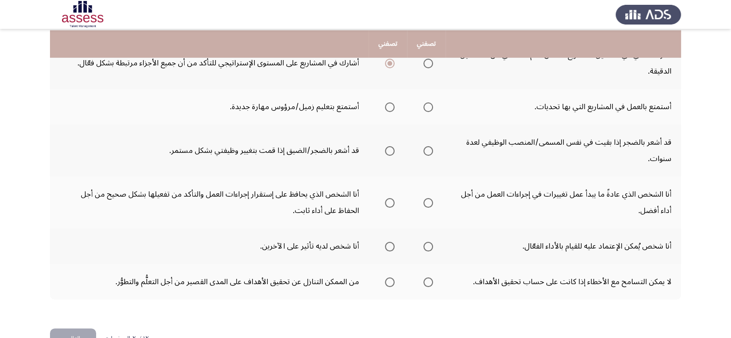
scroll to position [336, 0]
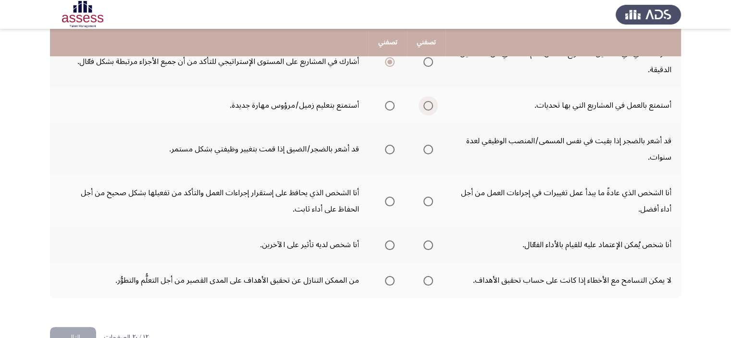
click at [422, 104] on label "Select an option" at bounding box center [426, 106] width 13 height 10
click at [424, 104] on input "Select an option" at bounding box center [429, 106] width 10 height 10
click at [429, 145] on span "Select an option" at bounding box center [429, 150] width 10 height 10
click at [429, 145] on input "Select an option" at bounding box center [429, 150] width 10 height 10
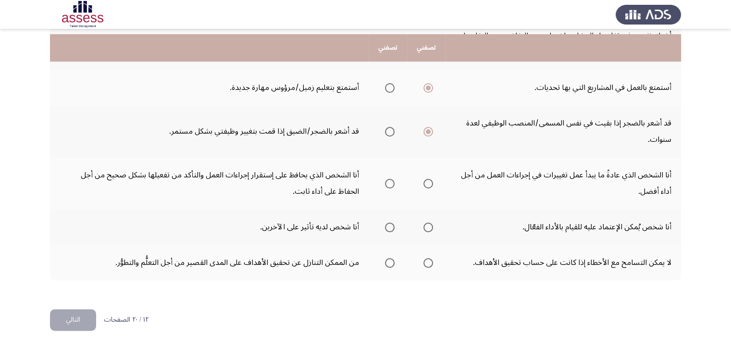
scroll to position [360, 0]
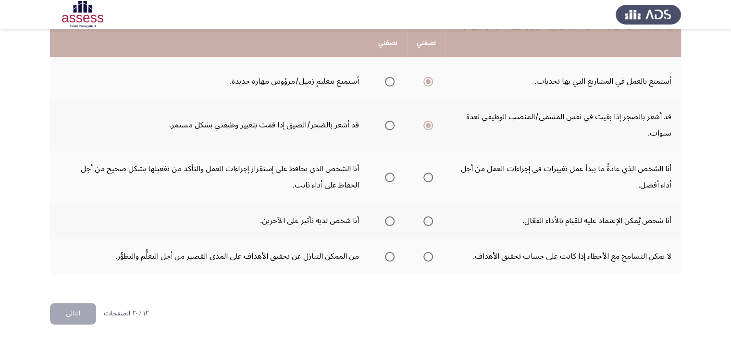
click at [432, 176] on span "Select an option" at bounding box center [429, 178] width 10 height 10
click at [432, 176] on input "Select an option" at bounding box center [429, 178] width 10 height 10
click at [392, 216] on span "Select an option" at bounding box center [390, 221] width 10 height 10
click at [392, 216] on input "Select an option" at bounding box center [390, 221] width 10 height 10
click at [390, 257] on span "Select an option" at bounding box center [390, 257] width 10 height 10
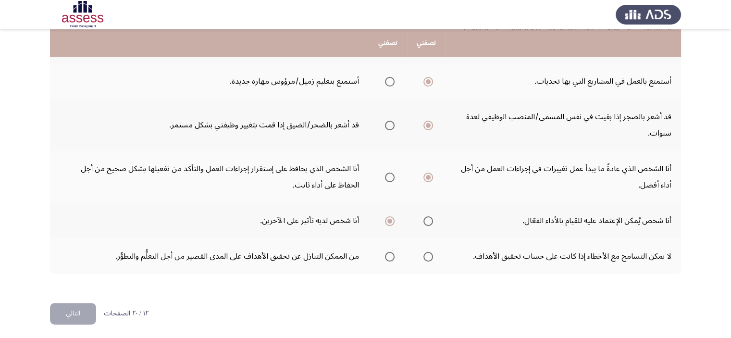
click at [390, 257] on input "Select an option" at bounding box center [390, 257] width 10 height 10
click at [72, 315] on button "التالي" at bounding box center [73, 314] width 46 height 22
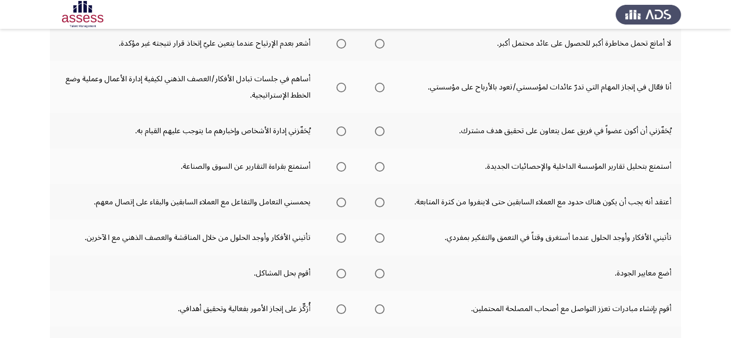
scroll to position [0, 0]
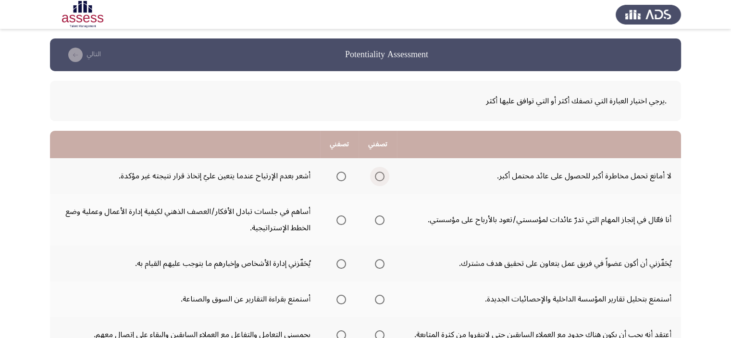
click at [383, 177] on span "Select an option" at bounding box center [380, 177] width 10 height 10
click at [383, 177] on input "Select an option" at bounding box center [380, 177] width 10 height 10
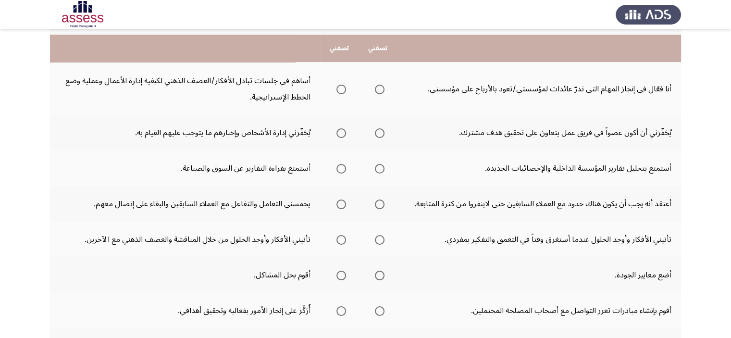
scroll to position [138, 0]
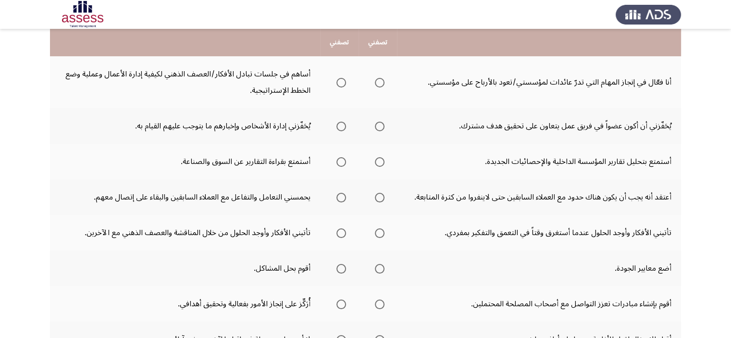
click at [342, 78] on span "Select an option" at bounding box center [342, 83] width 10 height 10
click at [342, 78] on input "Select an option" at bounding box center [342, 83] width 10 height 10
click at [380, 123] on span "Select an option" at bounding box center [380, 127] width 10 height 10
click at [380, 123] on input "Select an option" at bounding box center [380, 127] width 10 height 10
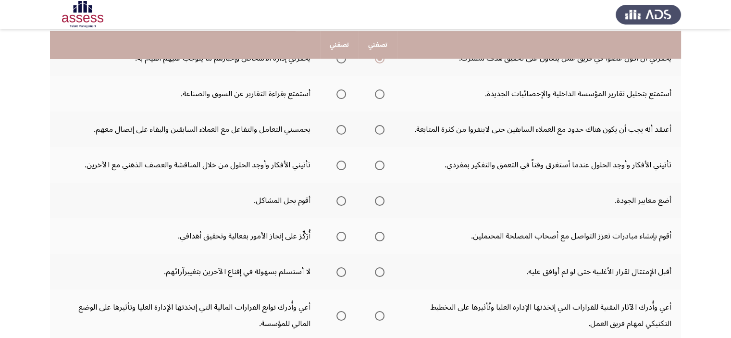
scroll to position [208, 0]
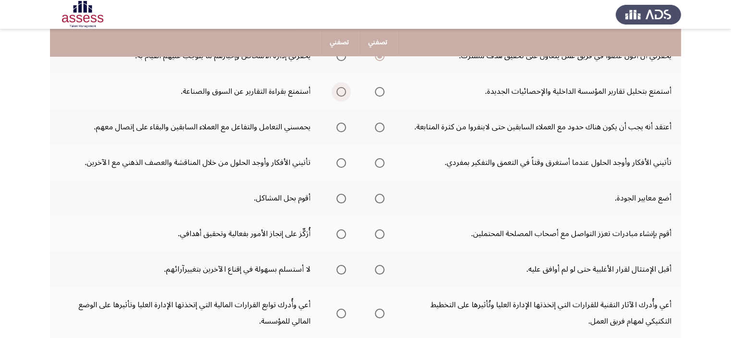
click at [341, 87] on span "Select an option" at bounding box center [342, 92] width 10 height 10
click at [341, 87] on input "Select an option" at bounding box center [342, 92] width 10 height 10
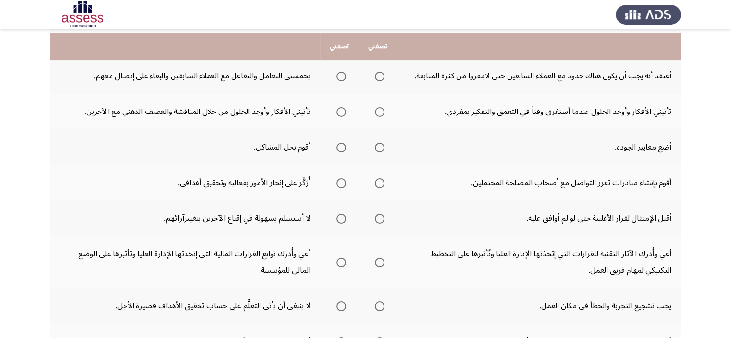
scroll to position [263, 0]
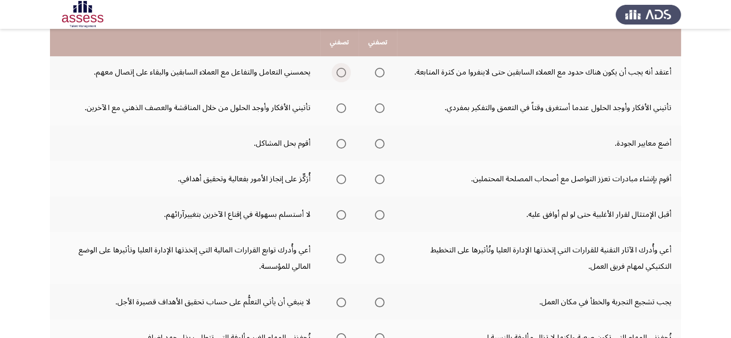
click at [343, 70] on span "Select an option" at bounding box center [342, 73] width 10 height 10
click at [343, 70] on input "Select an option" at bounding box center [342, 73] width 10 height 10
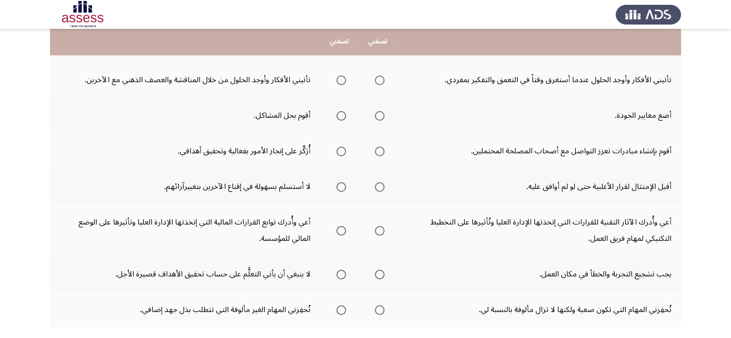
scroll to position [293, 0]
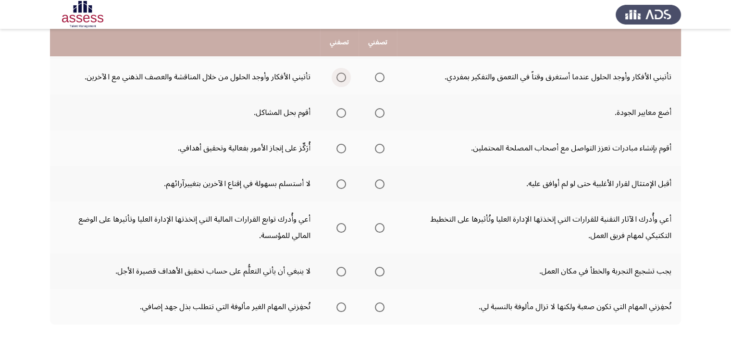
click at [344, 79] on span "Select an option" at bounding box center [342, 78] width 10 height 10
click at [344, 79] on input "Select an option" at bounding box center [342, 78] width 10 height 10
click at [338, 119] on th at bounding box center [339, 113] width 38 height 36
click at [344, 104] on mat-radio-group "Select an option" at bounding box center [339, 112] width 13 height 16
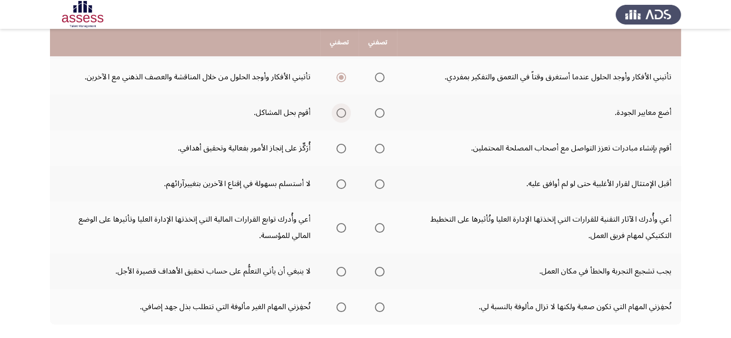
click at [344, 111] on span "Select an option" at bounding box center [342, 113] width 10 height 10
click at [344, 111] on input "Select an option" at bounding box center [342, 113] width 10 height 10
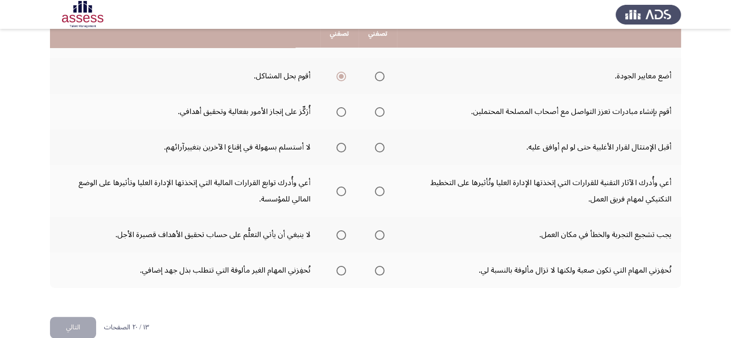
scroll to position [332, 0]
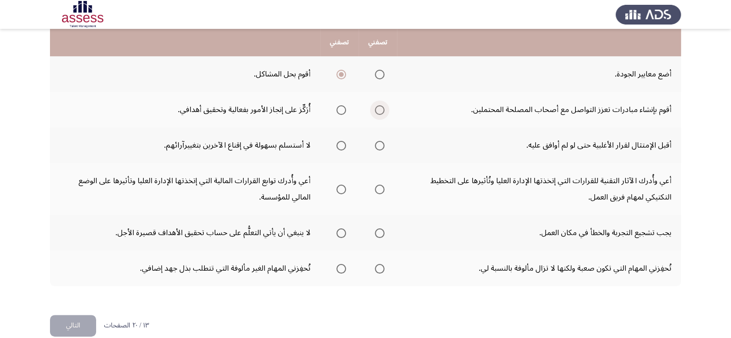
click at [379, 110] on span "Select an option" at bounding box center [380, 110] width 10 height 10
click at [379, 110] on input "Select an option" at bounding box center [380, 110] width 10 height 10
click at [379, 144] on span "Select an option" at bounding box center [380, 146] width 10 height 10
click at [379, 144] on input "Select an option" at bounding box center [380, 146] width 10 height 10
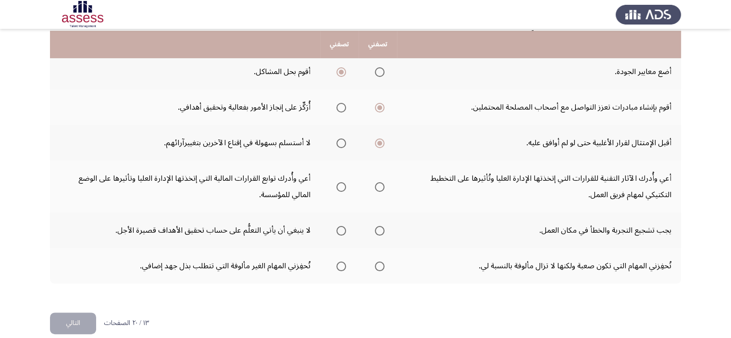
scroll to position [344, 0]
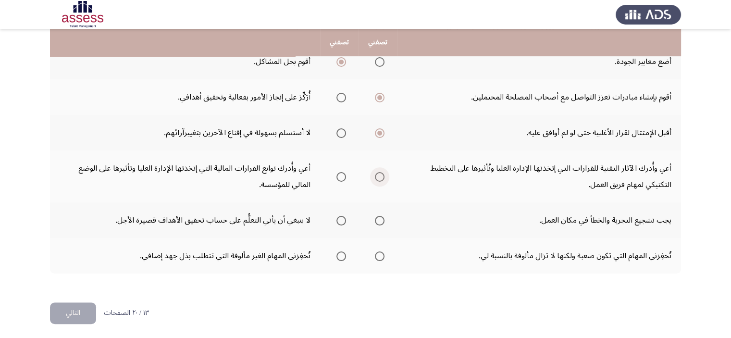
click at [385, 172] on span "Select an option" at bounding box center [380, 177] width 10 height 10
click at [385, 172] on input "Select an option" at bounding box center [380, 177] width 10 height 10
click at [383, 219] on span "Select an option" at bounding box center [380, 221] width 10 height 10
click at [383, 219] on input "Select an option" at bounding box center [380, 221] width 10 height 10
click at [340, 256] on span "Select an option" at bounding box center [342, 257] width 10 height 10
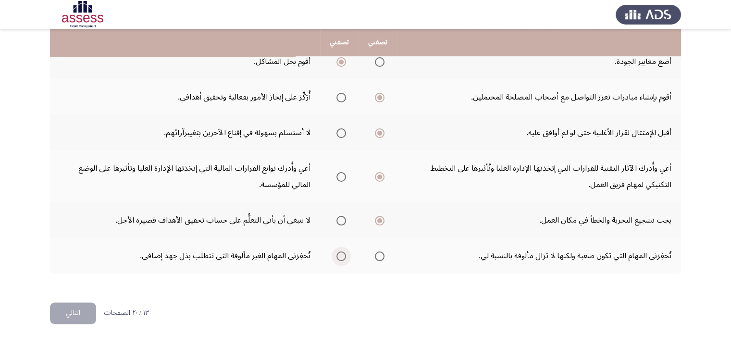
click at [340, 256] on input "Select an option" at bounding box center [342, 257] width 10 height 10
click at [83, 305] on button "التالي" at bounding box center [73, 314] width 46 height 22
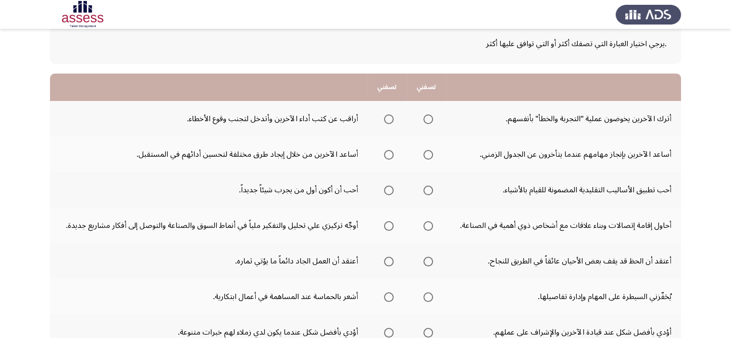
scroll to position [58, 0]
click at [431, 121] on span "Select an option" at bounding box center [429, 119] width 10 height 10
click at [431, 121] on input "Select an option" at bounding box center [429, 119] width 10 height 10
click at [385, 154] on span "Select an option" at bounding box center [389, 155] width 10 height 10
click at [385, 154] on input "Select an option" at bounding box center [389, 155] width 10 height 10
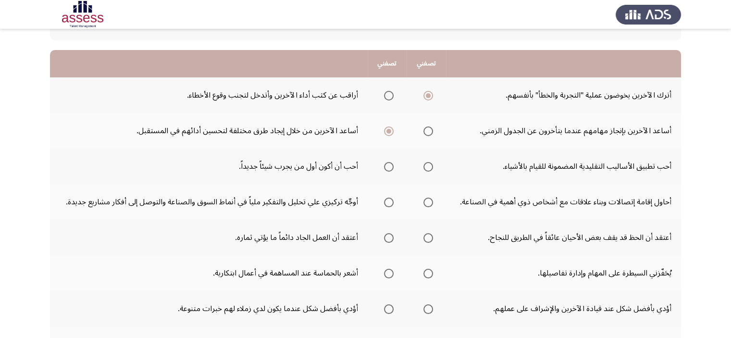
scroll to position [81, 0]
click at [391, 167] on span "Select an option" at bounding box center [389, 167] width 10 height 10
click at [391, 167] on input "Select an option" at bounding box center [389, 167] width 10 height 10
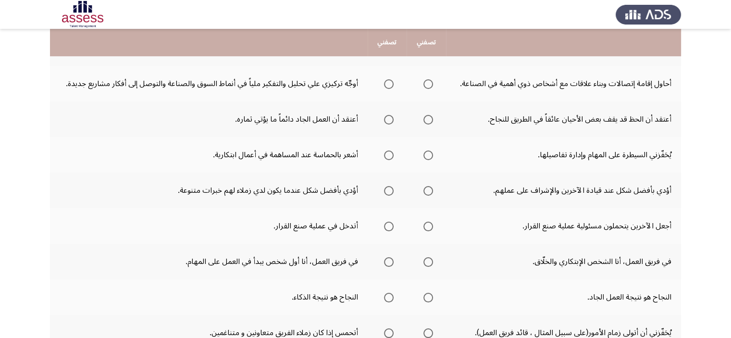
scroll to position [200, 0]
click at [387, 80] on span "Select an option" at bounding box center [389, 84] width 10 height 10
click at [387, 80] on input "Select an option" at bounding box center [389, 84] width 10 height 10
click at [387, 117] on span "Select an option" at bounding box center [389, 119] width 10 height 10
click at [387, 117] on input "Select an option" at bounding box center [389, 119] width 10 height 10
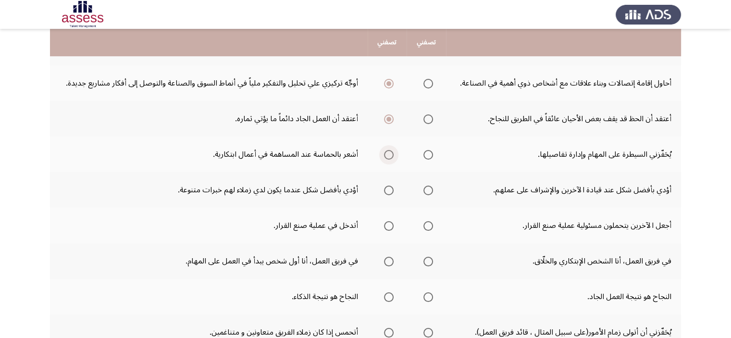
click at [385, 153] on span "Select an option" at bounding box center [389, 155] width 10 height 10
click at [385, 153] on input "Select an option" at bounding box center [389, 155] width 10 height 10
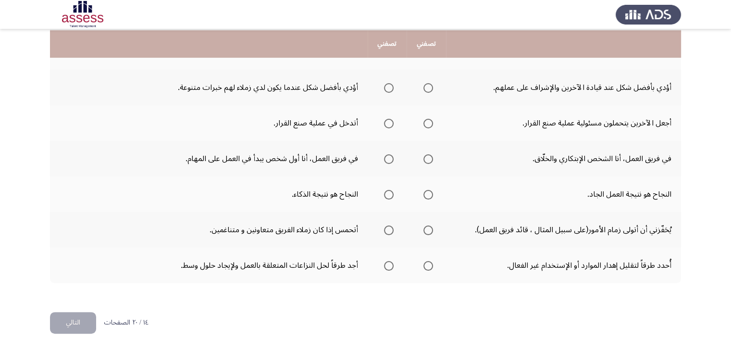
scroll to position [303, 0]
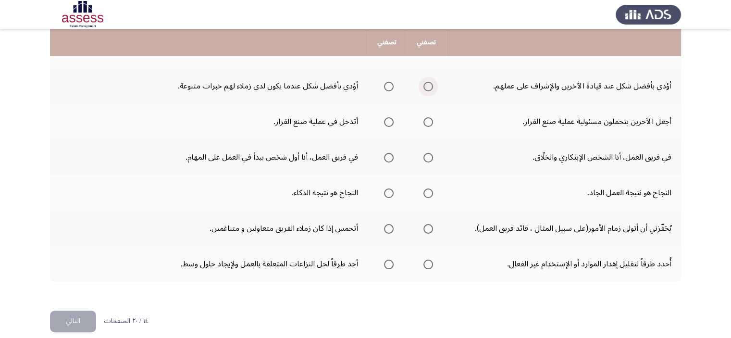
click at [429, 87] on span "Select an option" at bounding box center [429, 87] width 10 height 10
click at [429, 87] on input "Select an option" at bounding box center [429, 87] width 10 height 10
click at [387, 119] on span "Select an option" at bounding box center [389, 122] width 10 height 10
click at [387, 119] on input "Select an option" at bounding box center [389, 122] width 10 height 10
click at [427, 159] on span "Select an option" at bounding box center [429, 158] width 10 height 10
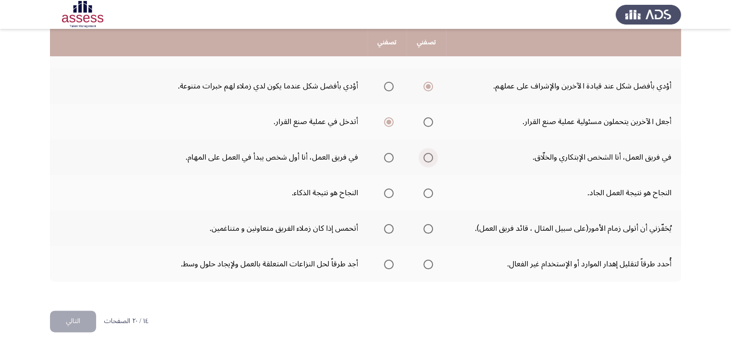
click at [427, 159] on input "Select an option" at bounding box center [429, 158] width 10 height 10
click at [425, 195] on span "Select an option" at bounding box center [429, 194] width 10 height 10
click at [425, 195] on input "Select an option" at bounding box center [429, 194] width 10 height 10
click at [390, 230] on span "Select an option" at bounding box center [389, 229] width 10 height 10
click at [390, 230] on input "Select an option" at bounding box center [389, 229] width 10 height 10
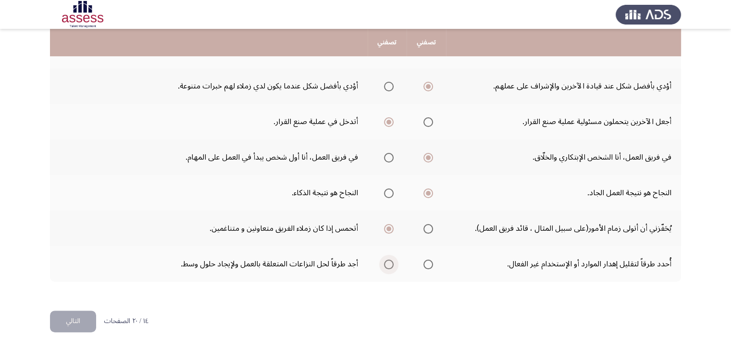
click at [388, 261] on span "Select an option" at bounding box center [389, 265] width 10 height 10
click at [388, 261] on input "Select an option" at bounding box center [389, 265] width 10 height 10
click at [67, 317] on button "التالي" at bounding box center [73, 322] width 46 height 22
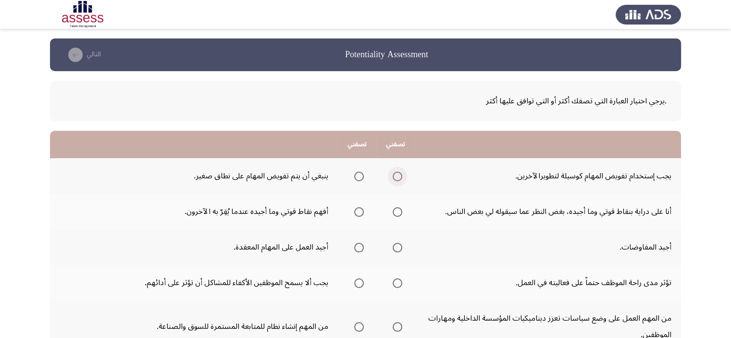
click at [396, 175] on span "Select an option" at bounding box center [398, 177] width 10 height 10
click at [396, 175] on input "Select an option" at bounding box center [398, 177] width 10 height 10
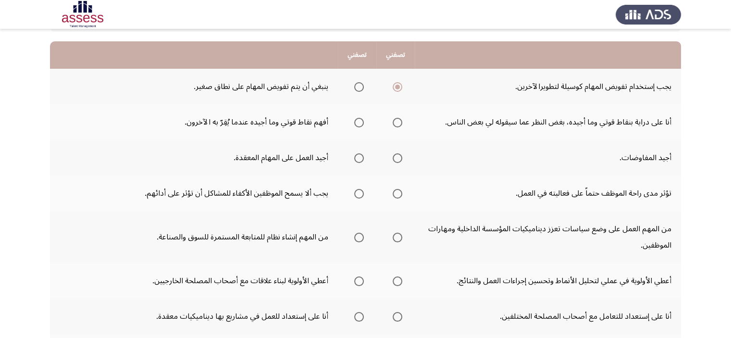
scroll to position [90, 0]
click at [392, 117] on label "Select an option" at bounding box center [395, 122] width 13 height 10
click at [393, 117] on input "Select an option" at bounding box center [398, 122] width 10 height 10
click at [363, 158] on span "Select an option" at bounding box center [359, 158] width 10 height 10
click at [363, 158] on input "Select an option" at bounding box center [359, 158] width 10 height 10
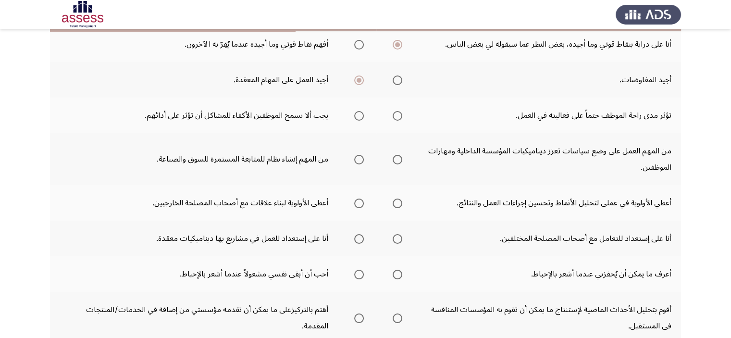
scroll to position [121, 0]
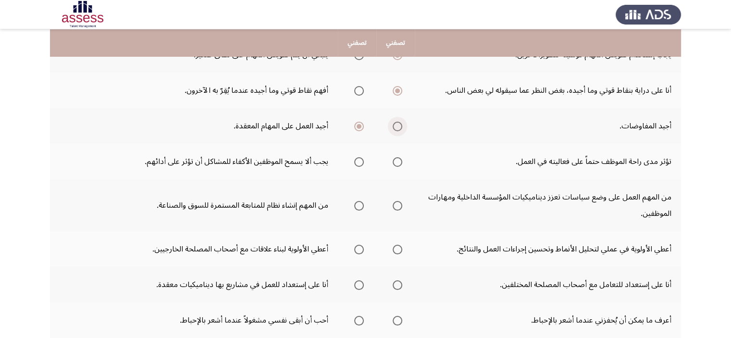
click at [395, 122] on span "Select an option" at bounding box center [398, 127] width 10 height 10
click at [395, 122] on input "Select an option" at bounding box center [398, 127] width 10 height 10
click at [397, 157] on span "Select an option" at bounding box center [398, 162] width 10 height 10
click at [397, 157] on input "Select an option" at bounding box center [398, 162] width 10 height 10
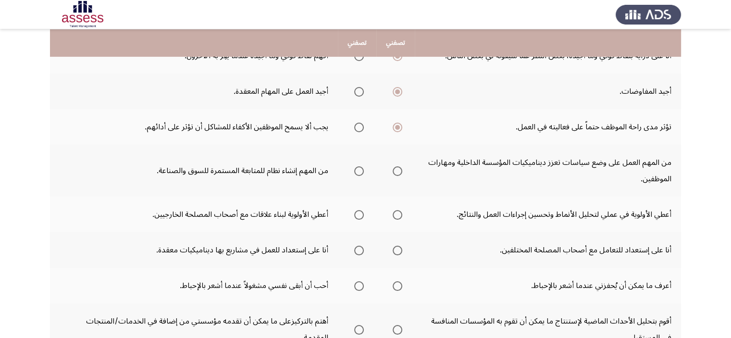
scroll to position [157, 0]
click at [360, 123] on span "Select an option" at bounding box center [359, 127] width 10 height 10
click at [360, 123] on input "Select an option" at bounding box center [359, 127] width 10 height 10
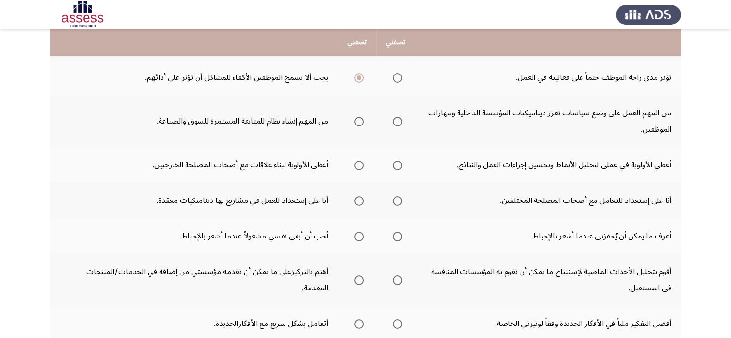
scroll to position [206, 0]
click at [397, 77] on span "Select an option" at bounding box center [398, 78] width 10 height 10
click at [397, 77] on input "Select an option" at bounding box center [398, 78] width 10 height 10
click at [355, 121] on span "Select an option" at bounding box center [359, 121] width 10 height 10
click at [355, 121] on input "Select an option" at bounding box center [359, 121] width 10 height 10
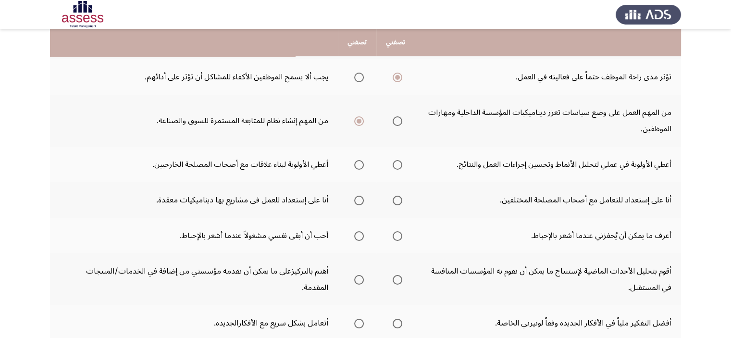
click at [360, 77] on span "Select an option" at bounding box center [359, 78] width 10 height 10
click at [360, 77] on input "Select an option" at bounding box center [359, 78] width 10 height 10
click at [392, 120] on label "Select an option" at bounding box center [395, 121] width 13 height 10
click at [393, 120] on input "Select an option" at bounding box center [398, 121] width 10 height 10
click at [363, 126] on mat-radio-group "Select an option" at bounding box center [357, 121] width 13 height 16
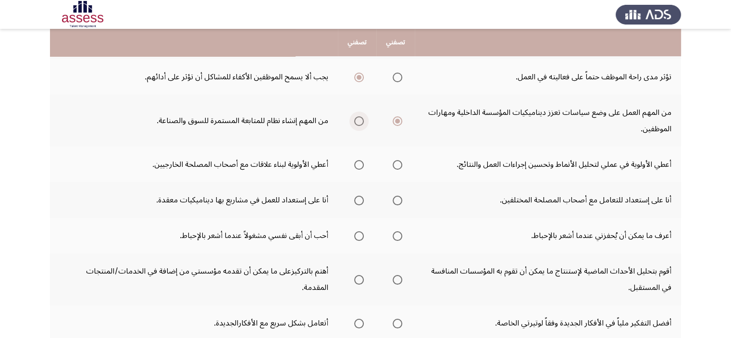
click at [359, 116] on span "Select an option" at bounding box center [359, 121] width 10 height 10
click at [359, 116] on input "Select an option" at bounding box center [359, 121] width 10 height 10
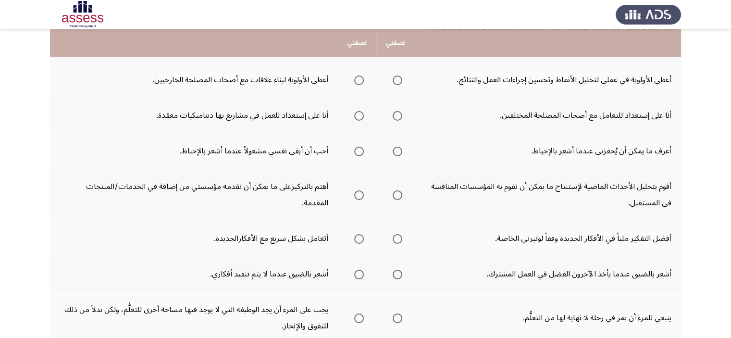
scroll to position [291, 0]
click at [396, 76] on span "Select an option" at bounding box center [398, 80] width 10 height 10
click at [396, 76] on input "Select an option" at bounding box center [398, 80] width 10 height 10
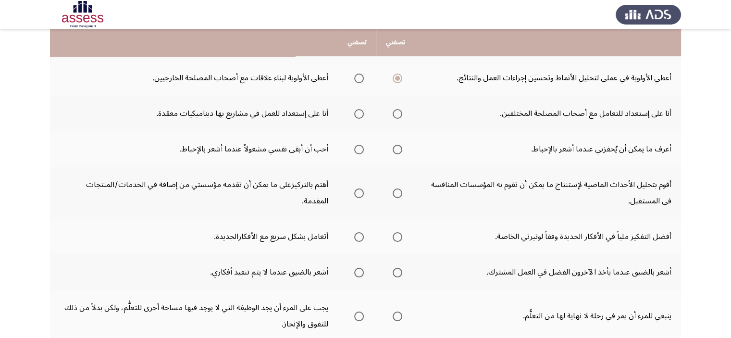
scroll to position [292, 0]
click at [356, 111] on span "Select an option" at bounding box center [359, 114] width 10 height 10
click at [356, 111] on input "Select an option" at bounding box center [359, 114] width 10 height 10
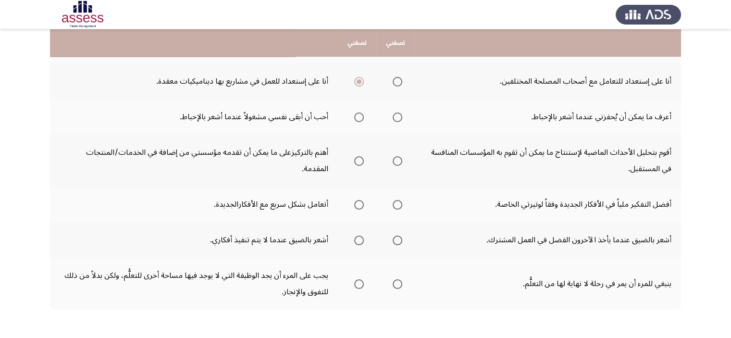
scroll to position [325, 0]
click at [359, 113] on span "Select an option" at bounding box center [359, 117] width 10 height 10
click at [359, 113] on input "Select an option" at bounding box center [359, 117] width 10 height 10
click at [364, 163] on span "Select an option" at bounding box center [359, 161] width 10 height 10
click at [364, 163] on input "Select an option" at bounding box center [359, 161] width 10 height 10
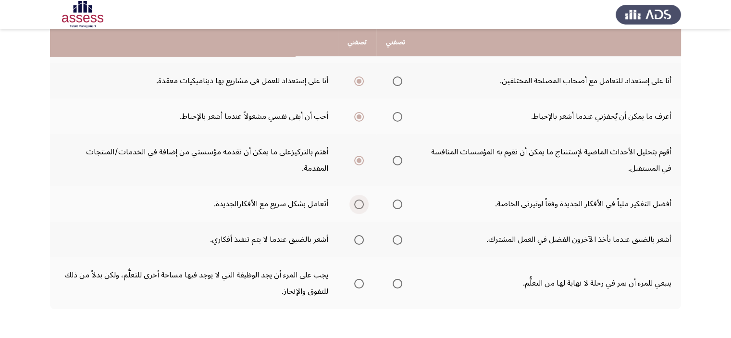
click at [359, 203] on span "Select an option" at bounding box center [359, 205] width 10 height 10
click at [359, 203] on input "Select an option" at bounding box center [359, 205] width 10 height 10
click at [395, 238] on span "Select an option" at bounding box center [398, 240] width 10 height 10
click at [395, 238] on input "Select an option" at bounding box center [398, 240] width 10 height 10
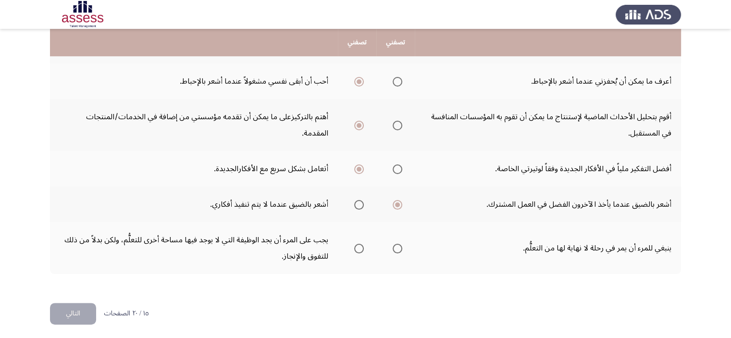
scroll to position [360, 0]
click at [401, 244] on span "Select an option" at bounding box center [398, 249] width 10 height 10
click at [401, 244] on input "Select an option" at bounding box center [398, 249] width 10 height 10
click at [71, 310] on button "التالي" at bounding box center [73, 314] width 46 height 22
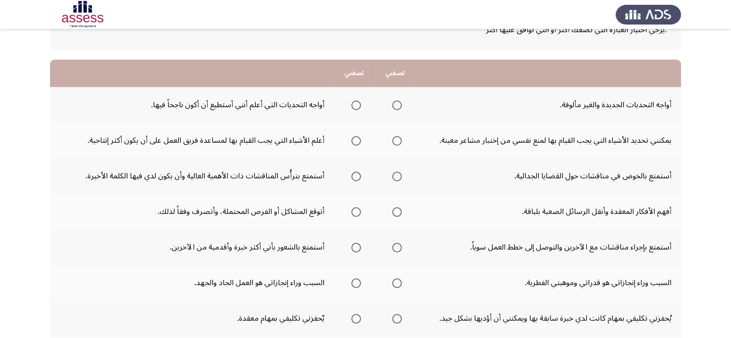
scroll to position [72, 0]
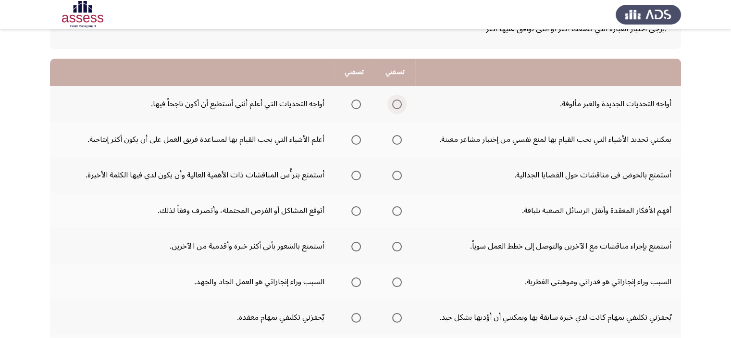
click at [392, 100] on span "Select an option" at bounding box center [397, 105] width 10 height 10
click at [392, 100] on input "Select an option" at bounding box center [397, 105] width 10 height 10
click at [396, 105] on span "Select an option" at bounding box center [397, 105] width 10 height 10
click at [396, 105] on input "Select an option" at bounding box center [397, 105] width 10 height 10
click at [355, 138] on span "Select an option" at bounding box center [357, 140] width 10 height 10
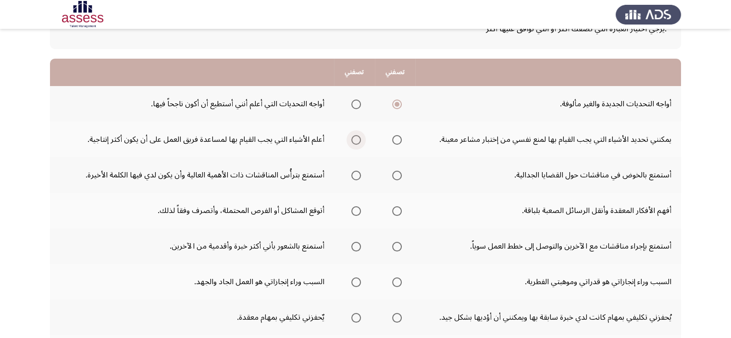
click at [355, 138] on input "Select an option" at bounding box center [357, 140] width 10 height 10
click at [398, 175] on span "Select an option" at bounding box center [397, 176] width 10 height 10
click at [398, 175] on input "Select an option" at bounding box center [397, 176] width 10 height 10
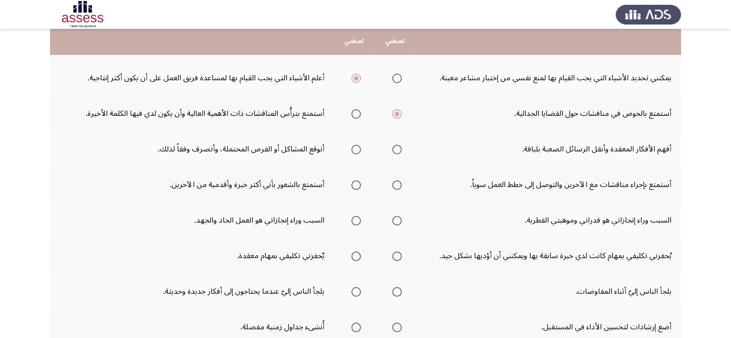
scroll to position [134, 0]
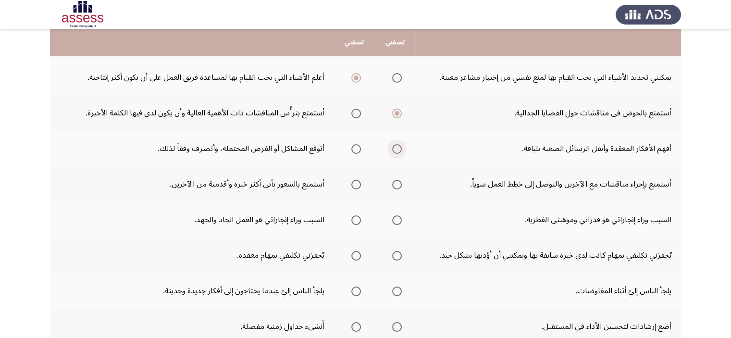
click at [394, 146] on span "Select an option" at bounding box center [397, 149] width 10 height 10
click at [394, 146] on input "Select an option" at bounding box center [397, 149] width 10 height 10
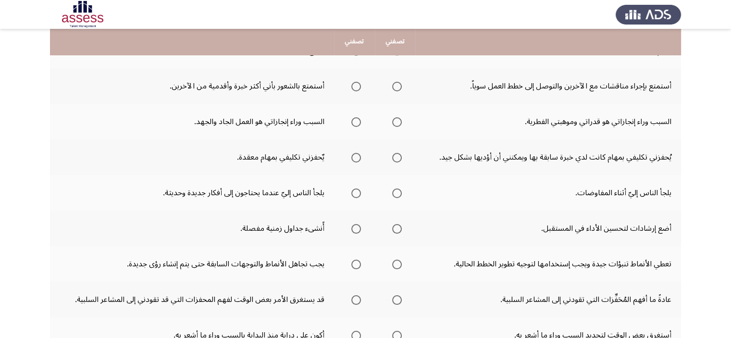
scroll to position [233, 0]
click at [392, 86] on span "Select an option" at bounding box center [397, 86] width 10 height 10
click at [392, 86] on input "Select an option" at bounding box center [397, 86] width 10 height 10
click at [357, 123] on span "Select an option" at bounding box center [357, 122] width 10 height 10
click at [357, 123] on input "Select an option" at bounding box center [357, 122] width 10 height 10
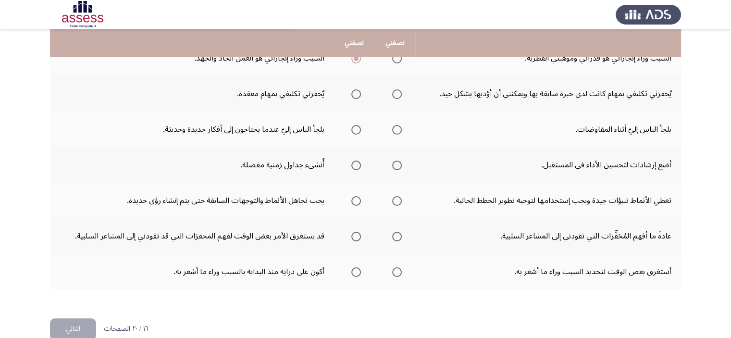
scroll to position [296, 0]
click at [354, 92] on span "Select an option" at bounding box center [357, 94] width 10 height 10
click at [354, 92] on input "Select an option" at bounding box center [357, 94] width 10 height 10
click at [353, 127] on span "Select an option" at bounding box center [357, 130] width 10 height 10
click at [353, 127] on input "Select an option" at bounding box center [357, 130] width 10 height 10
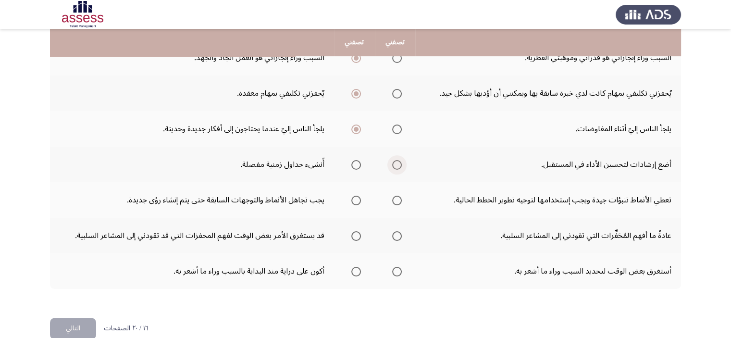
click at [397, 162] on span "Select an option" at bounding box center [397, 165] width 10 height 10
click at [397, 162] on input "Select an option" at bounding box center [397, 165] width 10 height 10
click at [399, 200] on span "Select an option" at bounding box center [397, 201] width 10 height 10
click at [399, 200] on input "Select an option" at bounding box center [397, 201] width 10 height 10
click at [392, 233] on span "Select an option" at bounding box center [397, 236] width 10 height 10
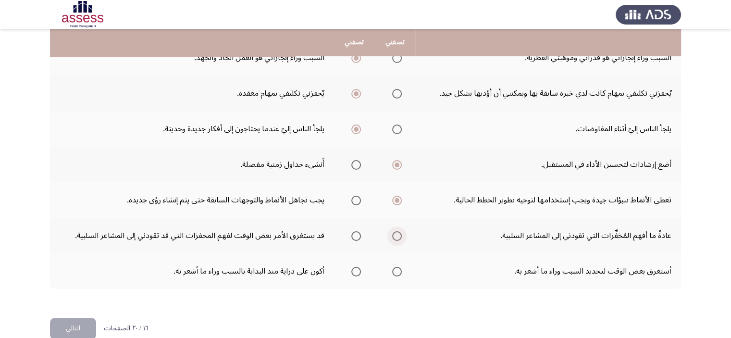
click at [392, 233] on input "Select an option" at bounding box center [397, 236] width 10 height 10
click at [358, 271] on span "Select an option" at bounding box center [357, 272] width 10 height 10
click at [358, 271] on input "Select an option" at bounding box center [357, 272] width 10 height 10
click at [74, 327] on button "التالي" at bounding box center [73, 329] width 46 height 22
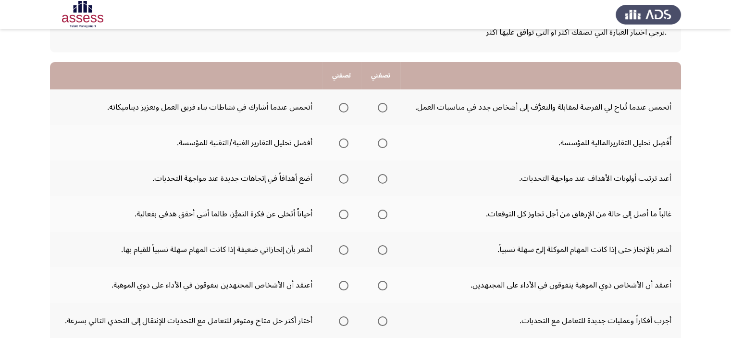
scroll to position [69, 0]
click at [342, 107] on span "Select an option" at bounding box center [344, 107] width 10 height 10
click at [342, 107] on input "Select an option" at bounding box center [344, 107] width 10 height 10
click at [343, 141] on span "Select an option" at bounding box center [344, 143] width 10 height 10
click at [343, 141] on input "Select an option" at bounding box center [344, 143] width 10 height 10
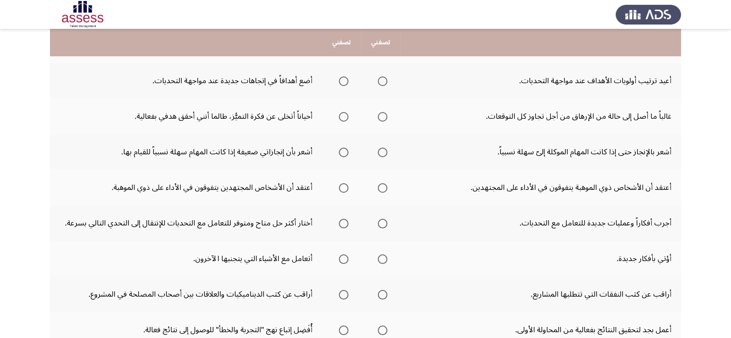
scroll to position [167, 0]
click at [375, 81] on label "Select an option" at bounding box center [380, 81] width 13 height 10
click at [378, 81] on input "Select an option" at bounding box center [383, 81] width 10 height 10
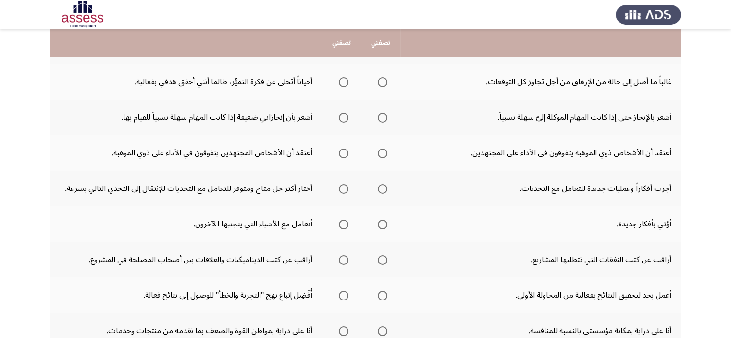
scroll to position [202, 0]
click at [386, 78] on span "Select an option" at bounding box center [383, 82] width 10 height 10
click at [386, 78] on input "Select an option" at bounding box center [383, 82] width 10 height 10
click at [343, 116] on span "Select an option" at bounding box center [344, 118] width 10 height 10
click at [343, 116] on input "Select an option" at bounding box center [344, 118] width 10 height 10
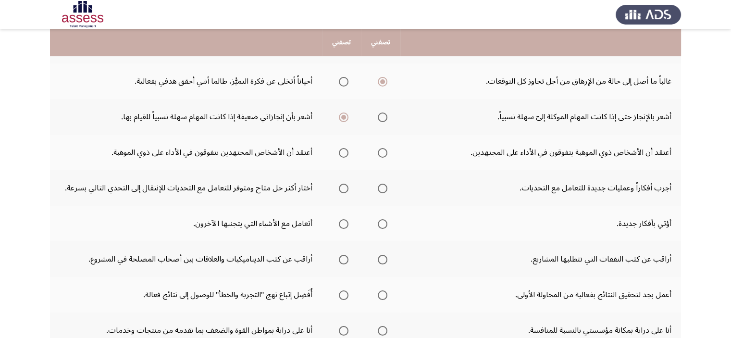
click at [346, 148] on mat-radio-button "Select an option" at bounding box center [341, 153] width 13 height 10
click at [342, 152] on span "Select an option" at bounding box center [344, 153] width 10 height 10
click at [342, 152] on input "Select an option" at bounding box center [344, 153] width 10 height 10
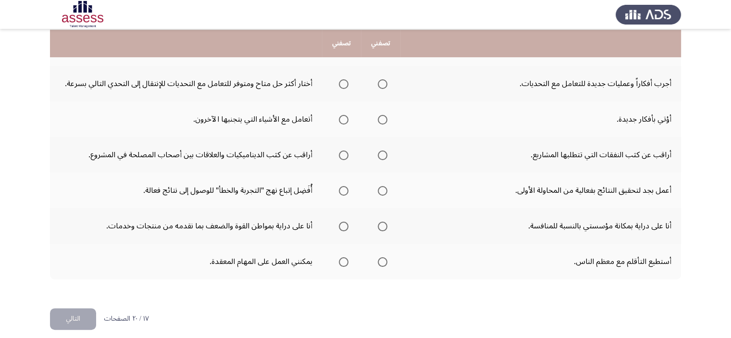
scroll to position [307, 0]
click at [377, 86] on label "Select an option" at bounding box center [380, 83] width 13 height 10
click at [378, 86] on input "Select an option" at bounding box center [383, 83] width 10 height 10
click at [343, 117] on span "Select an option" at bounding box center [344, 119] width 10 height 10
click at [343, 117] on input "Select an option" at bounding box center [344, 119] width 10 height 10
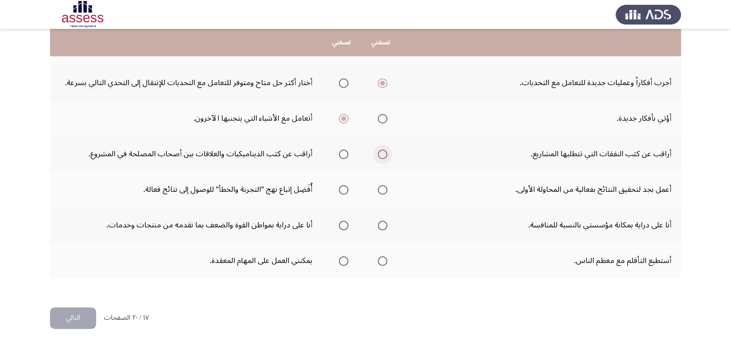
click at [382, 156] on span "Select an option" at bounding box center [383, 155] width 10 height 10
click at [382, 156] on input "Select an option" at bounding box center [383, 155] width 10 height 10
click at [337, 188] on label "Select an option" at bounding box center [341, 190] width 13 height 10
click at [339, 188] on input "Select an option" at bounding box center [344, 190] width 10 height 10
click at [379, 225] on span "Select an option" at bounding box center [383, 226] width 10 height 10
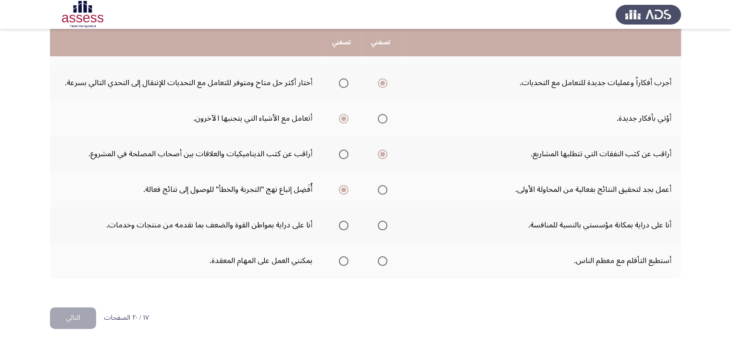
click at [379, 225] on input "Select an option" at bounding box center [383, 226] width 10 height 10
click at [342, 261] on span "Select an option" at bounding box center [344, 261] width 10 height 10
click at [342, 261] on input "Select an option" at bounding box center [344, 261] width 10 height 10
click at [383, 260] on span "Select an option" at bounding box center [383, 261] width 10 height 10
click at [383, 260] on input "Select an option" at bounding box center [383, 261] width 10 height 10
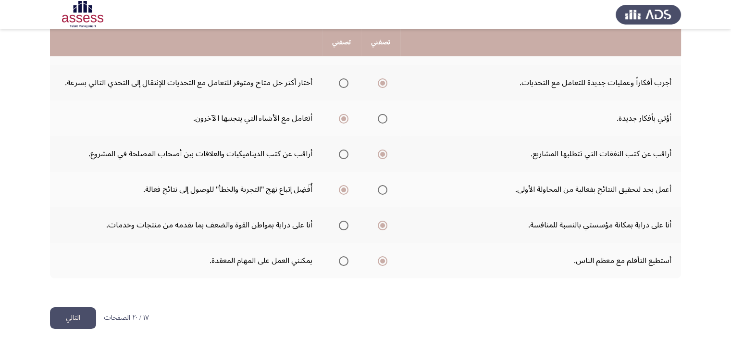
click at [83, 313] on button "التالي" at bounding box center [73, 318] width 46 height 22
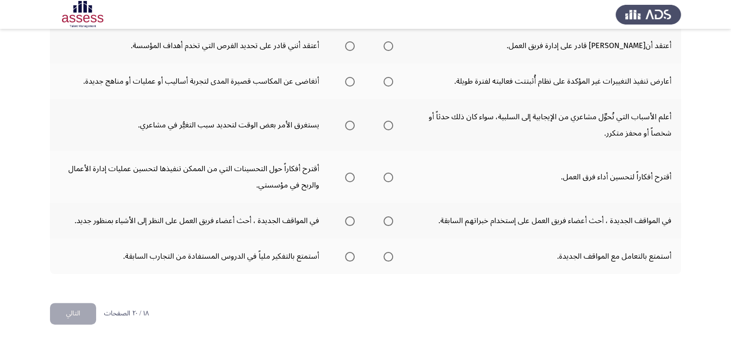
scroll to position [0, 0]
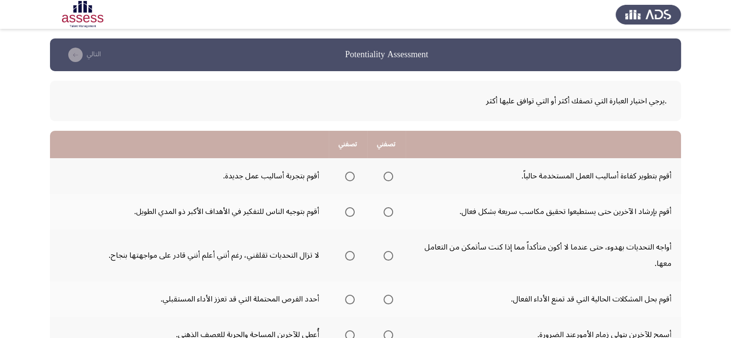
drag, startPoint x: 377, startPoint y: 224, endPoint x: 359, endPoint y: 190, distance: 38.3
click at [352, 175] on span "Select an option" at bounding box center [350, 177] width 10 height 10
click at [352, 175] on input "Select an option" at bounding box center [350, 177] width 10 height 10
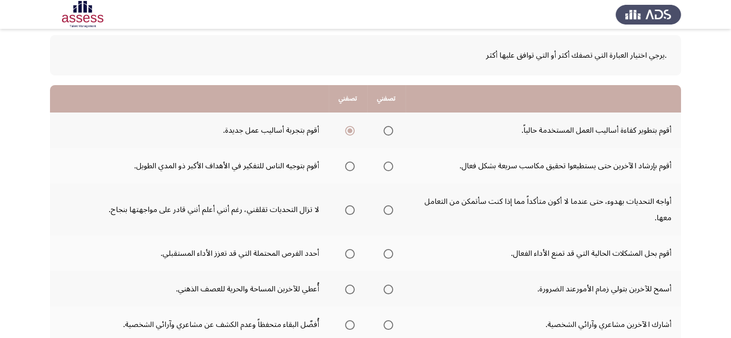
scroll to position [52, 0]
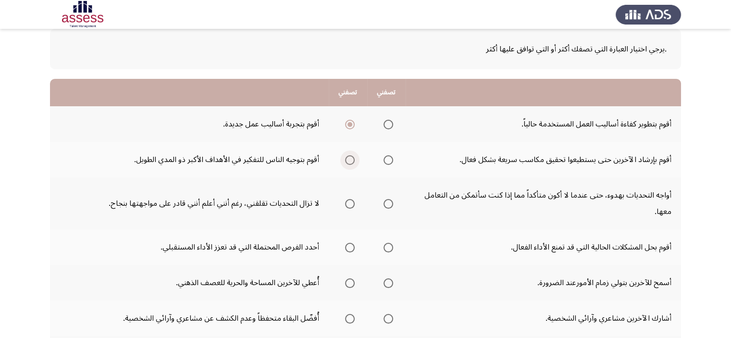
click at [351, 159] on span "Select an option" at bounding box center [350, 160] width 10 height 10
click at [351, 159] on input "Select an option" at bounding box center [350, 160] width 10 height 10
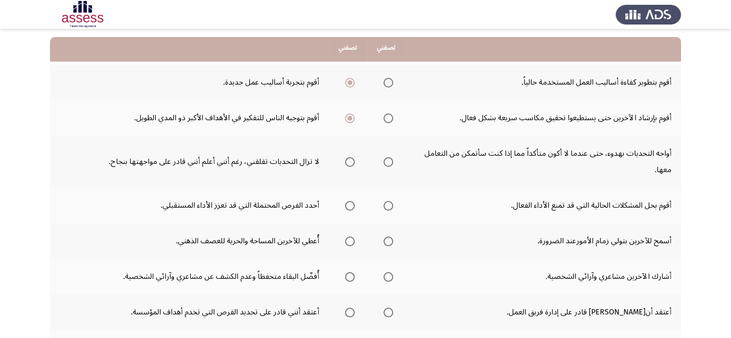
scroll to position [100, 0]
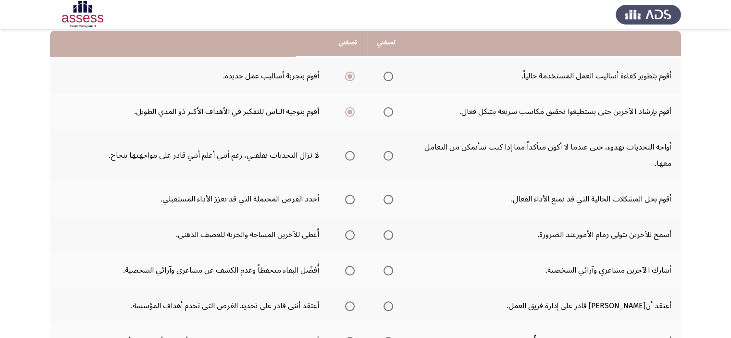
click at [391, 151] on span "Select an option" at bounding box center [389, 156] width 10 height 10
click at [391, 151] on input "Select an option" at bounding box center [389, 156] width 10 height 10
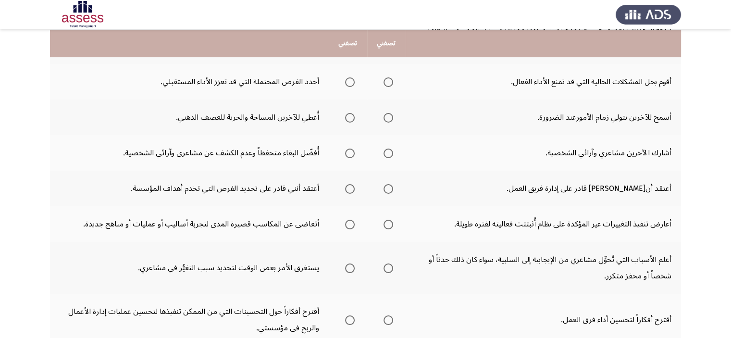
scroll to position [218, 0]
click at [389, 76] on span "Select an option" at bounding box center [389, 81] width 10 height 10
click at [389, 76] on input "Select an option" at bounding box center [389, 81] width 10 height 10
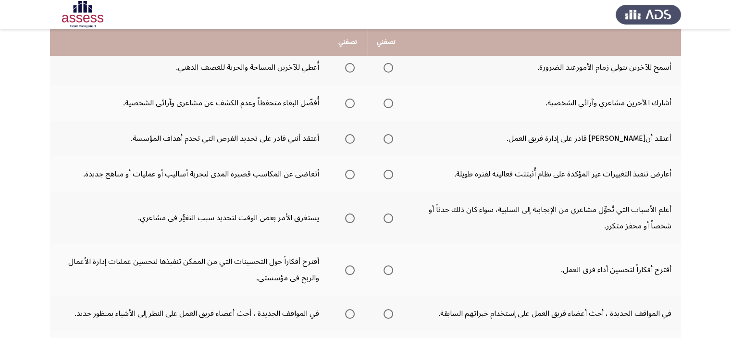
scroll to position [267, 0]
click at [352, 63] on span "Select an option" at bounding box center [350, 68] width 10 height 10
click at [352, 63] on input "Select an option" at bounding box center [350, 68] width 10 height 10
click at [389, 67] on span "Select an option" at bounding box center [389, 68] width 10 height 10
click at [389, 67] on input "Select an option" at bounding box center [389, 68] width 10 height 10
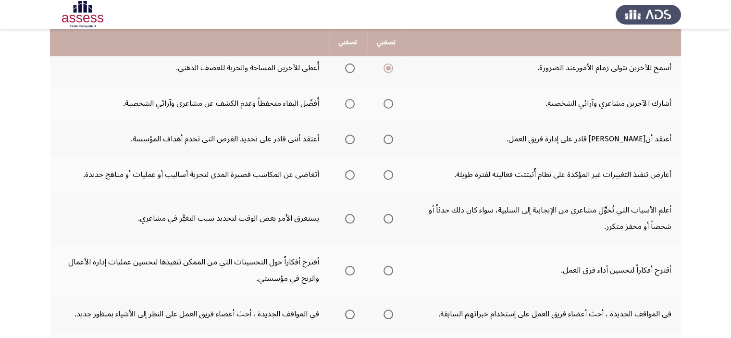
click at [387, 108] on mat-radio-group "Select an option" at bounding box center [386, 103] width 13 height 16
click at [389, 99] on span "Select an option" at bounding box center [389, 104] width 10 height 10
click at [389, 99] on input "Select an option" at bounding box center [389, 104] width 10 height 10
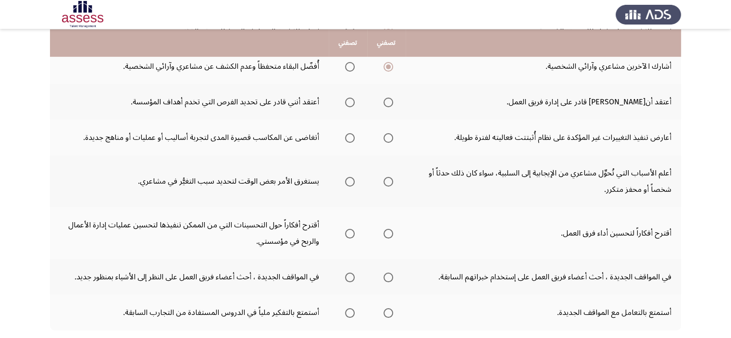
scroll to position [305, 0]
click at [350, 98] on span "Select an option" at bounding box center [350, 102] width 10 height 10
click at [350, 98] on input "Select an option" at bounding box center [350, 102] width 10 height 10
click at [356, 135] on th at bounding box center [348, 137] width 38 height 36
click at [349, 136] on span "Select an option" at bounding box center [350, 137] width 10 height 10
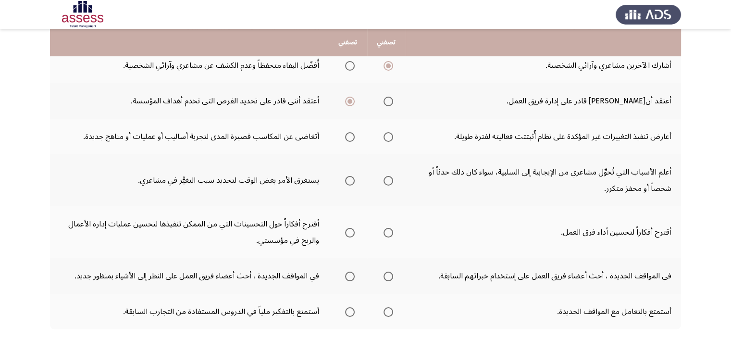
click at [349, 136] on input "Select an option" at bounding box center [350, 137] width 10 height 10
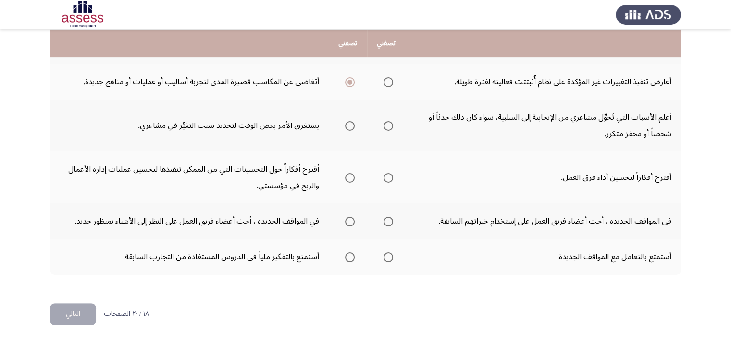
scroll to position [360, 0]
click at [387, 123] on span "Select an option" at bounding box center [389, 126] width 10 height 10
click at [387, 123] on input "Select an option" at bounding box center [389, 126] width 10 height 10
click at [347, 178] on span "Select an option" at bounding box center [350, 178] width 10 height 10
click at [347, 178] on input "Select an option" at bounding box center [350, 178] width 10 height 10
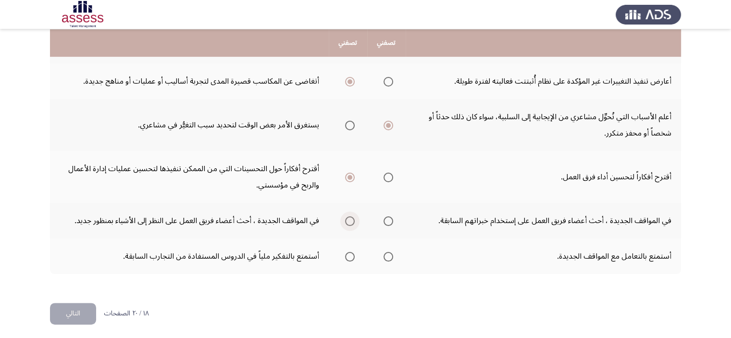
click at [350, 217] on span "Select an option" at bounding box center [350, 221] width 10 height 10
click at [350, 217] on input "Select an option" at bounding box center [350, 221] width 10 height 10
click at [383, 257] on label "Select an option" at bounding box center [386, 257] width 13 height 10
click at [384, 257] on input "Select an option" at bounding box center [389, 257] width 10 height 10
click at [76, 310] on button "التالي" at bounding box center [73, 314] width 46 height 22
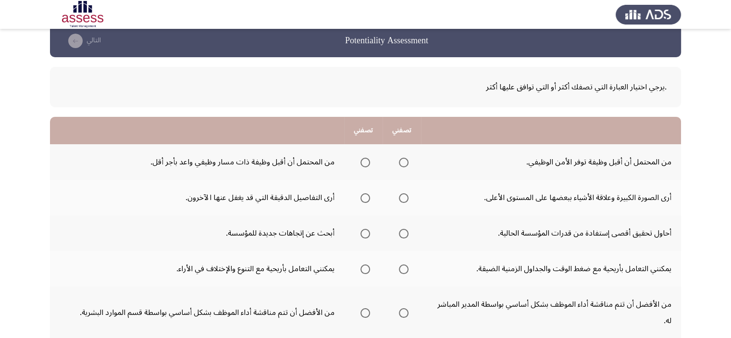
scroll to position [0, 0]
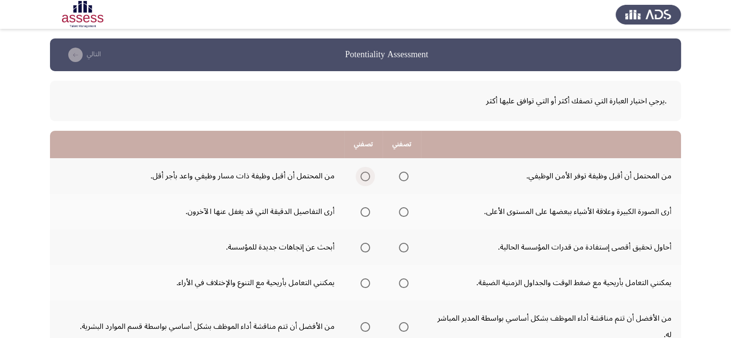
click at [361, 180] on span "Select an option" at bounding box center [366, 177] width 10 height 10
click at [361, 180] on input "Select an option" at bounding box center [366, 177] width 10 height 10
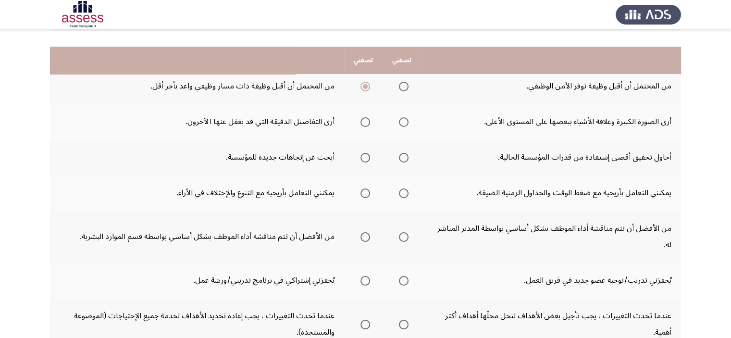
scroll to position [109, 0]
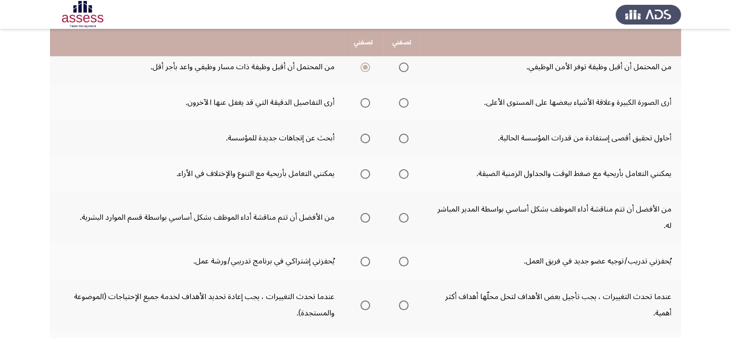
click at [365, 108] on mat-radio-group "Select an option" at bounding box center [363, 102] width 13 height 16
click at [365, 100] on span "Select an option" at bounding box center [366, 103] width 10 height 10
click at [365, 100] on input "Select an option" at bounding box center [366, 103] width 10 height 10
click at [401, 137] on span "Select an option" at bounding box center [404, 139] width 10 height 10
click at [401, 137] on input "Select an option" at bounding box center [404, 139] width 10 height 10
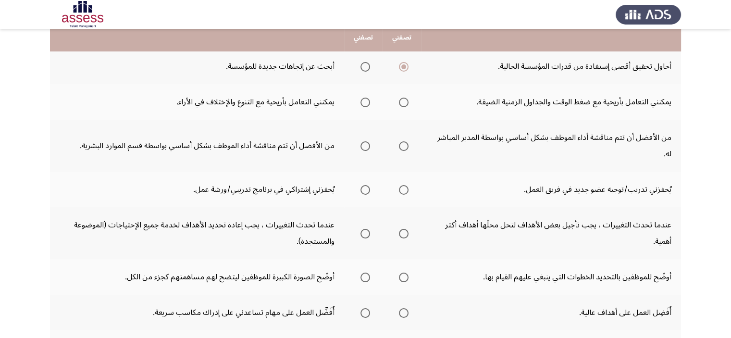
scroll to position [183, 0]
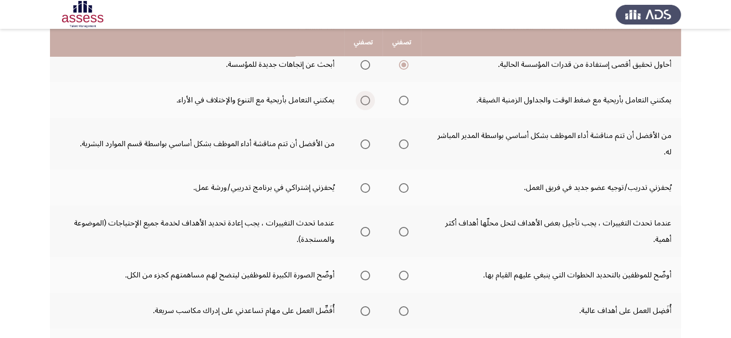
click at [364, 96] on span "Select an option" at bounding box center [366, 101] width 10 height 10
click at [364, 96] on input "Select an option" at bounding box center [366, 101] width 10 height 10
click at [361, 139] on span "Select an option" at bounding box center [366, 144] width 10 height 10
click at [361, 139] on input "Select an option" at bounding box center [366, 144] width 10 height 10
click at [361, 183] on span "Select an option" at bounding box center [366, 188] width 10 height 10
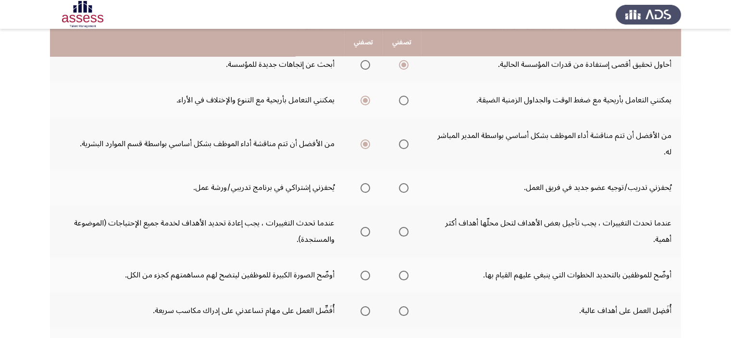
click at [361, 183] on input "Select an option" at bounding box center [366, 188] width 10 height 10
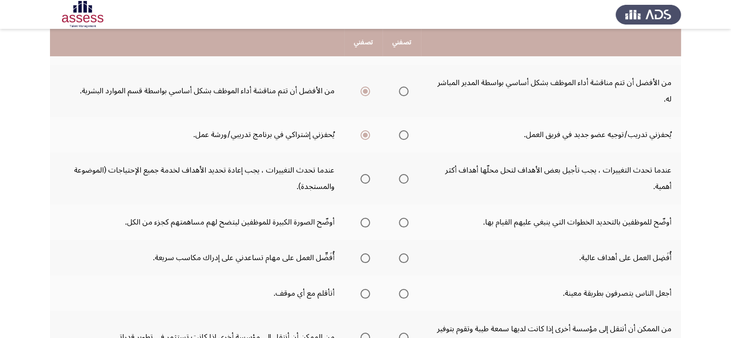
scroll to position [235, 0]
click at [397, 131] on label "Select an option" at bounding box center [401, 136] width 13 height 10
click at [399, 131] on input "Select an option" at bounding box center [404, 136] width 10 height 10
click at [367, 175] on span "Select an option" at bounding box center [366, 180] width 10 height 10
click at [367, 175] on input "Select an option" at bounding box center [366, 180] width 10 height 10
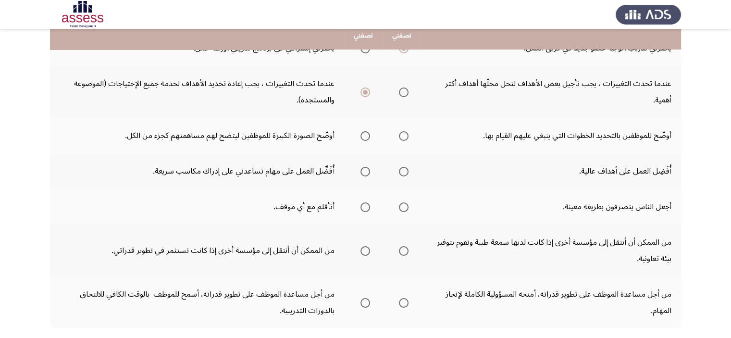
scroll to position [323, 0]
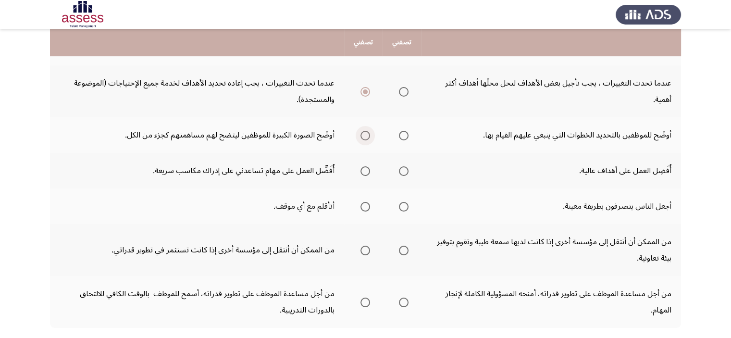
click at [366, 131] on span "Select an option" at bounding box center [366, 136] width 10 height 10
click at [366, 131] on input "Select an option" at bounding box center [366, 136] width 10 height 10
click at [400, 166] on mat-radio-button "Select an option" at bounding box center [401, 171] width 13 height 10
click at [401, 166] on span "Select an option" at bounding box center [404, 171] width 10 height 10
click at [401, 166] on input "Select an option" at bounding box center [404, 171] width 10 height 10
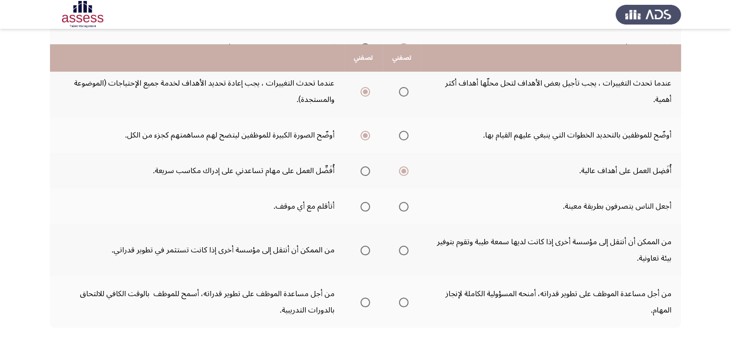
scroll to position [360, 0]
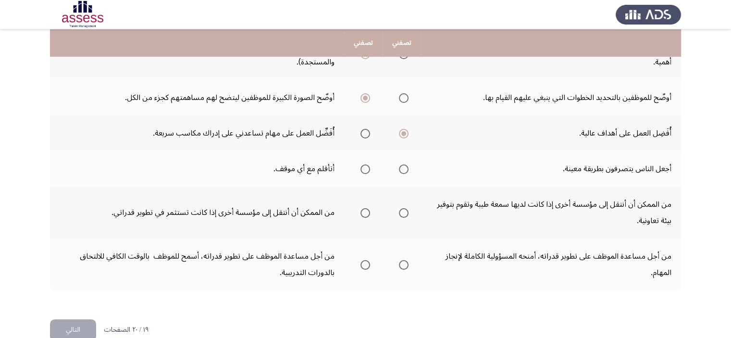
click at [361, 164] on span "Select an option" at bounding box center [366, 169] width 10 height 10
click at [361, 164] on input "Select an option" at bounding box center [366, 169] width 10 height 10
click at [357, 208] on label "Select an option" at bounding box center [363, 213] width 13 height 10
click at [361, 208] on input "Select an option" at bounding box center [366, 213] width 10 height 10
click at [364, 260] on span "Select an option" at bounding box center [366, 265] width 10 height 10
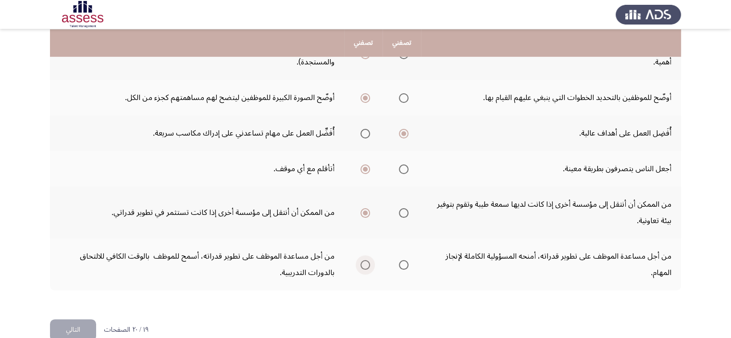
click at [364, 260] on input "Select an option" at bounding box center [366, 265] width 10 height 10
click at [88, 319] on button "التالي" at bounding box center [73, 330] width 46 height 22
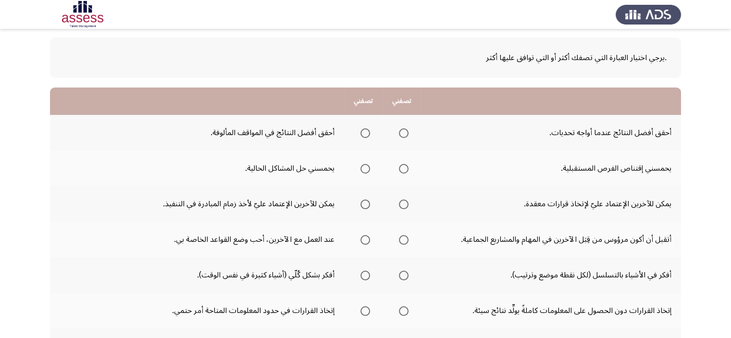
scroll to position [44, 0]
click at [399, 136] on span "Select an option" at bounding box center [404, 133] width 10 height 10
click at [399, 136] on input "Select an option" at bounding box center [404, 133] width 10 height 10
click at [367, 171] on span "Select an option" at bounding box center [366, 169] width 10 height 10
click at [367, 171] on input "Select an option" at bounding box center [366, 169] width 10 height 10
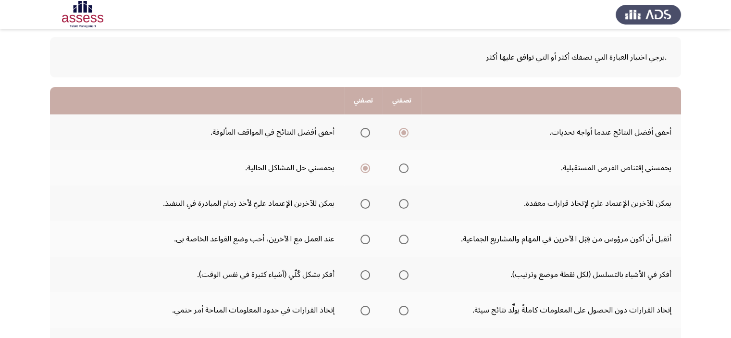
click at [403, 200] on span "Select an option" at bounding box center [404, 204] width 10 height 10
click at [403, 200] on input "Select an option" at bounding box center [404, 204] width 10 height 10
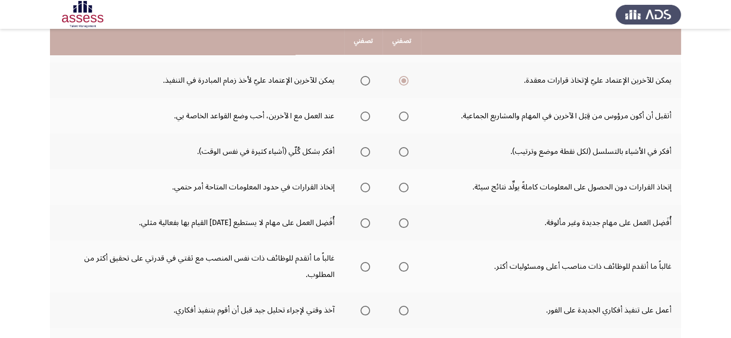
scroll to position [167, 0]
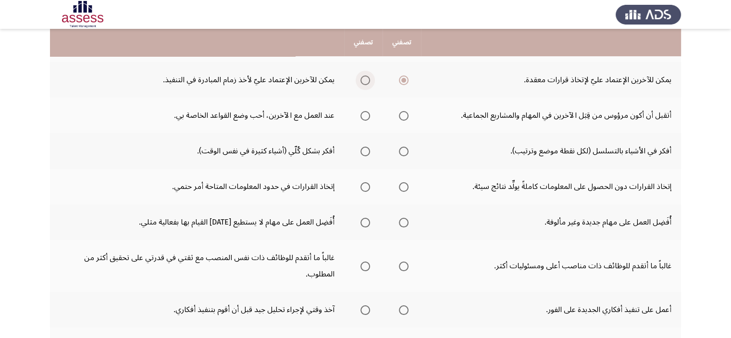
click at [364, 78] on span "Select an option" at bounding box center [366, 81] width 10 height 10
click at [364, 78] on input "Select an option" at bounding box center [366, 81] width 10 height 10
click at [404, 116] on span "Select an option" at bounding box center [404, 116] width 0 height 0
click at [403, 114] on input "Select an option" at bounding box center [404, 116] width 10 height 10
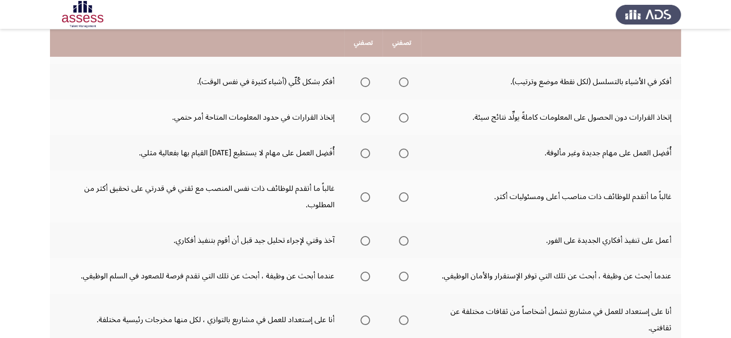
scroll to position [238, 0]
click at [400, 76] on span "Select an option" at bounding box center [404, 81] width 10 height 10
click at [400, 76] on input "Select an option" at bounding box center [404, 81] width 10 height 10
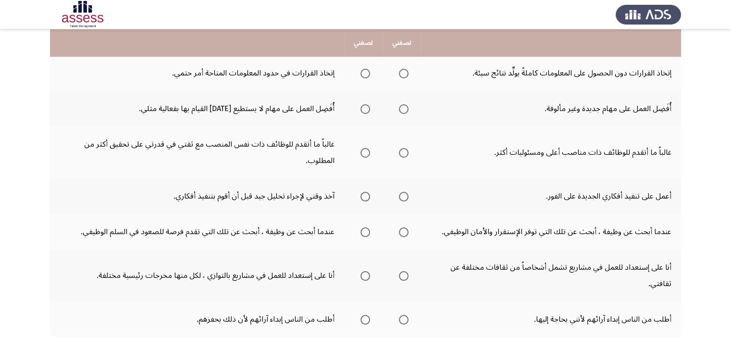
scroll to position [281, 0]
click at [402, 69] on span "Select an option" at bounding box center [404, 74] width 10 height 10
click at [402, 69] on input "Select an option" at bounding box center [404, 74] width 10 height 10
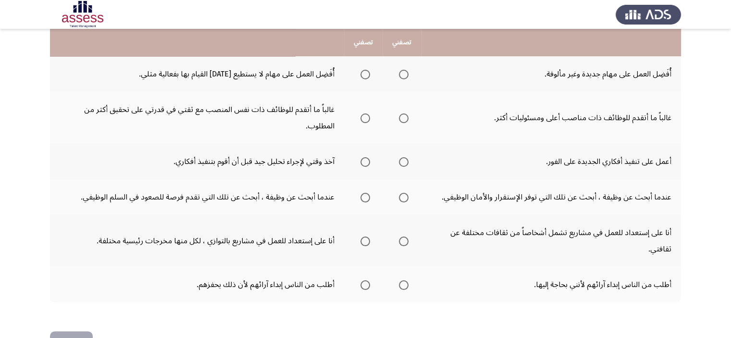
scroll to position [315, 0]
click at [403, 73] on span "Select an option" at bounding box center [404, 75] width 10 height 10
click at [403, 73] on input "Select an option" at bounding box center [404, 75] width 10 height 10
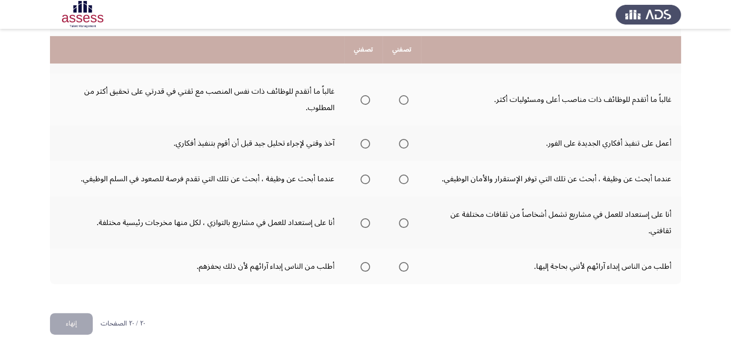
scroll to position [344, 0]
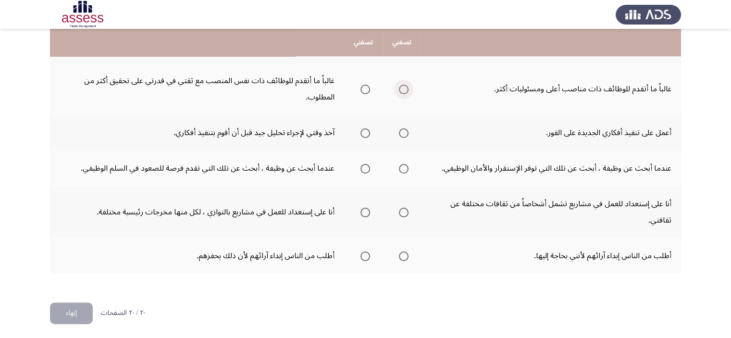
click at [404, 85] on span "Select an option" at bounding box center [404, 90] width 10 height 10
click at [404, 85] on input "Select an option" at bounding box center [404, 90] width 10 height 10
click at [358, 136] on label "Select an option" at bounding box center [363, 133] width 13 height 10
click at [361, 136] on input "Select an option" at bounding box center [366, 133] width 10 height 10
click at [364, 167] on span "Select an option" at bounding box center [366, 169] width 10 height 10
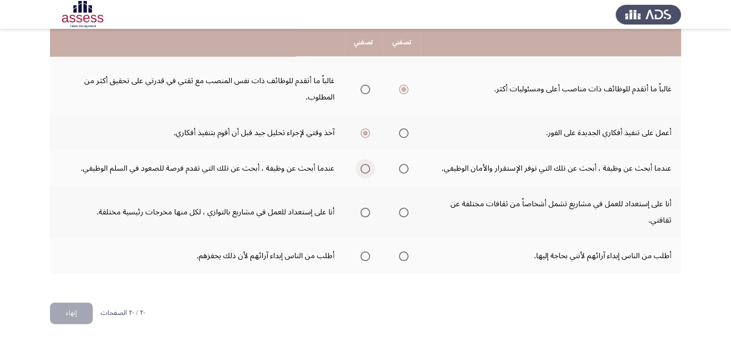
click at [364, 167] on input "Select an option" at bounding box center [366, 169] width 10 height 10
click at [366, 212] on span "Select an option" at bounding box center [366, 213] width 10 height 10
click at [366, 212] on input "Select an option" at bounding box center [366, 213] width 10 height 10
click at [402, 213] on span "Select an option" at bounding box center [404, 213] width 10 height 10
click at [402, 213] on input "Select an option" at bounding box center [404, 213] width 10 height 10
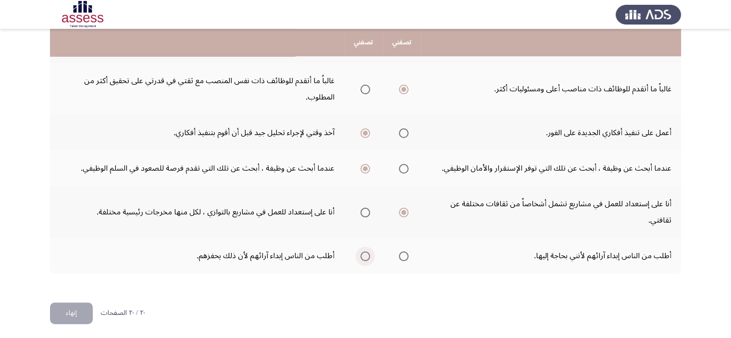
click at [363, 252] on span "Select an option" at bounding box center [366, 257] width 10 height 10
click at [363, 252] on input "Select an option" at bounding box center [366, 257] width 10 height 10
click at [400, 252] on span "Select an option" at bounding box center [404, 257] width 10 height 10
click at [400, 252] on input "Select an option" at bounding box center [404, 257] width 10 height 10
click at [79, 309] on button "إنهاء" at bounding box center [71, 314] width 43 height 22
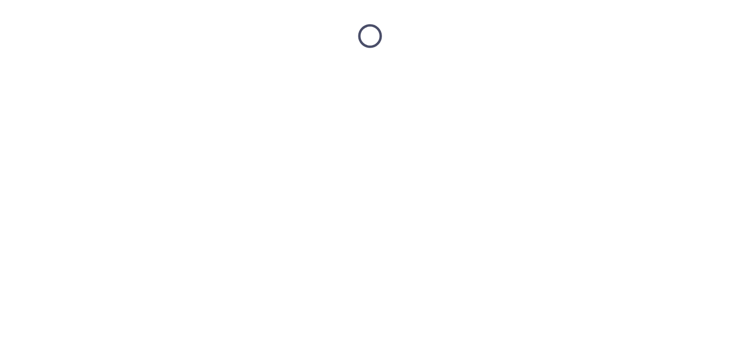
scroll to position [0, 0]
